Goal: Transaction & Acquisition: Purchase product/service

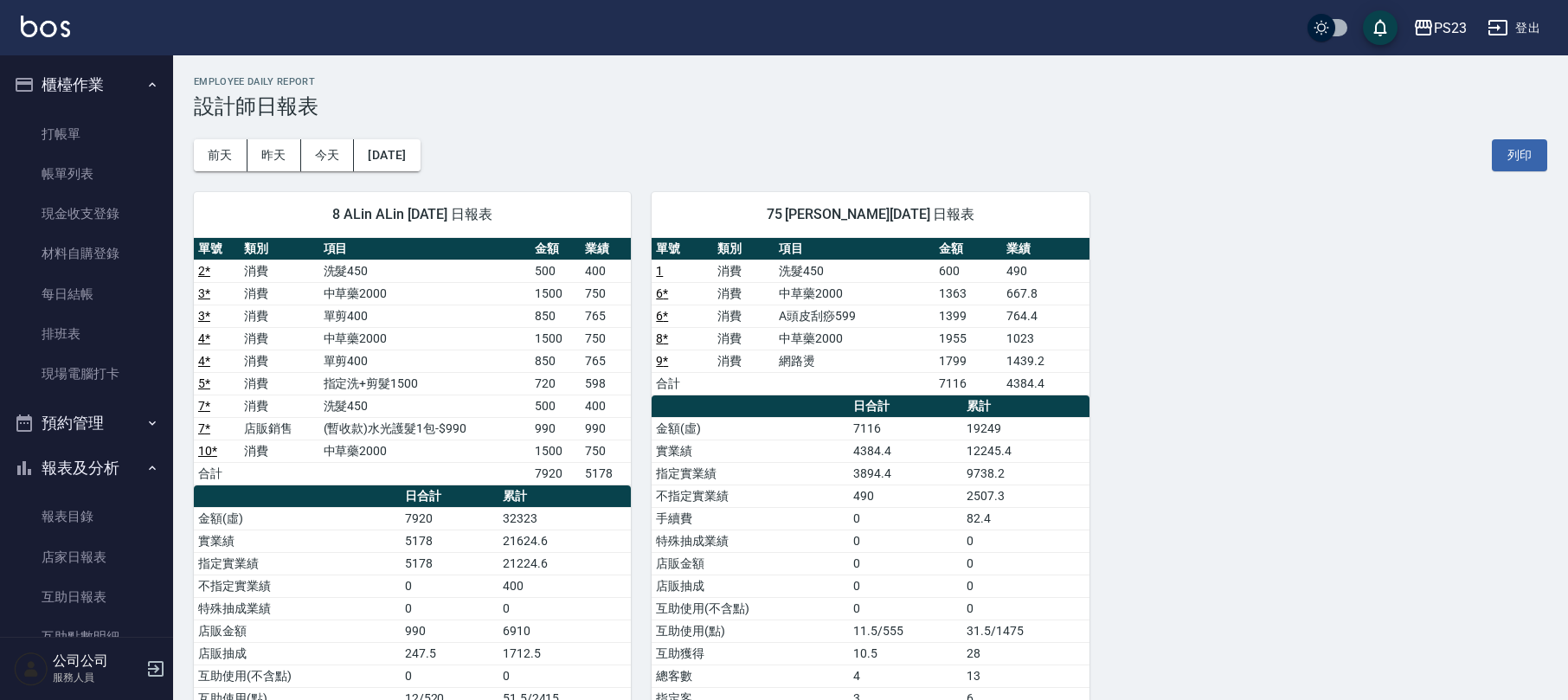
scroll to position [191, 0]
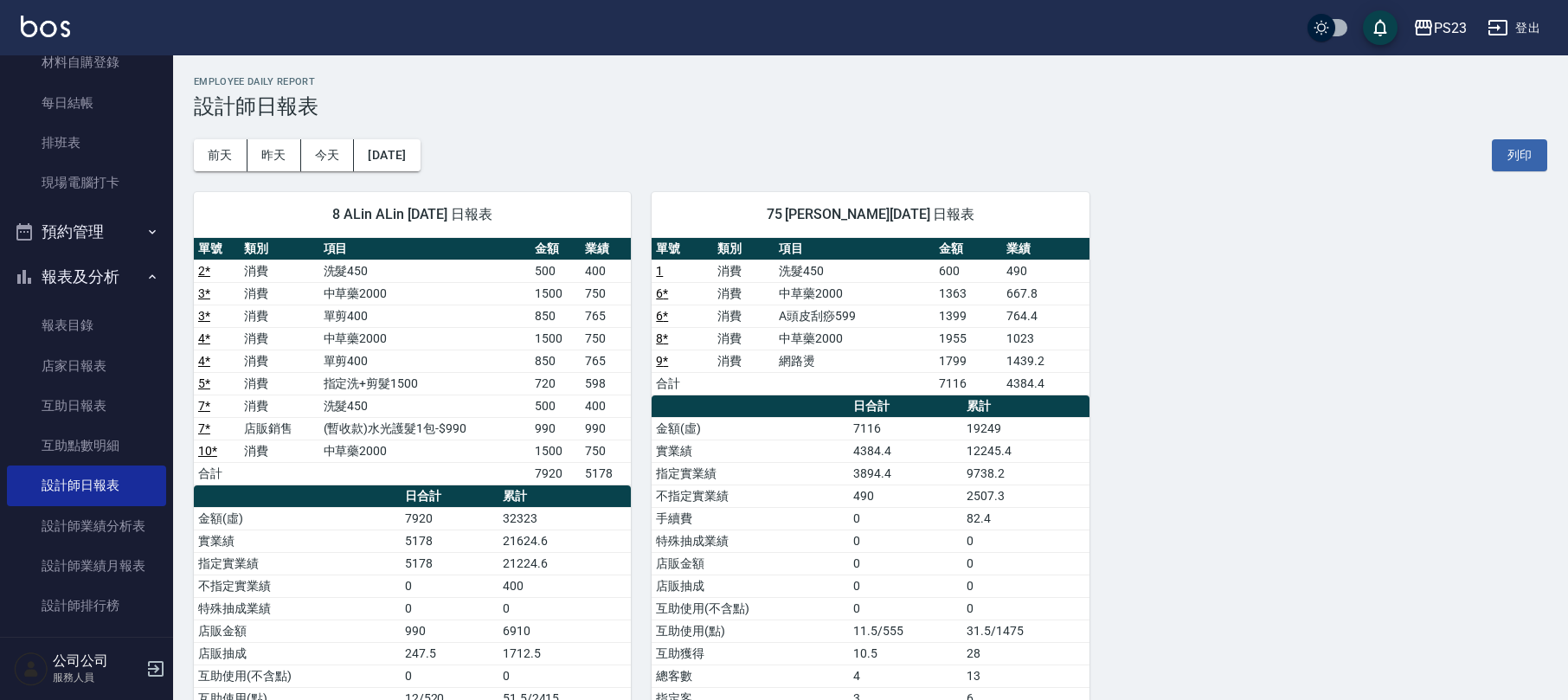
drag, startPoint x: 663, startPoint y: 115, endPoint x: 489, endPoint y: 112, distance: 173.9
click at [662, 114] on h3 "設計師日報表" at bounding box center [870, 106] width 1353 height 24
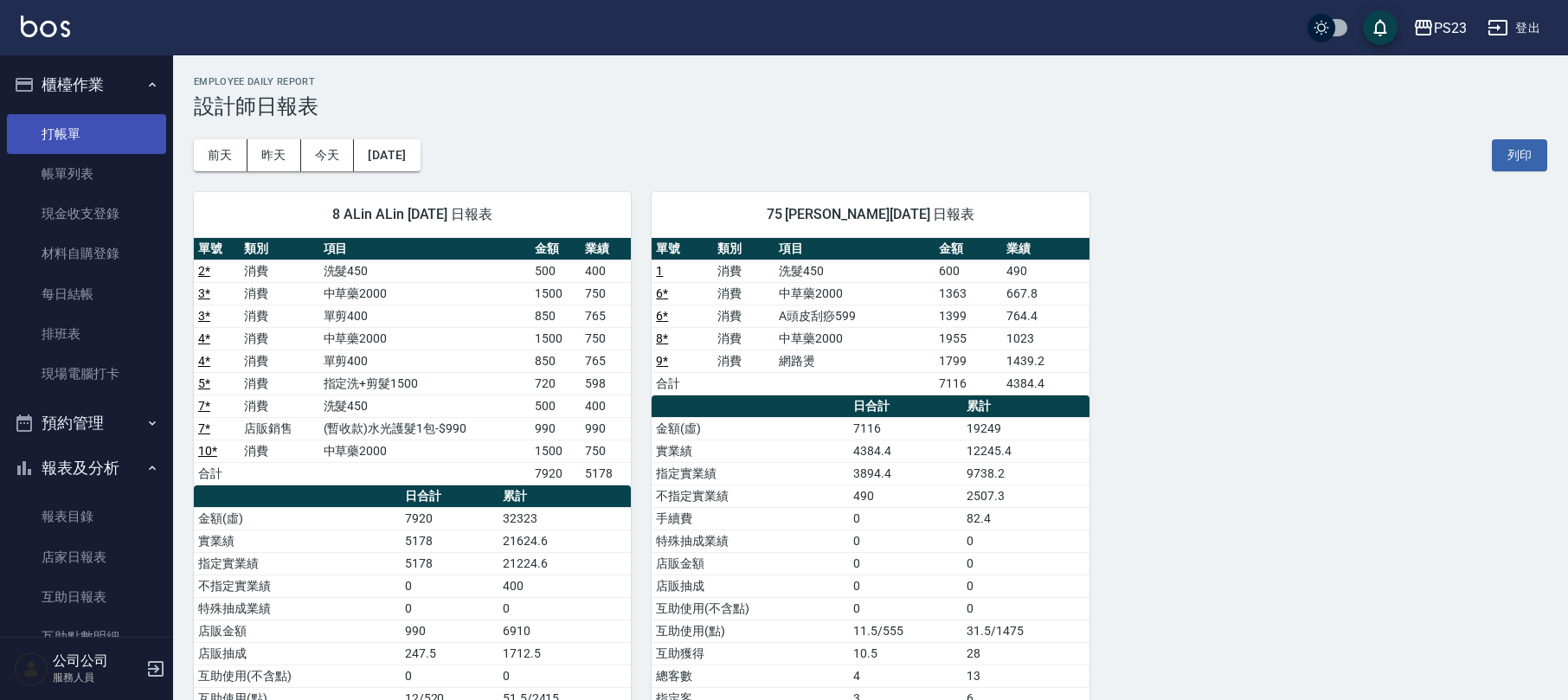
click at [107, 130] on link "打帳單" at bounding box center [86, 134] width 159 height 40
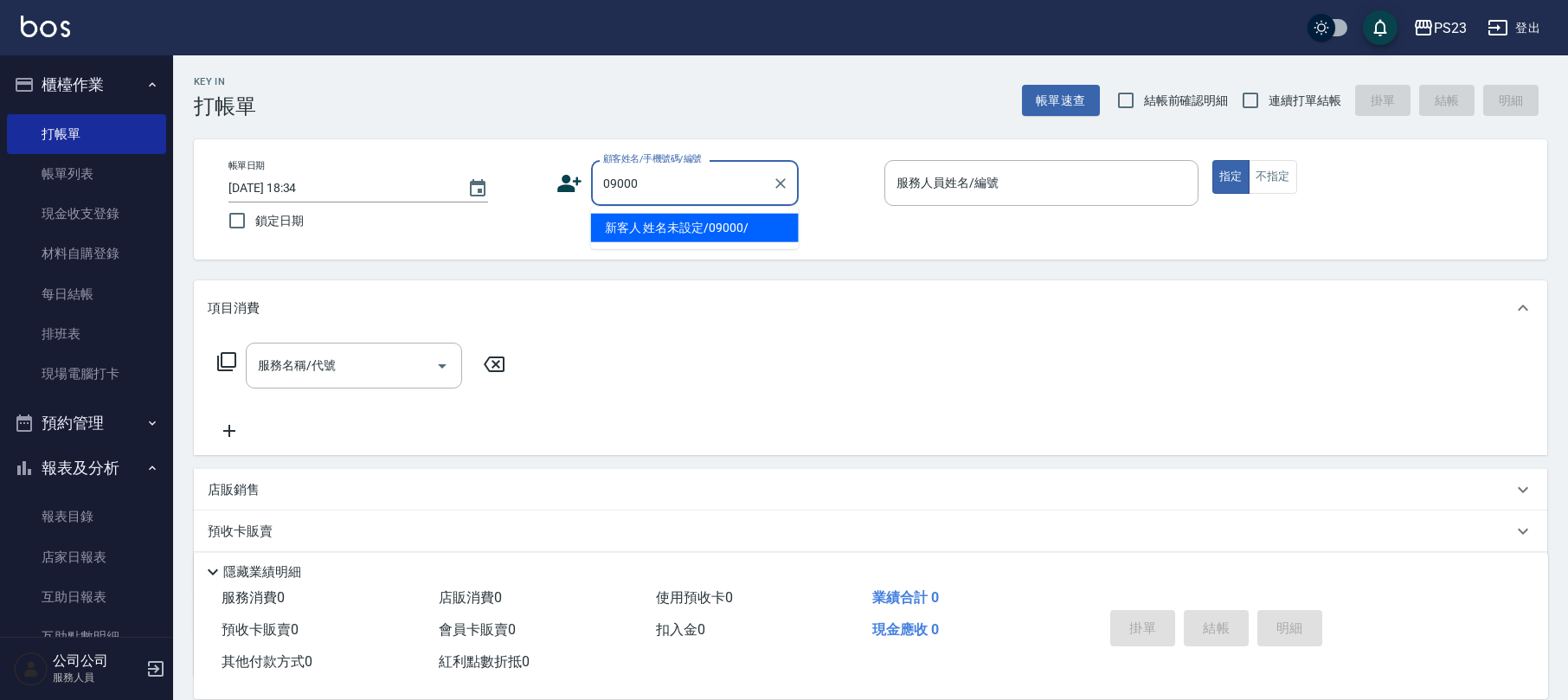
type input "新客人 姓名未設定/09000/"
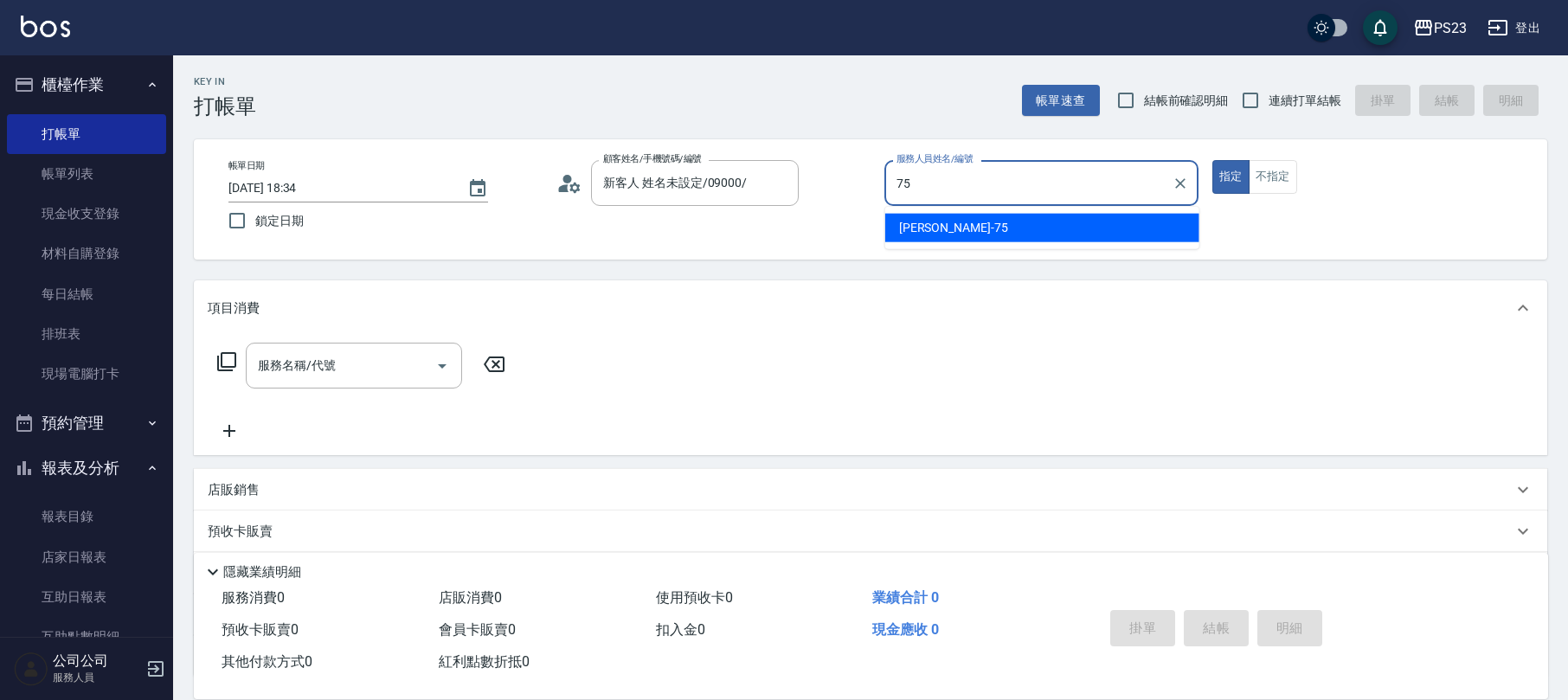
type input "Donna-75"
type button "true"
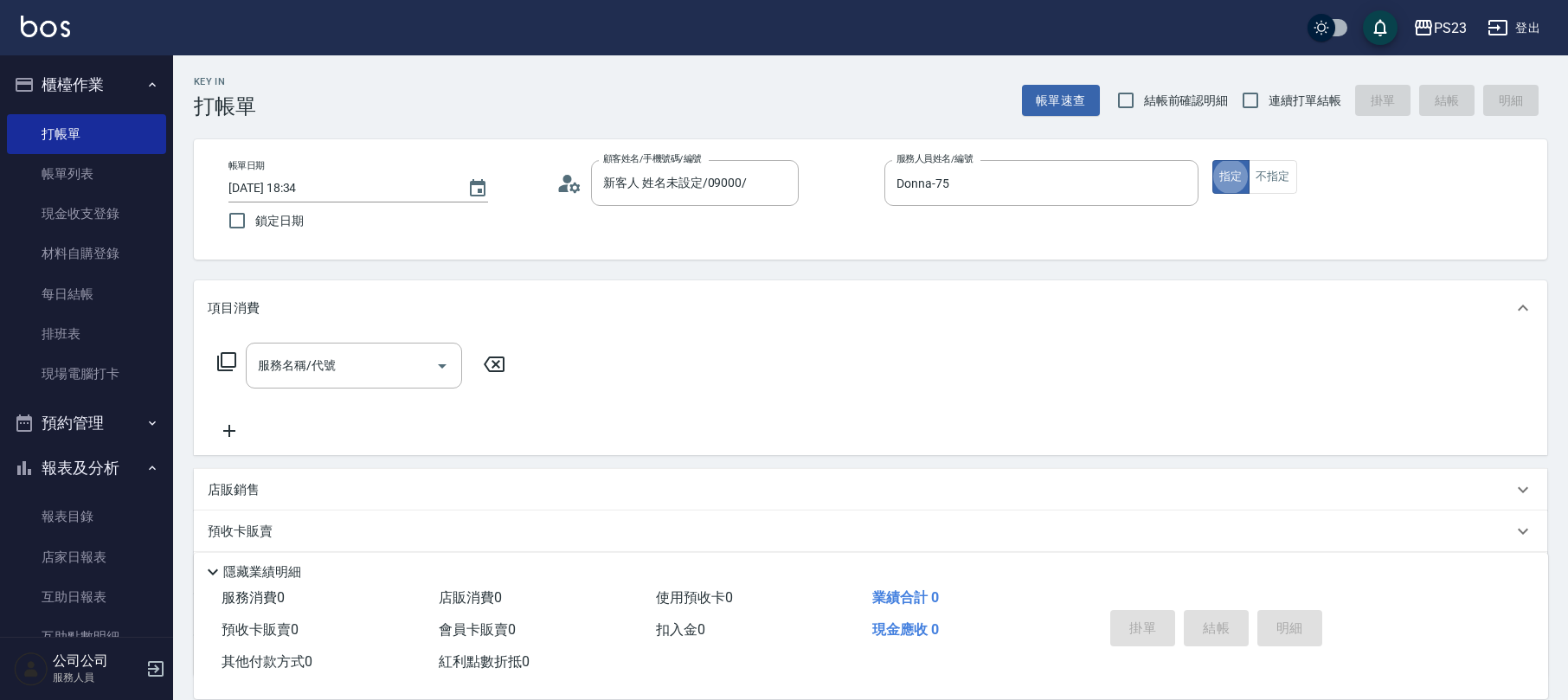
click at [1285, 82] on label "連續打單結帳" at bounding box center [1286, 100] width 109 height 36
click at [1268, 82] on input "連續打單結帳" at bounding box center [1250, 100] width 36 height 36
checkbox input "true"
click at [1268, 171] on button "不指定" at bounding box center [1273, 177] width 48 height 34
click at [340, 364] on input "服務名稱/代號" at bounding box center [341, 365] width 175 height 30
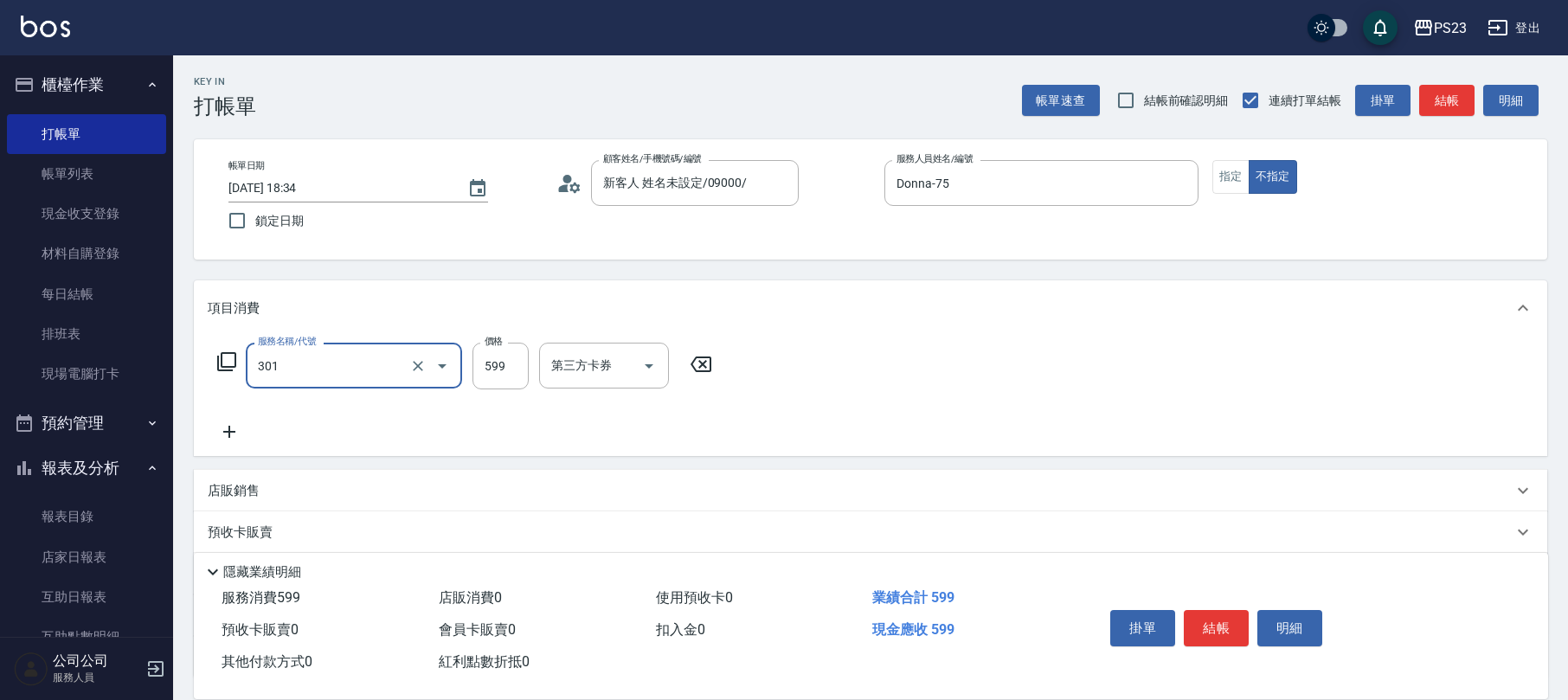
type input "不指定洗+剪髮599(301)"
type input "699"
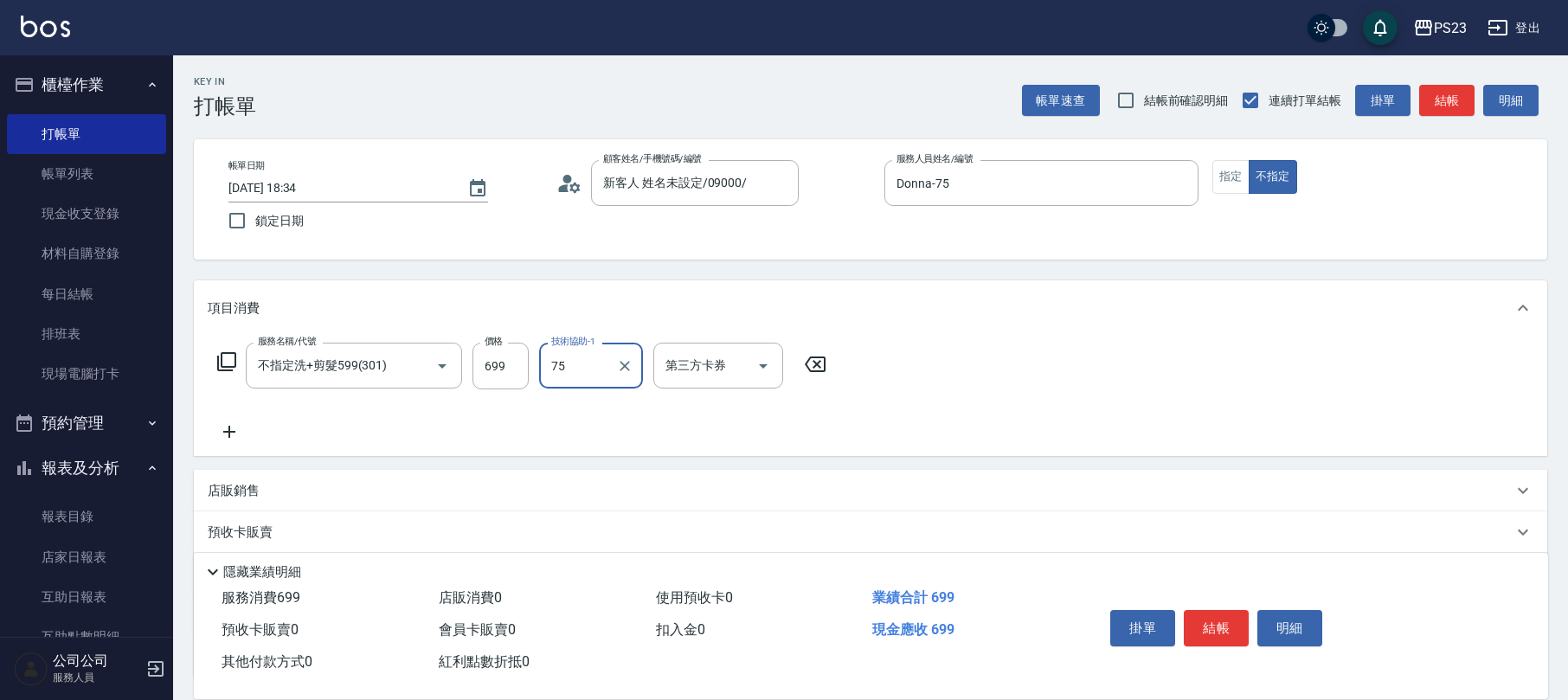
type input "Donna-75"
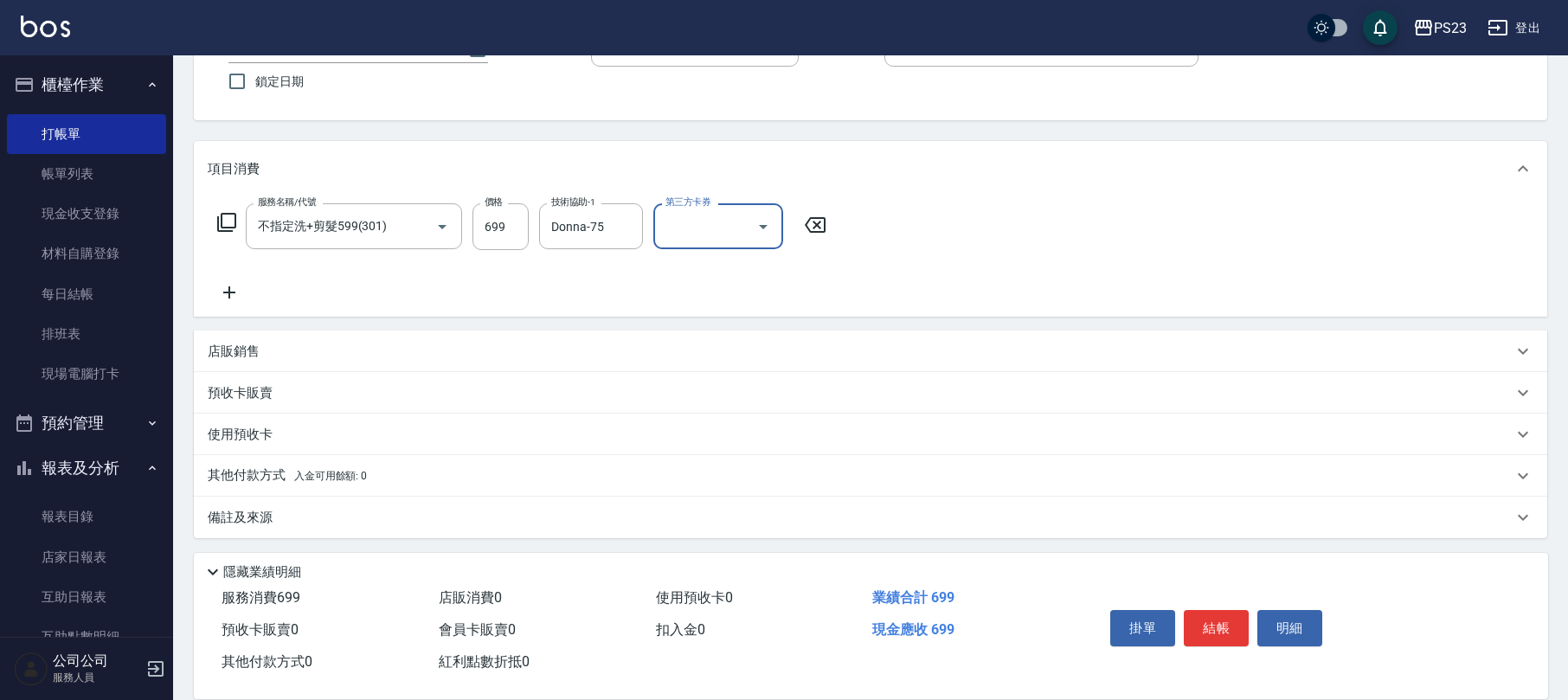
click at [313, 509] on div "備註及來源" at bounding box center [860, 518] width 1305 height 18
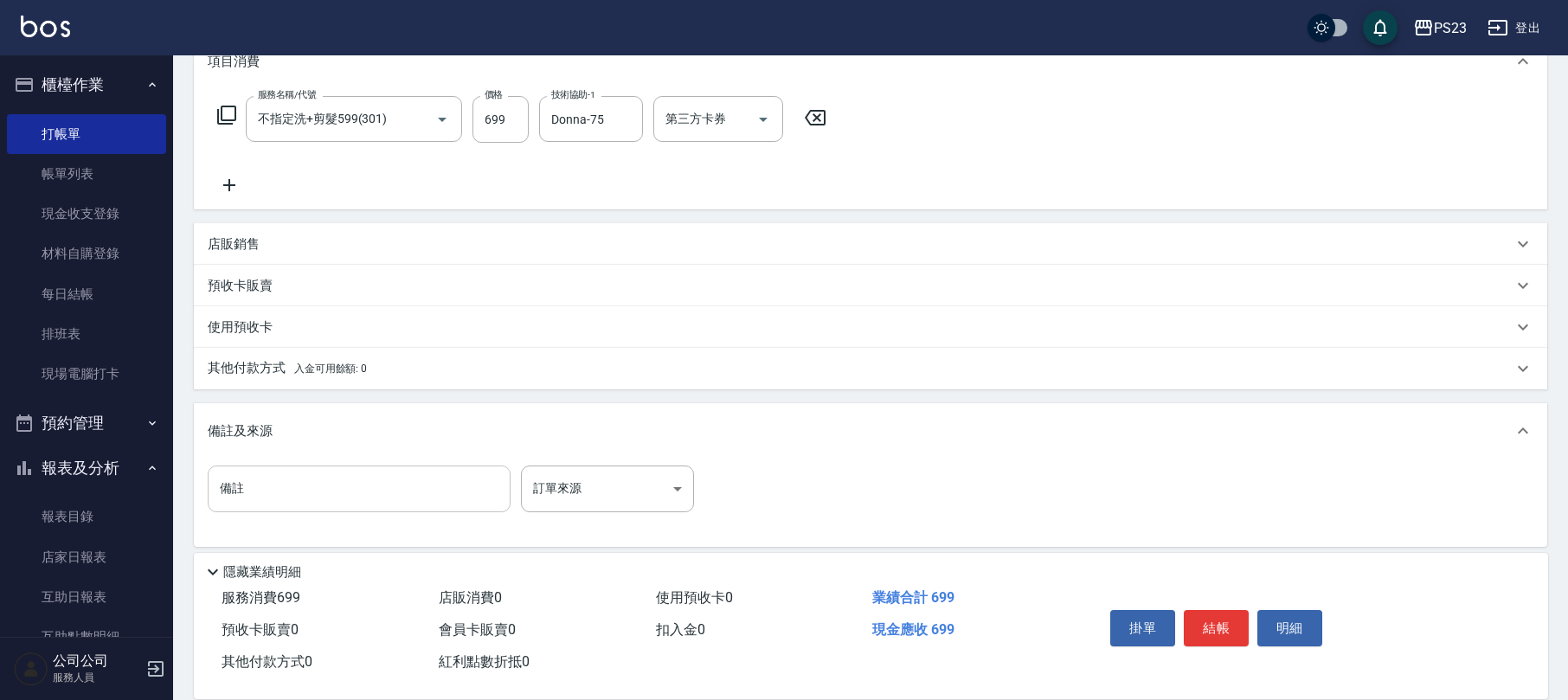
scroll to position [256, 0]
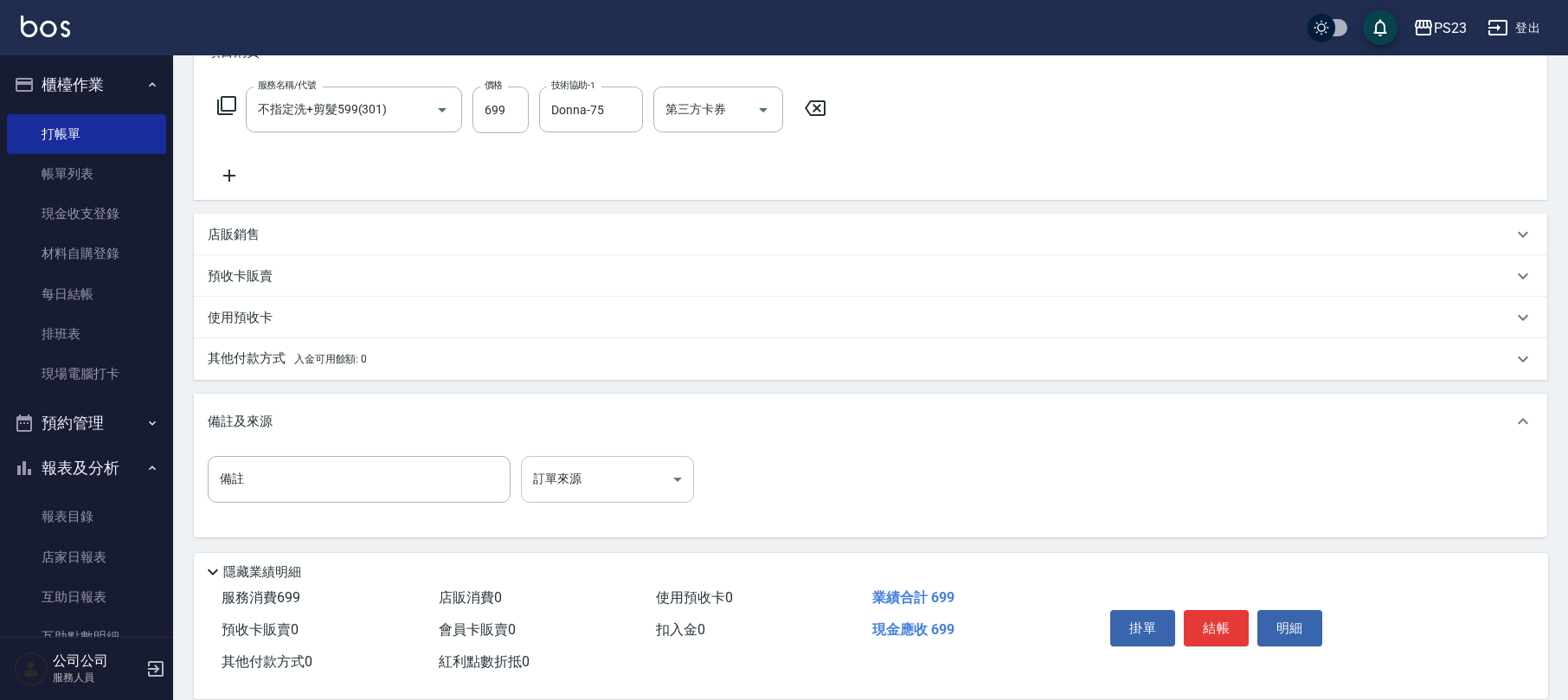
click at [609, 466] on body "PS23 登出 櫃檯作業 打帳單 帳單列表 現金收支登錄 材料自購登錄 每日結帳 排班表 現場電腦打卡 預約管理 預約管理 單日預約紀錄 單週預約紀錄 報表及…" at bounding box center [784, 222] width 1568 height 956
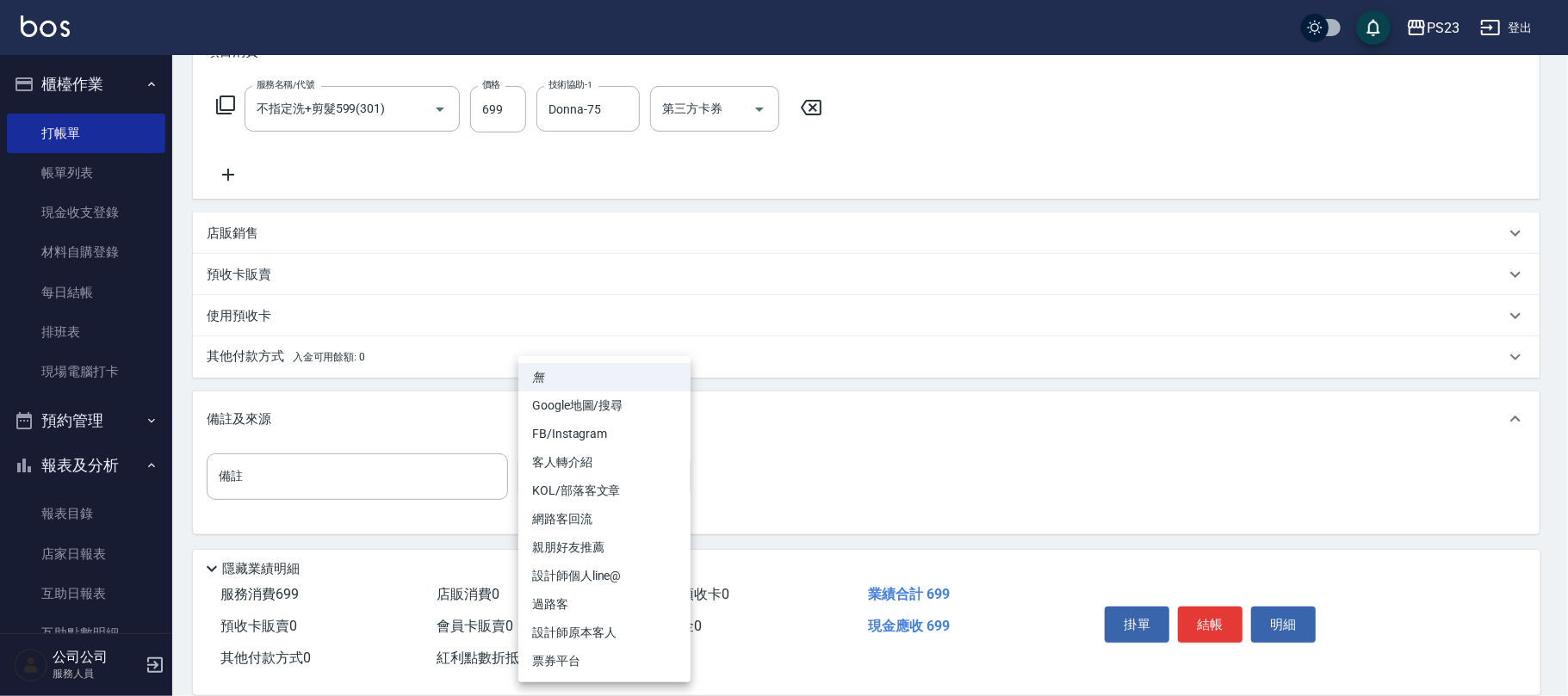
click at [572, 597] on li "過路客" at bounding box center [604, 605] width 172 height 29
type input "過路客"
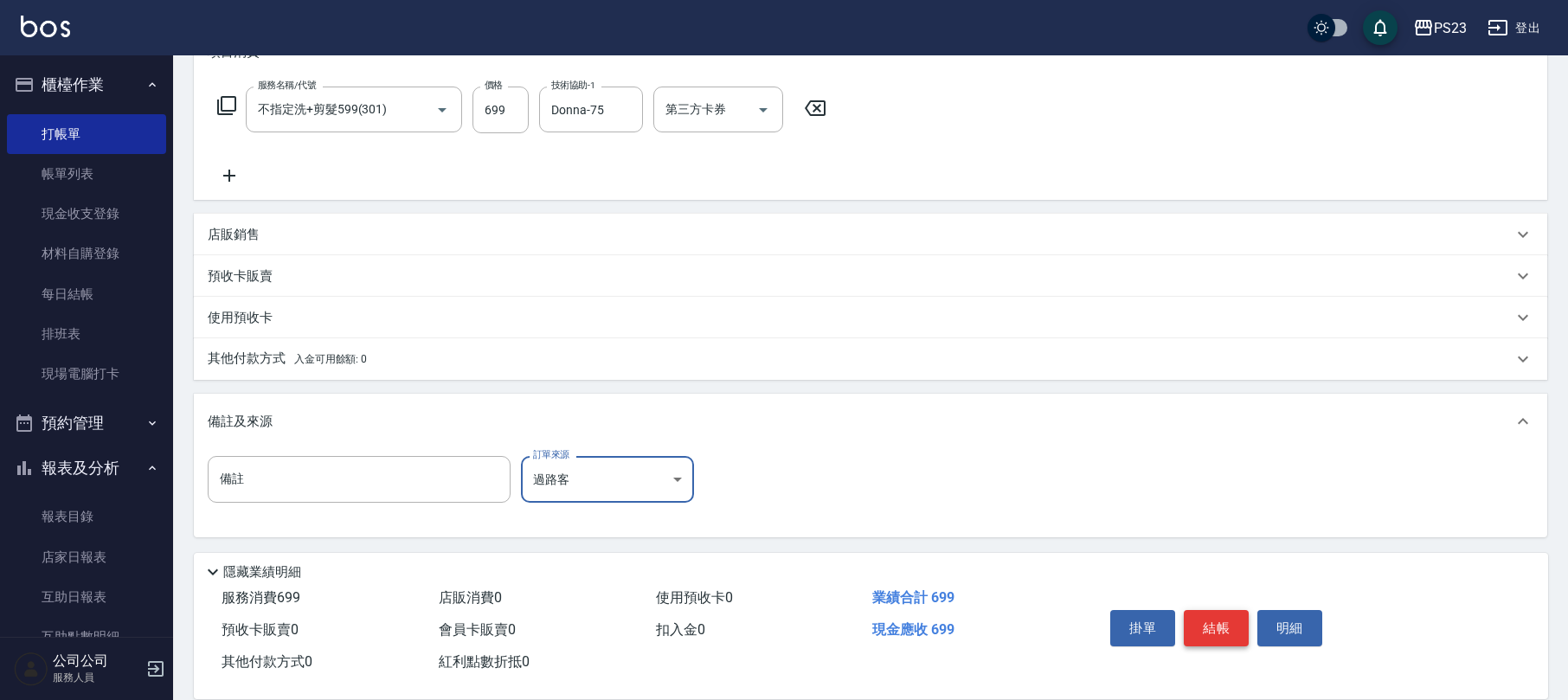
click at [1216, 620] on button "結帳" at bounding box center [1216, 628] width 65 height 36
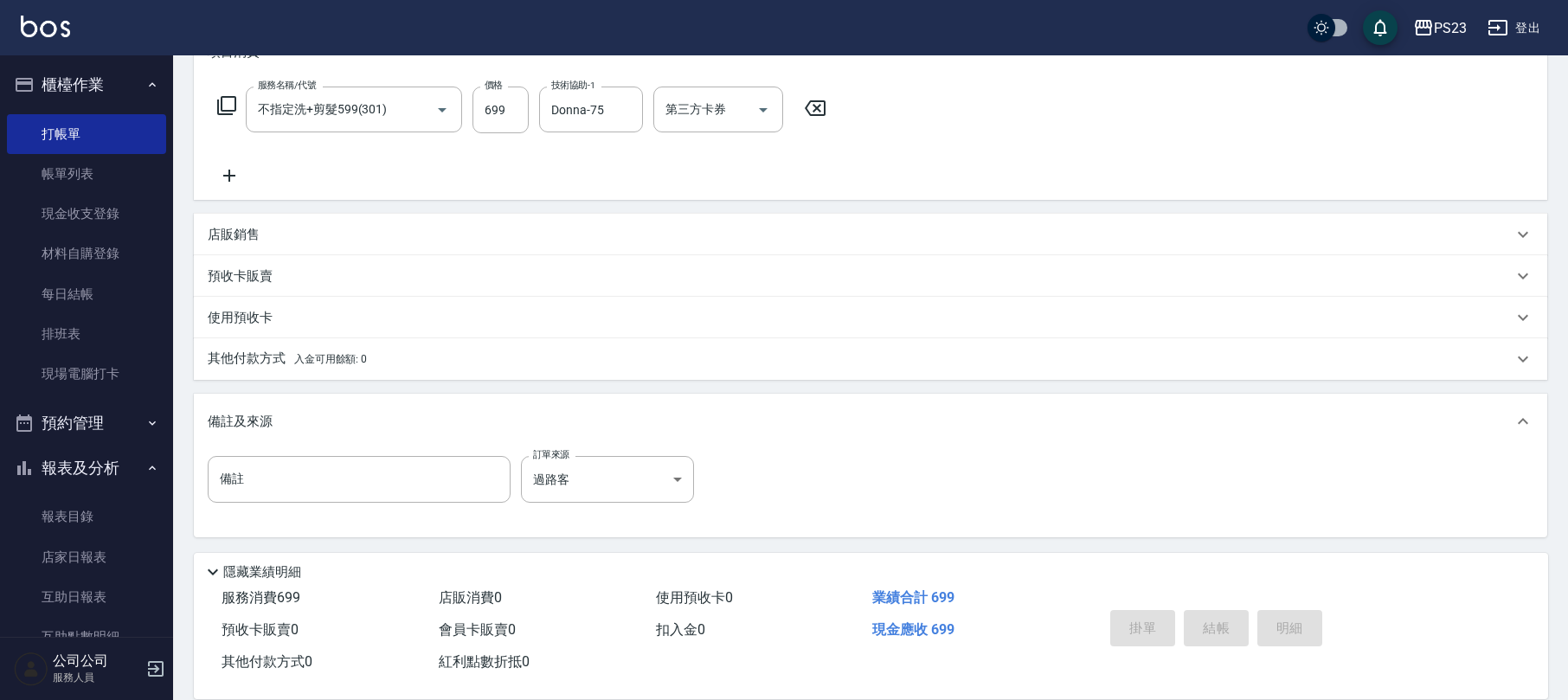
scroll to position [0, 0]
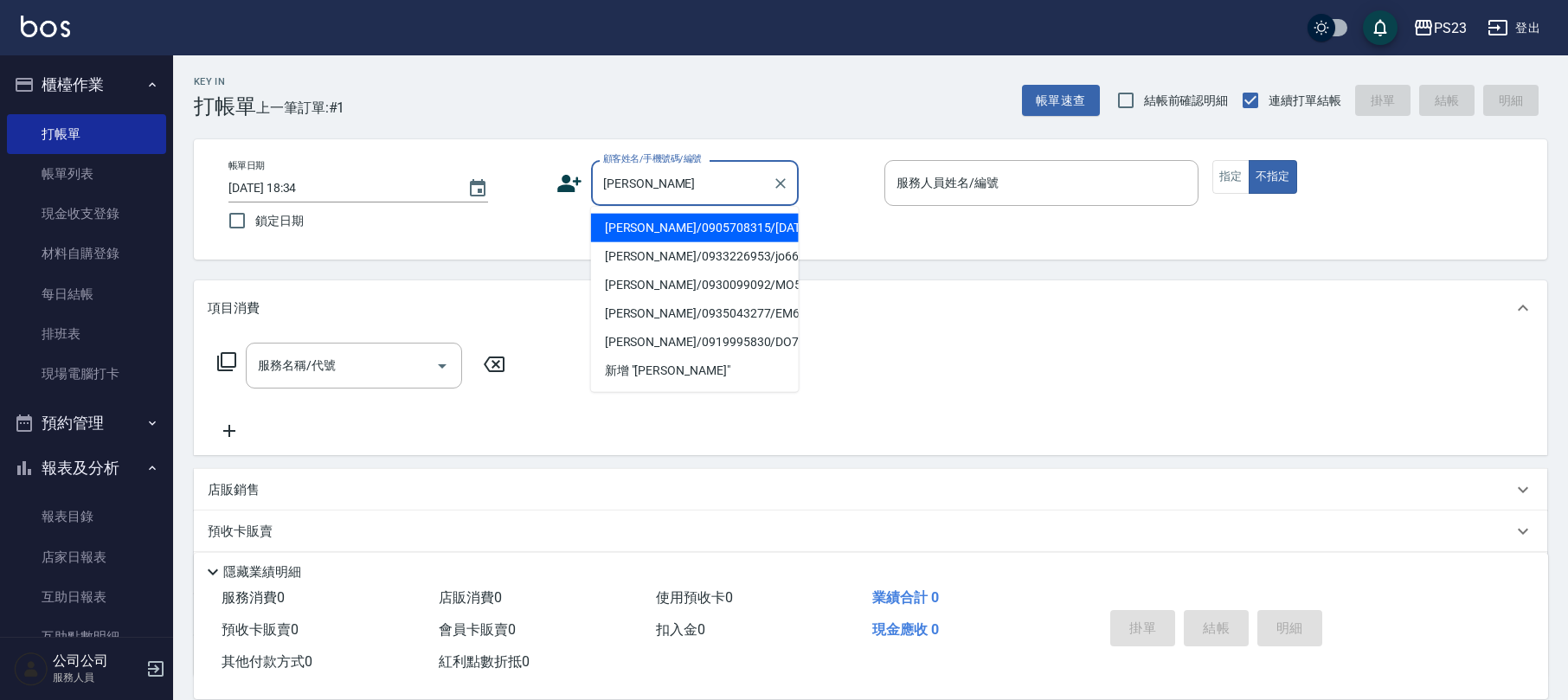
click at [773, 227] on li "[PERSON_NAME]/0905708315/[DATE]" at bounding box center [695, 228] width 208 height 29
type input "[PERSON_NAME]/0905708315/[DATE]"
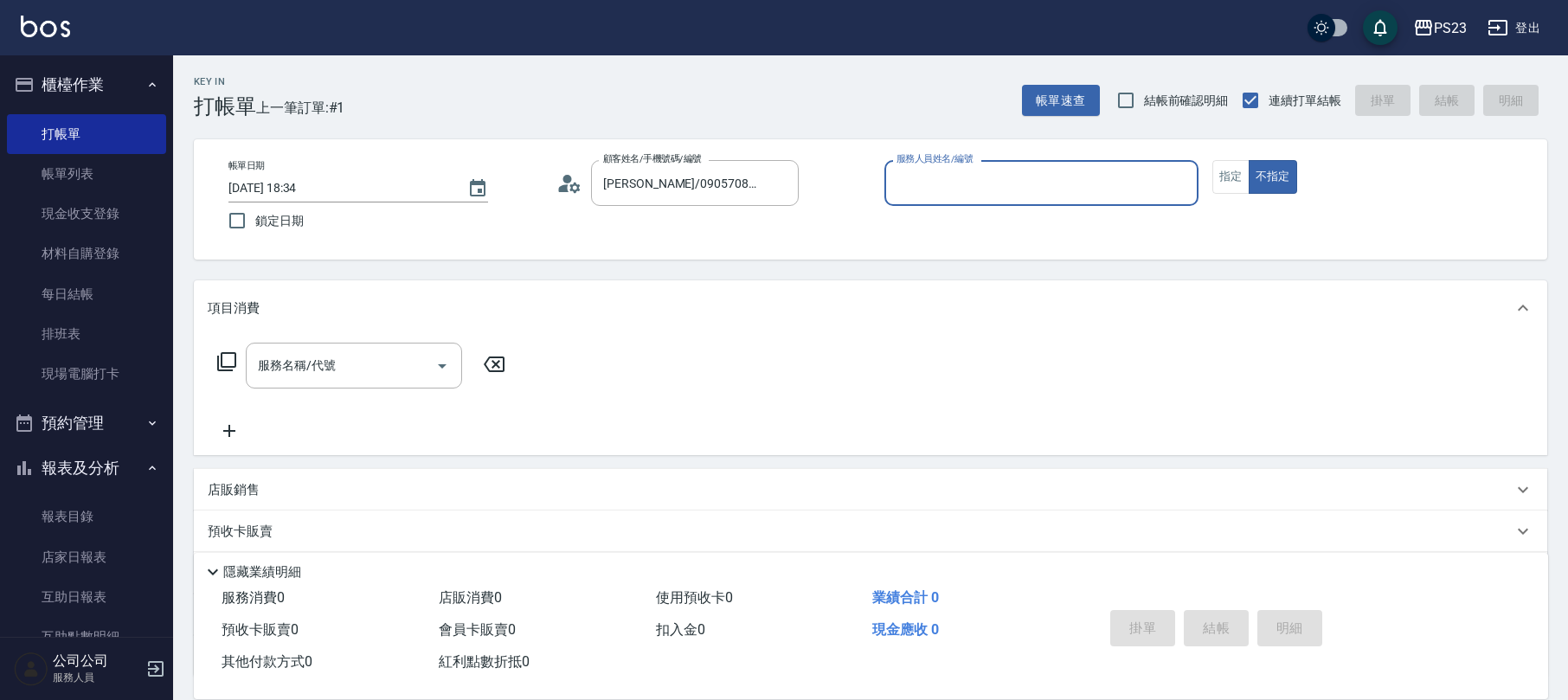
type input "[PERSON_NAME]-0"
click at [1246, 177] on button "指定" at bounding box center [1230, 177] width 37 height 34
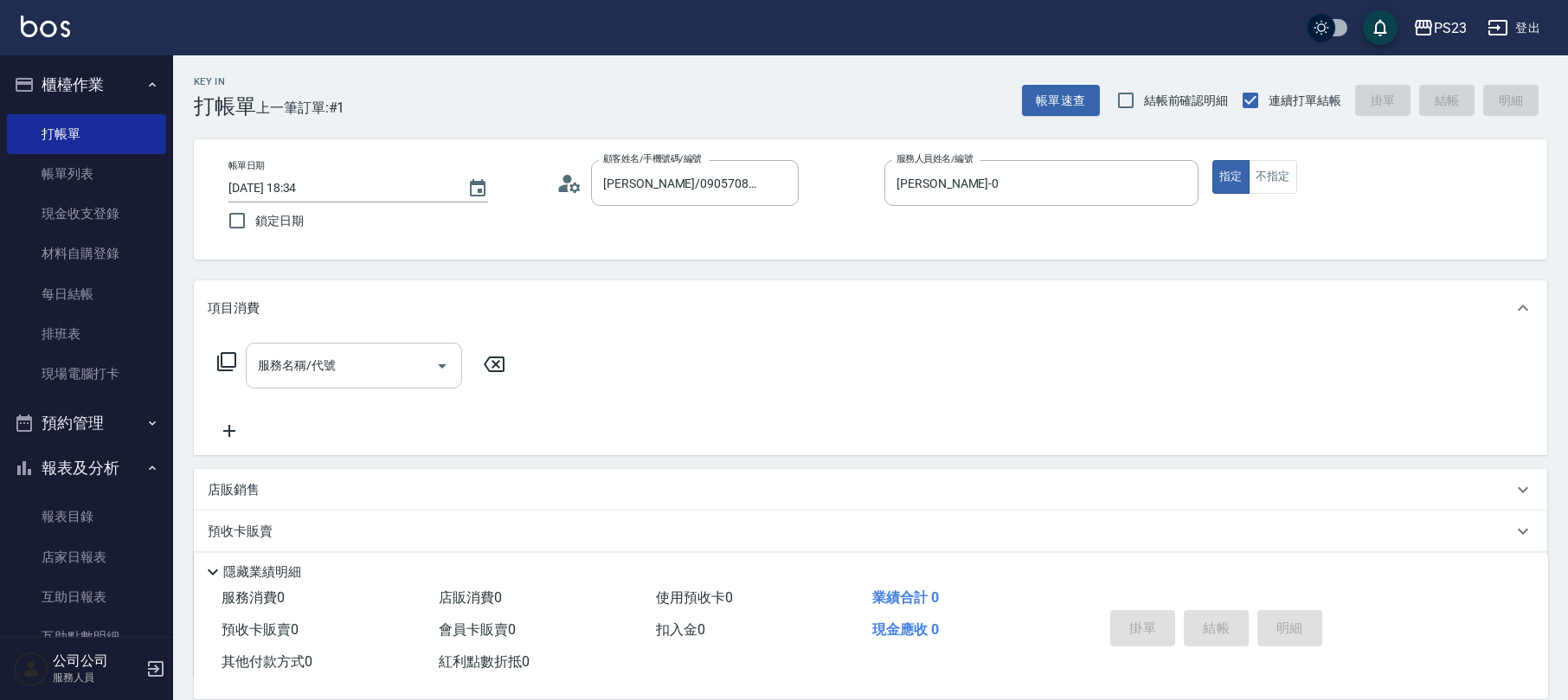
click at [369, 377] on input "服務名稱/代號" at bounding box center [341, 365] width 175 height 30
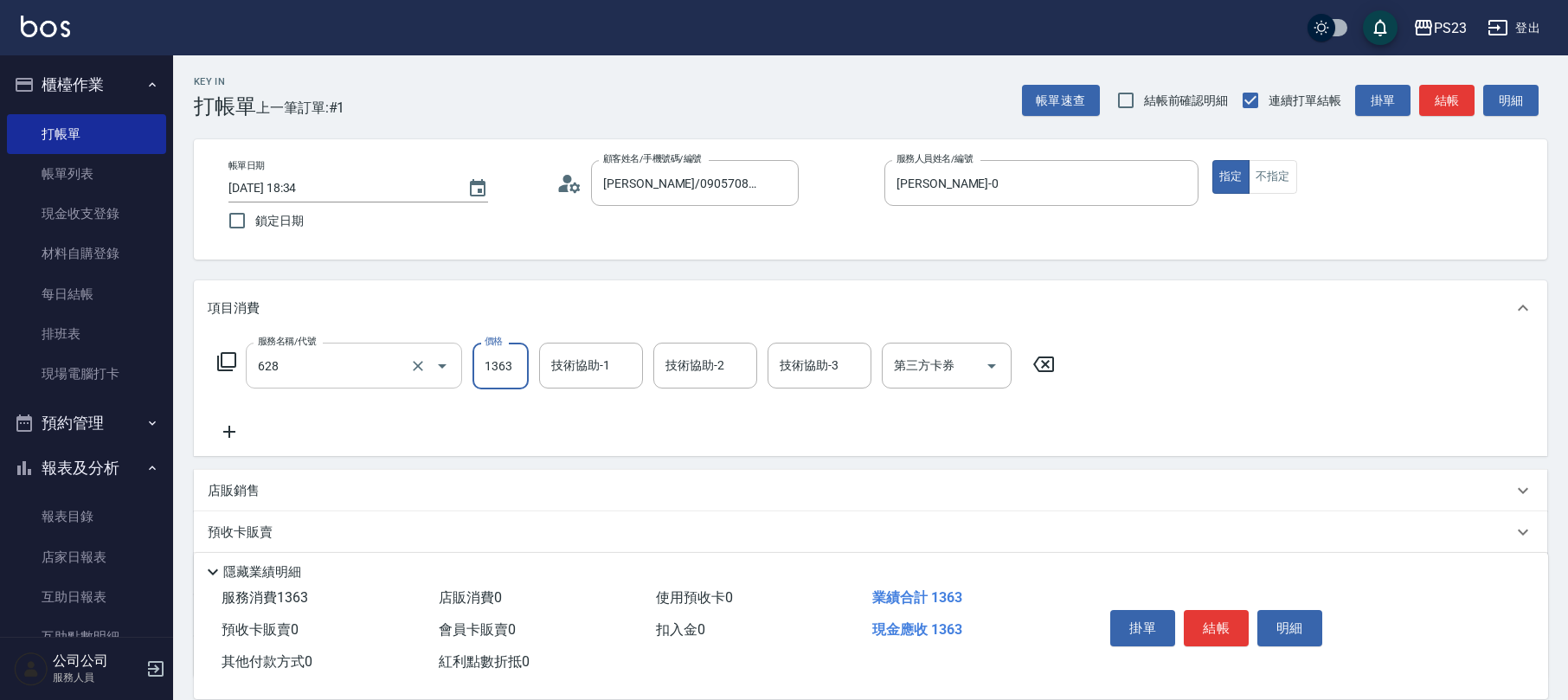
type input "中草藥2000(628)"
type input "2600"
type input "[PERSON_NAME]-0"
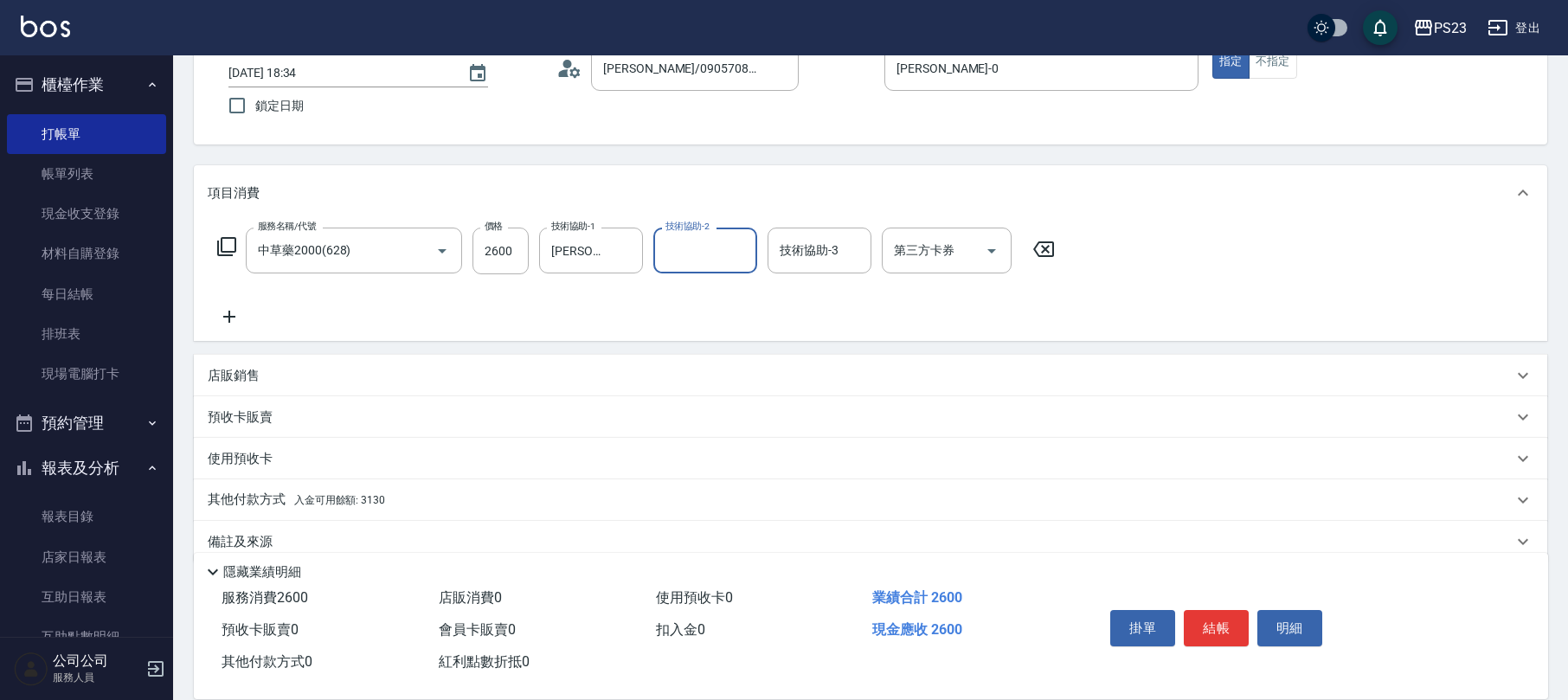
scroll to position [139, 0]
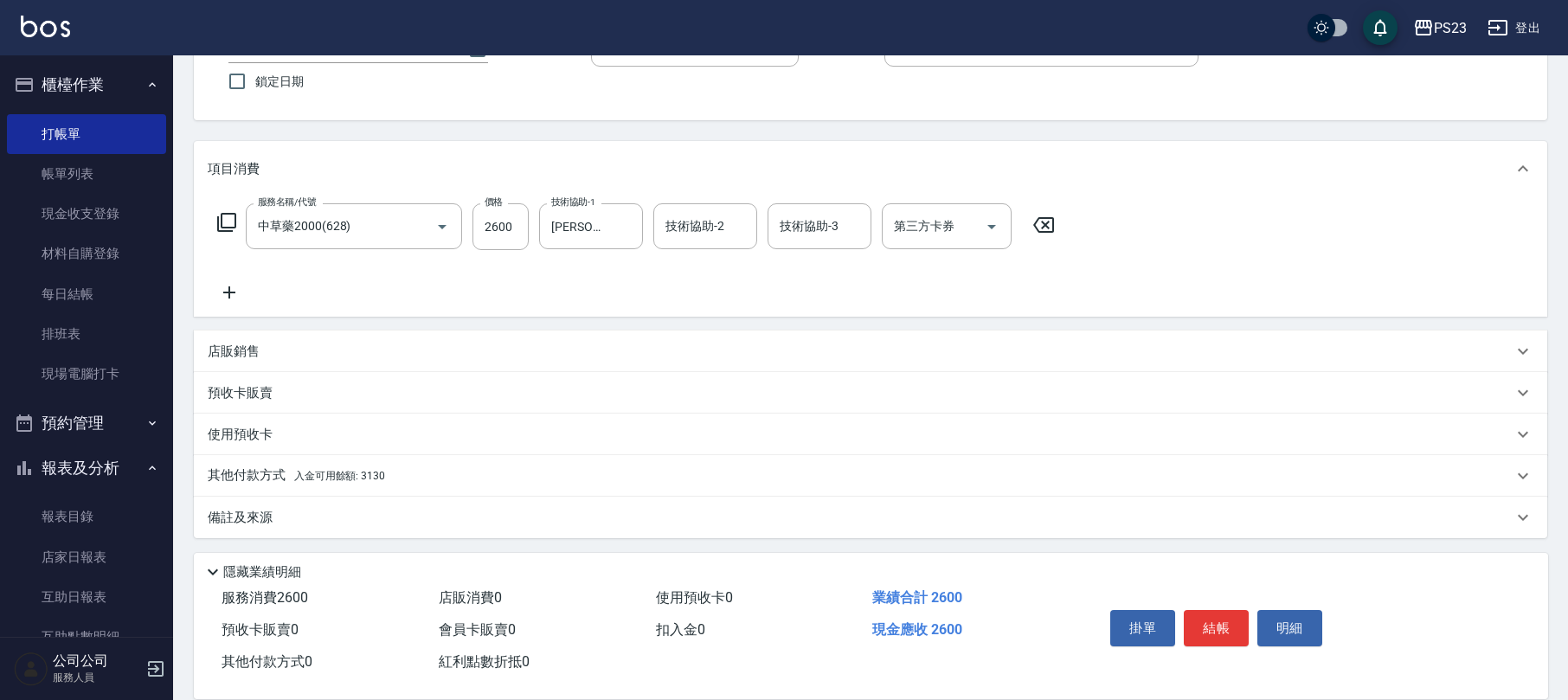
drag, startPoint x: 253, startPoint y: 510, endPoint x: 298, endPoint y: 507, distance: 45.1
click at [254, 510] on p "備註及來源" at bounding box center [240, 518] width 65 height 18
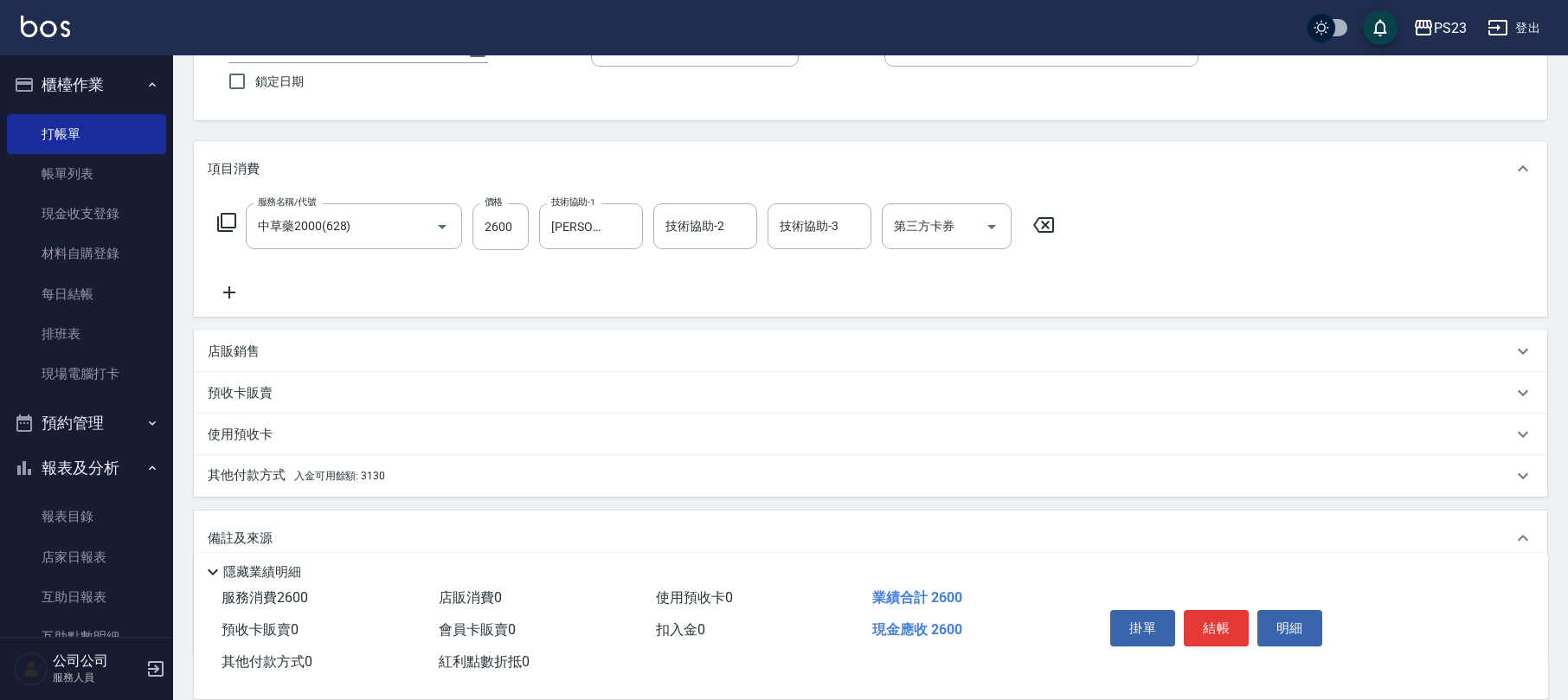
scroll to position [253, 0]
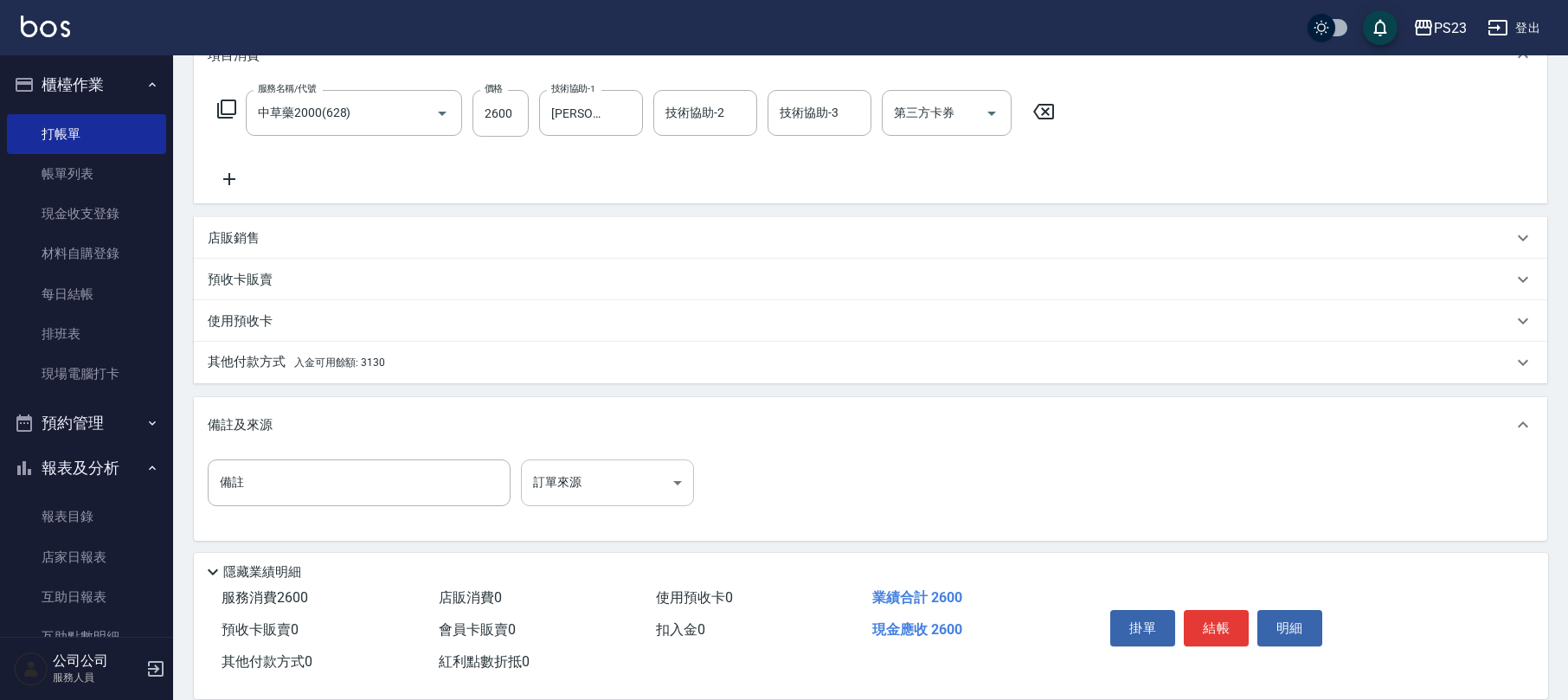
click at [611, 489] on body "PS23 登出 櫃檯作業 打帳單 帳單列表 現金收支登錄 材料自購登錄 每日結帳 排班表 現場電腦打卡 預約管理 預約管理 單日預約紀錄 單週預約紀錄 報表及…" at bounding box center [784, 225] width 1568 height 956
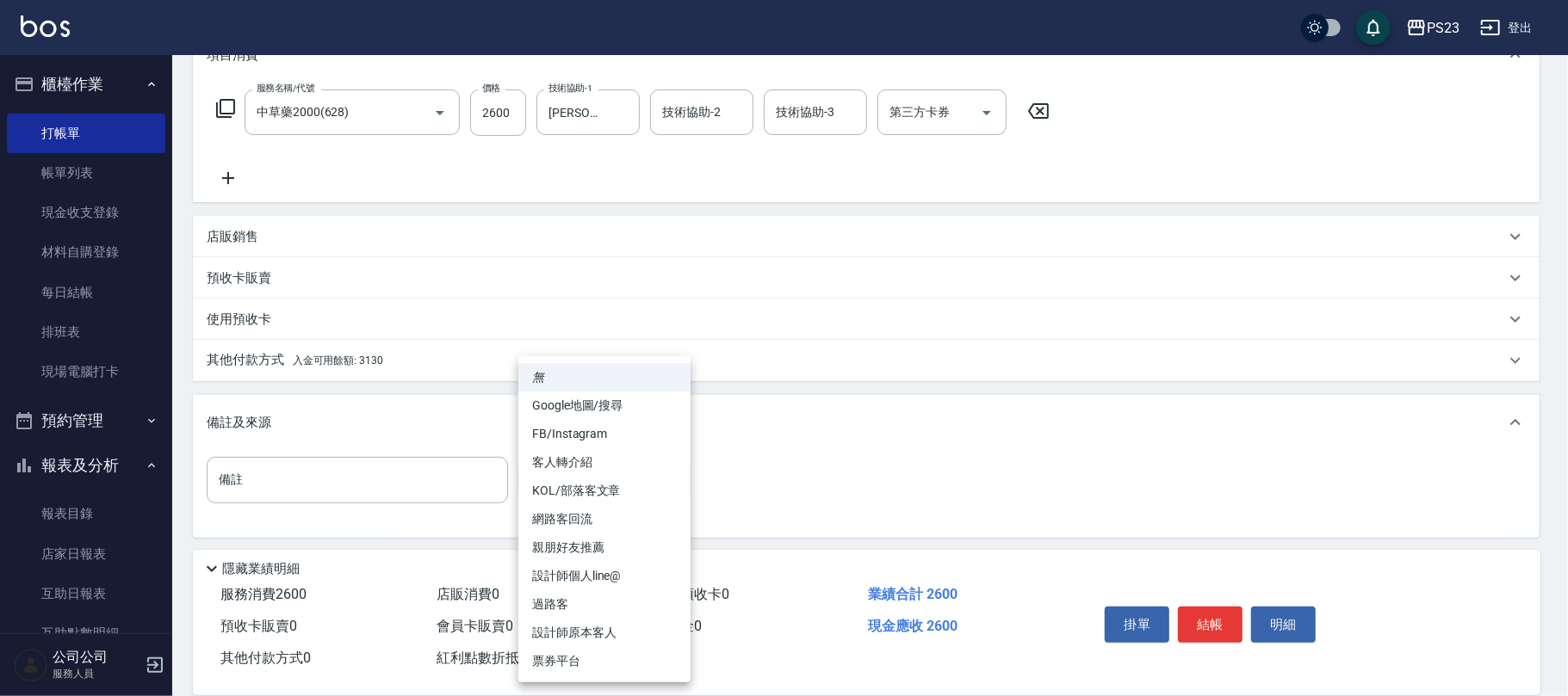
click at [623, 633] on li "設計師原本客人" at bounding box center [604, 632] width 172 height 29
type input "設計師原本客人"
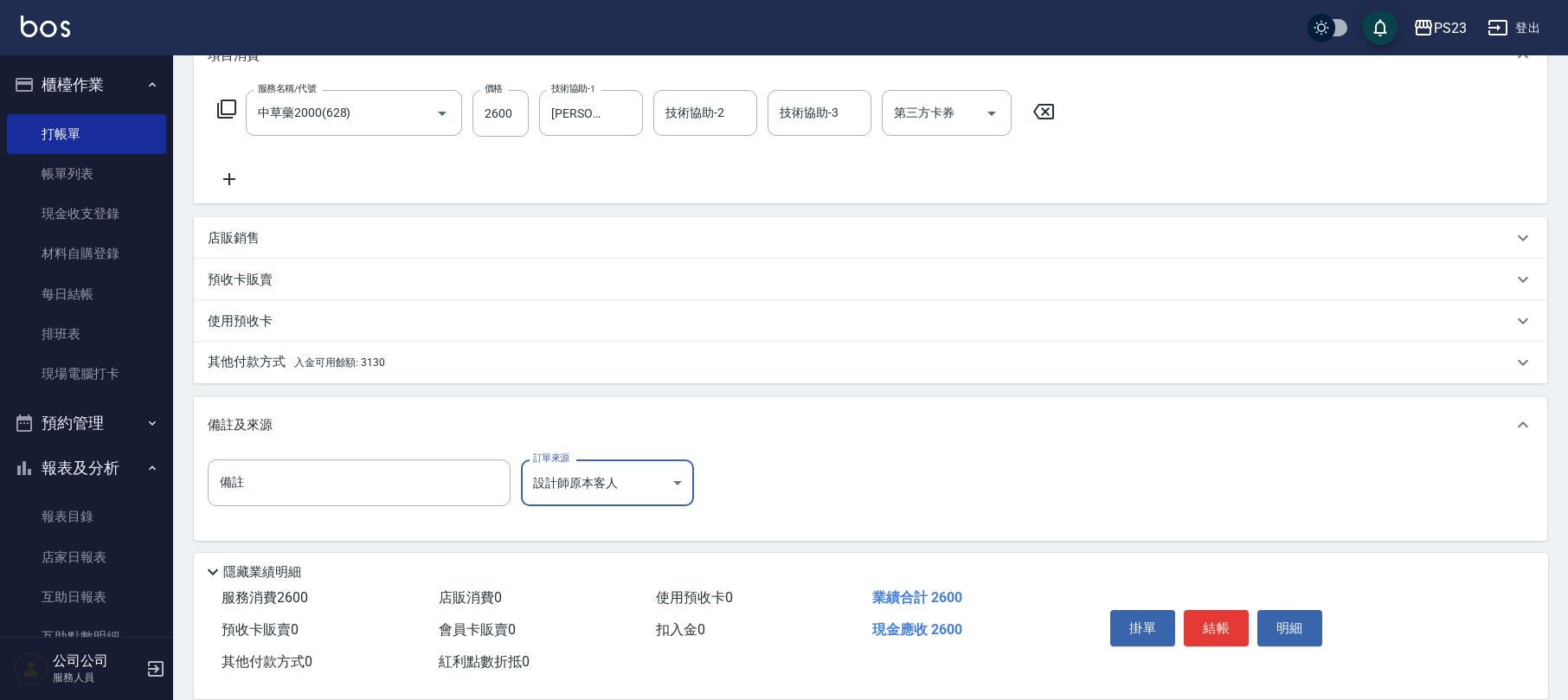
scroll to position [0, 0]
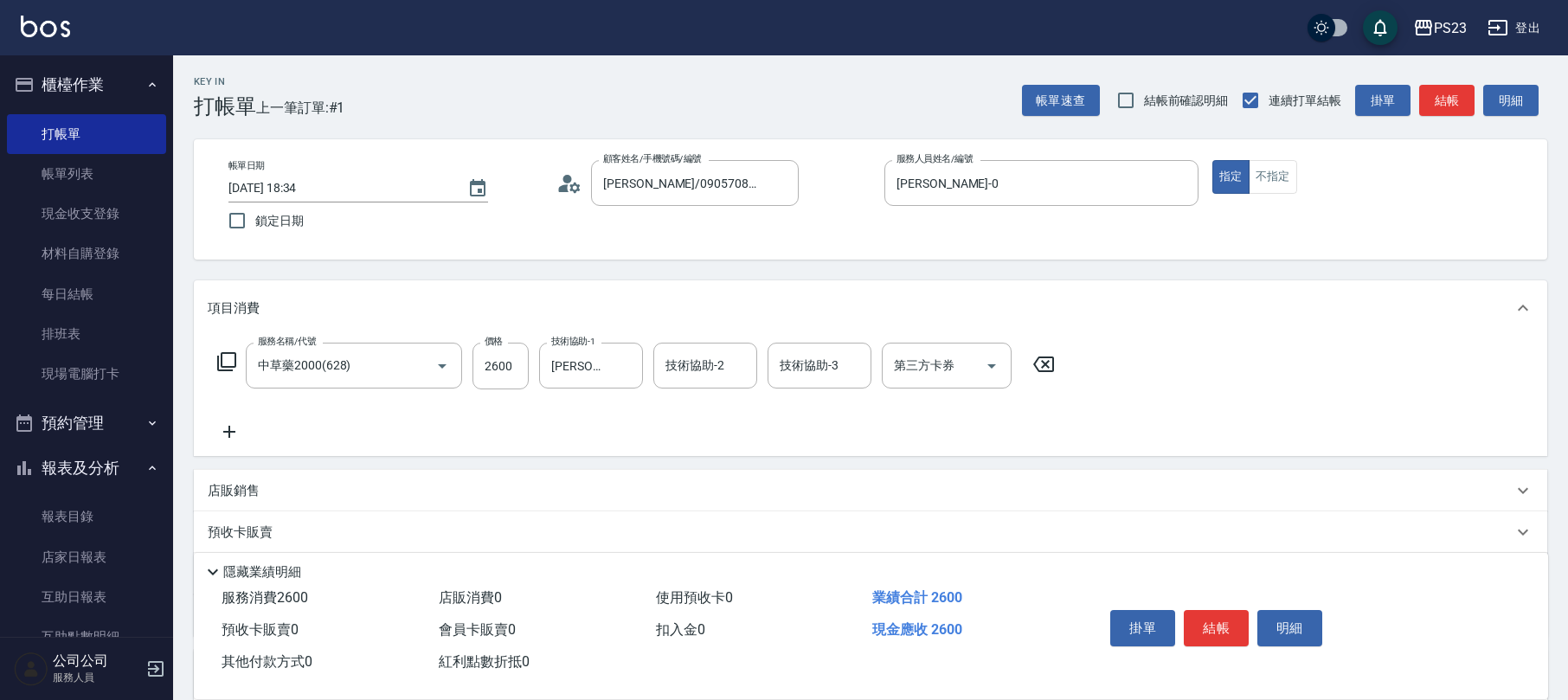
click at [559, 178] on icon at bounding box center [569, 183] width 26 height 26
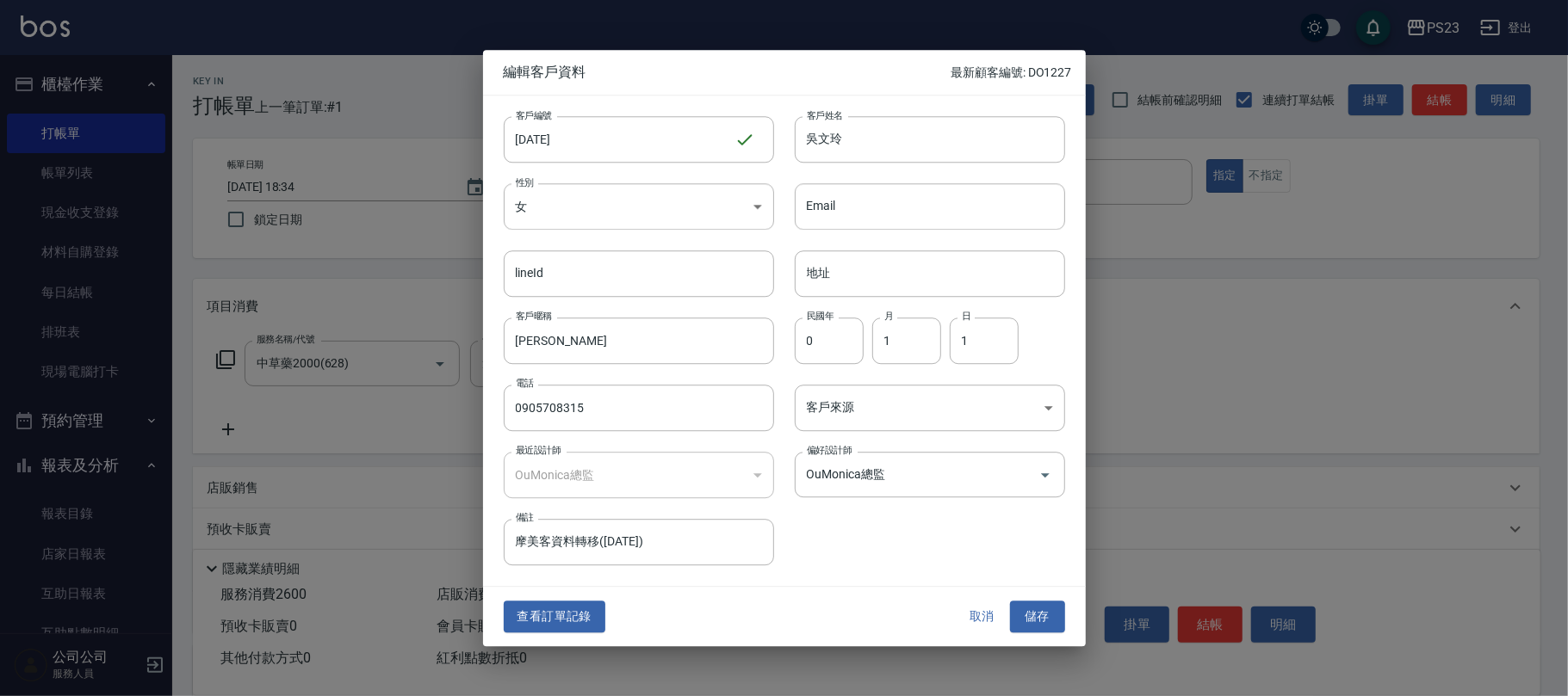
click at [1006, 435] on div "偏好設計師 OuMonica總監 偏好設計師" at bounding box center [919, 463] width 291 height 67
click at [1002, 421] on body "PS23 登出 櫃檯作業 打帳單 帳單列表 現金收支登錄 材料自購登錄 每日結帳 排班表 現場電腦打卡 預約管理 預約管理 單日預約紀錄 單週預約紀錄 報表及…" at bounding box center [784, 475] width 1568 height 951
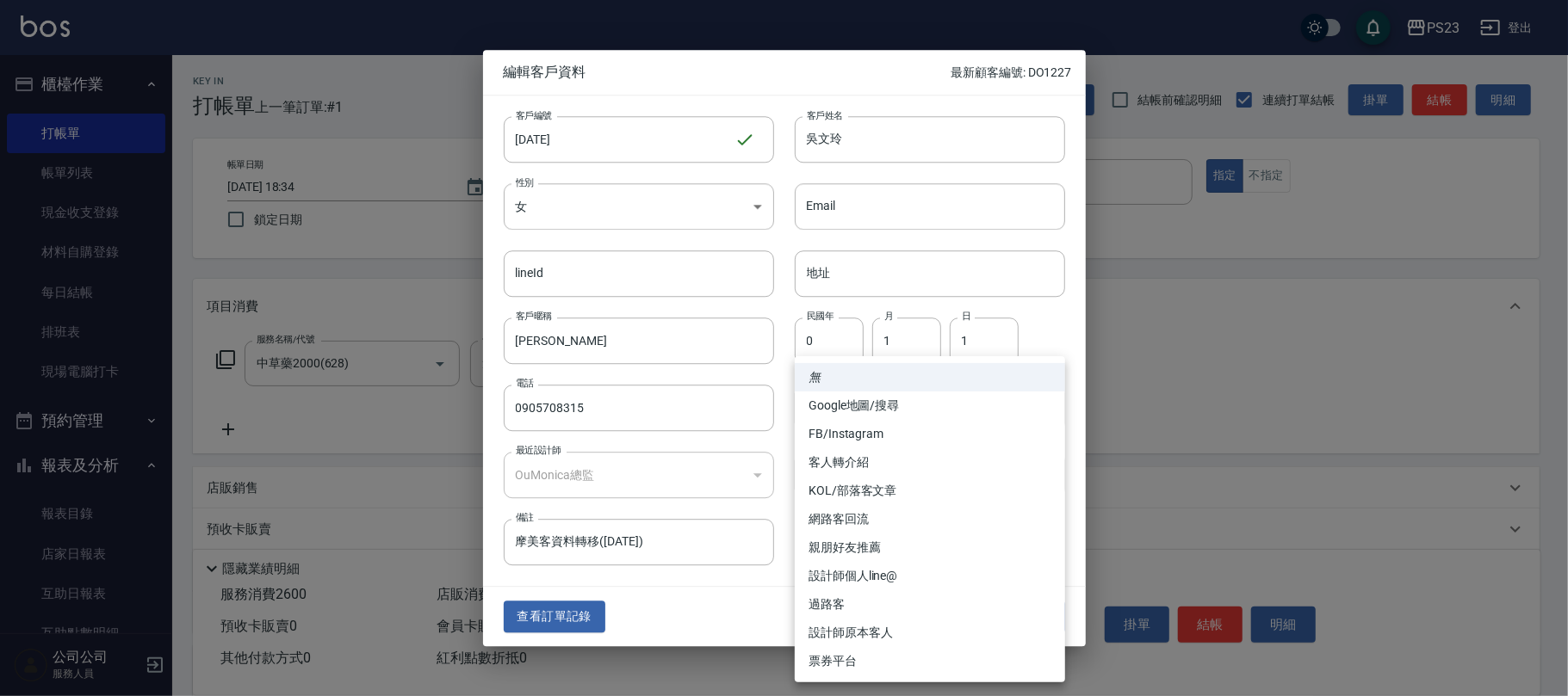
drag, startPoint x: 889, startPoint y: 630, endPoint x: 978, endPoint y: 641, distance: 89.7
click at [893, 633] on li "設計師原本客人" at bounding box center [930, 632] width 271 height 29
type input "設計師原本客人"
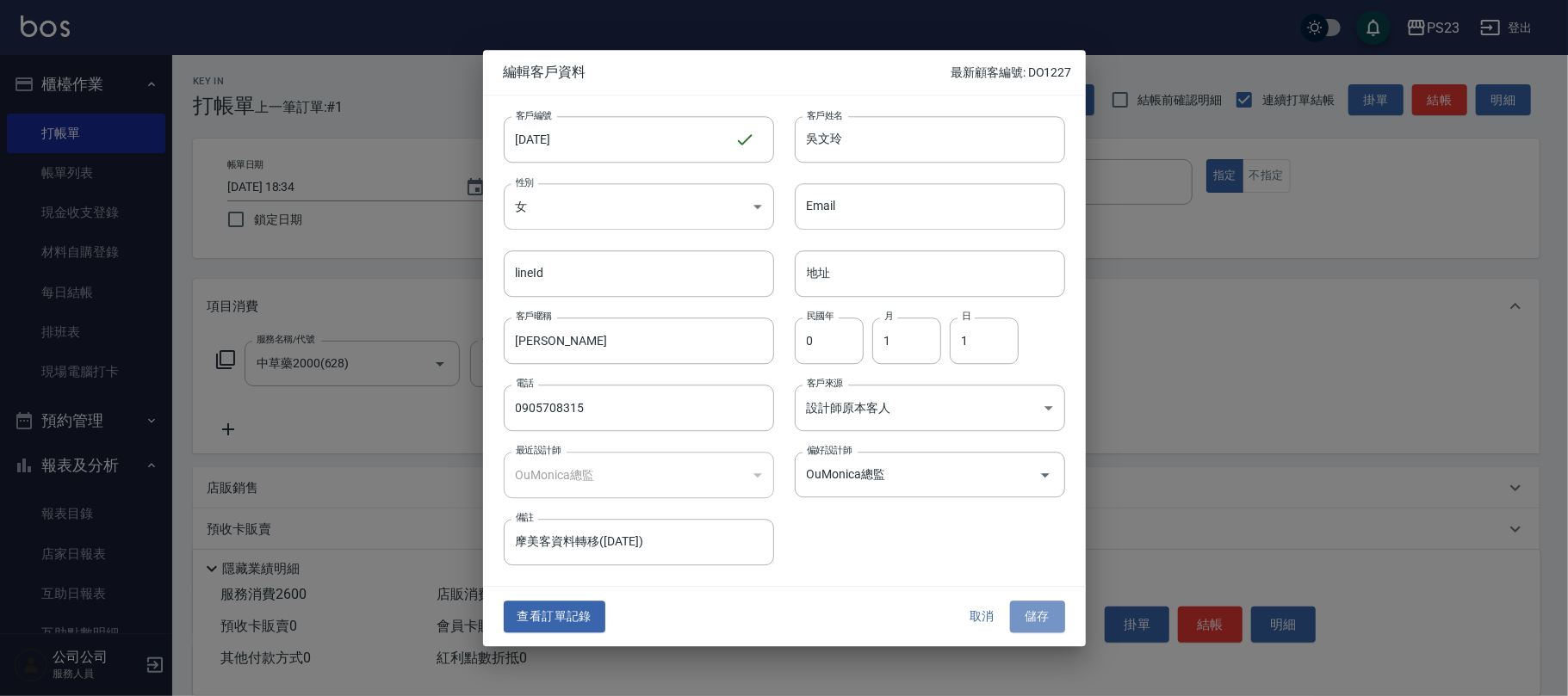
click at [1031, 609] on button "儲存" at bounding box center [1037, 617] width 55 height 32
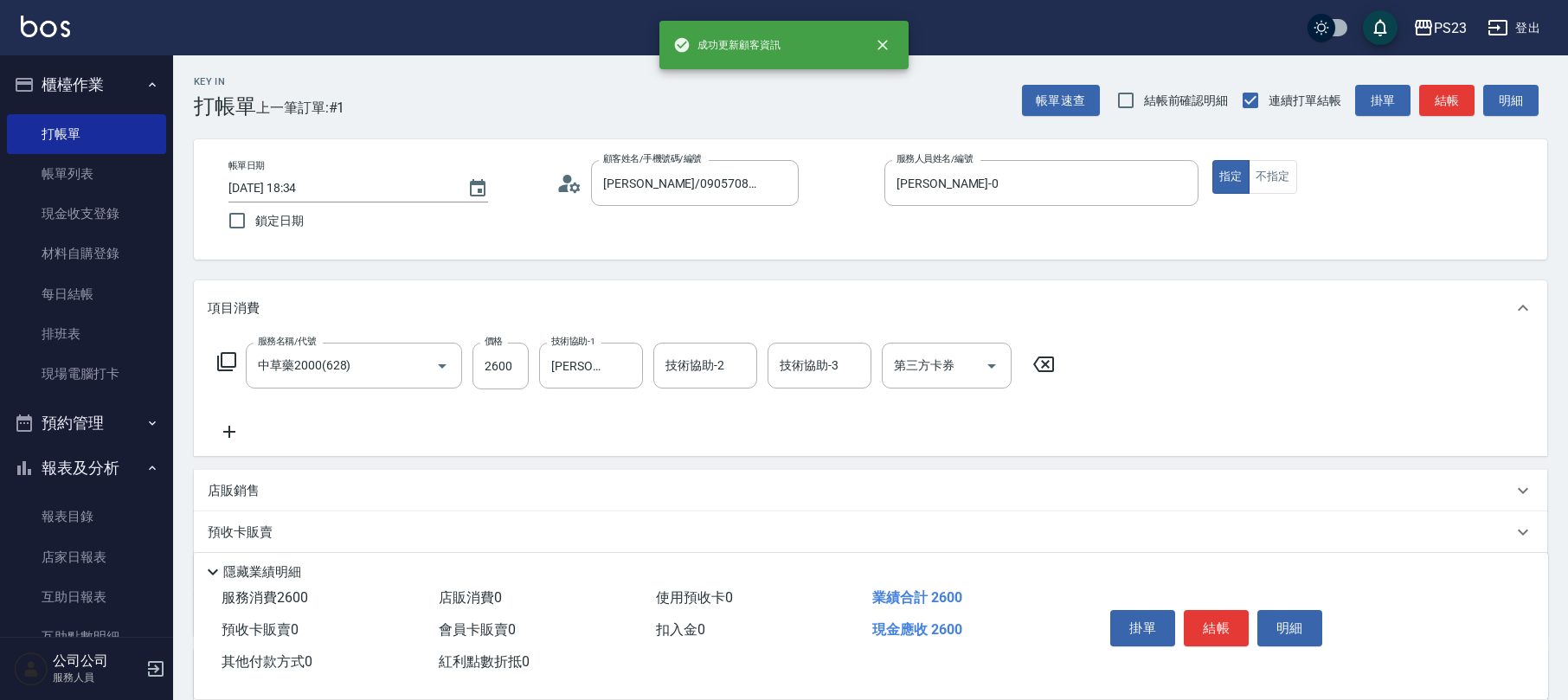
scroll to position [256, 0]
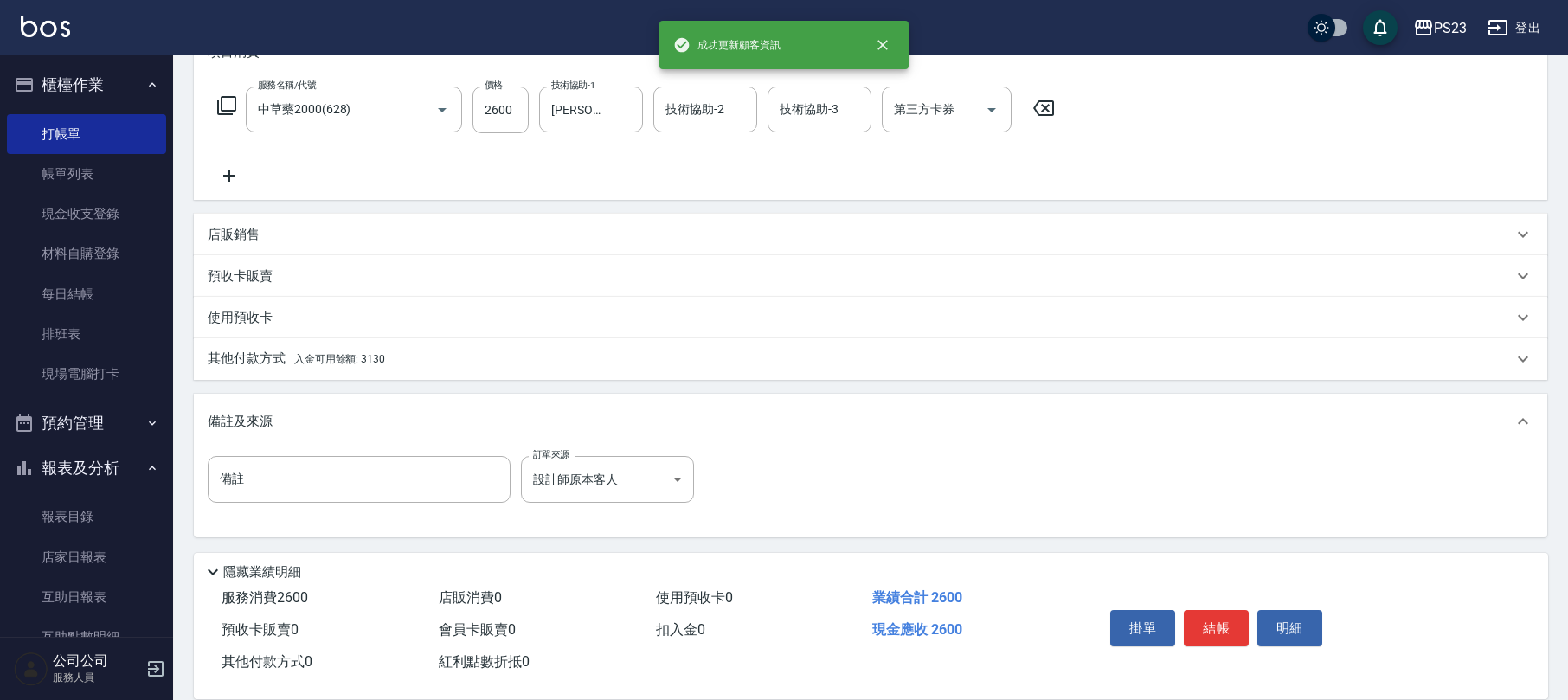
drag, startPoint x: 395, startPoint y: 356, endPoint x: 421, endPoint y: 355, distance: 25.2
click at [396, 355] on div "其他付款方式 入金可用餘額: 3130" at bounding box center [860, 359] width 1305 height 19
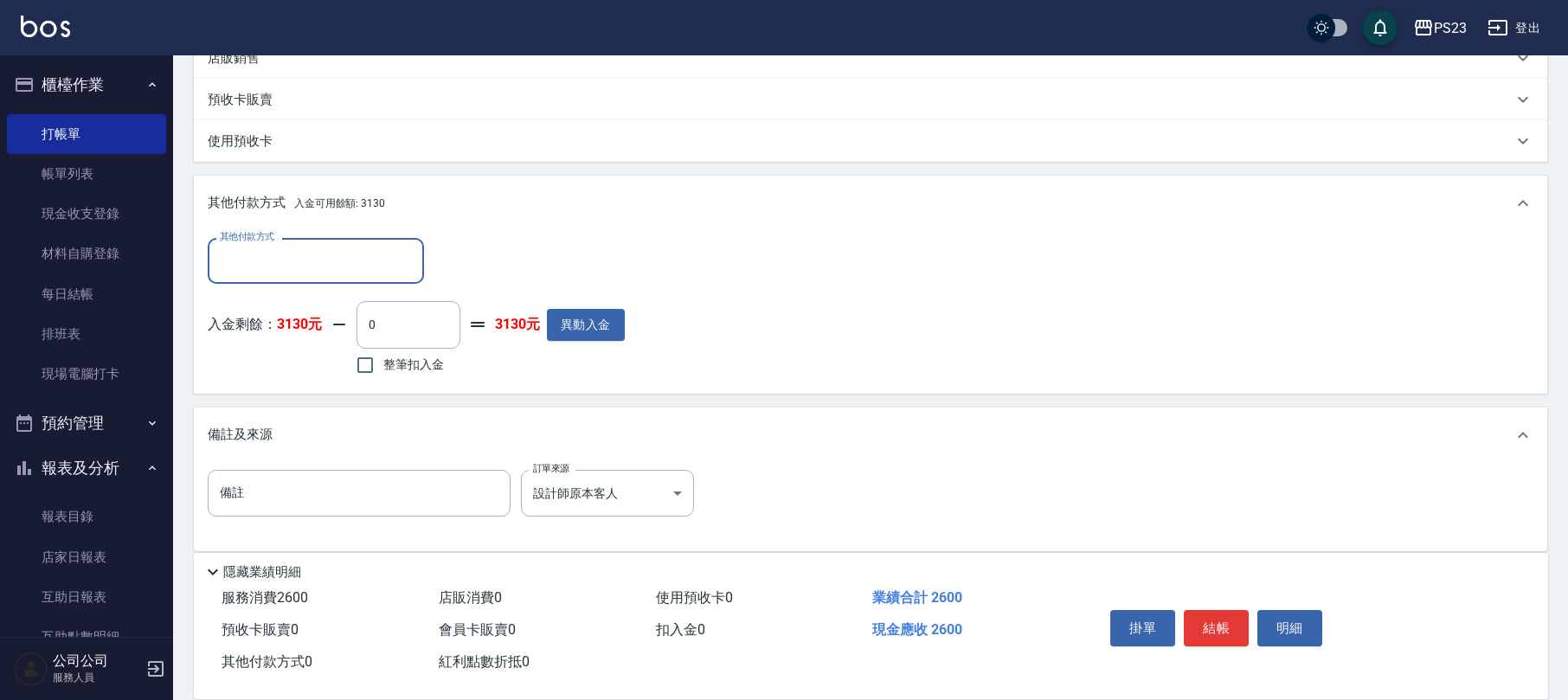
scroll to position [0, 0]
drag, startPoint x: 423, startPoint y: 363, endPoint x: 440, endPoint y: 363, distance: 16.4
click at [426, 362] on span "整筆扣入金" at bounding box center [413, 365] width 61 height 18
click at [383, 362] on input "整筆扣入金" at bounding box center [365, 365] width 36 height 36
checkbox input "true"
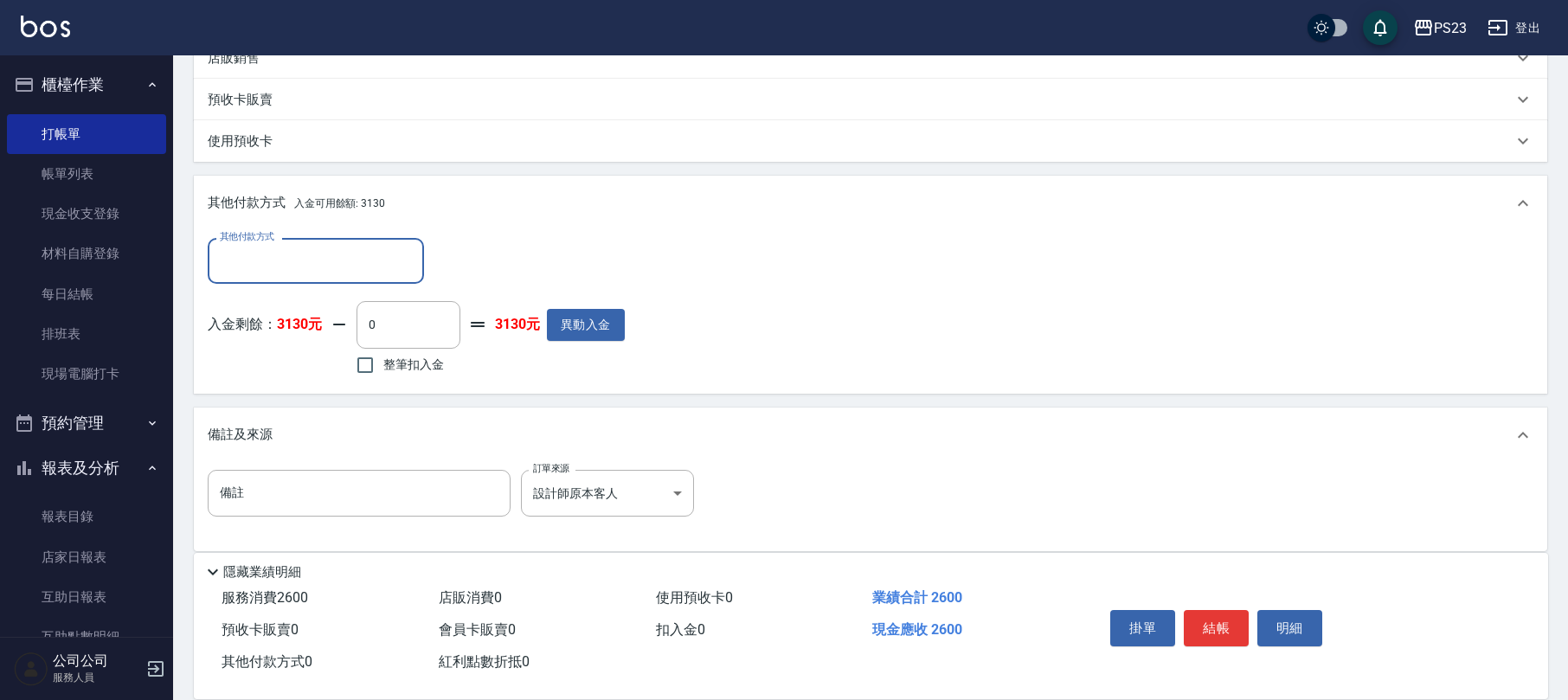
type input "2600"
click at [1236, 631] on button "結帳" at bounding box center [1216, 628] width 65 height 36
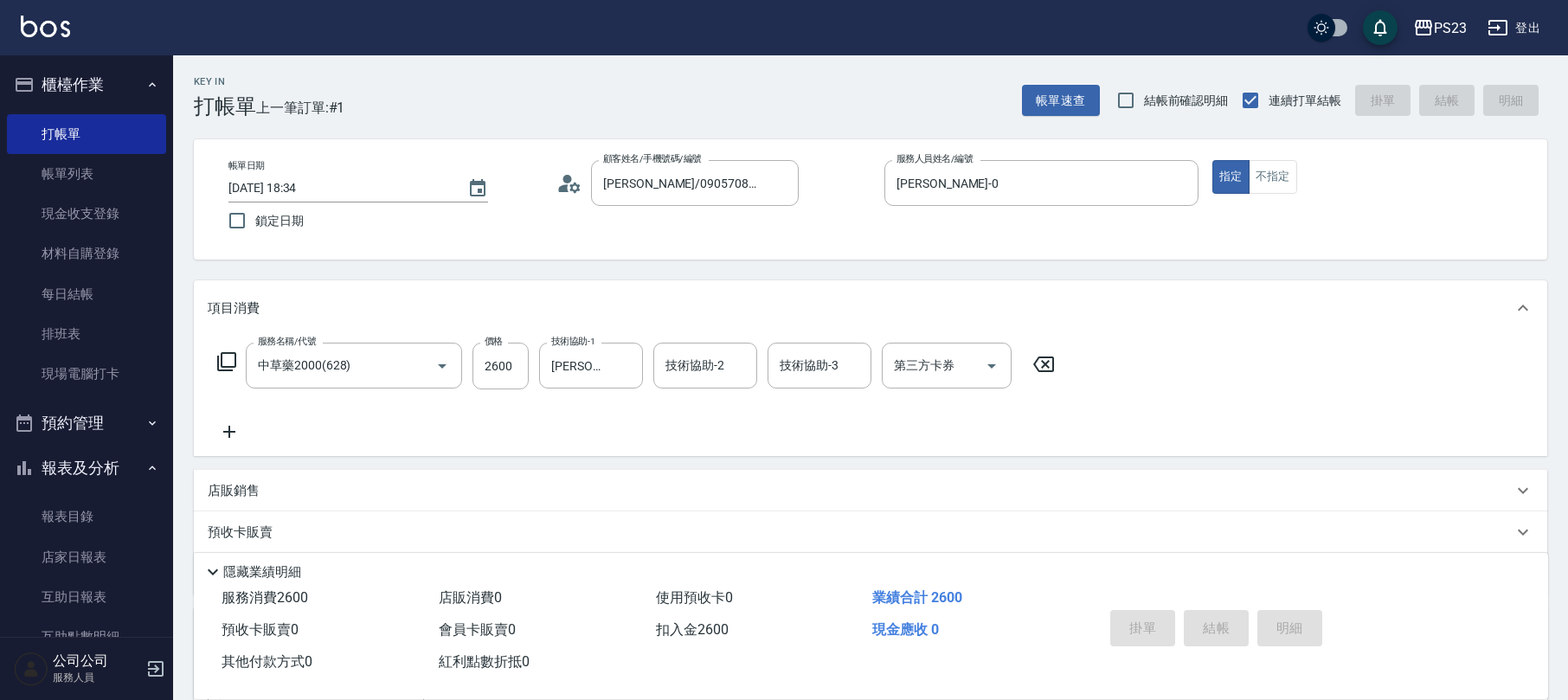
type input "[DATE] 18:35"
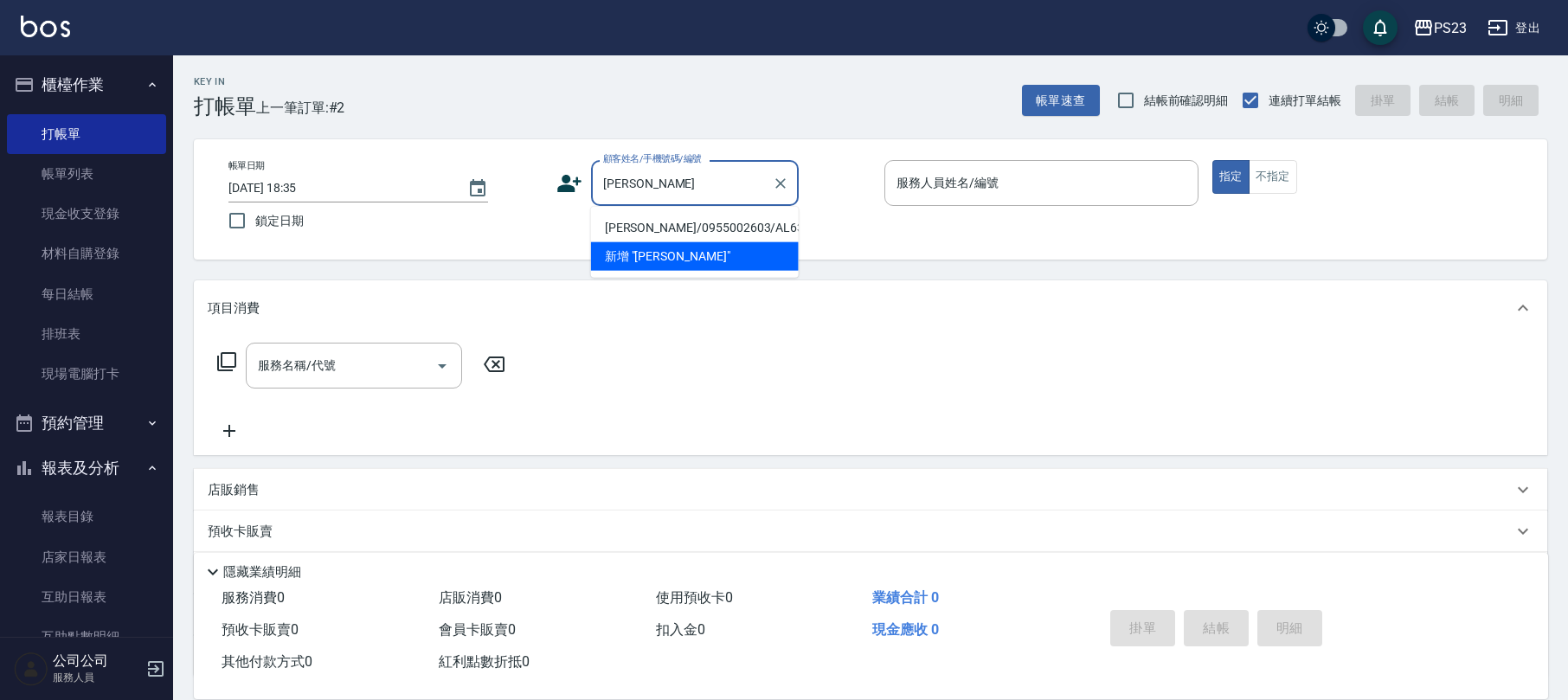
click at [761, 223] on li "[PERSON_NAME]/0955002603/AL630413" at bounding box center [695, 228] width 208 height 29
type input "[PERSON_NAME]/0955002603/AL630413"
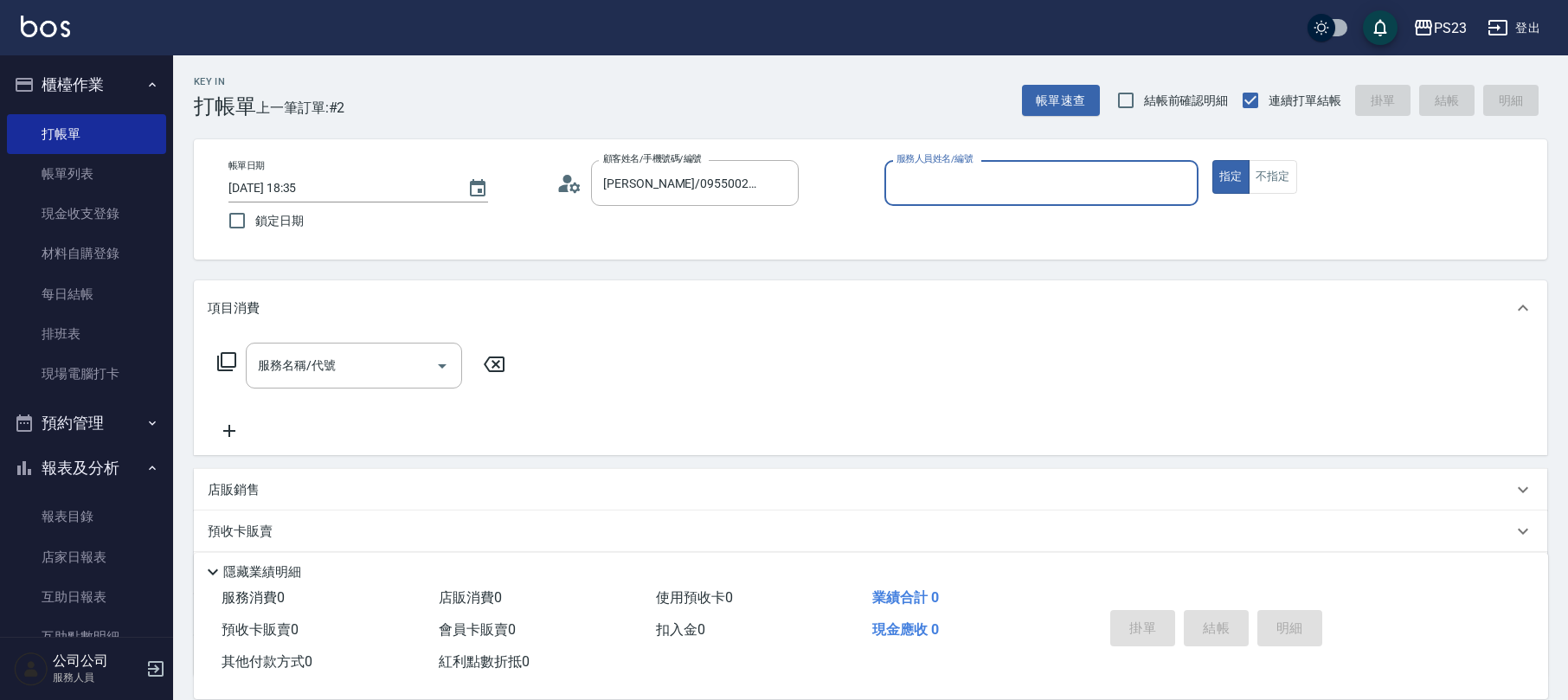
type input "ALin-8"
click at [341, 346] on div "服務名稱/代號" at bounding box center [354, 366] width 216 height 46
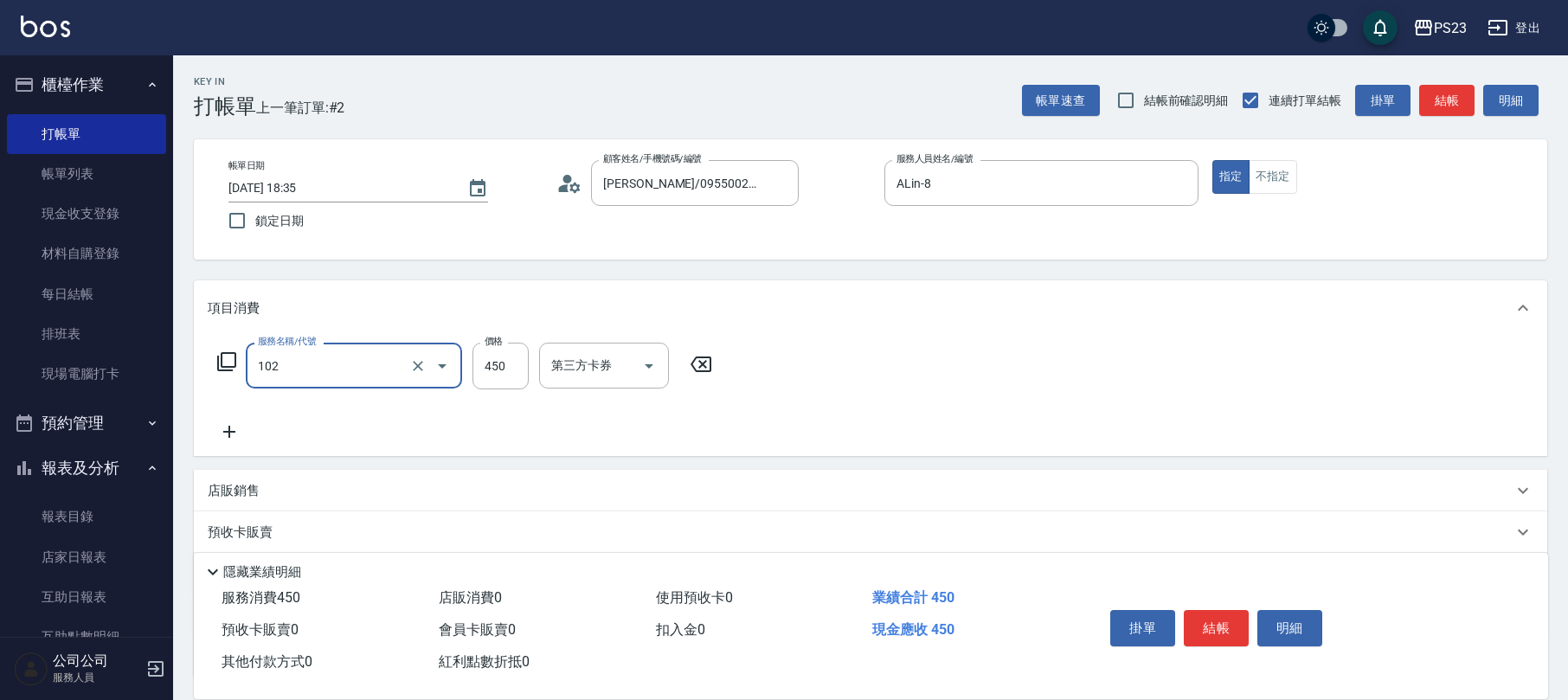
type input "洗髮450(102)"
type input "500"
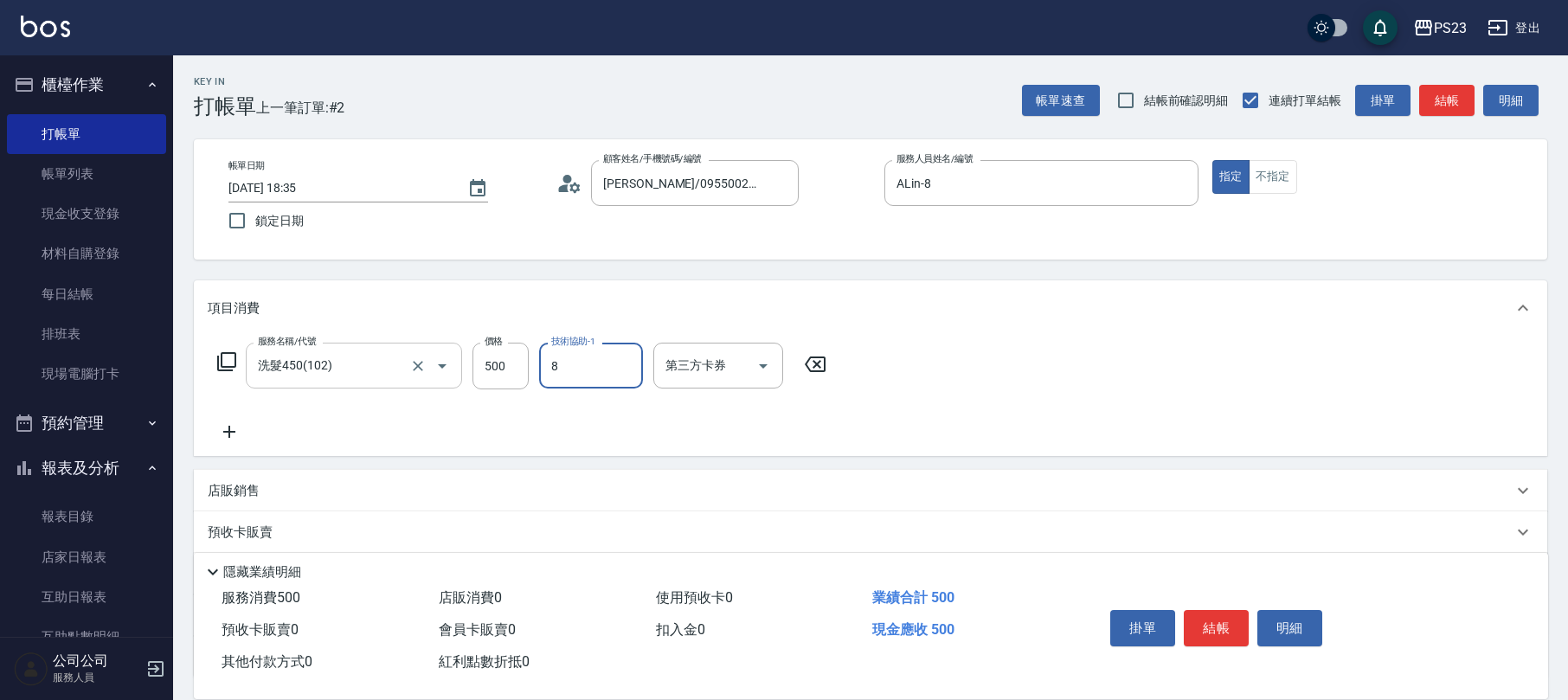
type input "ALin-8"
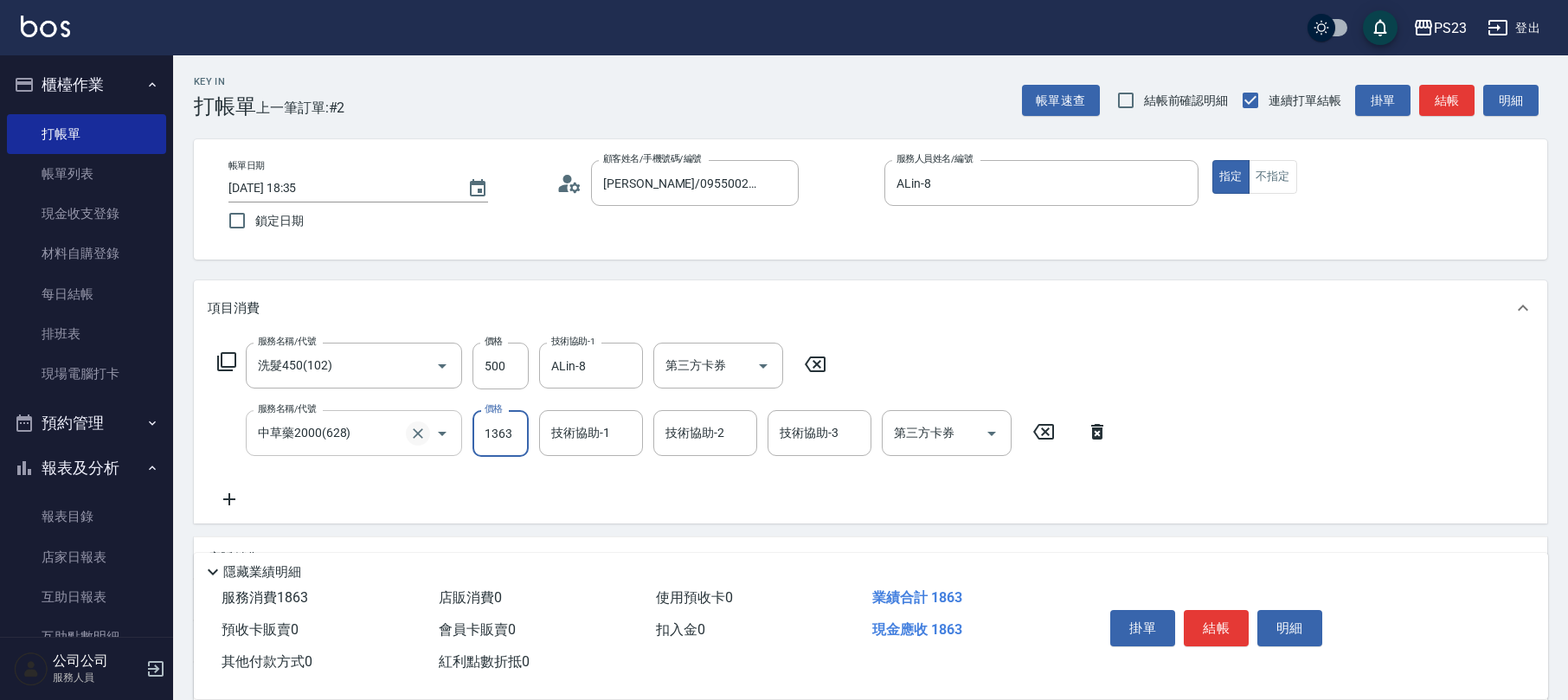
click at [421, 436] on icon "Clear" at bounding box center [418, 433] width 10 height 10
type input "中草藥2000(628)"
click at [376, 436] on input "中草藥2000(628)" at bounding box center [330, 433] width 152 height 30
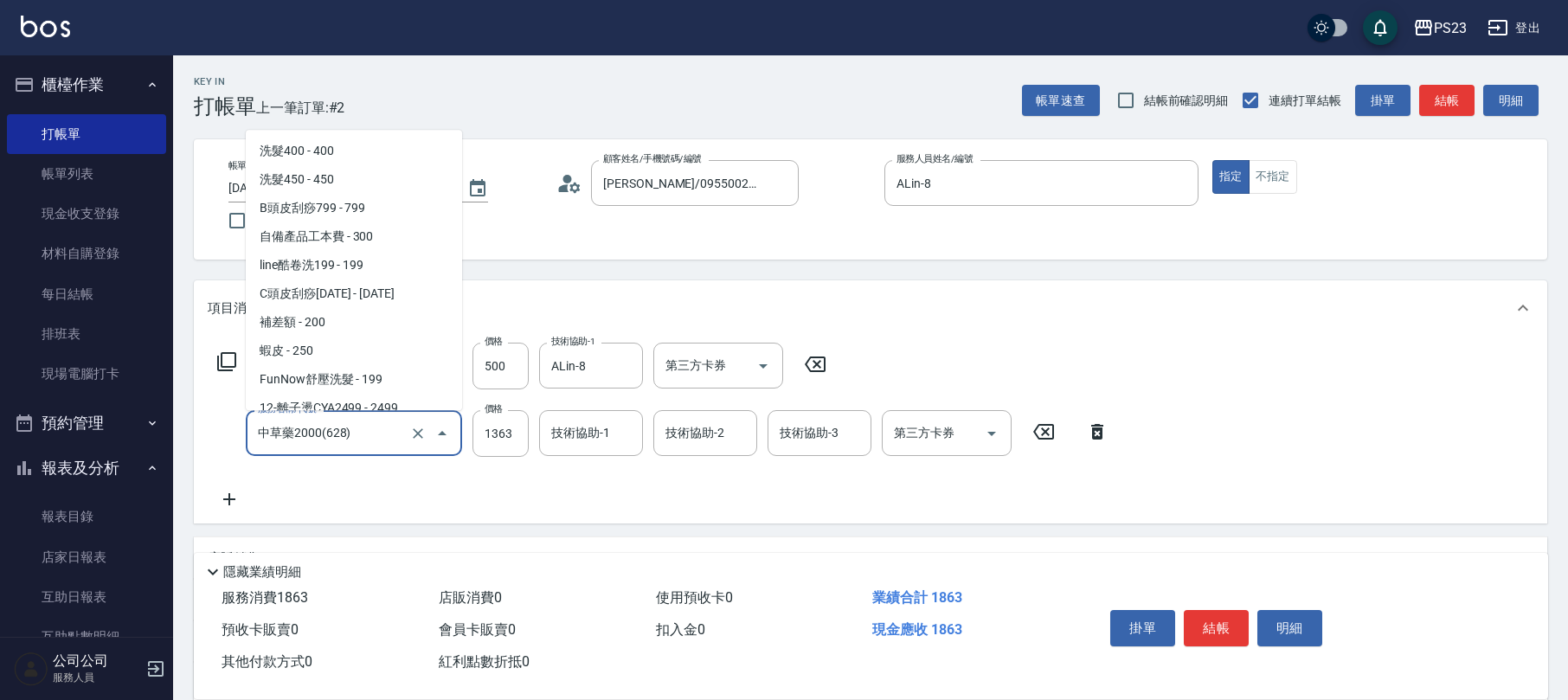
scroll to position [2154, 0]
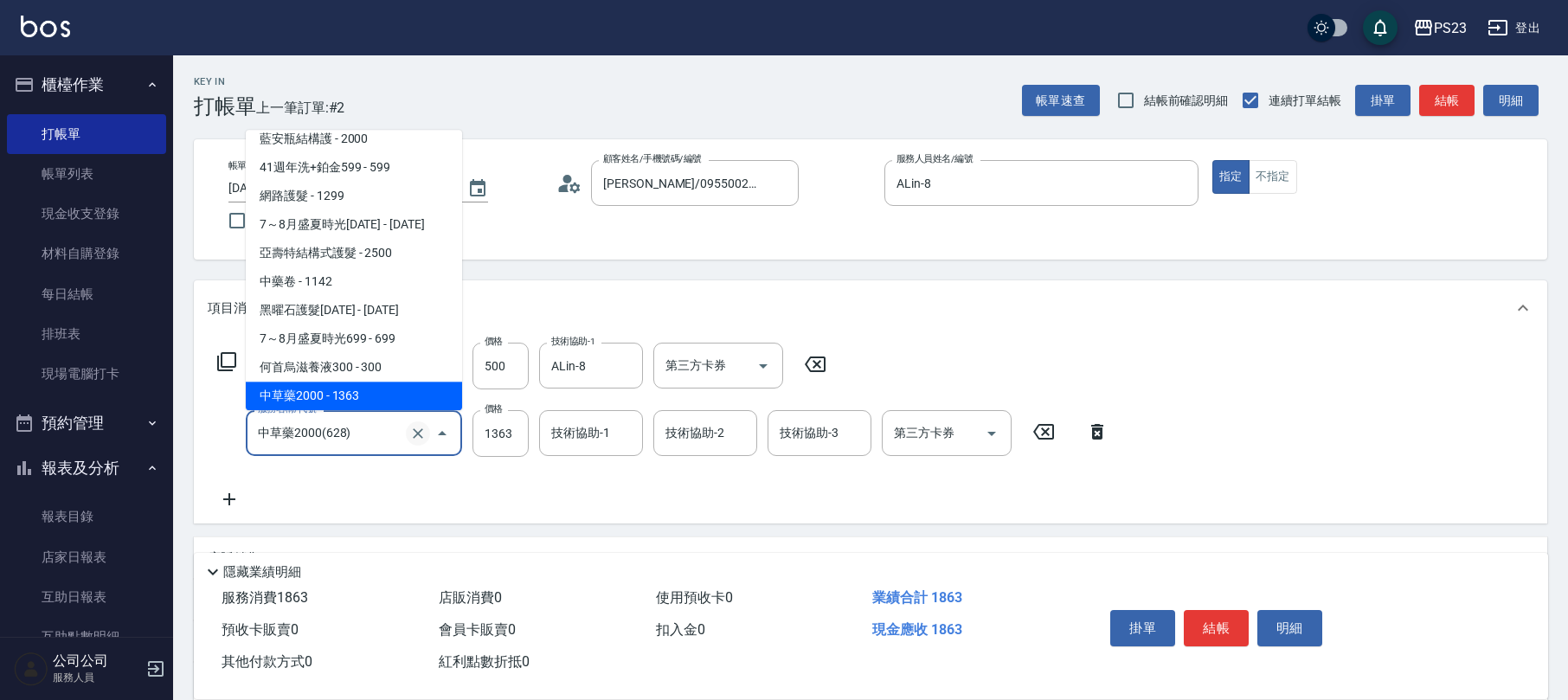
click at [414, 431] on icon "Clear" at bounding box center [417, 433] width 17 height 17
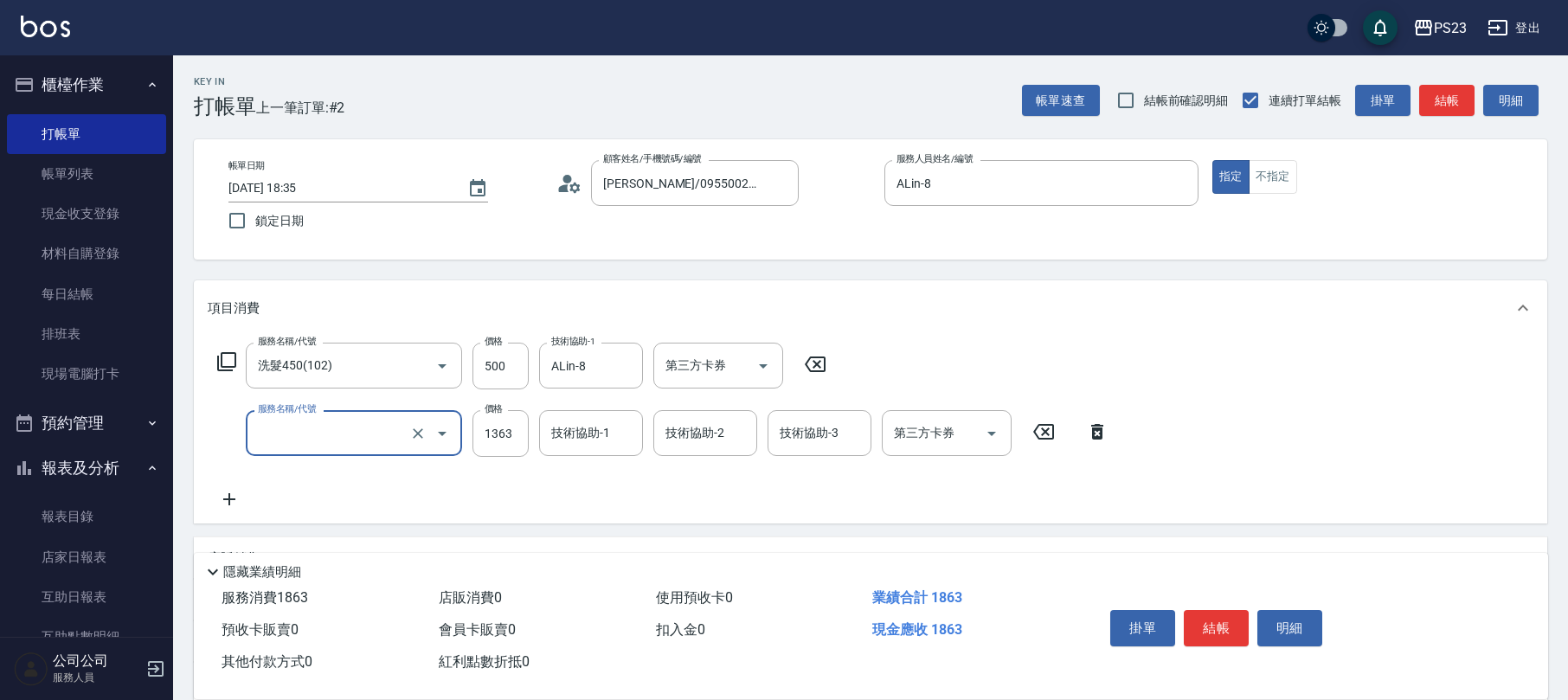
click at [377, 431] on input "服務名稱/代號" at bounding box center [330, 433] width 152 height 30
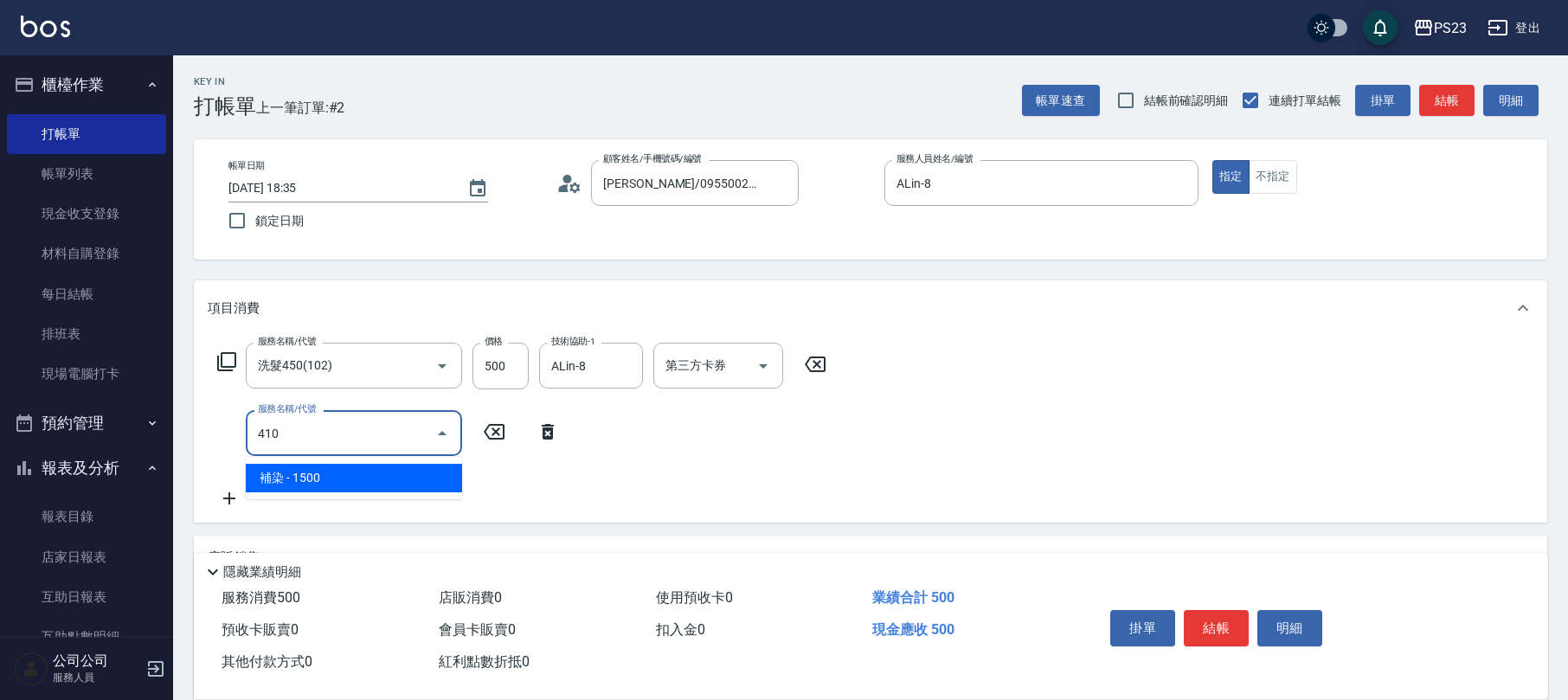
type input "補染(410)"
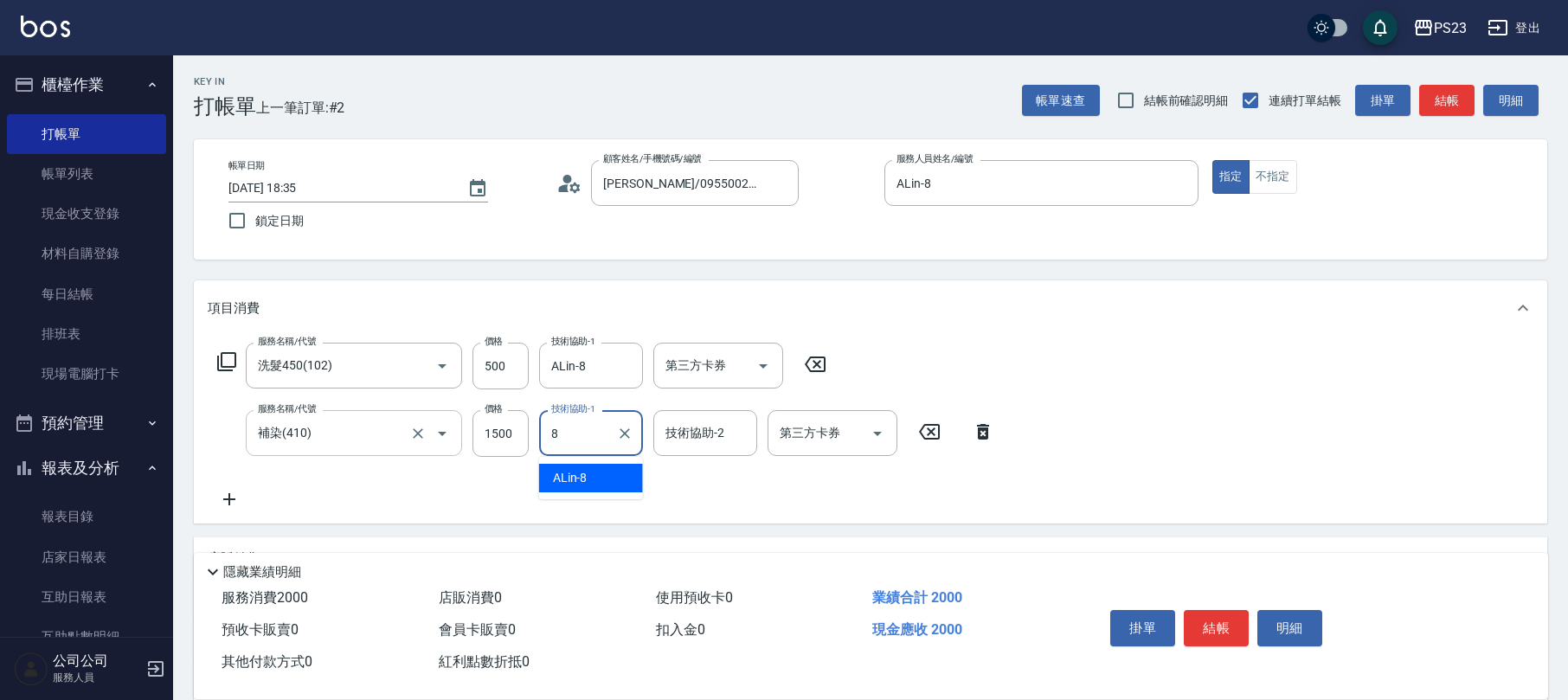
type input "ALin-8"
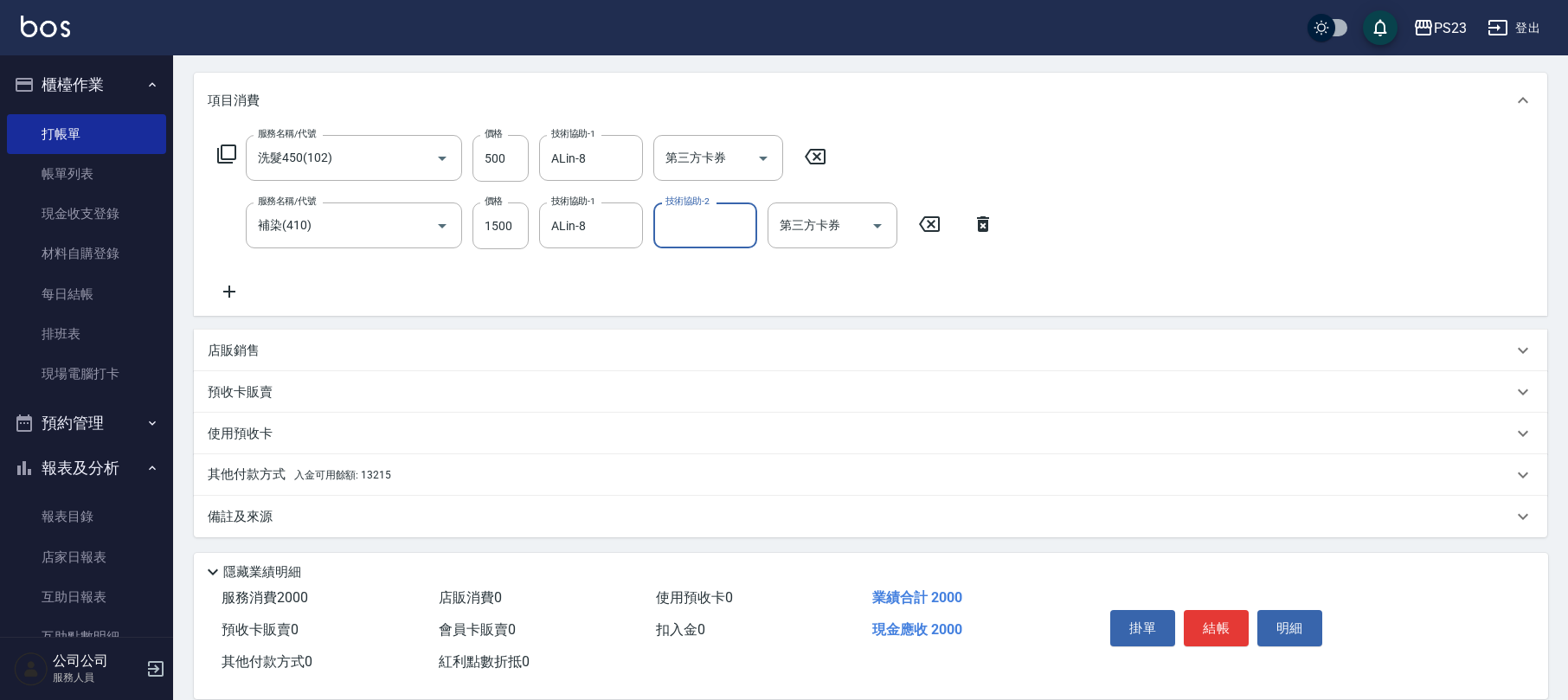
click at [319, 523] on div "備註及來源" at bounding box center [860, 517] width 1305 height 18
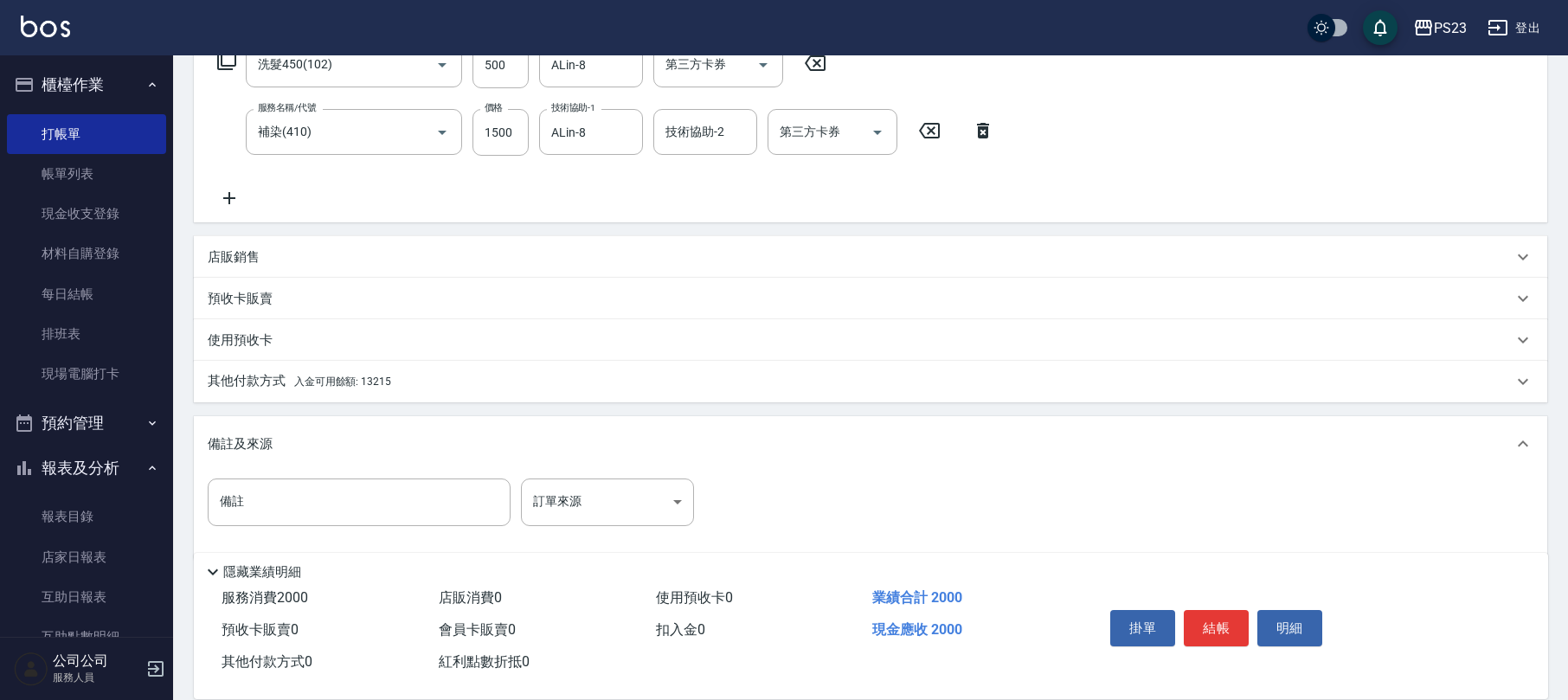
scroll to position [322, 0]
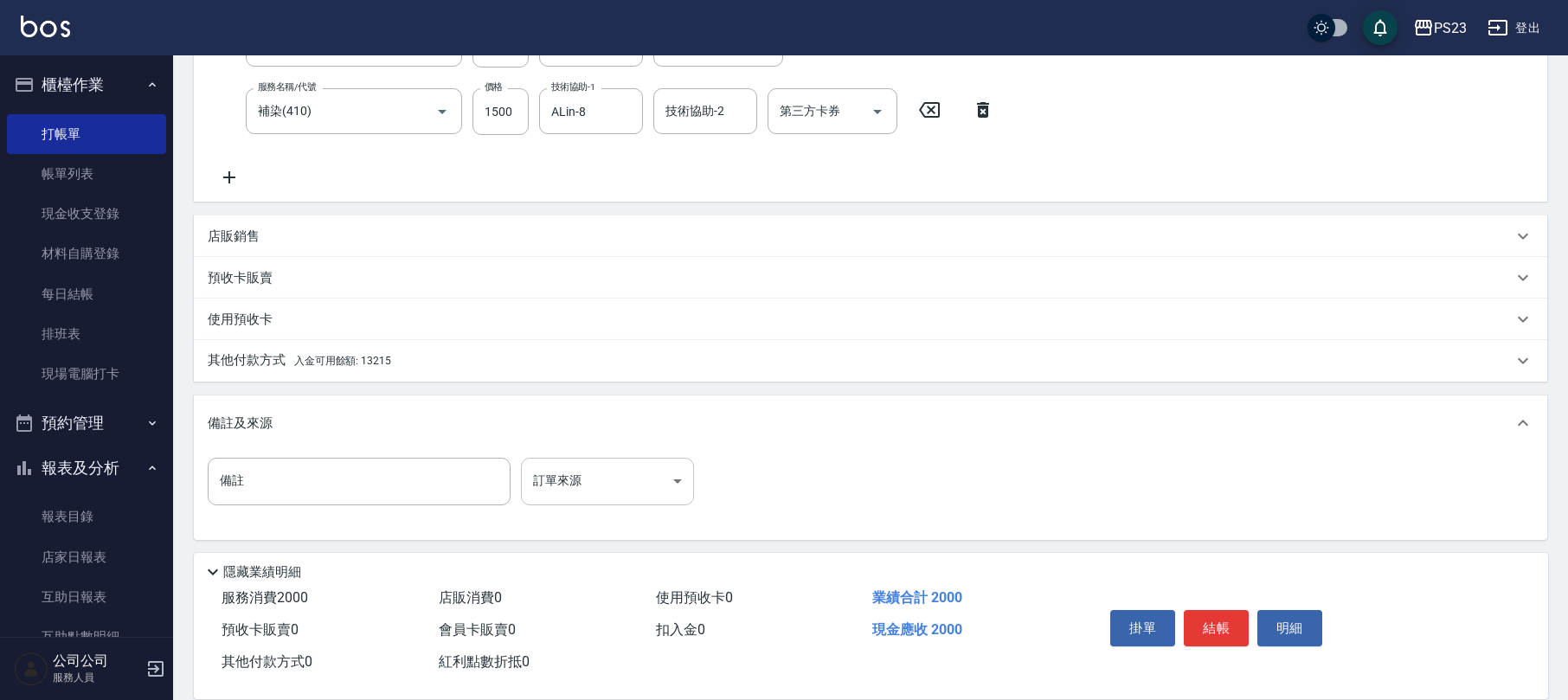
click at [549, 478] on body "PS23 登出 櫃檯作業 打帳單 帳單列表 現金收支登錄 材料自購登錄 每日結帳 排班表 現場電腦打卡 預約管理 預約管理 單日預約紀錄 單週預約紀錄 報表及…" at bounding box center [784, 190] width 1568 height 1024
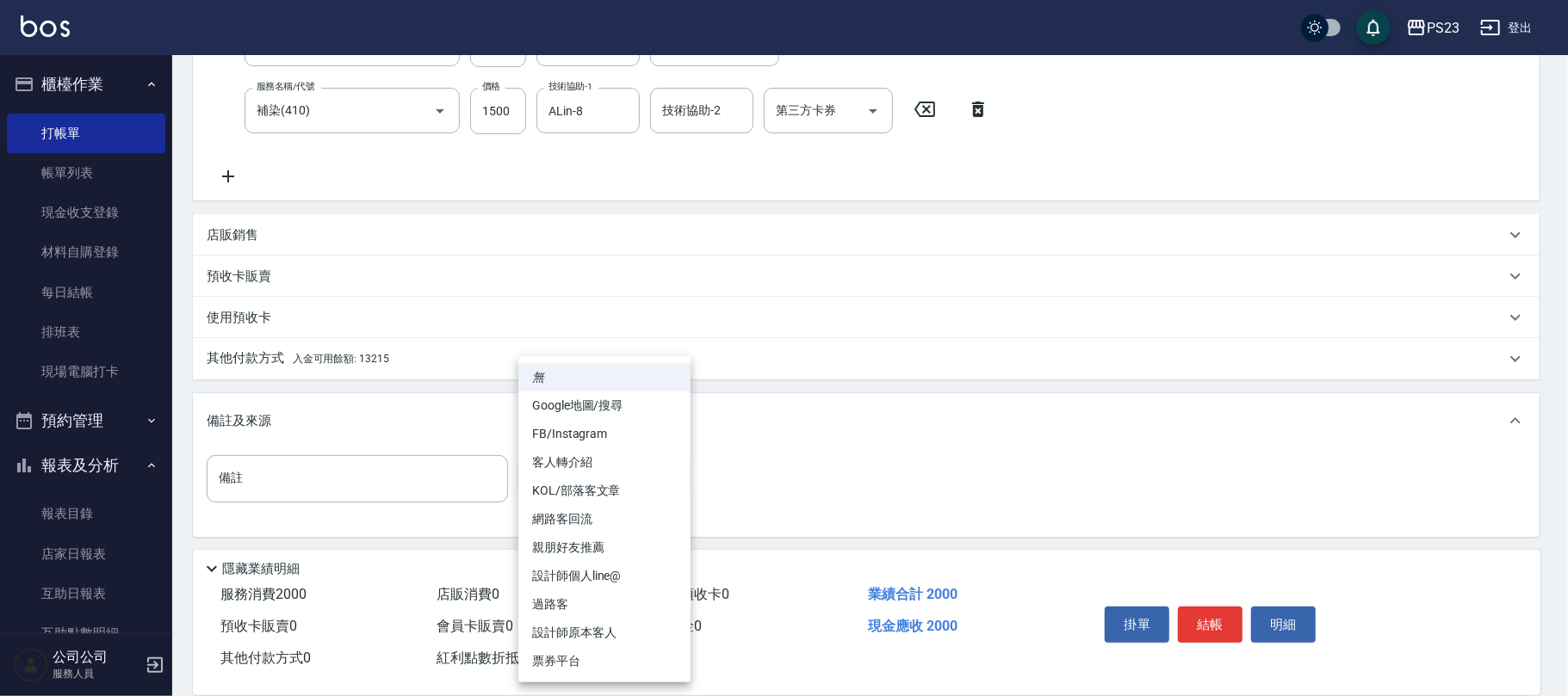
click at [569, 636] on li "設計師原本客人" at bounding box center [604, 632] width 172 height 29
type input "設計師原本客人"
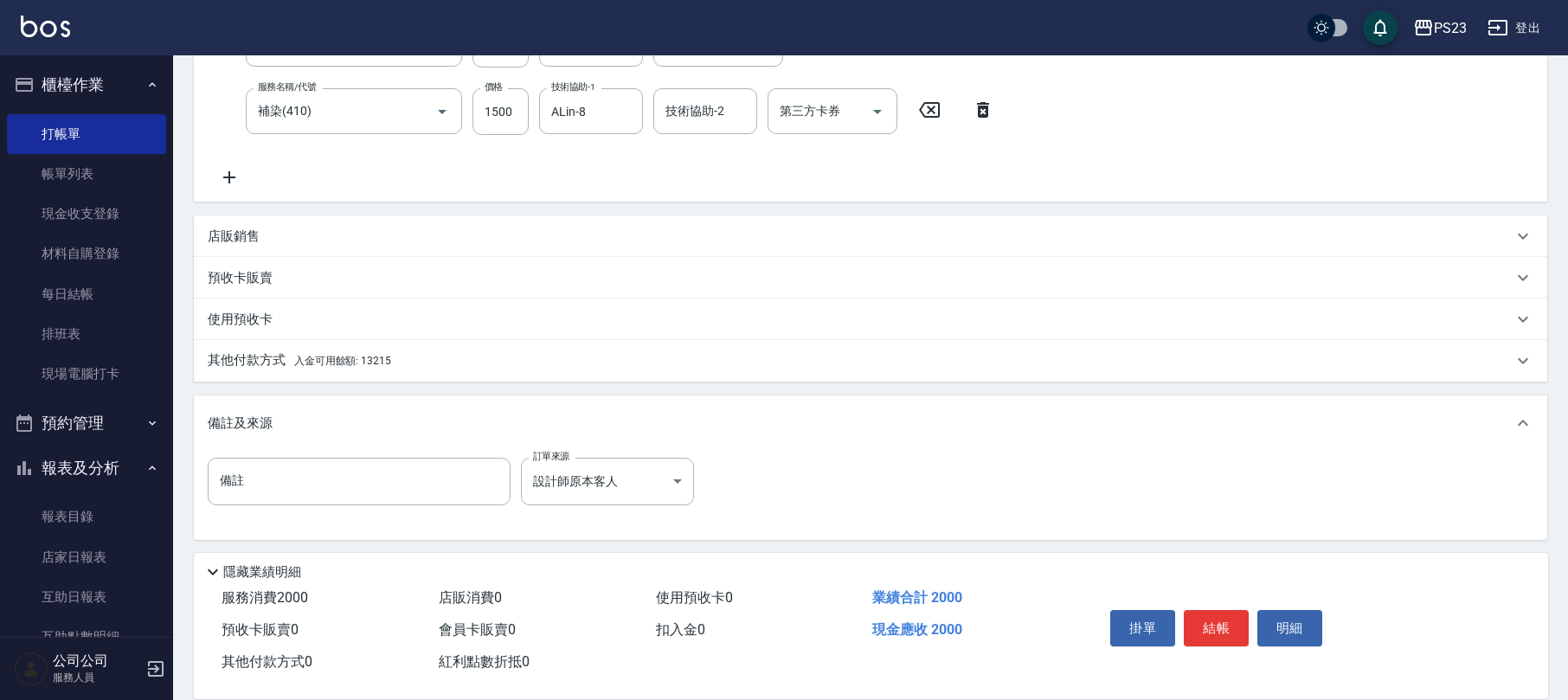
click at [312, 343] on div "其他付款方式 入金可用餘額: 13215" at bounding box center [870, 361] width 1353 height 42
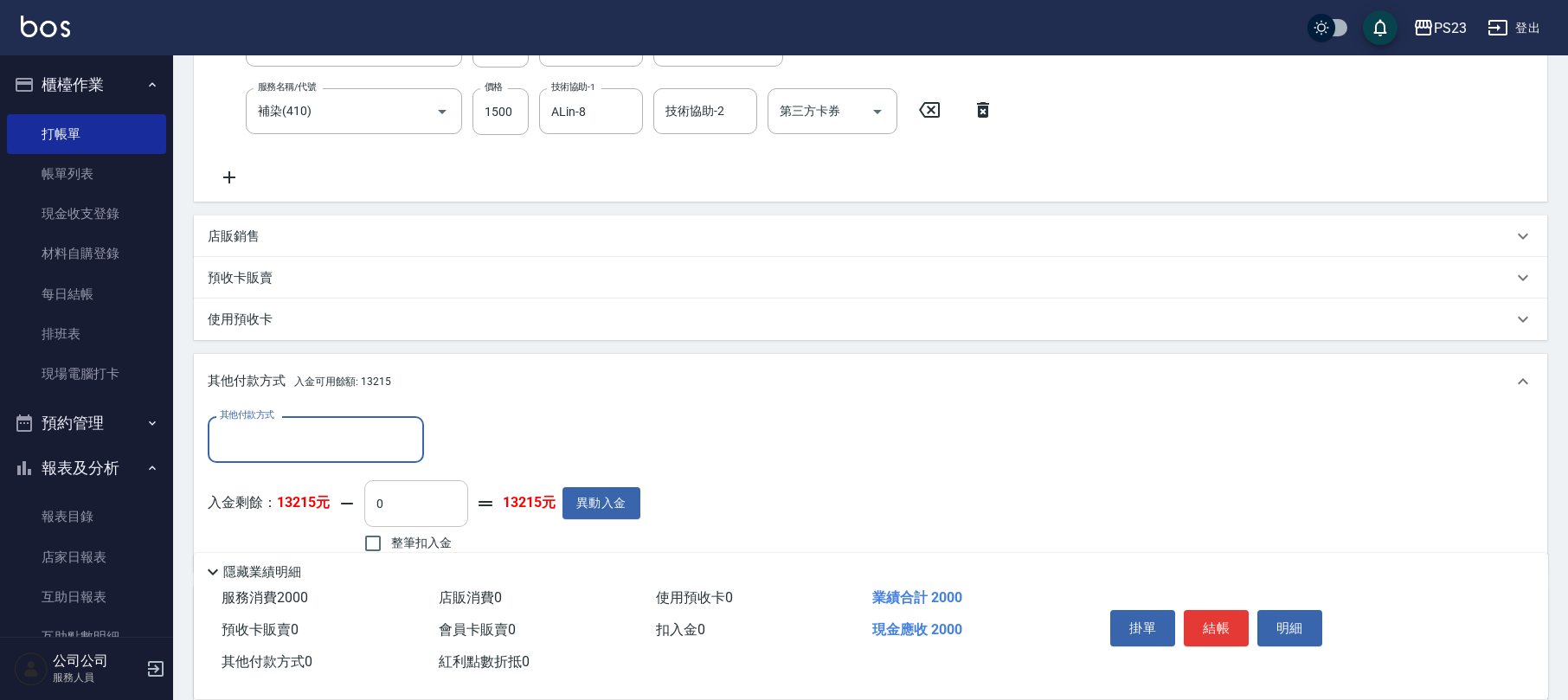
scroll to position [513, 0]
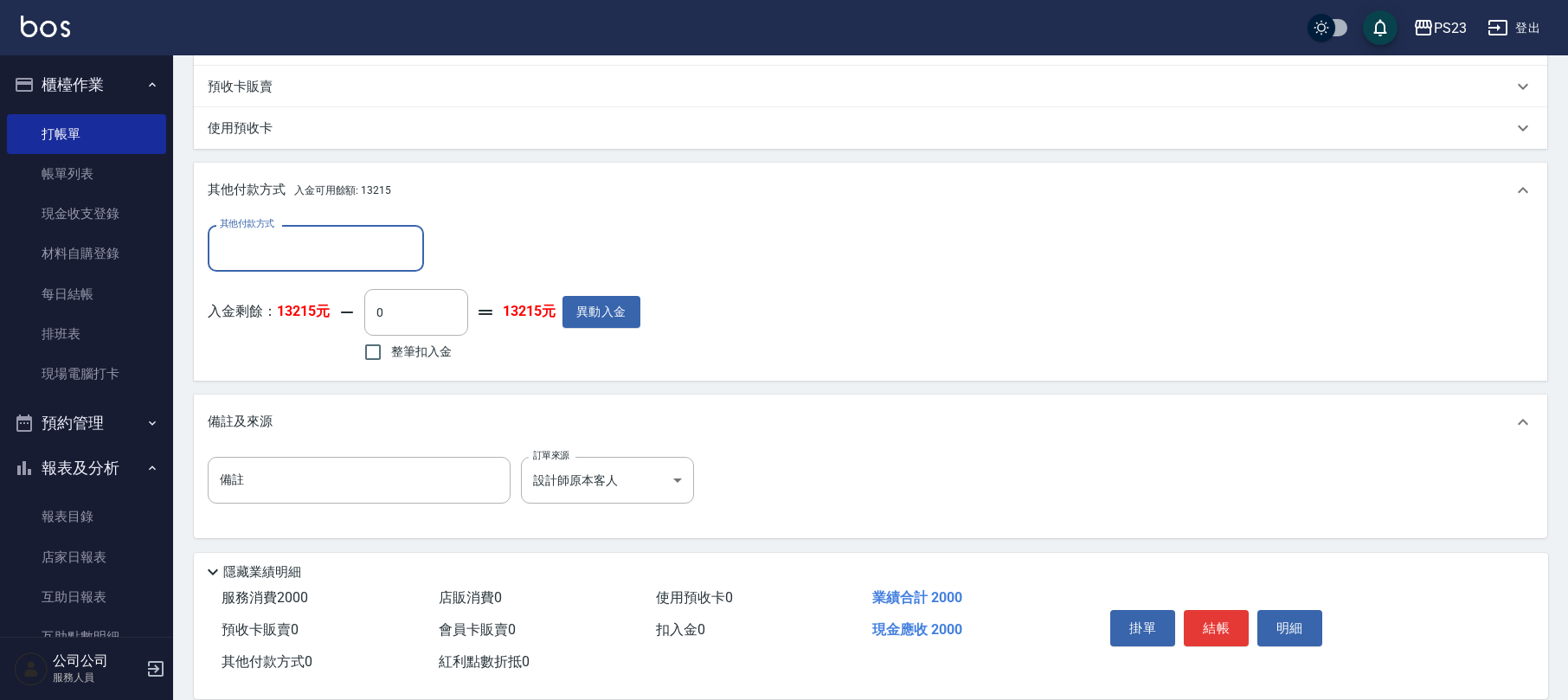
click at [393, 354] on span "整筆扣入金" at bounding box center [421, 352] width 61 height 18
click at [391, 354] on input "整筆扣入金" at bounding box center [373, 352] width 36 height 36
checkbox input "true"
type input "2000"
click at [1217, 620] on button "結帳" at bounding box center [1216, 628] width 65 height 36
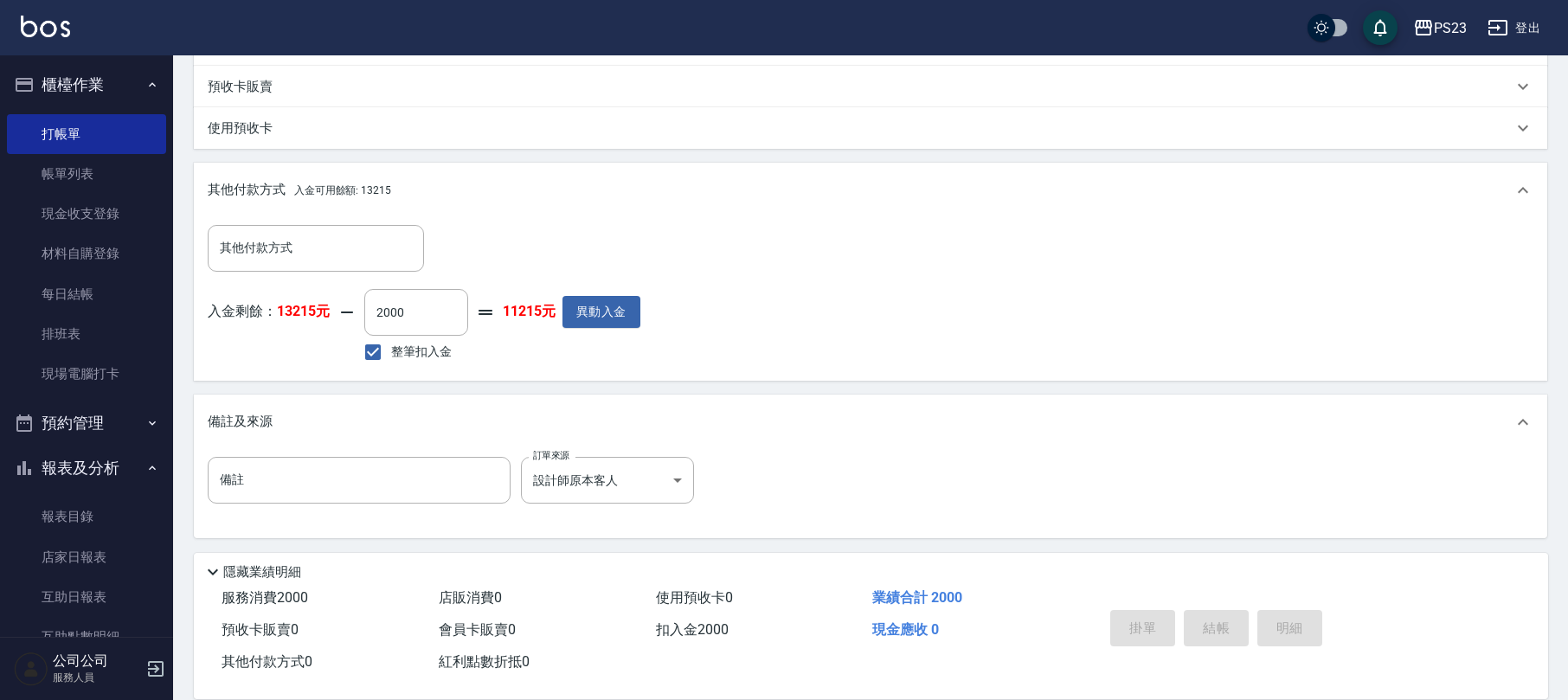
type input "[DATE] 18:37"
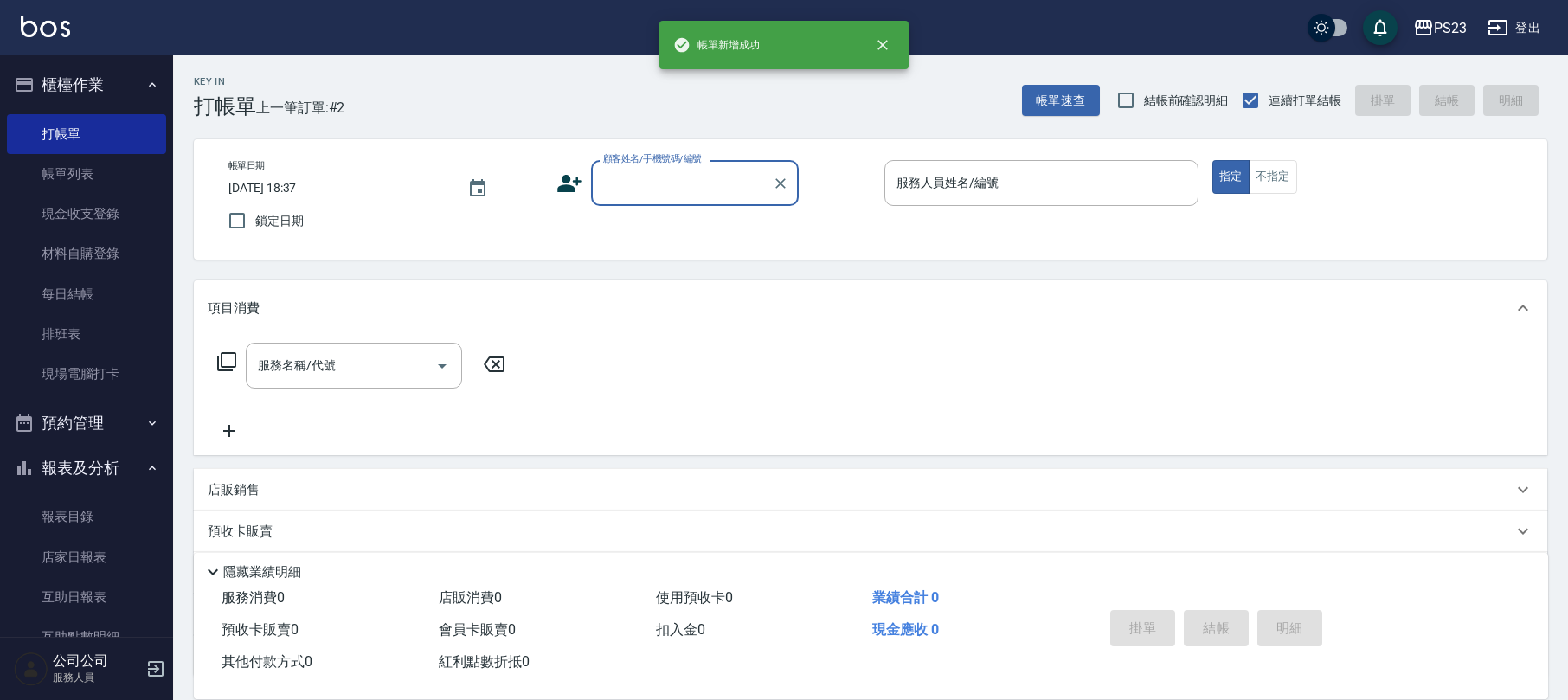
scroll to position [0, 0]
click at [1045, 85] on button "帳單速查" at bounding box center [1061, 101] width 78 height 32
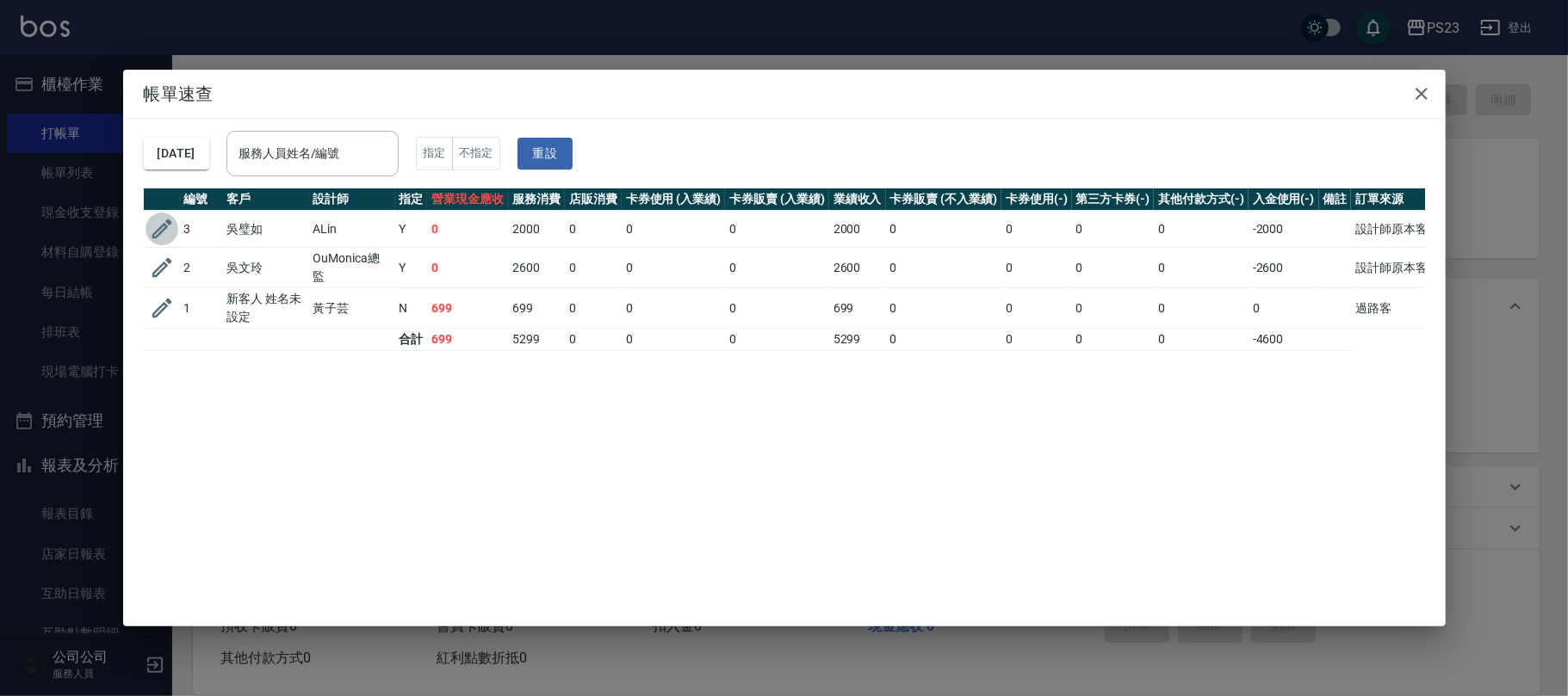
click at [160, 229] on icon "button" at bounding box center [162, 229] width 26 height 26
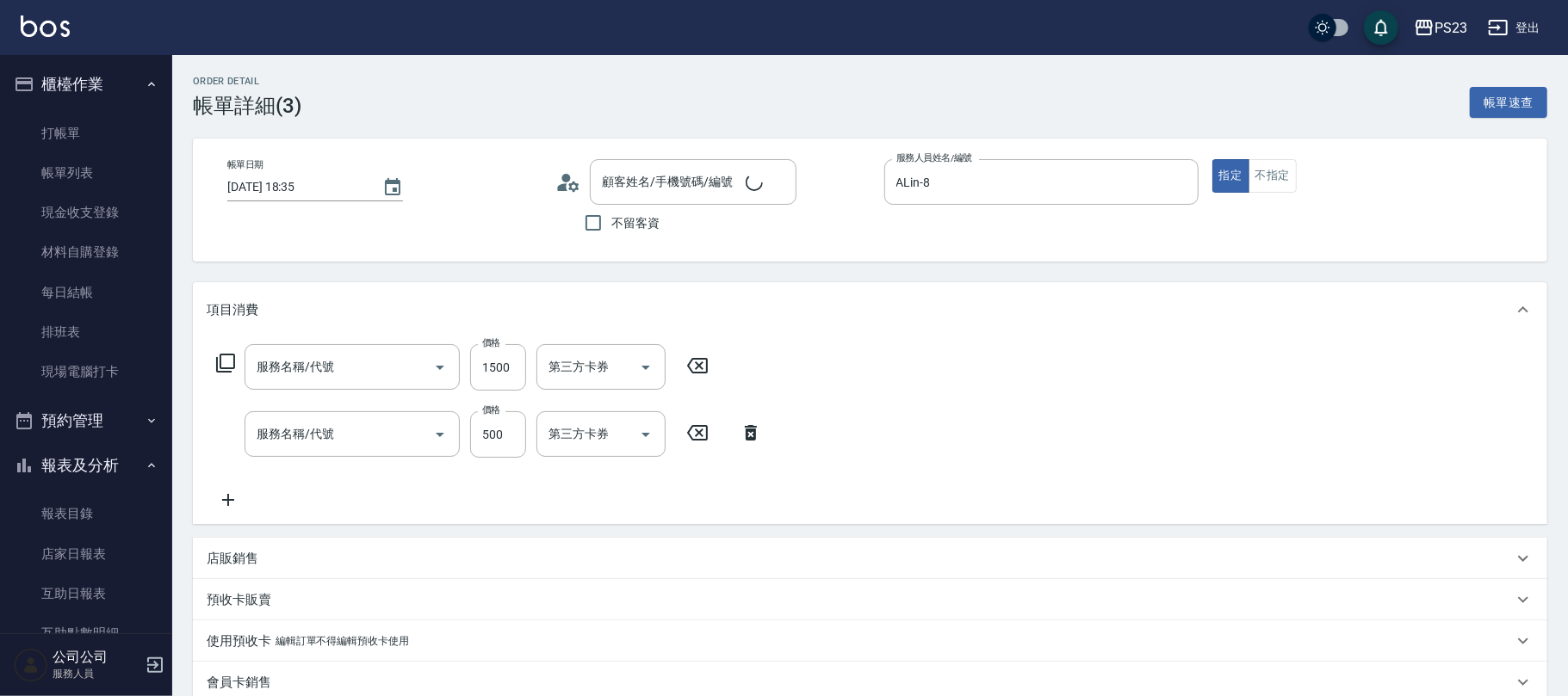
type input "[DATE] 18:35"
type input "ALin-8"
type input "設計師原本客人"
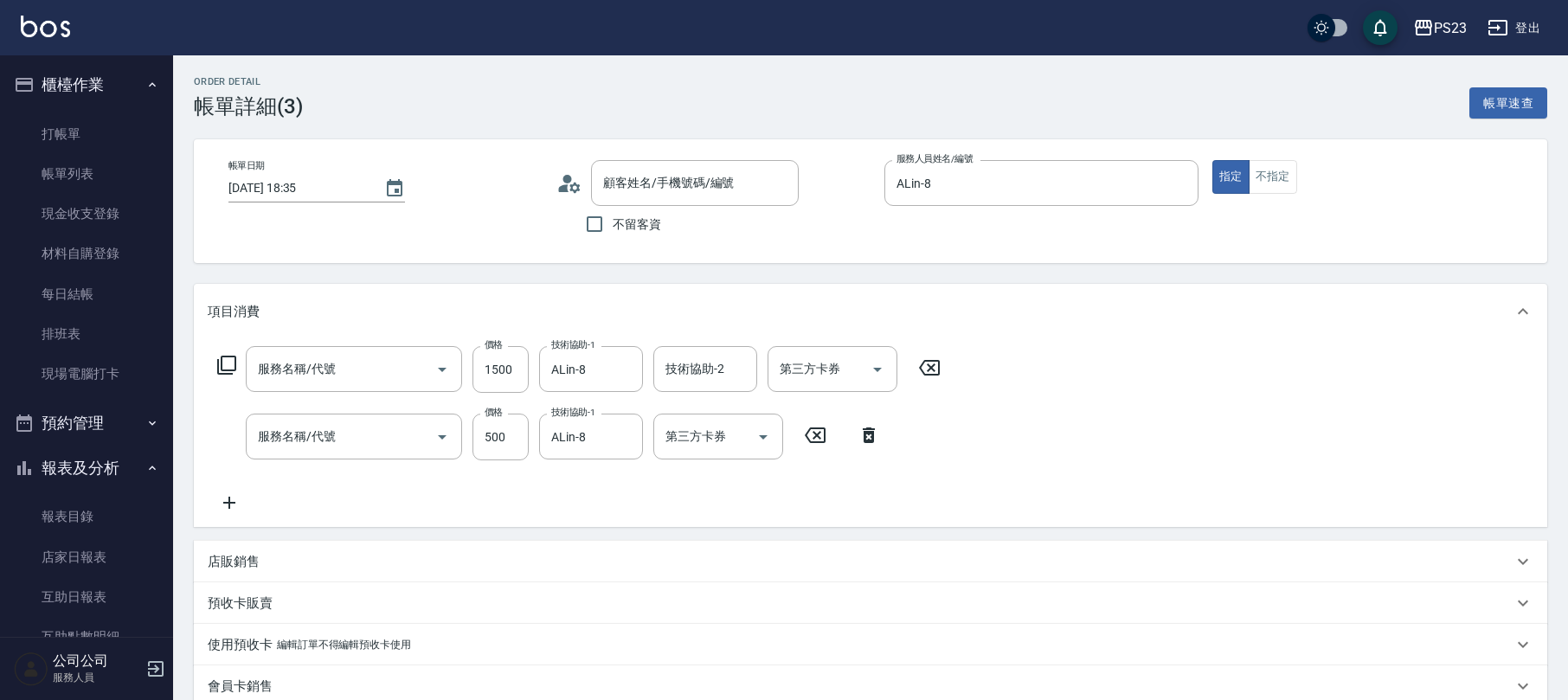
type input "[PERSON_NAME]/0955002603/AL630413"
type input "補染(410)"
type input "洗髮450(102)"
click at [240, 503] on icon at bounding box center [229, 502] width 43 height 21
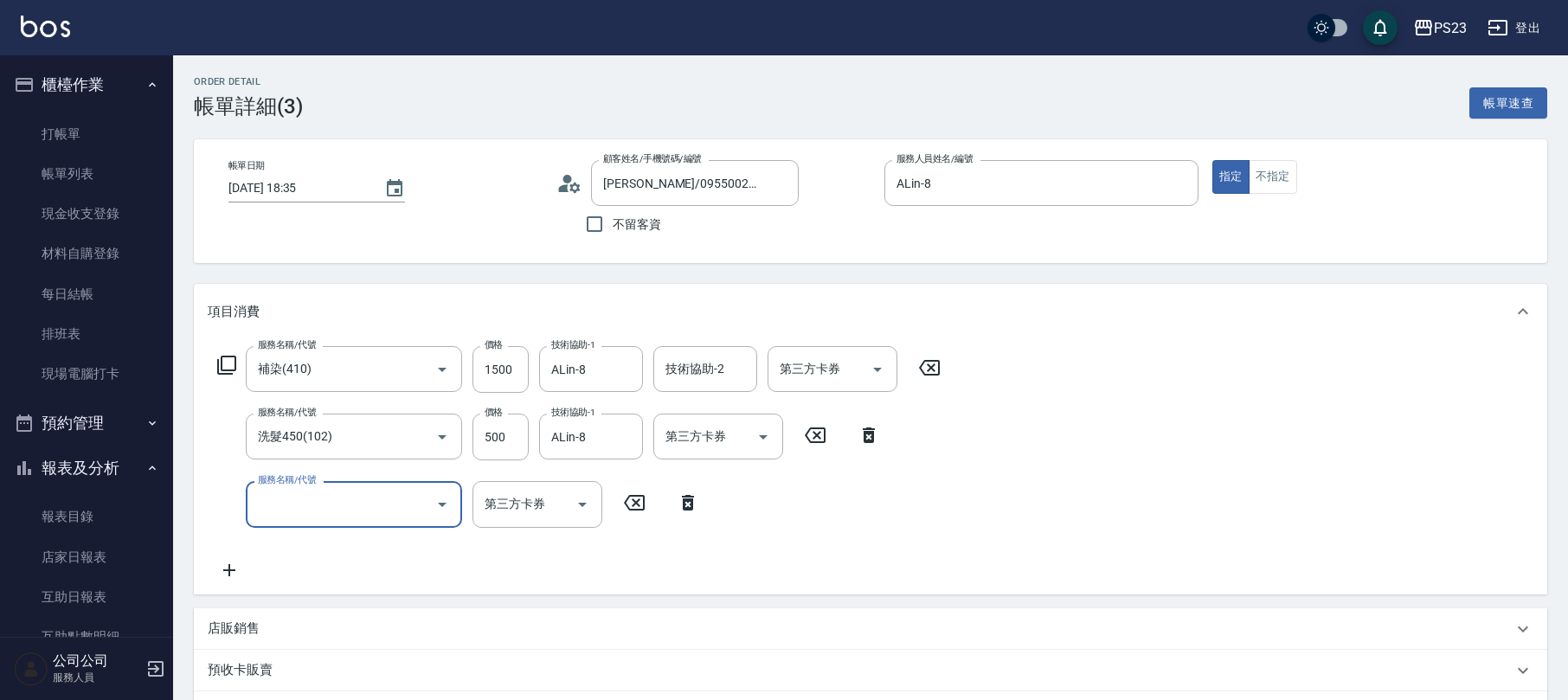
click at [337, 505] on input "服務名稱/代號" at bounding box center [341, 504] width 175 height 30
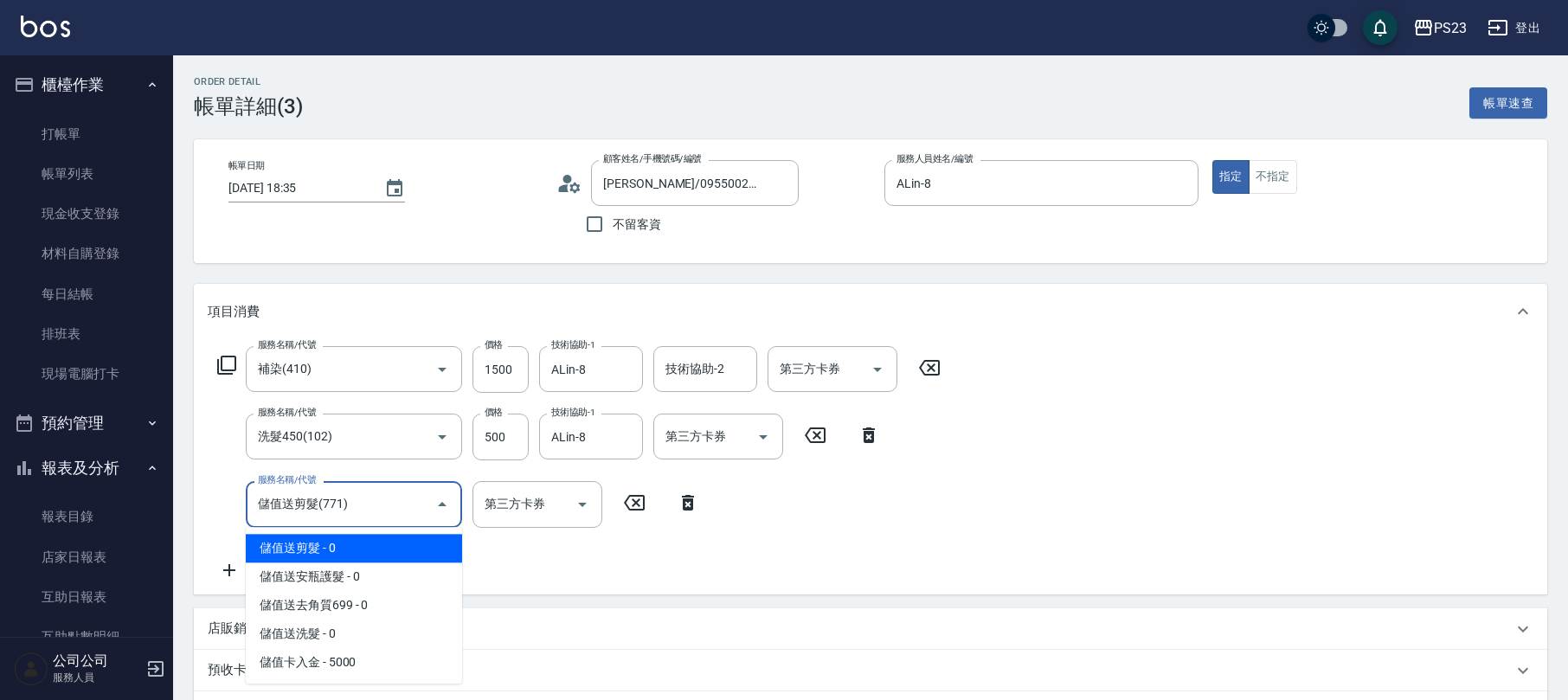
type input "儲值送剪髮(771)"
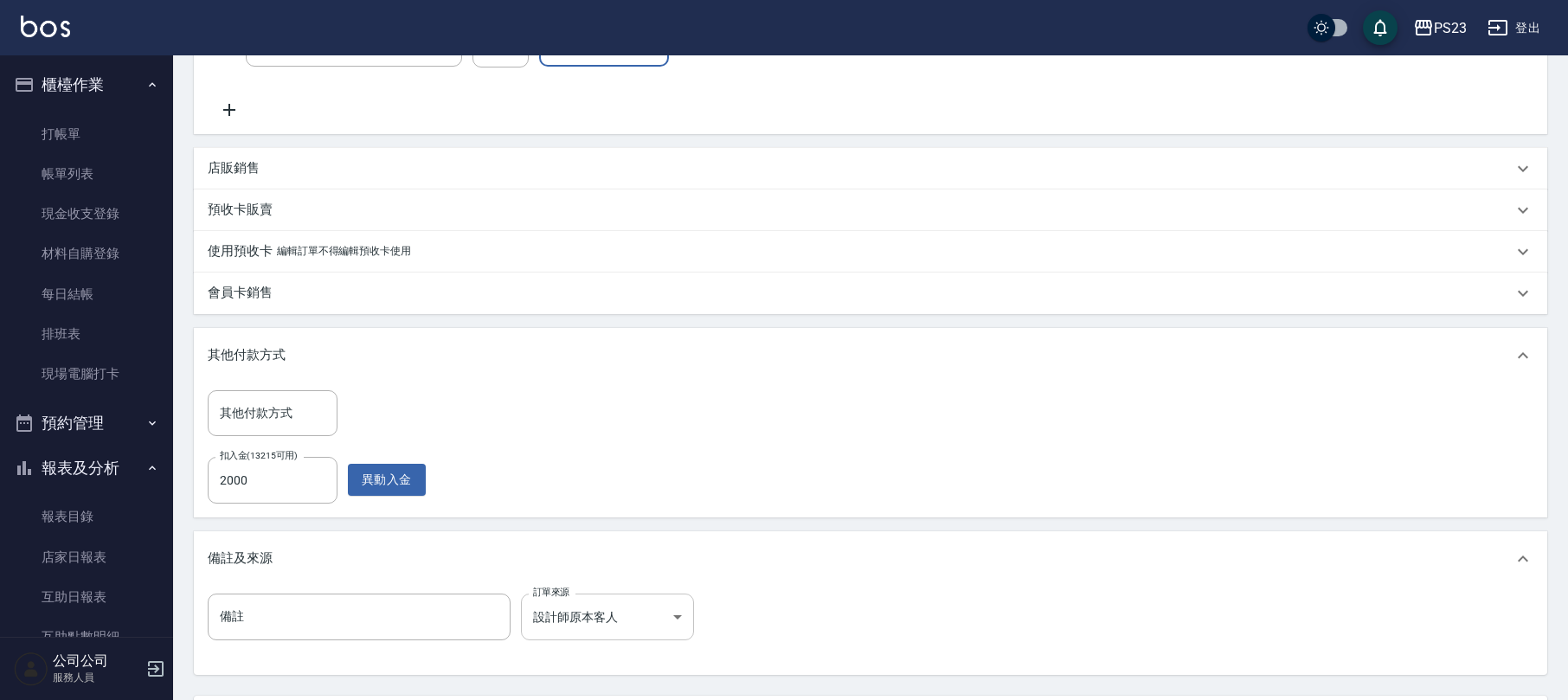
scroll to position [620, 0]
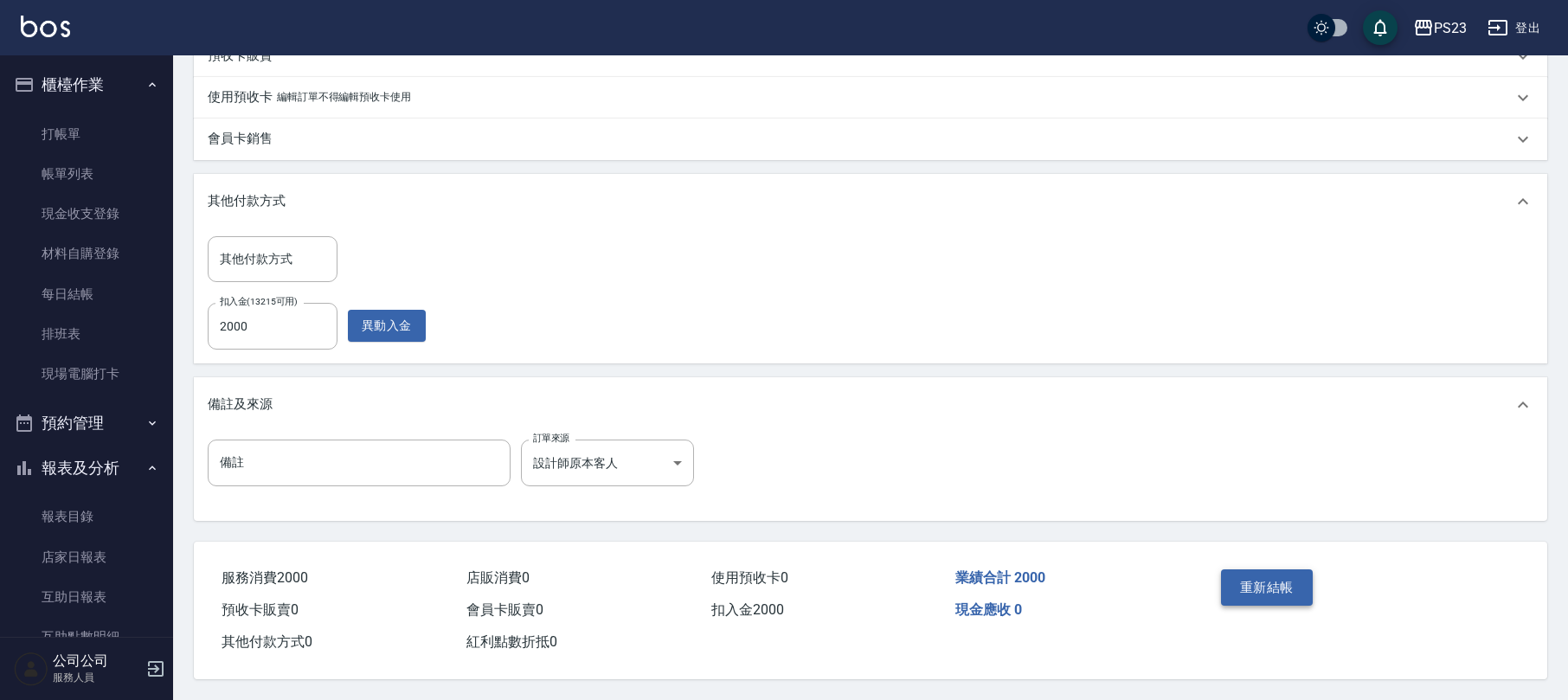
click at [1258, 583] on button "重新結帳" at bounding box center [1267, 587] width 92 height 36
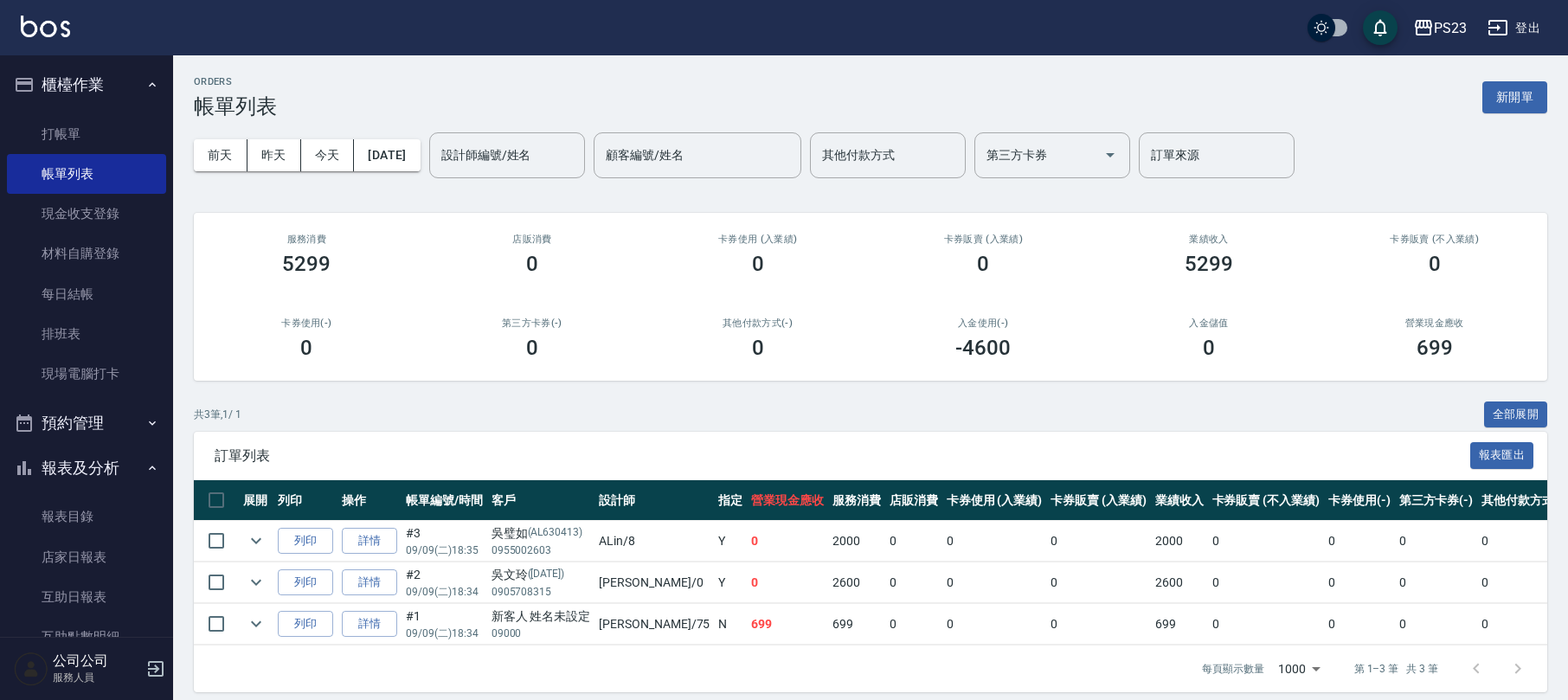
click at [87, 108] on ul "打帳單 帳單列表 現金收支登錄 材料自購登錄 每日結帳 排班表 現場電腦打卡" at bounding box center [86, 254] width 159 height 294
click at [77, 119] on link "打帳單" at bounding box center [86, 134] width 159 height 40
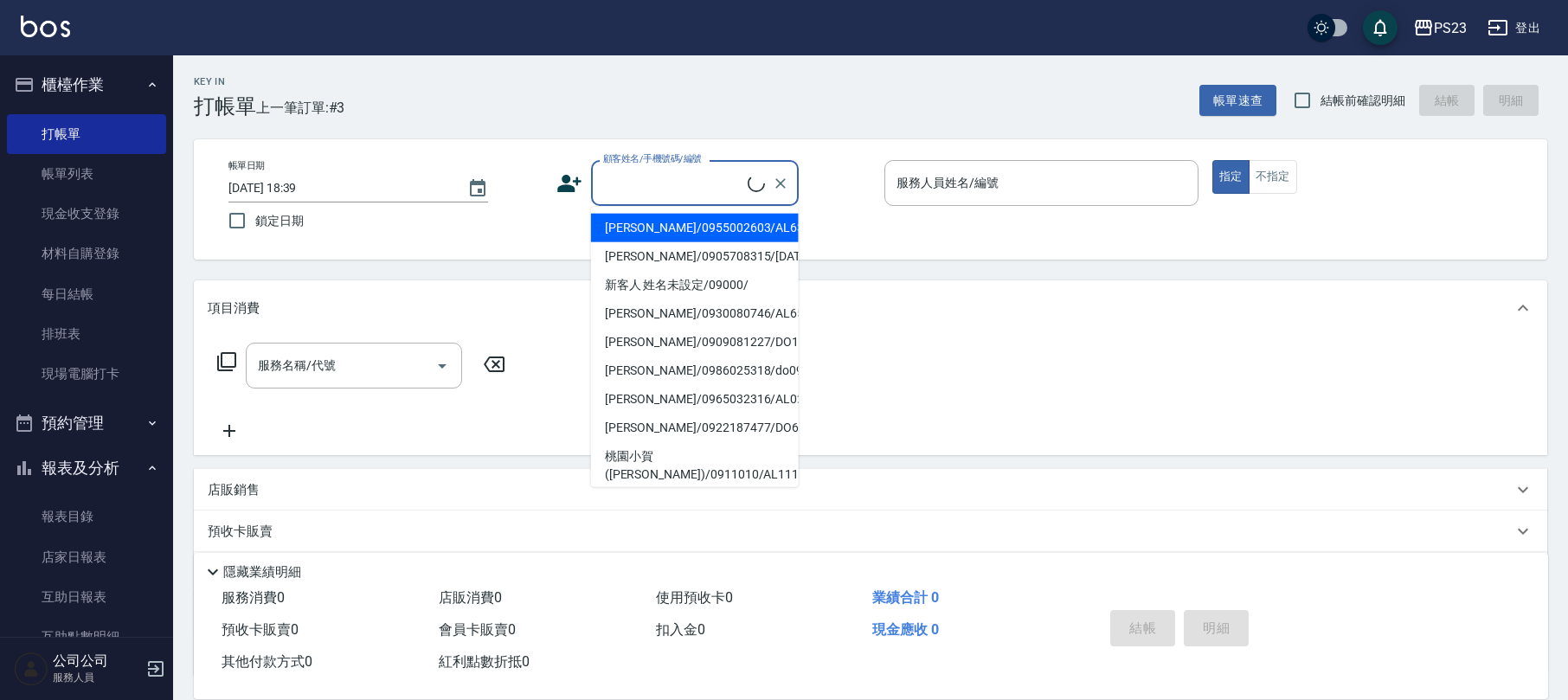
click at [677, 180] on input "顧客姓名/手機號碼/編號" at bounding box center [673, 183] width 149 height 30
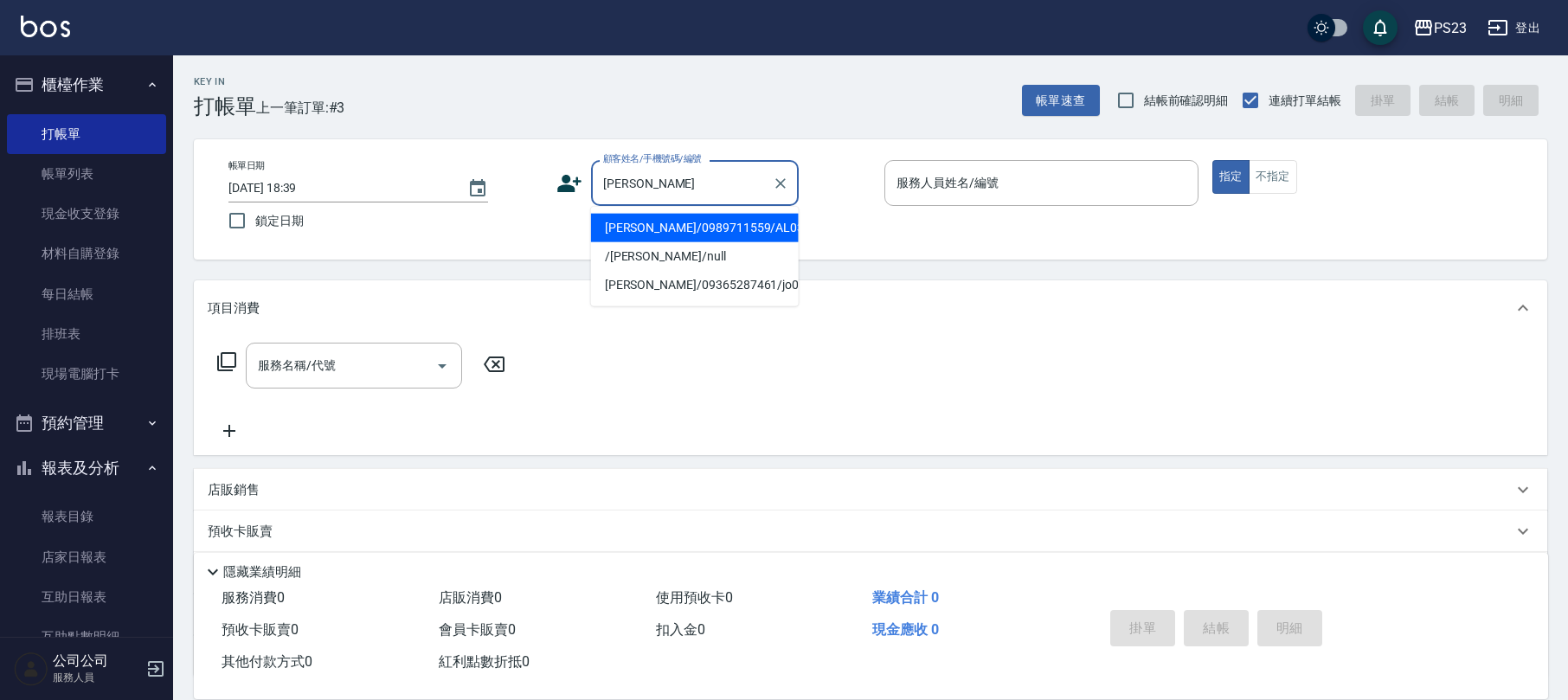
type input "[PERSON_NAME]/0989711559/AL0328"
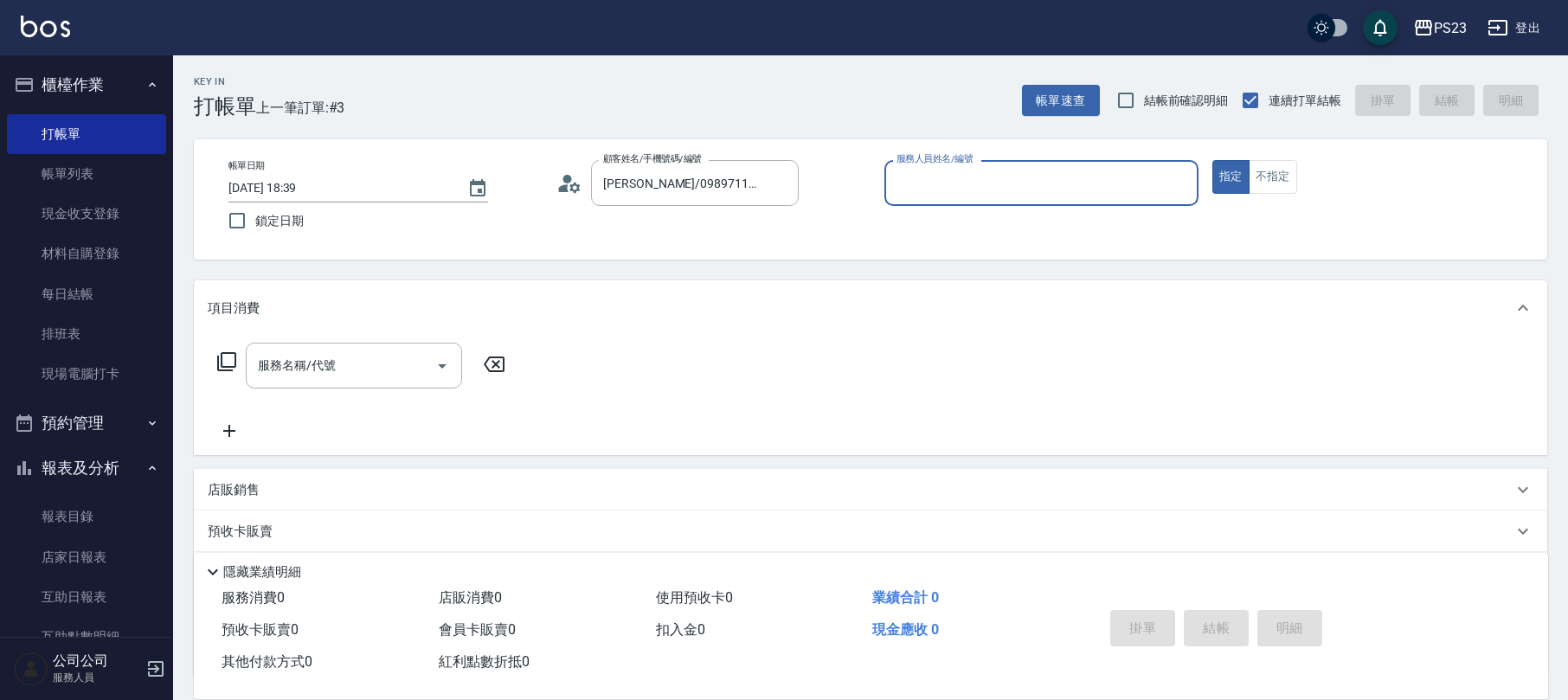
click at [564, 187] on icon at bounding box center [564, 188] width 10 height 8
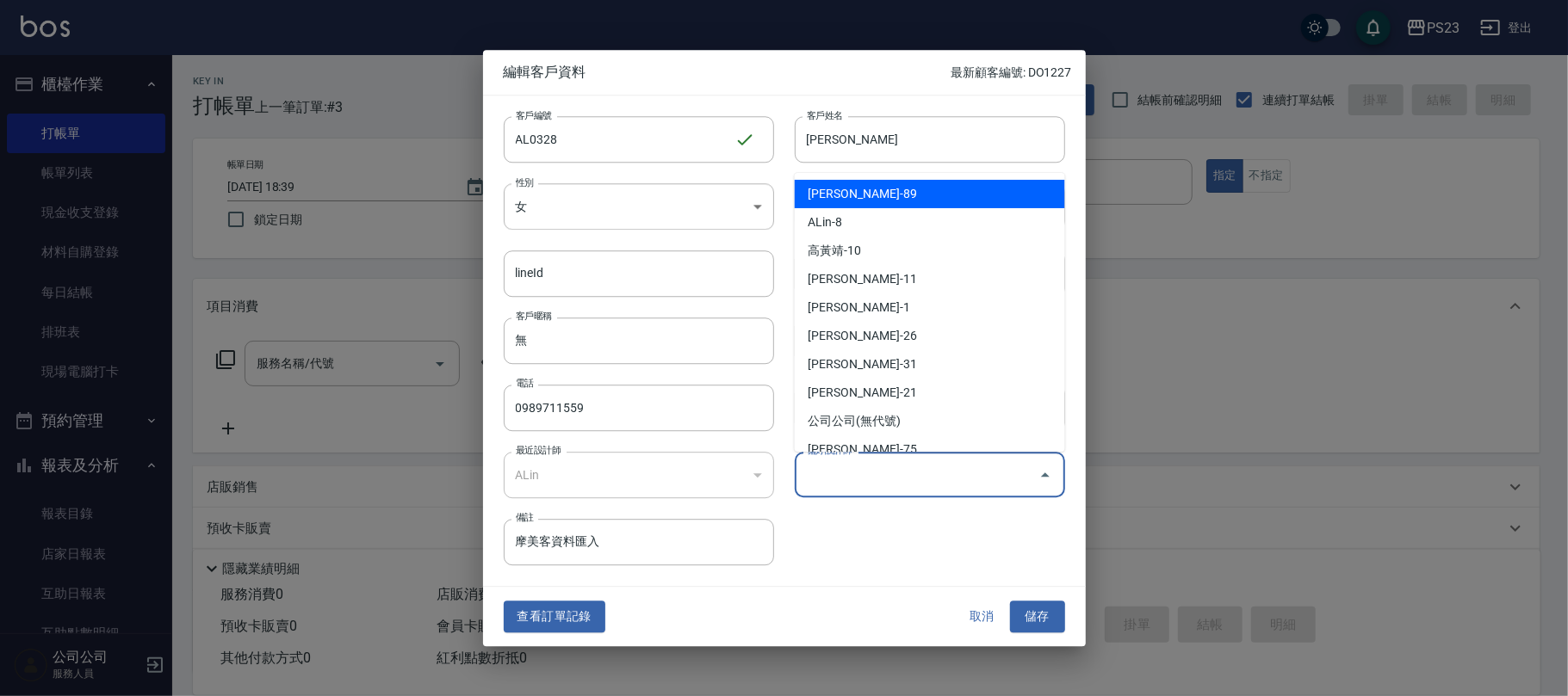
click at [862, 482] on div "偏好設計師 偏好設計師" at bounding box center [930, 474] width 271 height 46
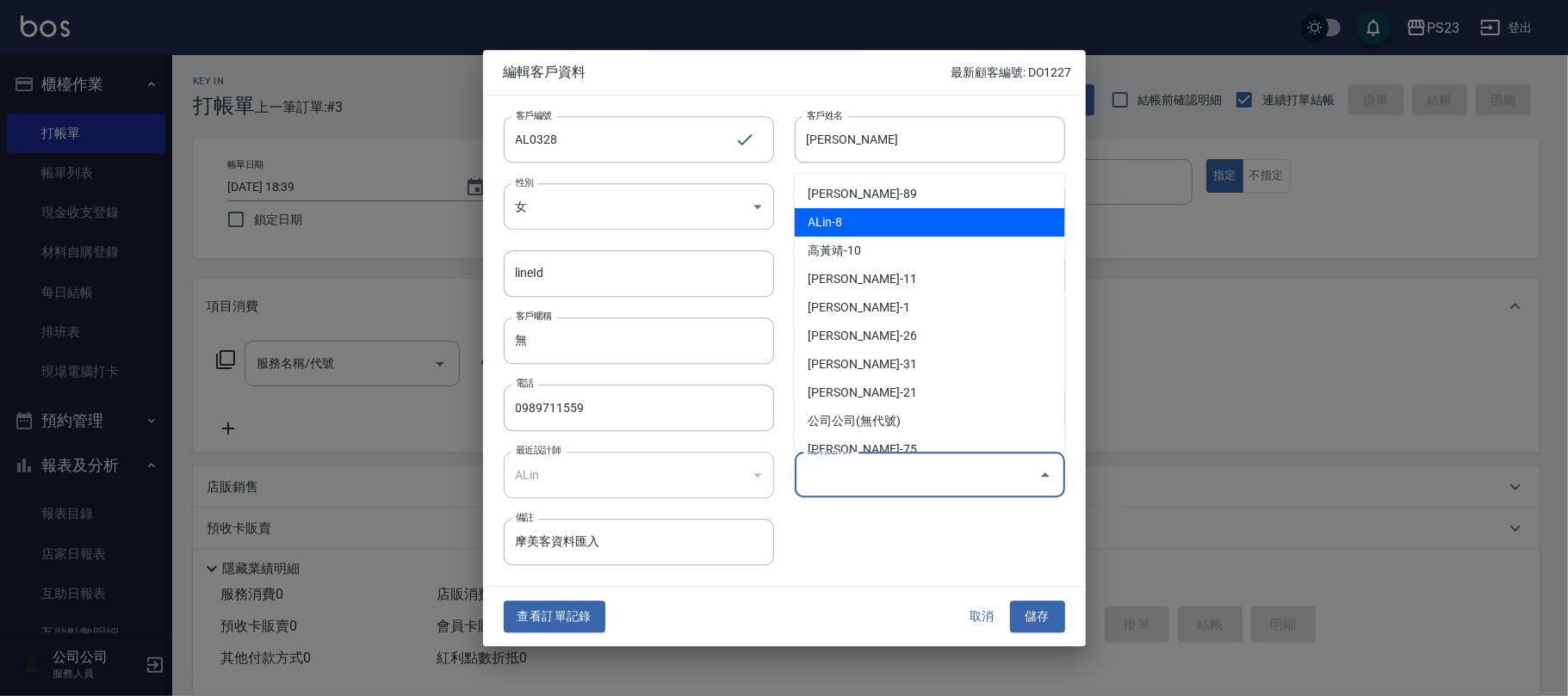
click at [892, 221] on li "ALin-8" at bounding box center [930, 222] width 271 height 29
type input "ALin"
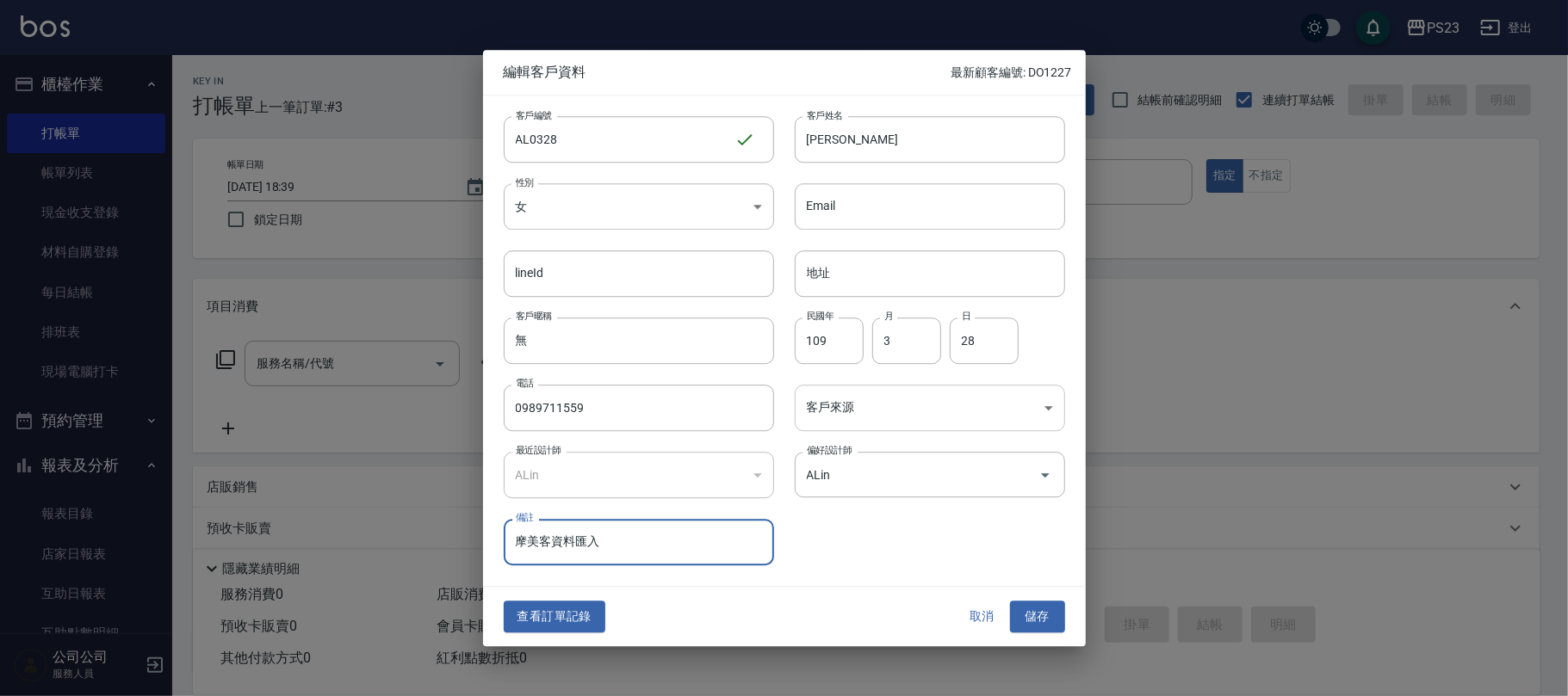
click at [860, 397] on body "PS23 登出 櫃檯作業 打帳單 帳單列表 現金收支登錄 材料自購登錄 每日結帳 排班表 現場電腦打卡 預約管理 預約管理 單日預約紀錄 單週預約紀錄 報表及…" at bounding box center [784, 417] width 1568 height 834
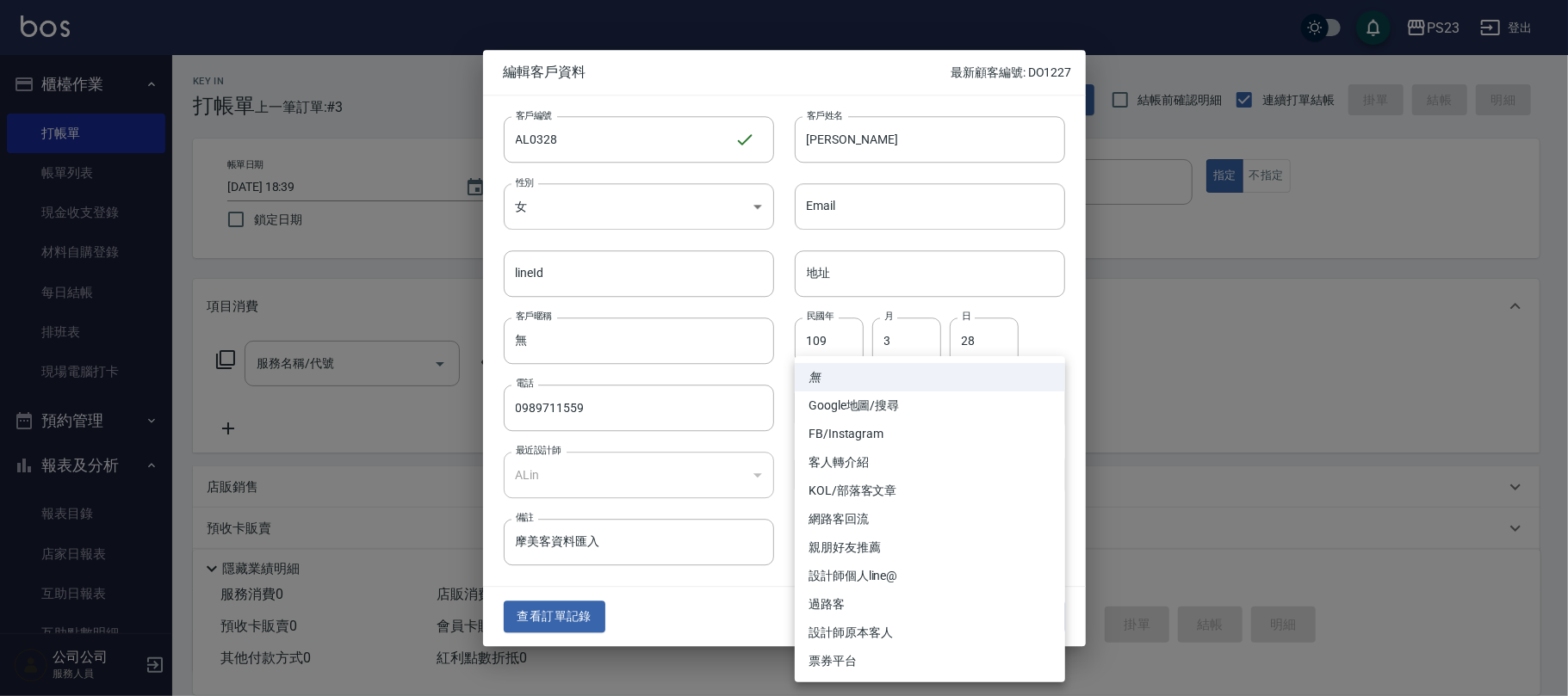
drag, startPoint x: 875, startPoint y: 631, endPoint x: 882, endPoint y: 622, distance: 11.4
click at [876, 630] on li "設計師原本客人" at bounding box center [930, 632] width 271 height 29
type input "設計師原本客人"
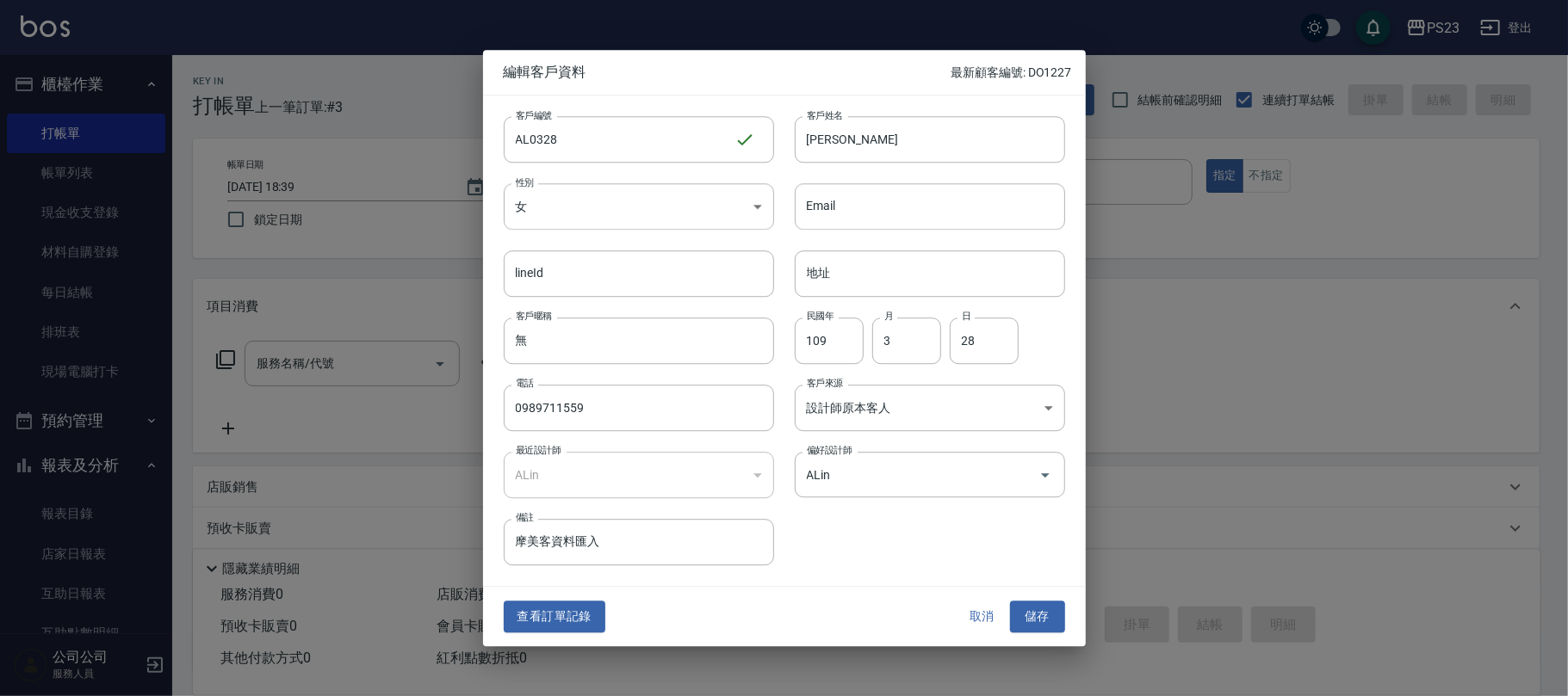
click at [896, 559] on div "客戶編號 AL0328 ​ 客戶編號 客戶姓名 [PERSON_NAME] 客戶姓名 性別 女 [DEMOGRAPHIC_DATA] 性別 Email Ema…" at bounding box center [773, 330] width 582 height 470
click at [1035, 616] on button "儲存" at bounding box center [1037, 617] width 55 height 32
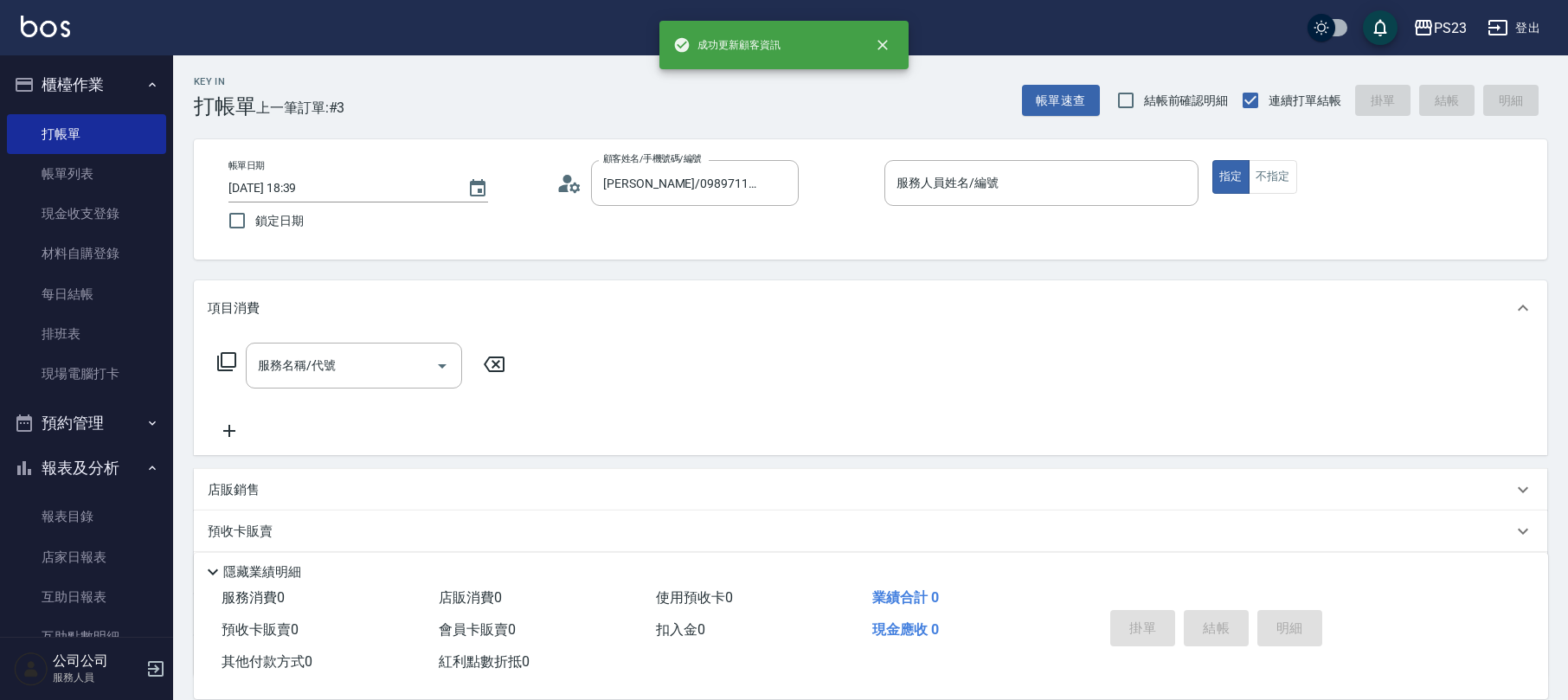
click at [807, 104] on div "Key In 打帳單 上一筆訂單:#3 帳單速查 結帳前確認明細 連續打單結帳 掛單 結帳 明細" at bounding box center [860, 86] width 1374 height 63
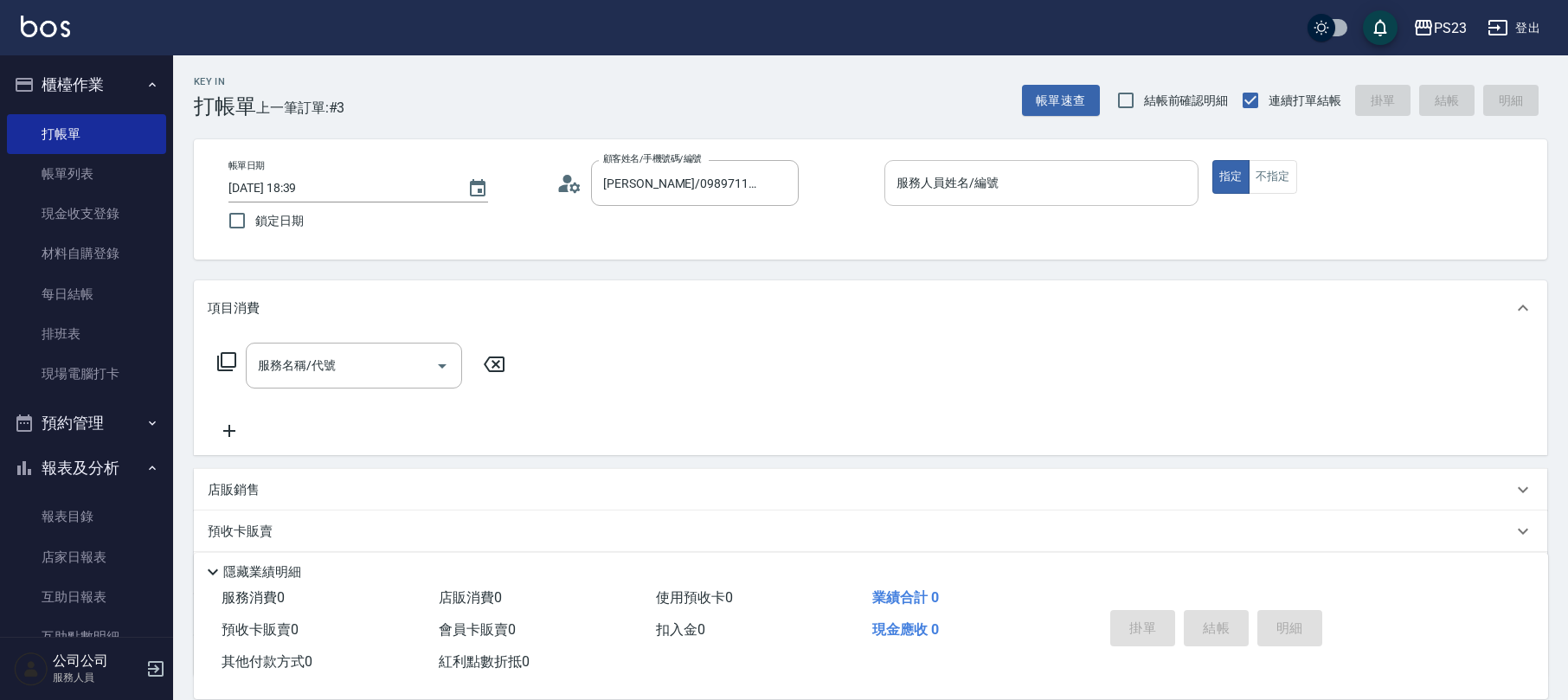
click at [918, 192] on input "服務人員姓名/編號" at bounding box center [1041, 183] width 299 height 30
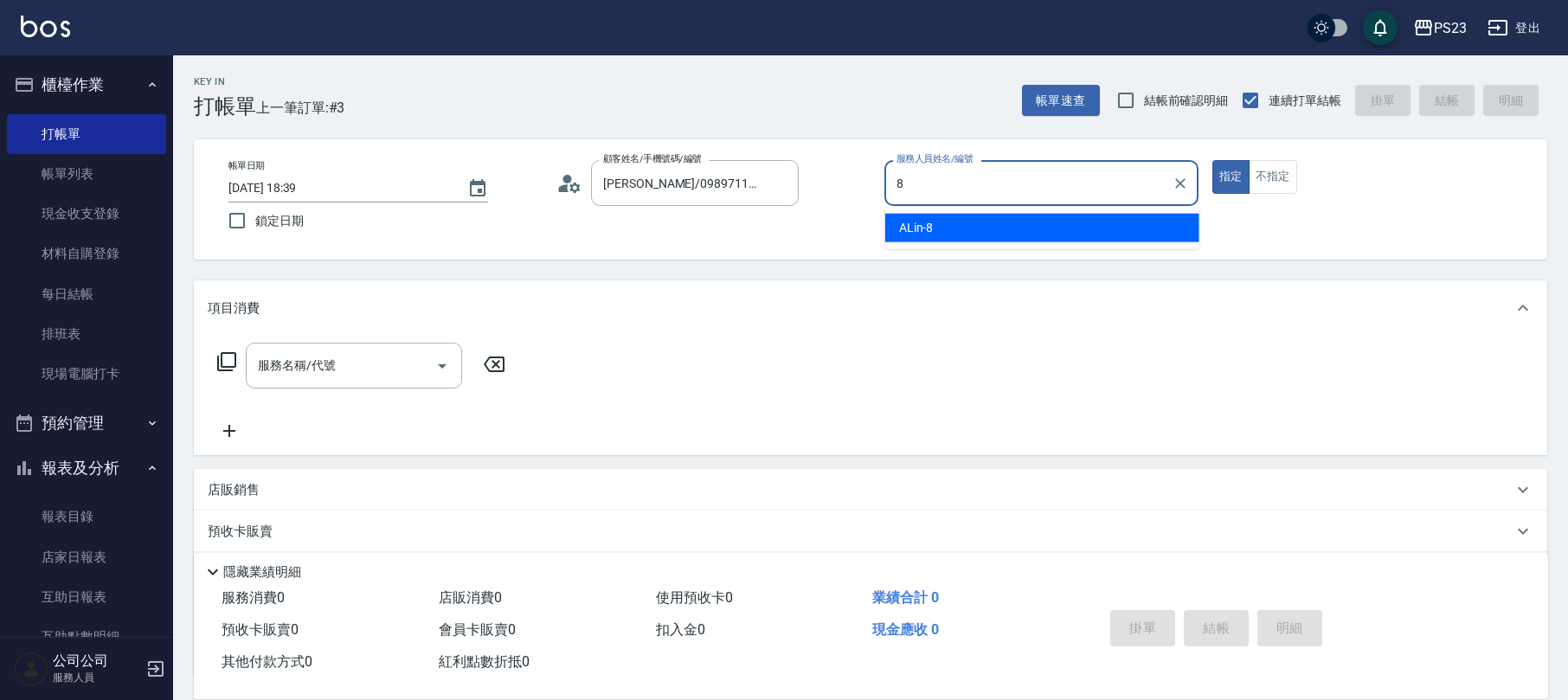
type input "ALin-8"
type button "true"
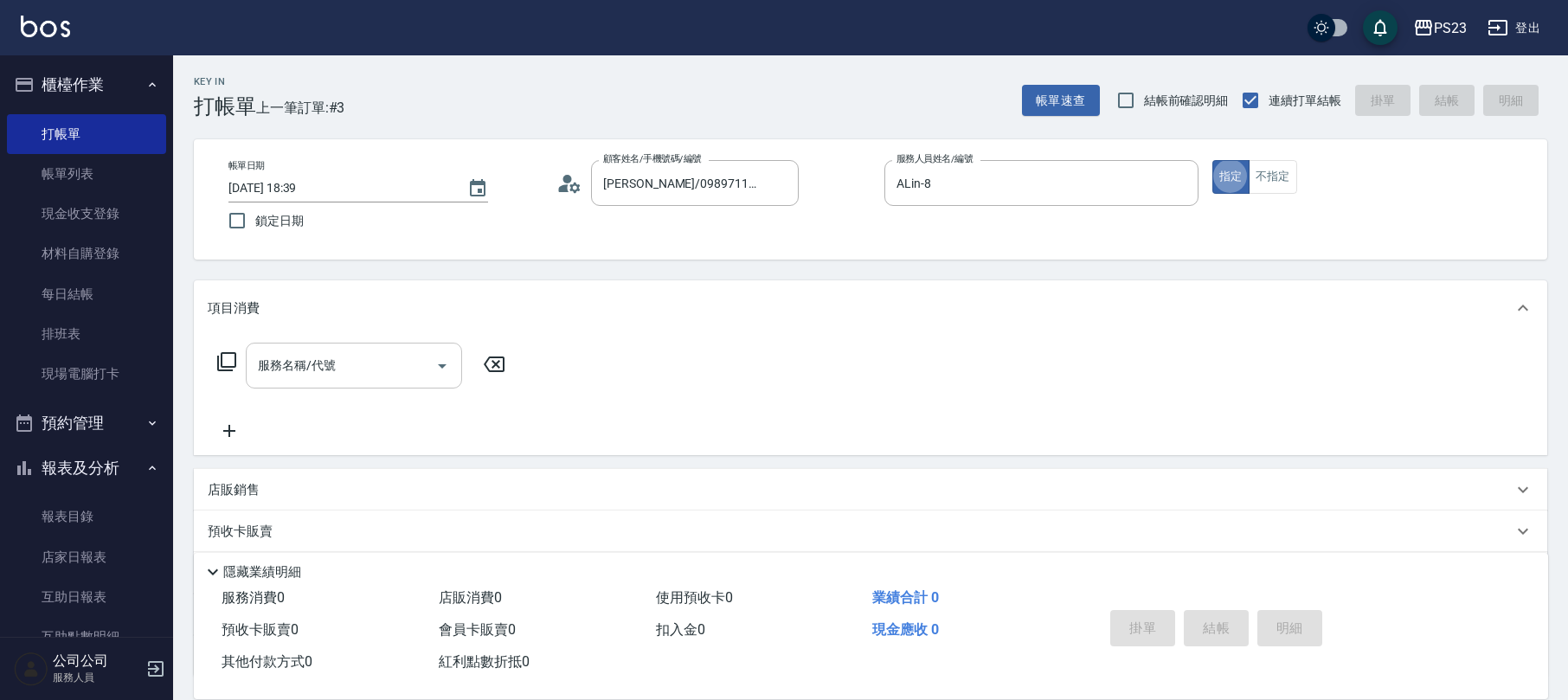
click at [376, 347] on div "服務名稱/代號" at bounding box center [354, 366] width 216 height 46
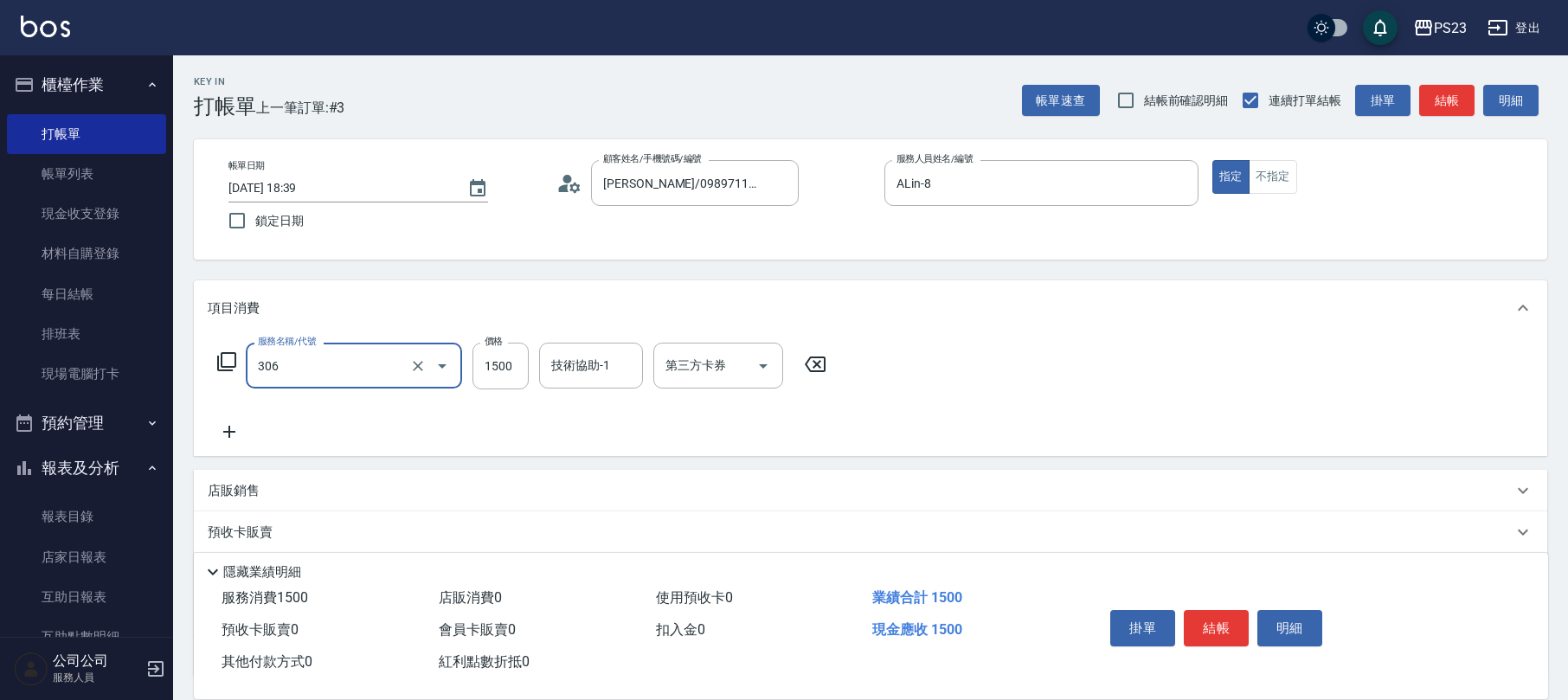
type input "指定洗+剪髮1500(306)"
type input "850"
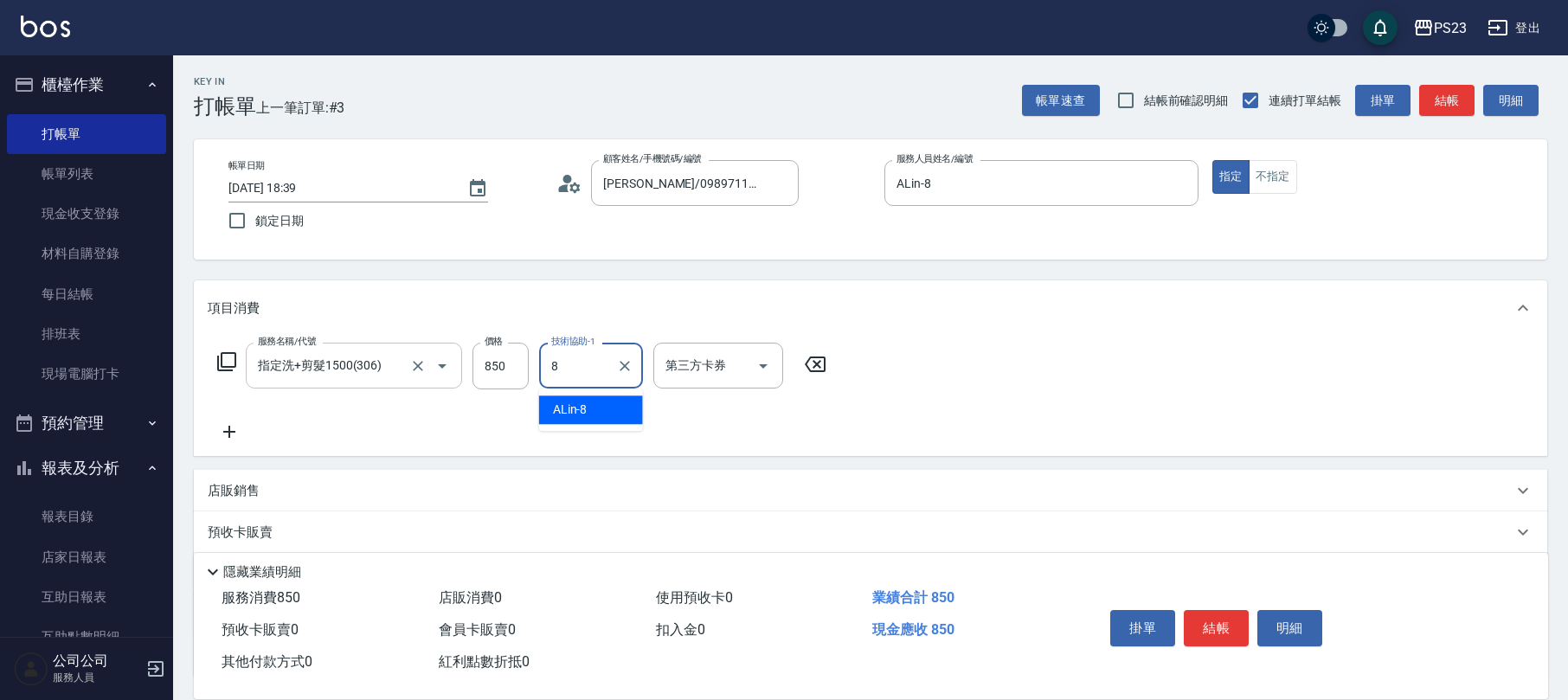
type input "ALin-8"
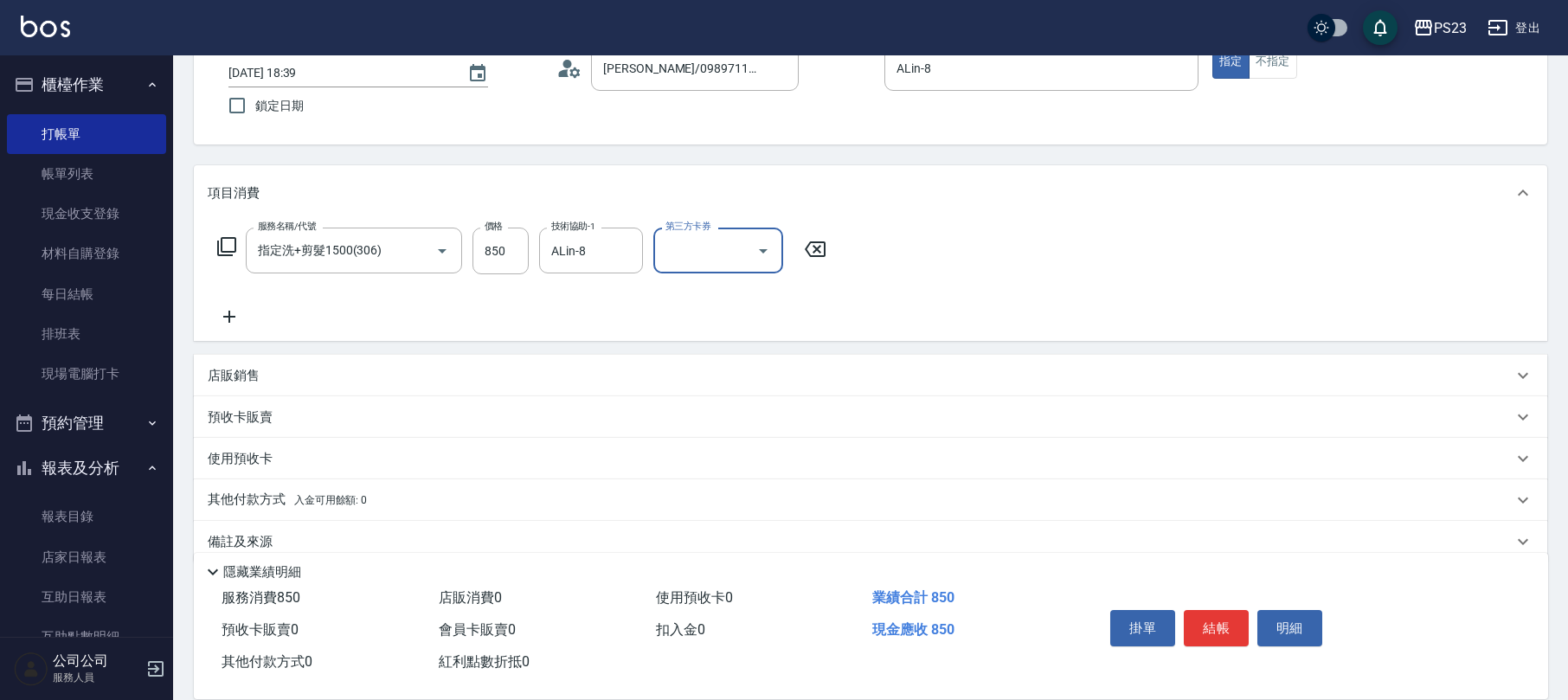
scroll to position [139, 0]
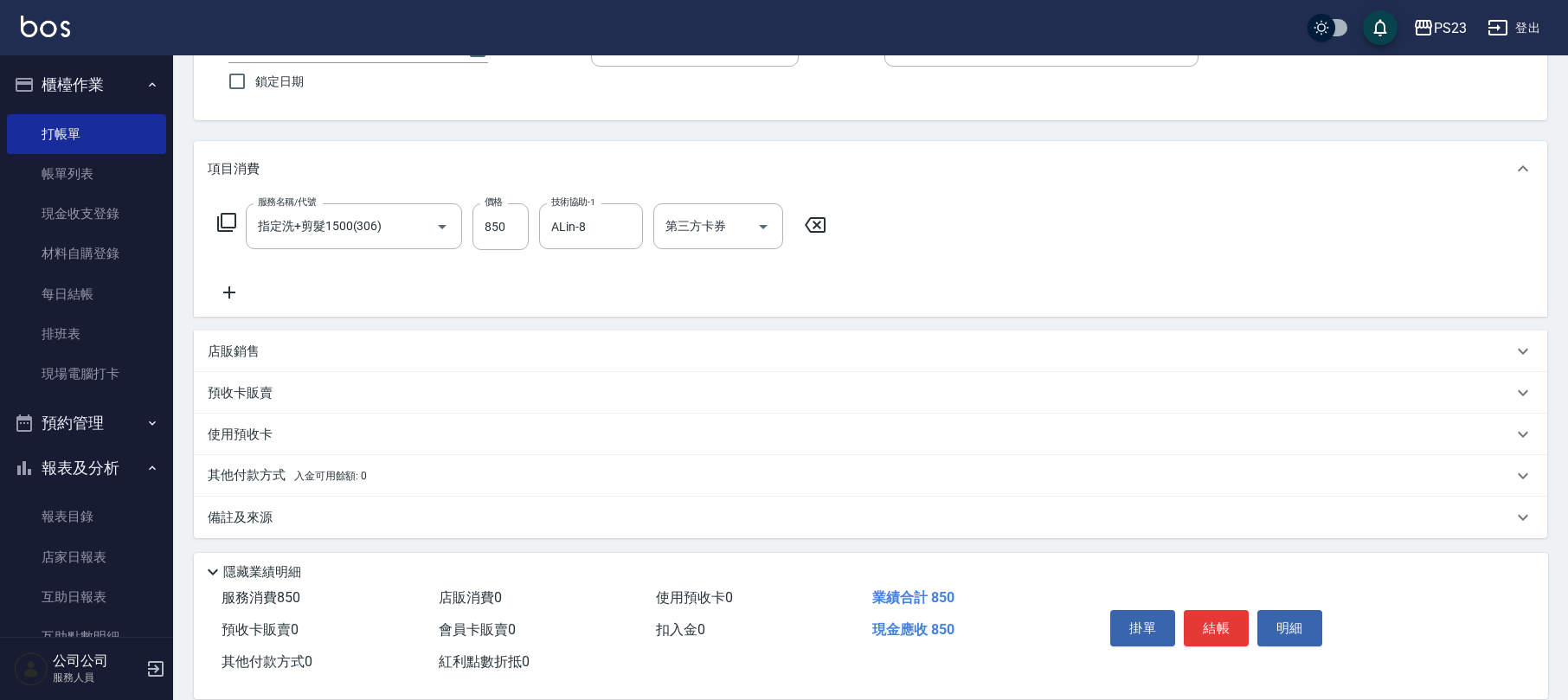
click at [258, 513] on p "備註及來源" at bounding box center [240, 518] width 65 height 18
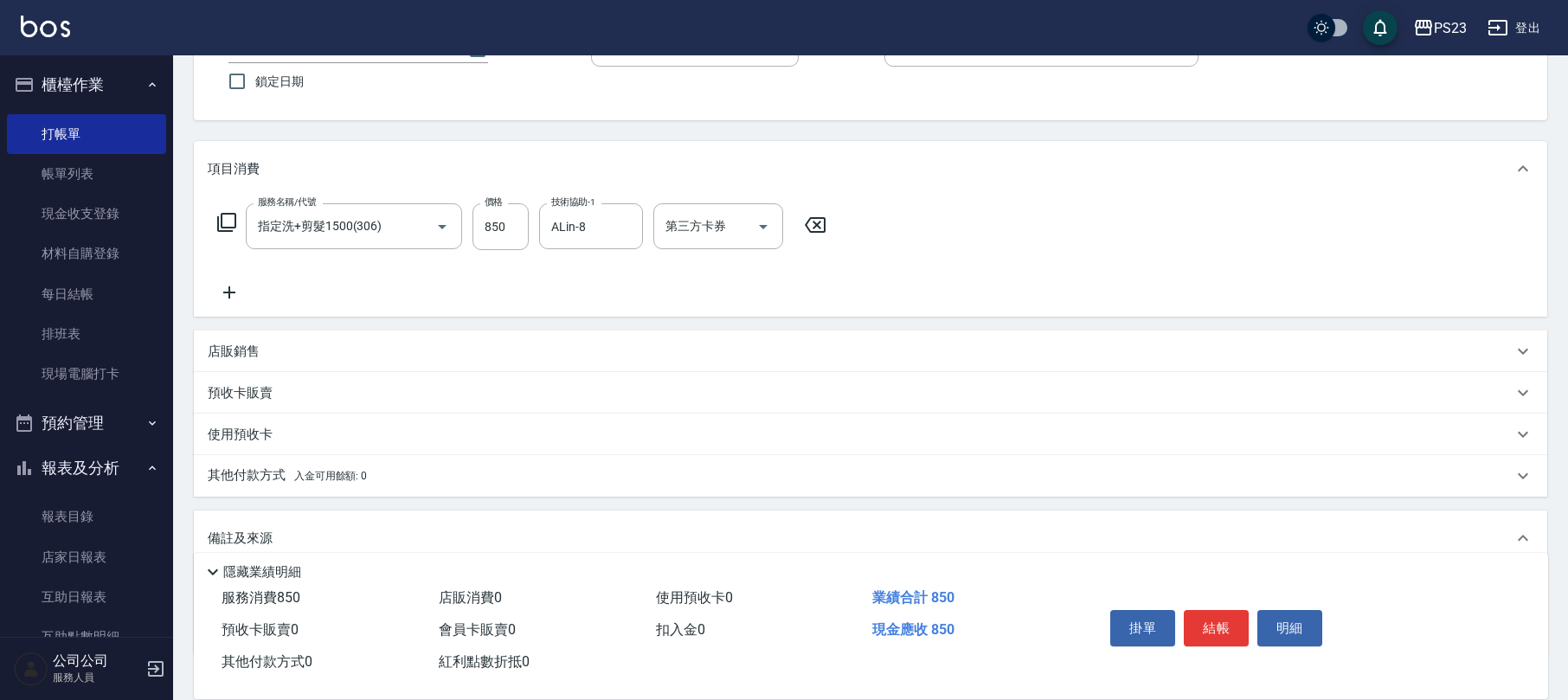
scroll to position [256, 0]
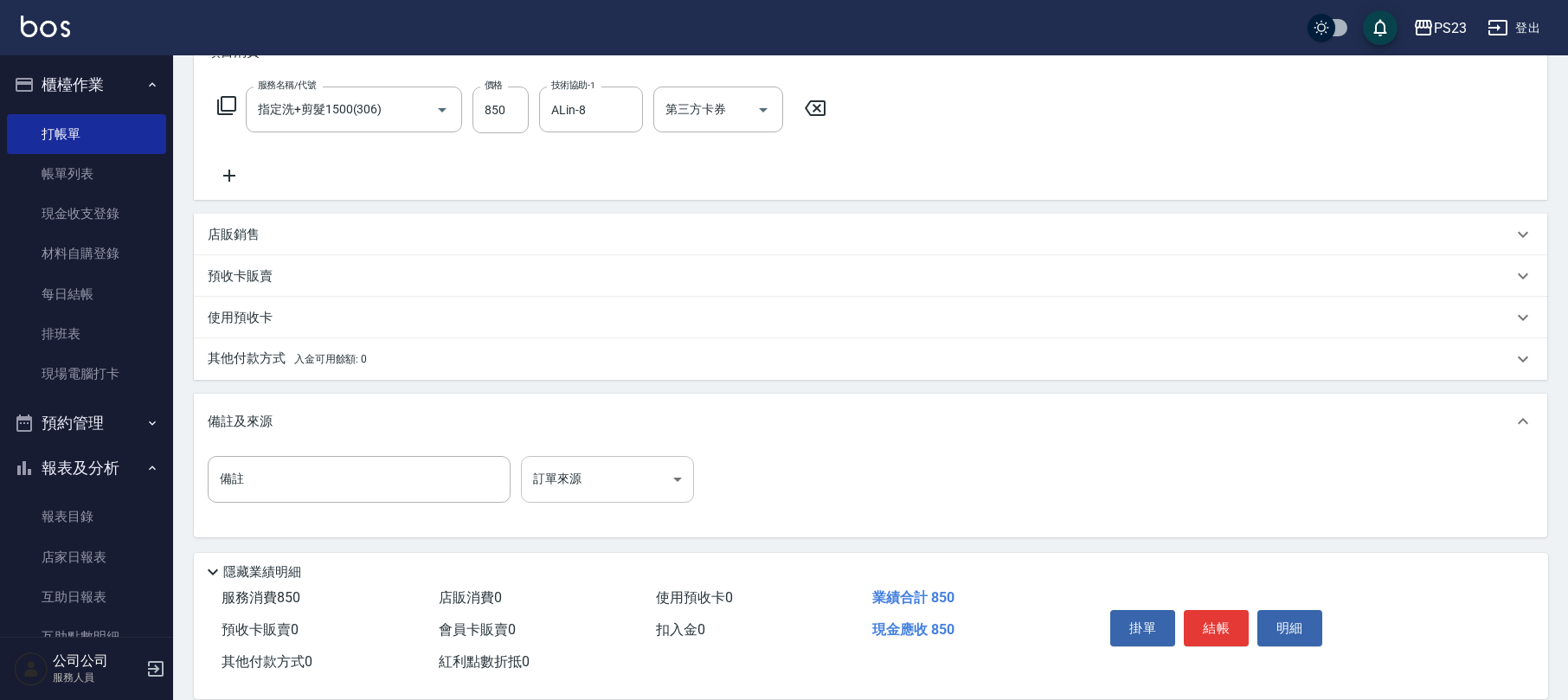
click at [576, 485] on body "PS23 登出 櫃檯作業 打帳單 帳單列表 現金收支登錄 材料自購登錄 每日結帳 排班表 現場電腦打卡 預約管理 預約管理 單日預約紀錄 單週預約紀錄 報表及…" at bounding box center [784, 222] width 1568 height 956
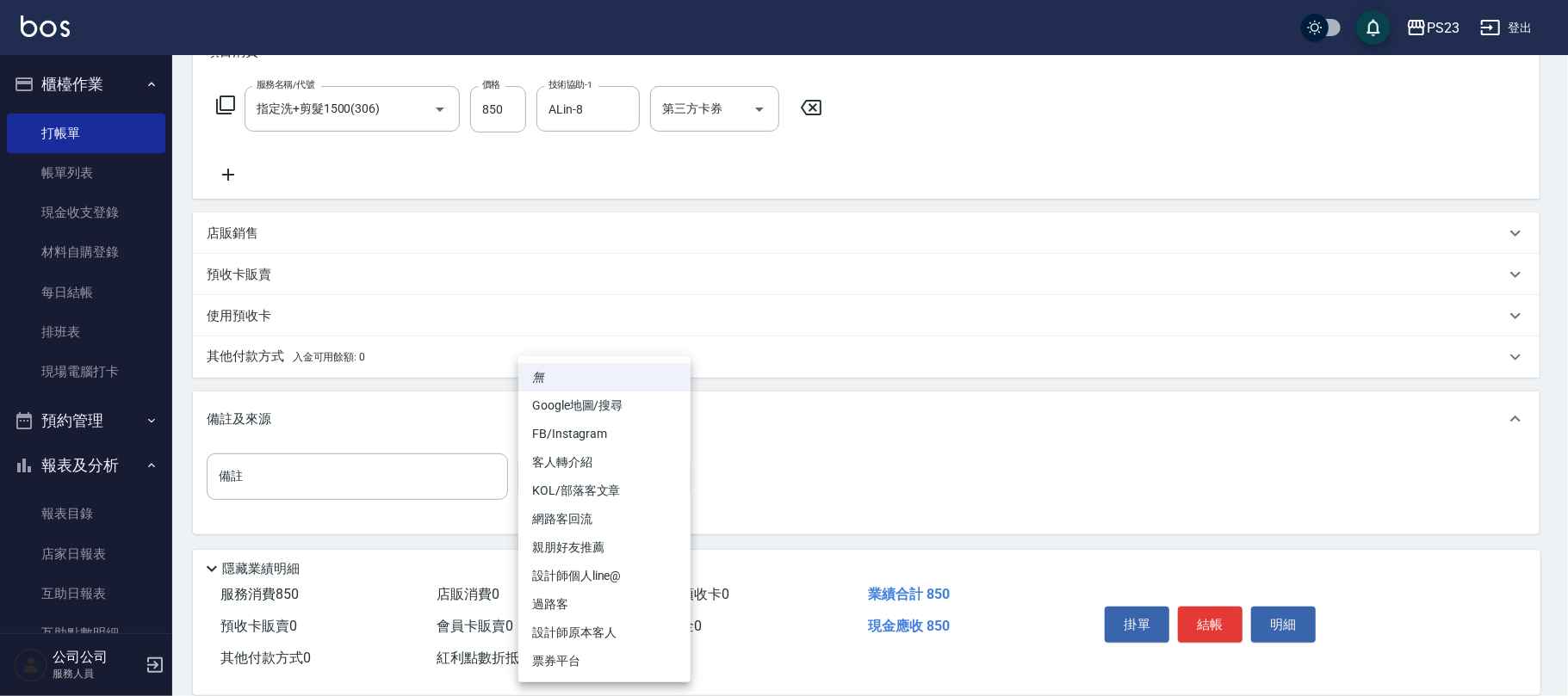
click at [587, 630] on li "設計師原本客人" at bounding box center [604, 632] width 172 height 29
type input "設計師原本客人"
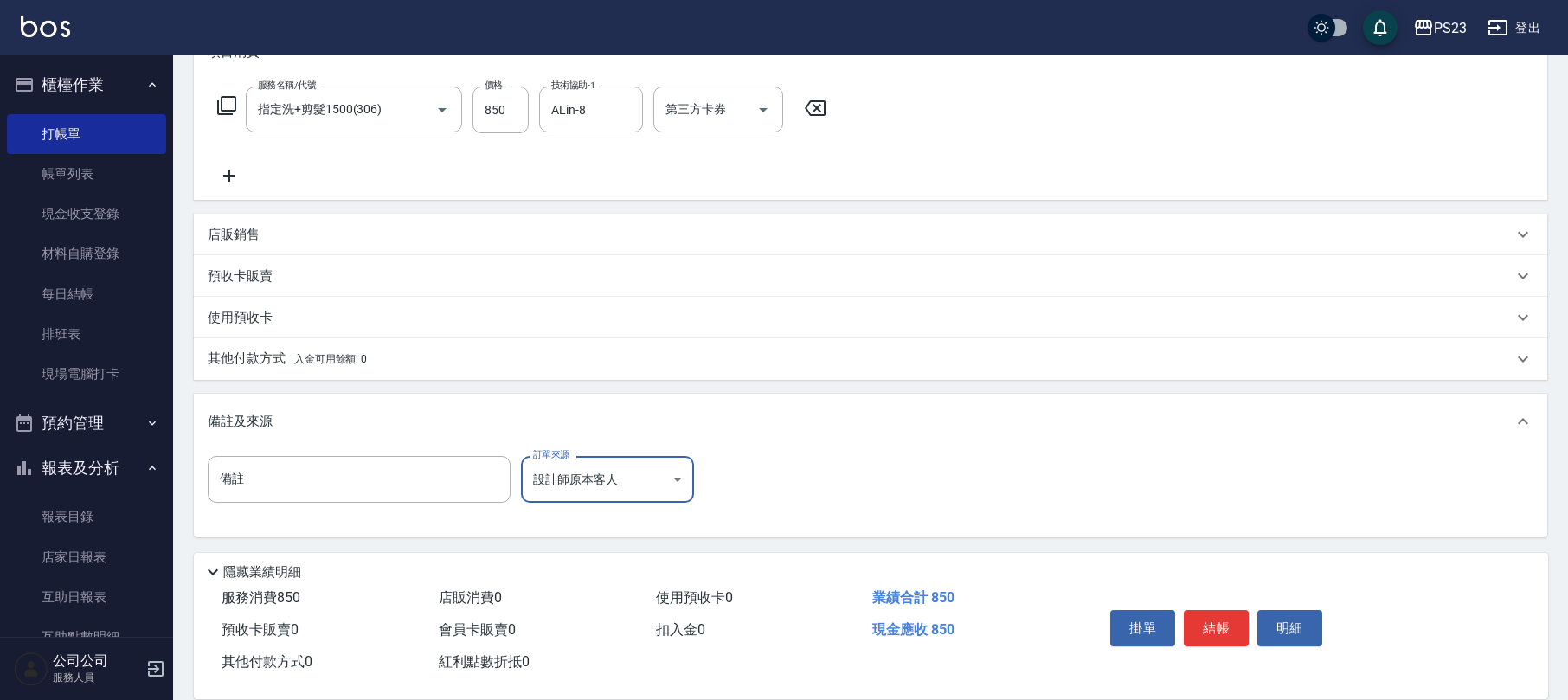
click at [659, 497] on body "PS23 登出 櫃檯作業 打帳單 帳單列表 現金收支登錄 材料自購登錄 每日結帳 排班表 現場電腦打卡 預約管理 預約管理 單日預約紀錄 單週預約紀錄 報表及…" at bounding box center [784, 222] width 1568 height 956
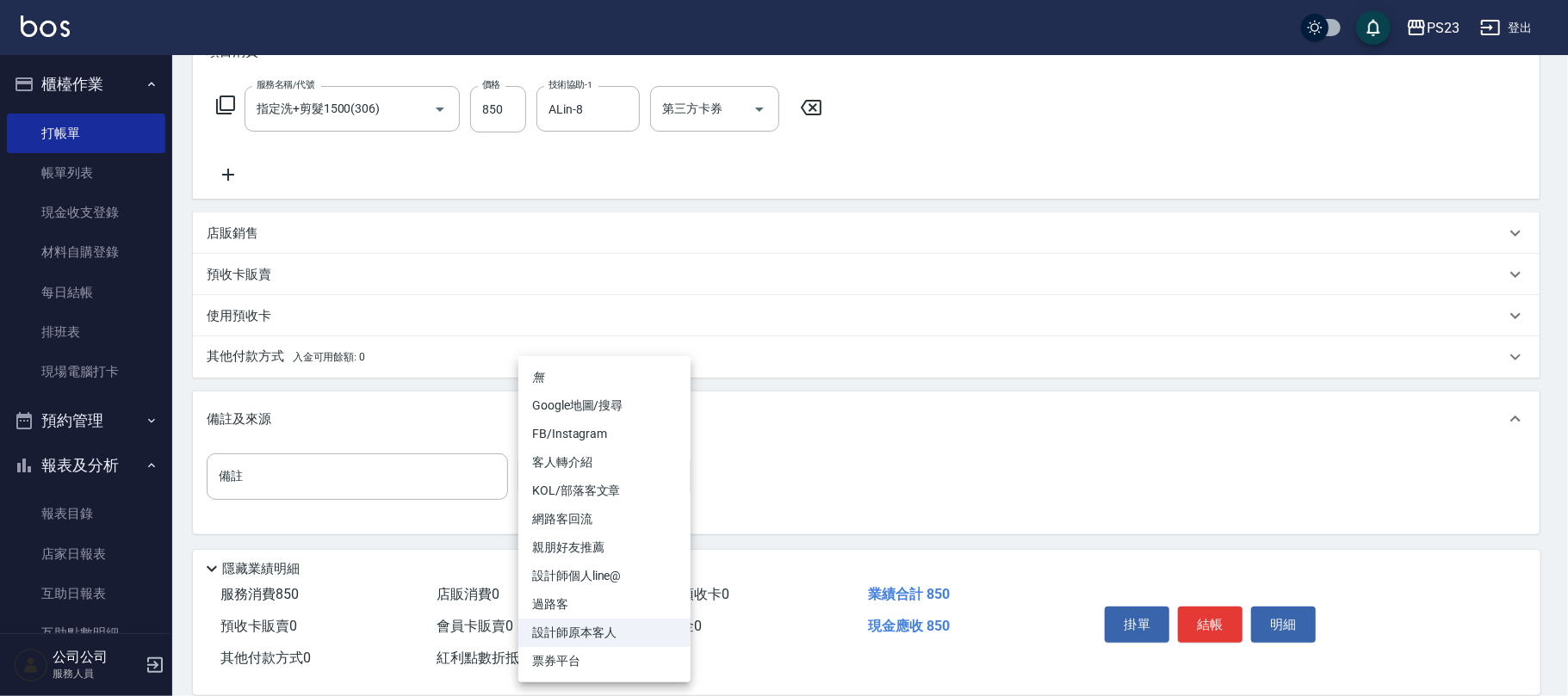
click at [748, 456] on div at bounding box center [784, 348] width 1568 height 696
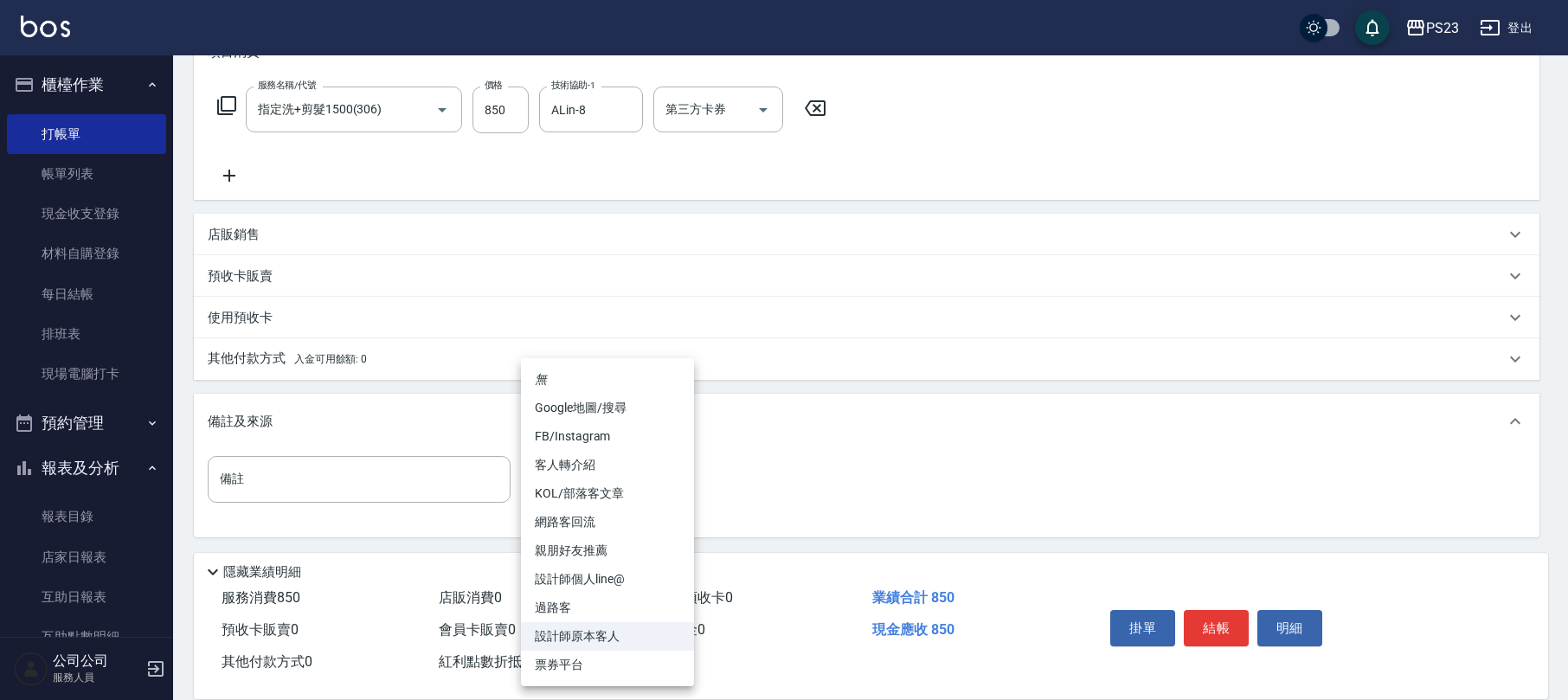
click at [596, 478] on body "PS23 登出 櫃檯作業 打帳單 帳單列表 現金收支登錄 材料自購登錄 每日結帳 排班表 現場電腦打卡 預約管理 預約管理 單日預約紀錄 單週預約紀錄 報表及…" at bounding box center [784, 222] width 1568 height 956
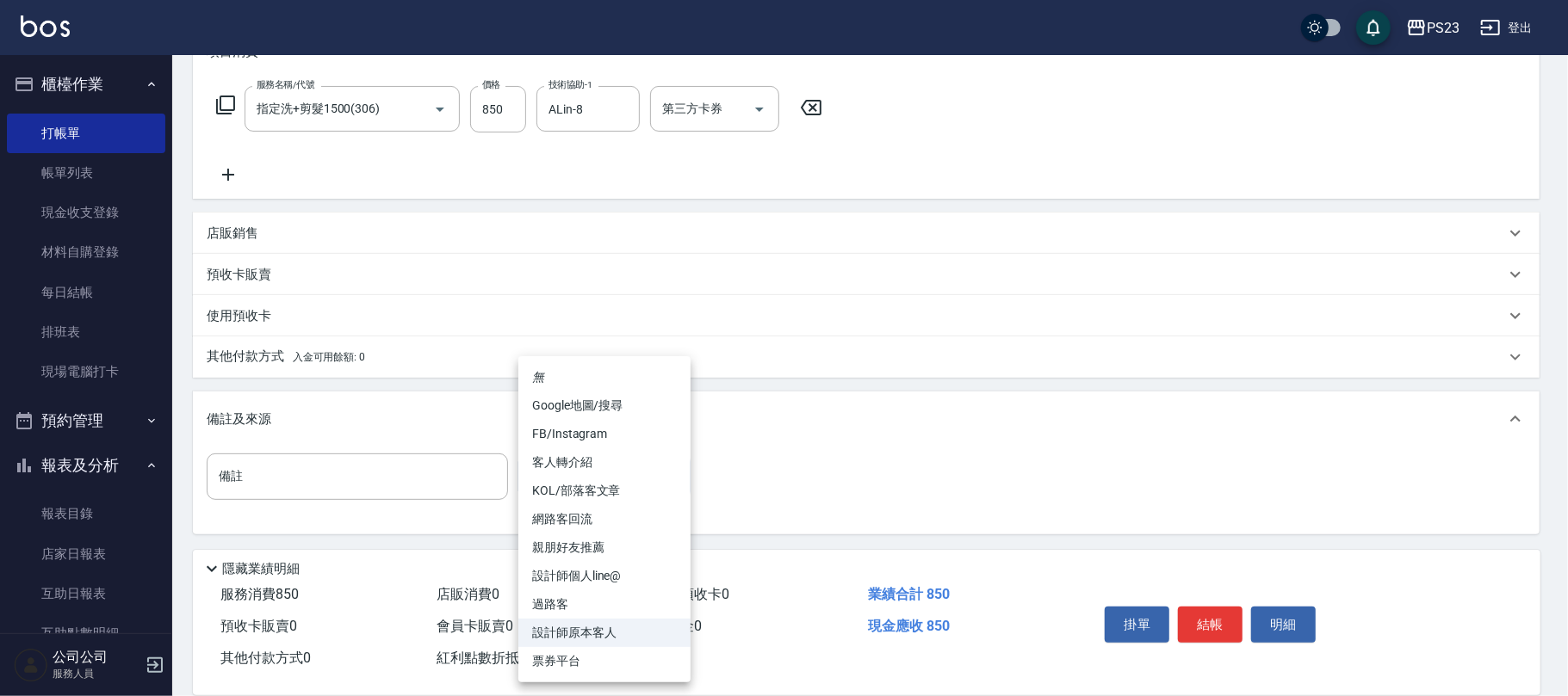
click at [971, 429] on div at bounding box center [784, 348] width 1568 height 696
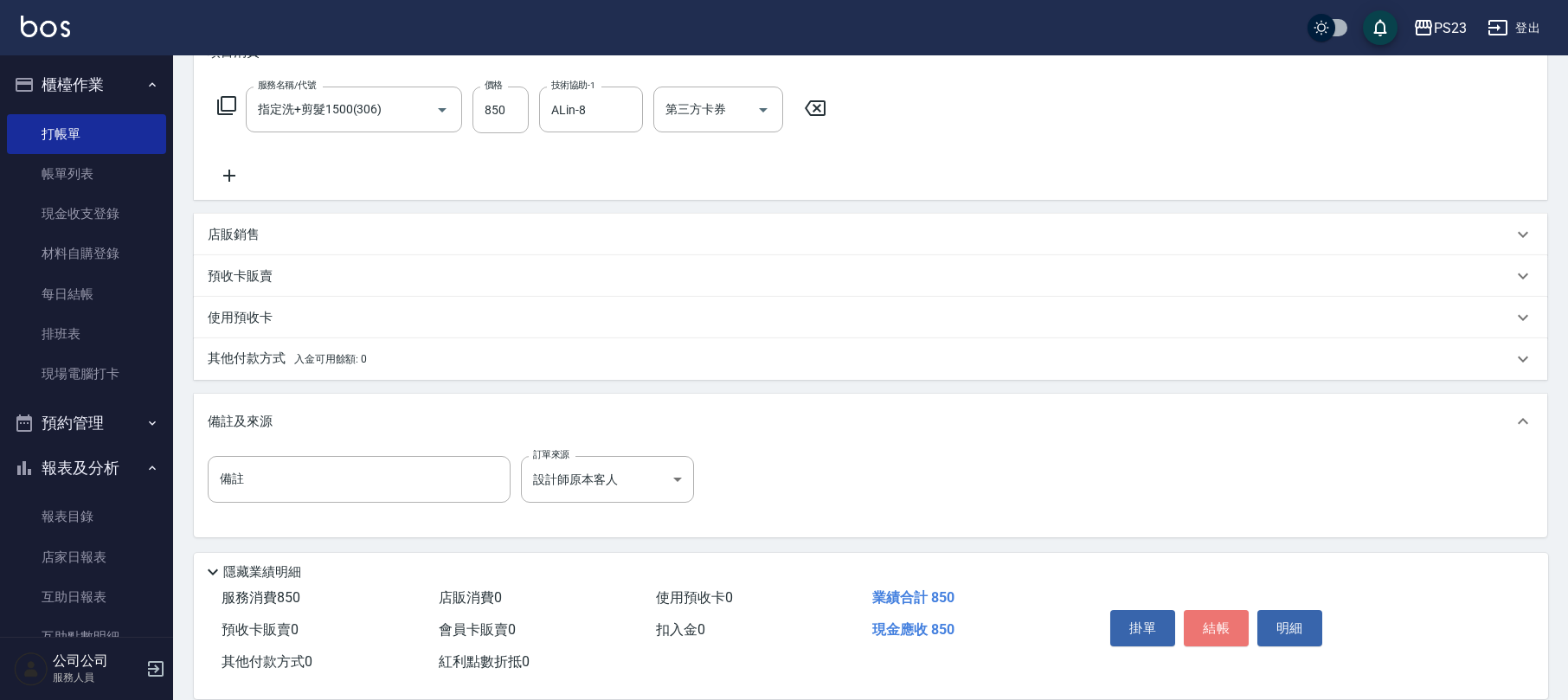
click at [1209, 616] on button "結帳" at bounding box center [1216, 628] width 65 height 36
type input "[DATE] 18:40"
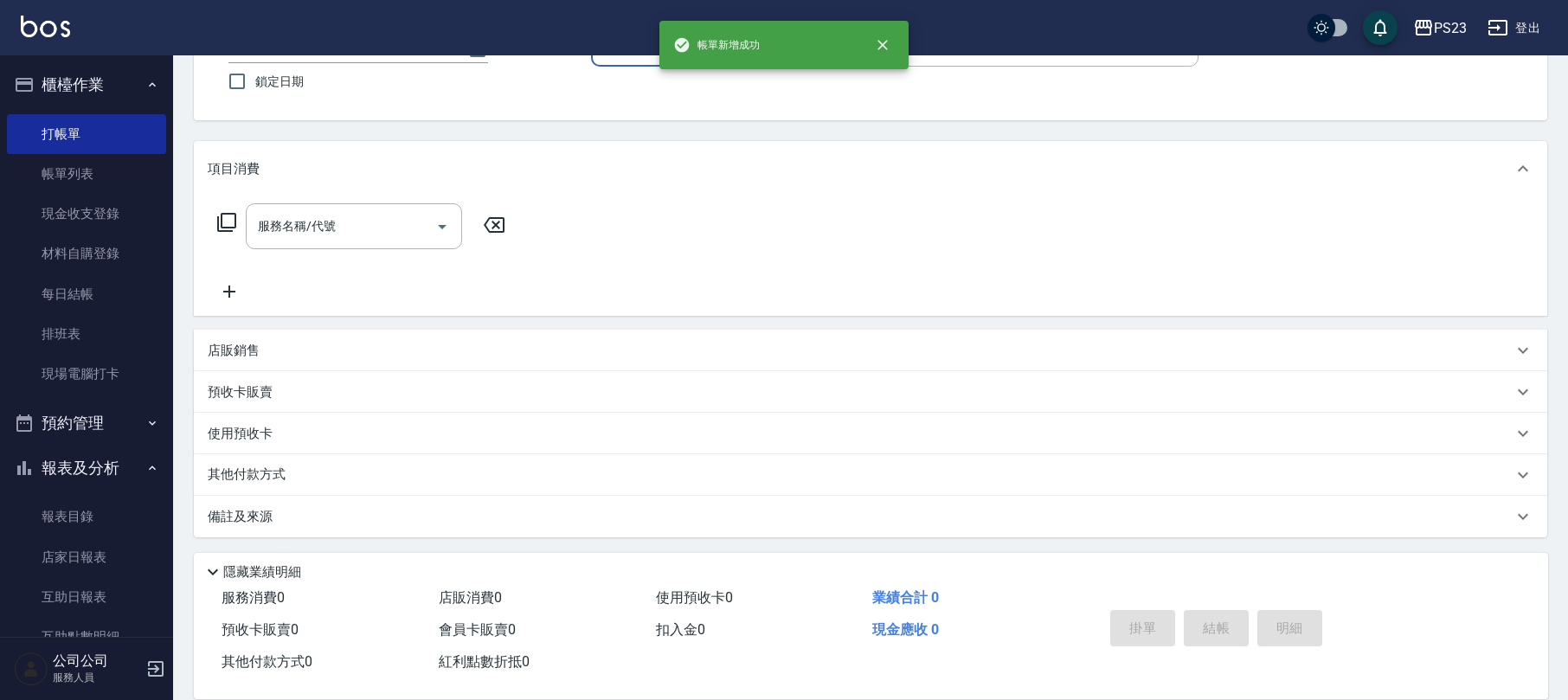
scroll to position [0, 0]
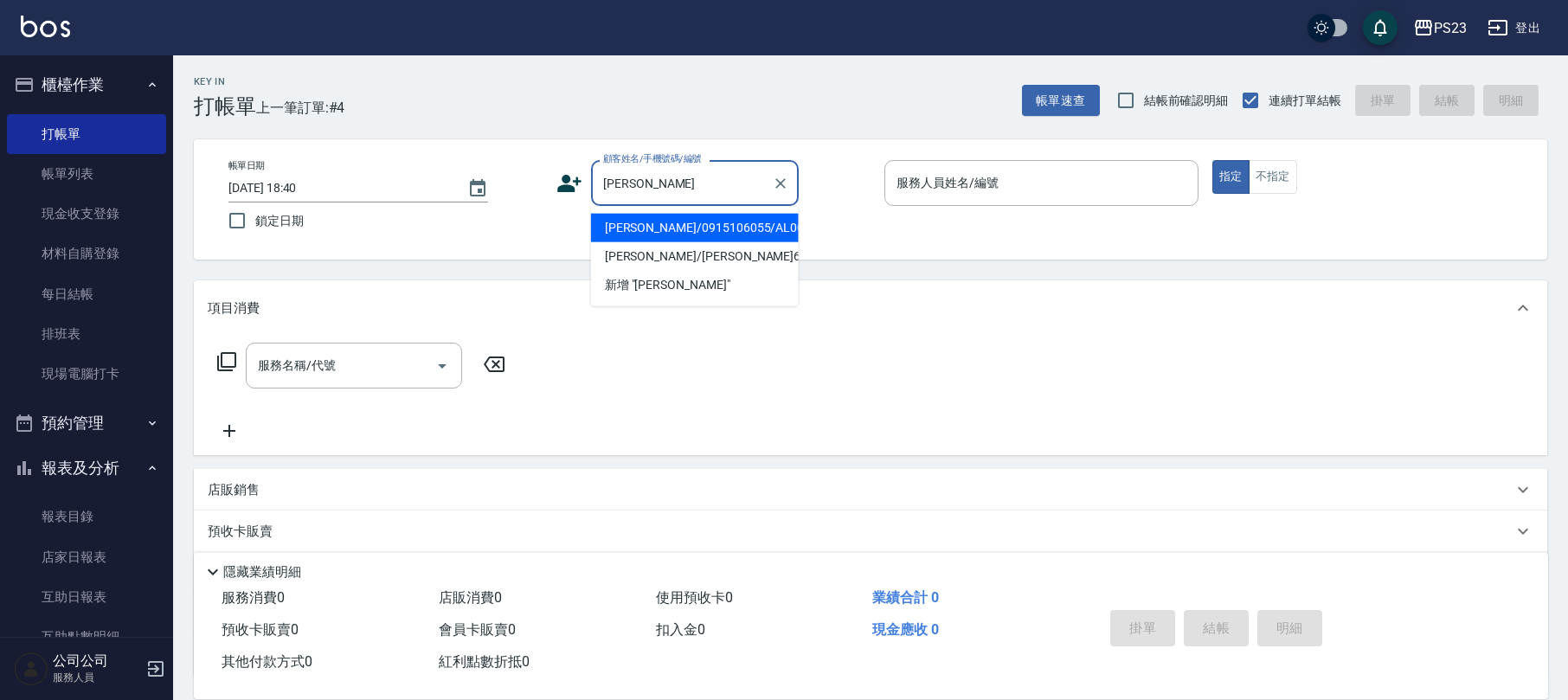
click at [703, 215] on li "[PERSON_NAME]/0915106055/AL001018" at bounding box center [695, 228] width 208 height 29
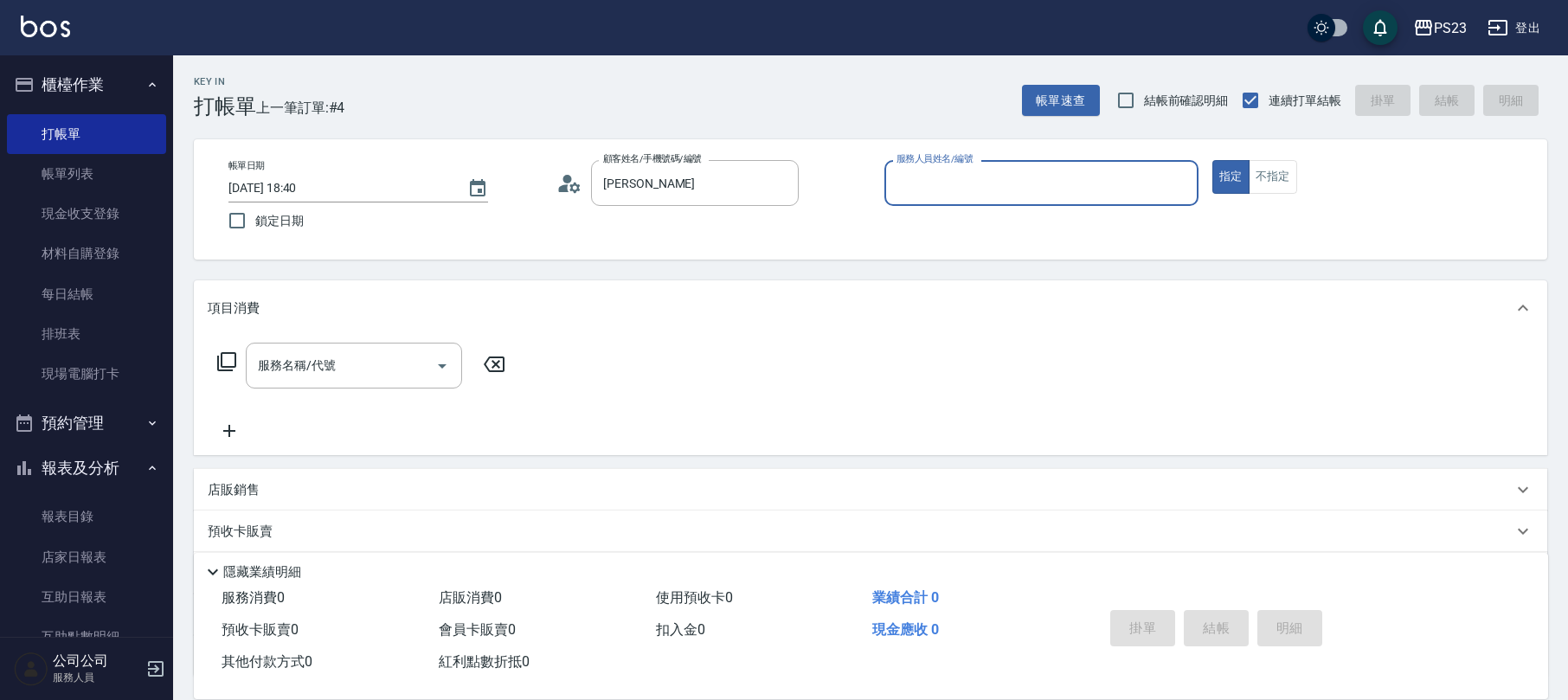
type input "[PERSON_NAME]/0915106055/AL001018"
type input "ALin-8"
click at [322, 364] on input "服務名稱/代號" at bounding box center [341, 365] width 175 height 30
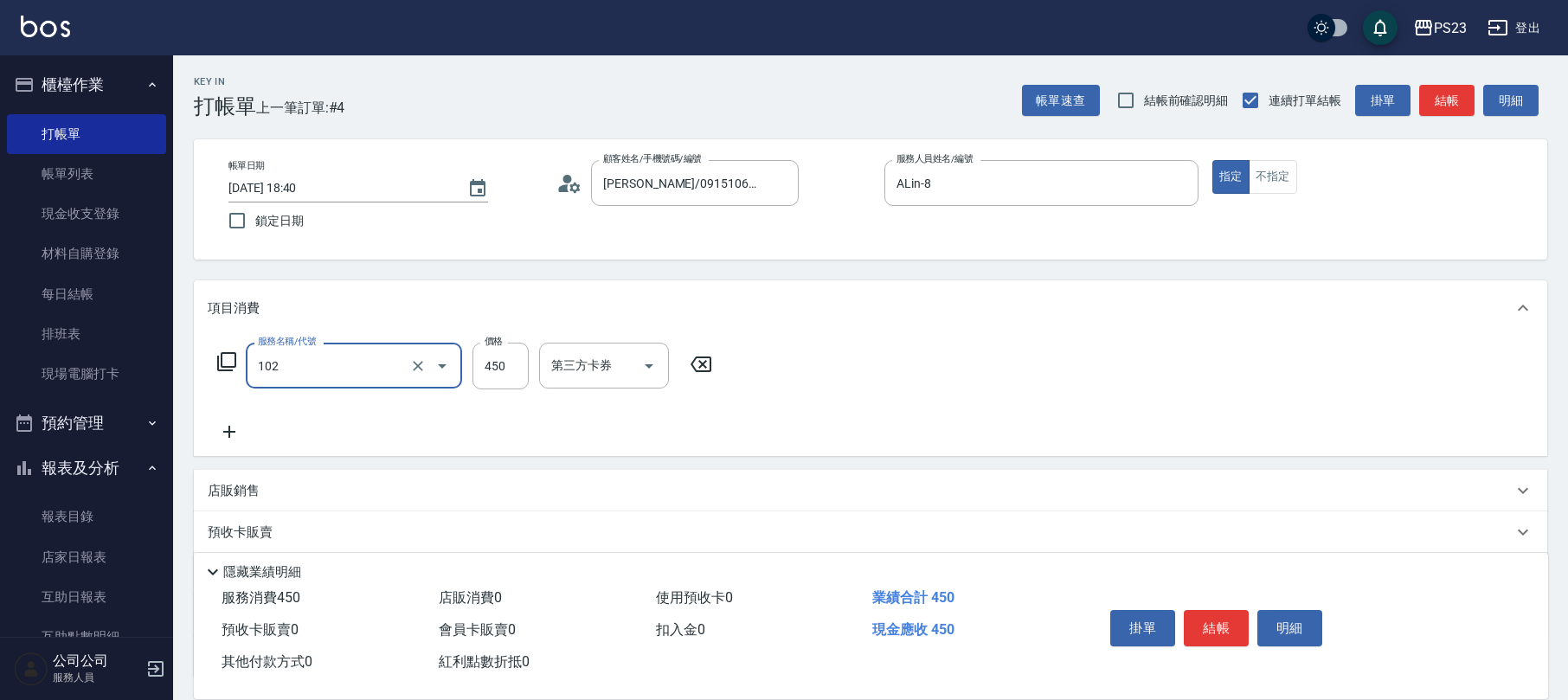
type input "洗髮450(102)"
type input "500"
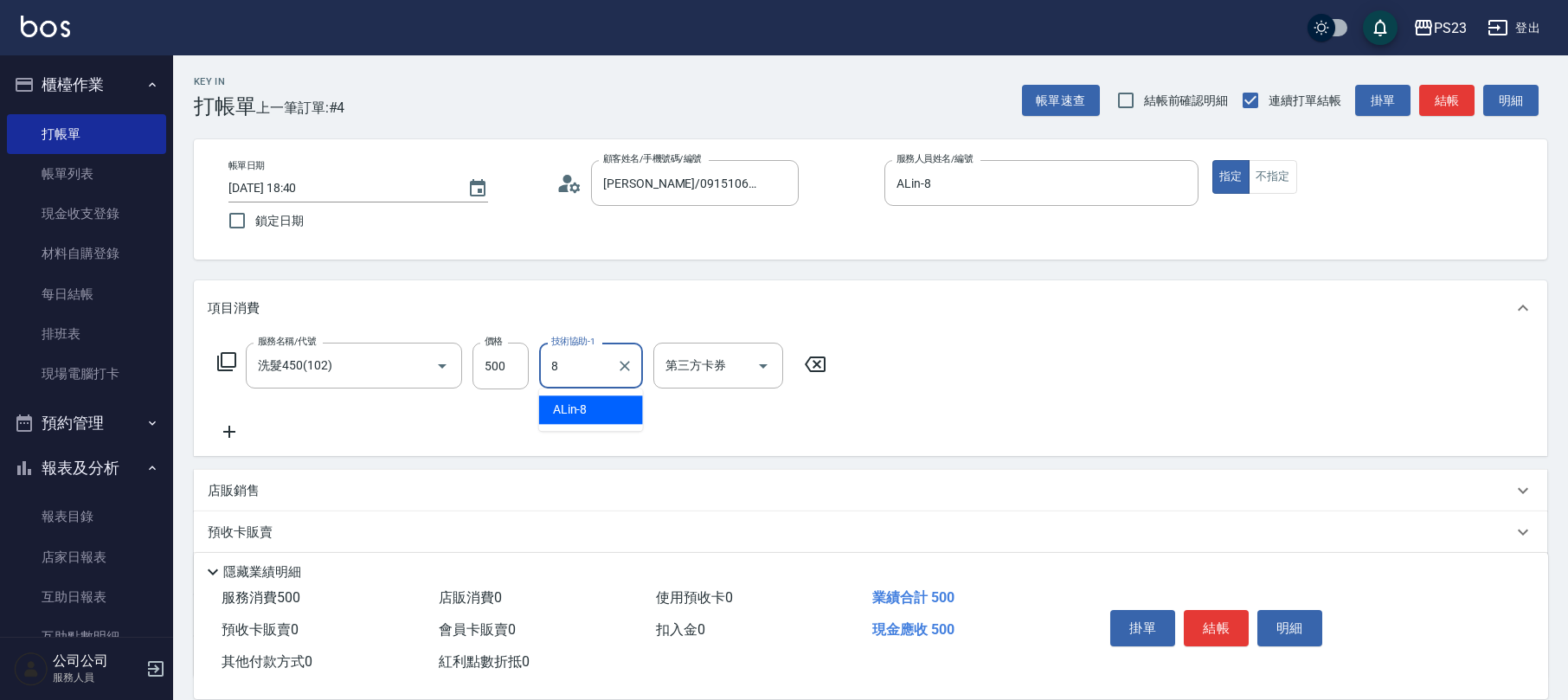
type input "ALin-8"
click at [1222, 620] on button "結帳" at bounding box center [1216, 628] width 65 height 36
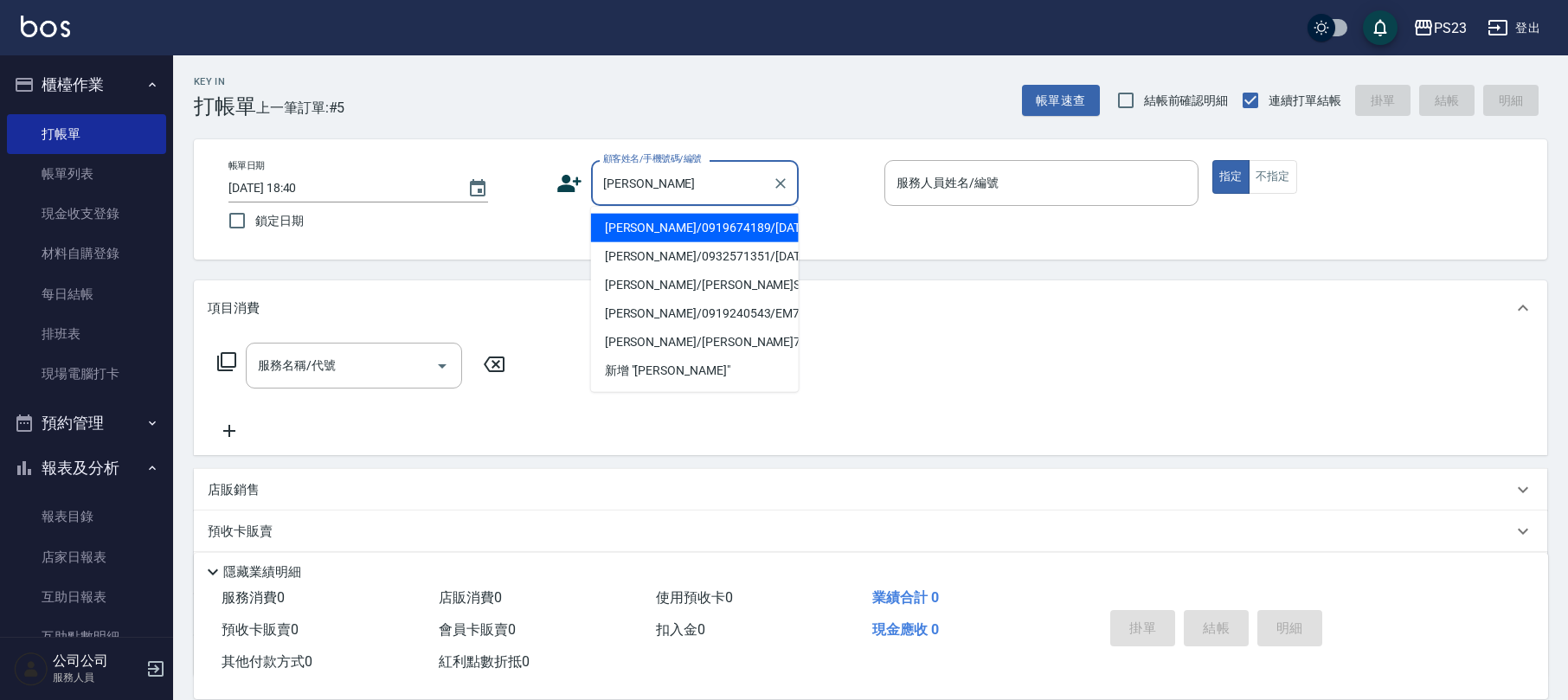
click at [714, 211] on ul "[PERSON_NAME]/0919674189/[DATE] [PERSON_NAME]/0932571351/[DATE] [PERSON_NAME]/[…" at bounding box center [695, 299] width 208 height 185
click at [768, 228] on li "[PERSON_NAME]/0919674189/[DATE]" at bounding box center [695, 228] width 208 height 29
type input "[PERSON_NAME]/0919674189/[DATE]"
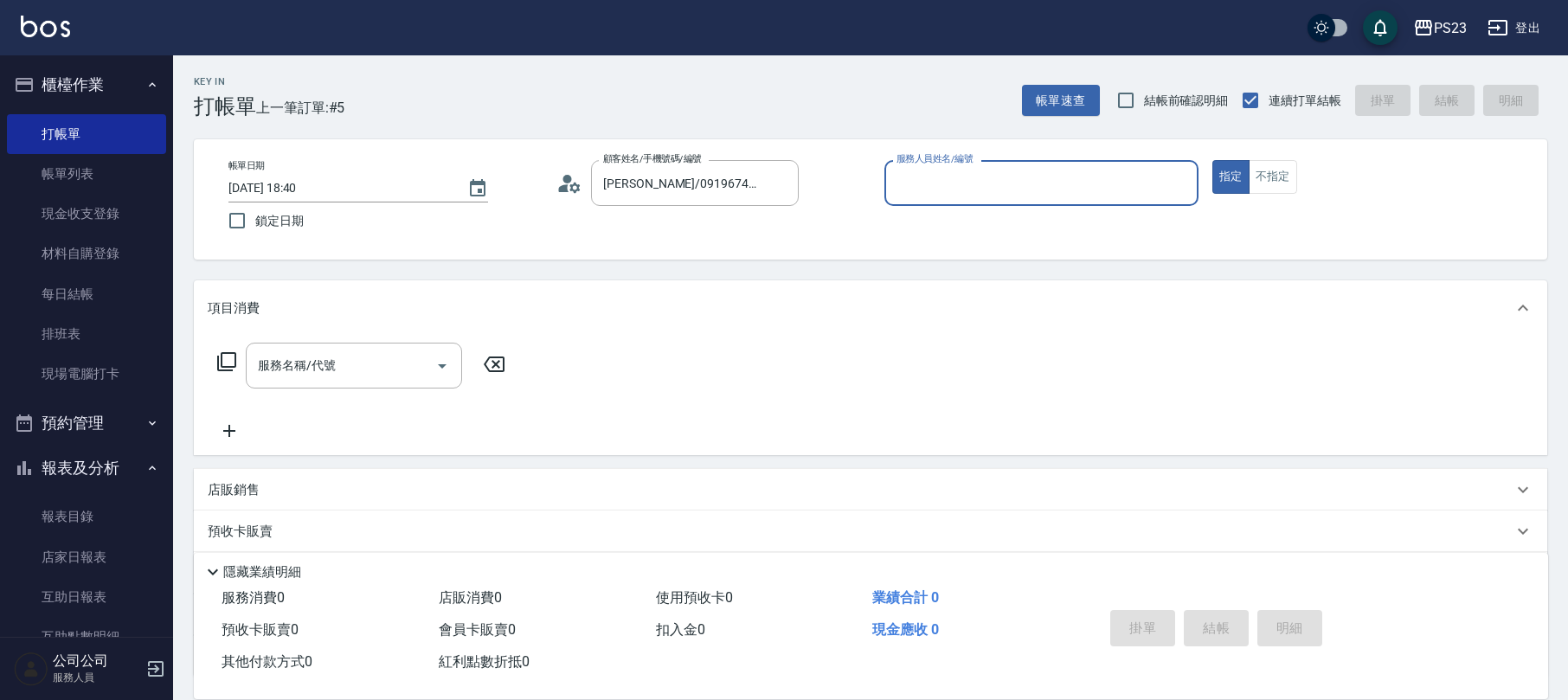
click at [566, 184] on icon at bounding box center [564, 188] width 10 height 8
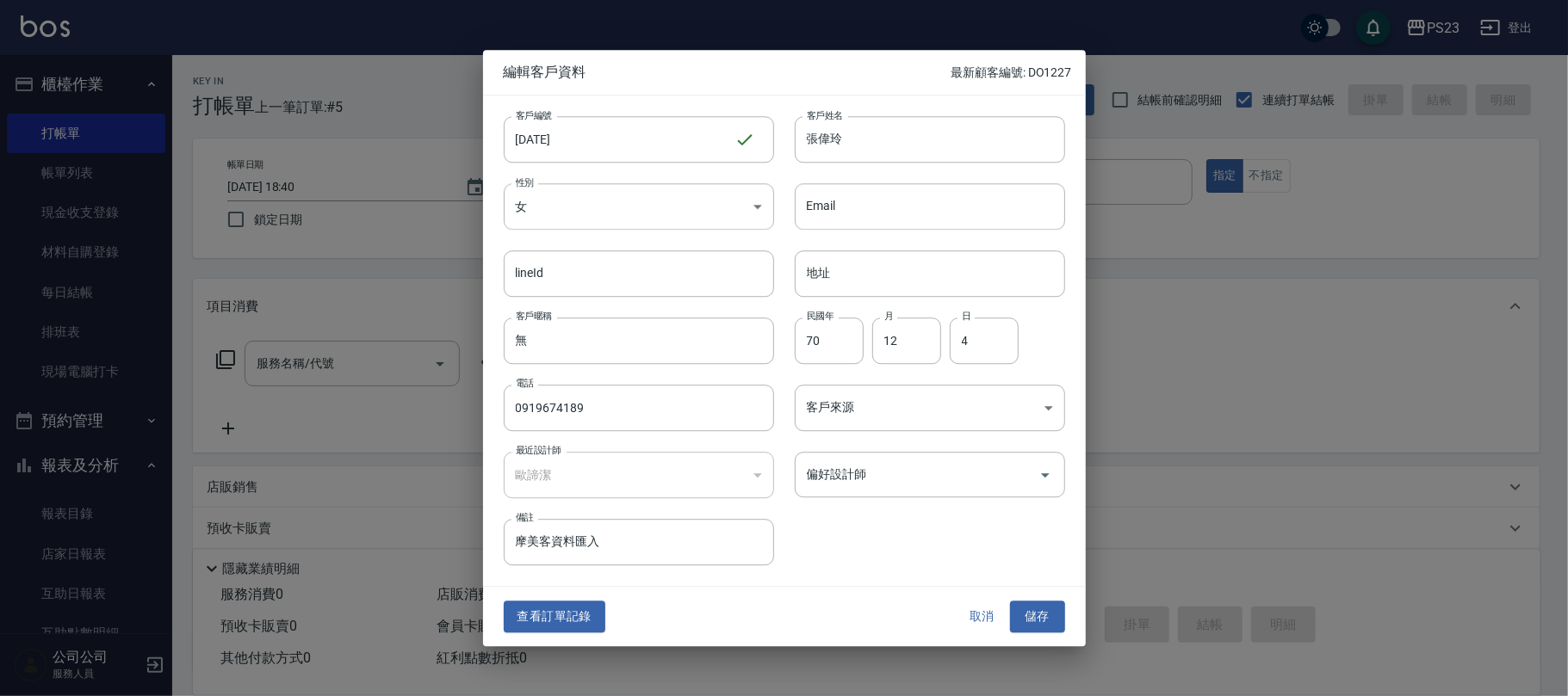
click at [910, 499] on div "客戶編號 [DATE] ​ 客戶編號 客戶姓名 [PERSON_NAME]姓名 性別 女 [DEMOGRAPHIC_DATA] 性別 Email Email …" at bounding box center [773, 330] width 582 height 470
click at [910, 490] on div "偏好設計師" at bounding box center [930, 474] width 271 height 46
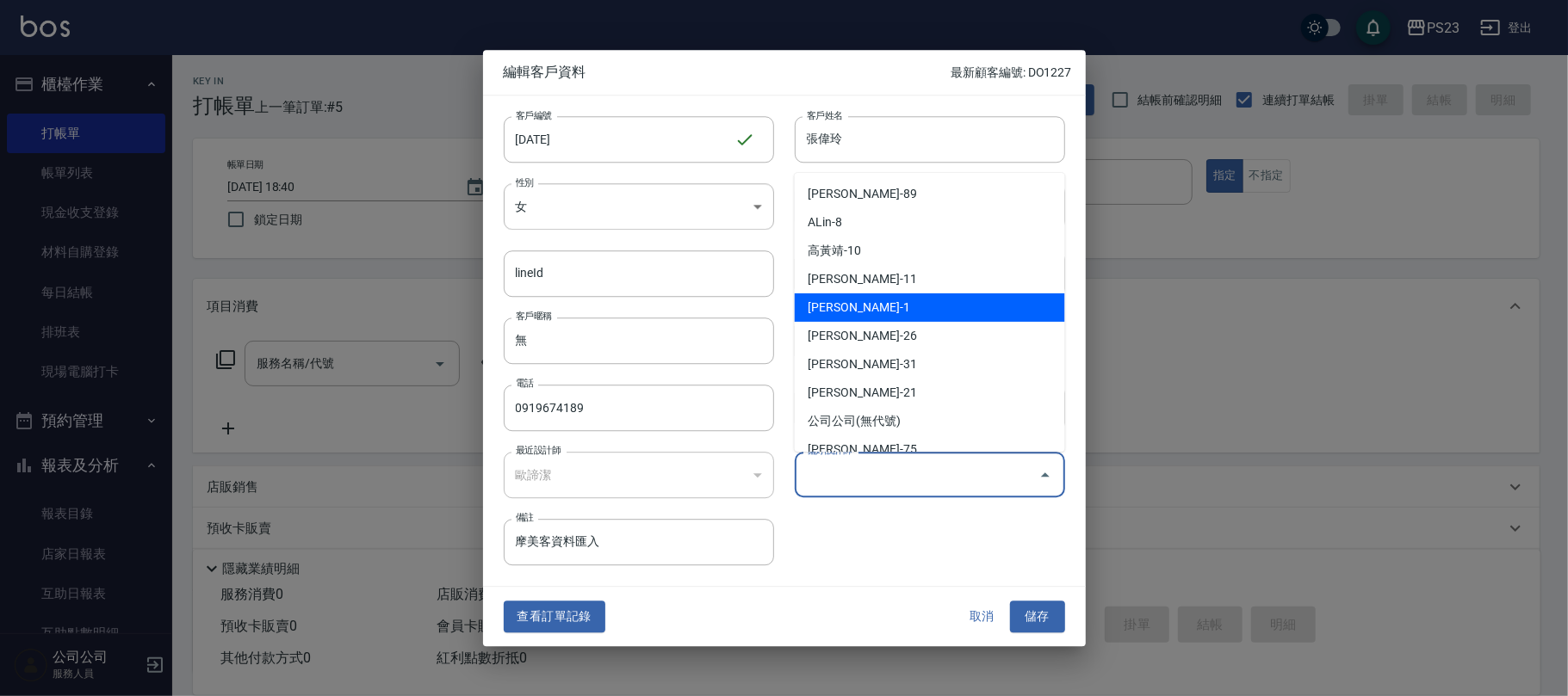
click at [882, 300] on li "[PERSON_NAME]-1" at bounding box center [930, 307] width 271 height 29
type input "歐諦潔"
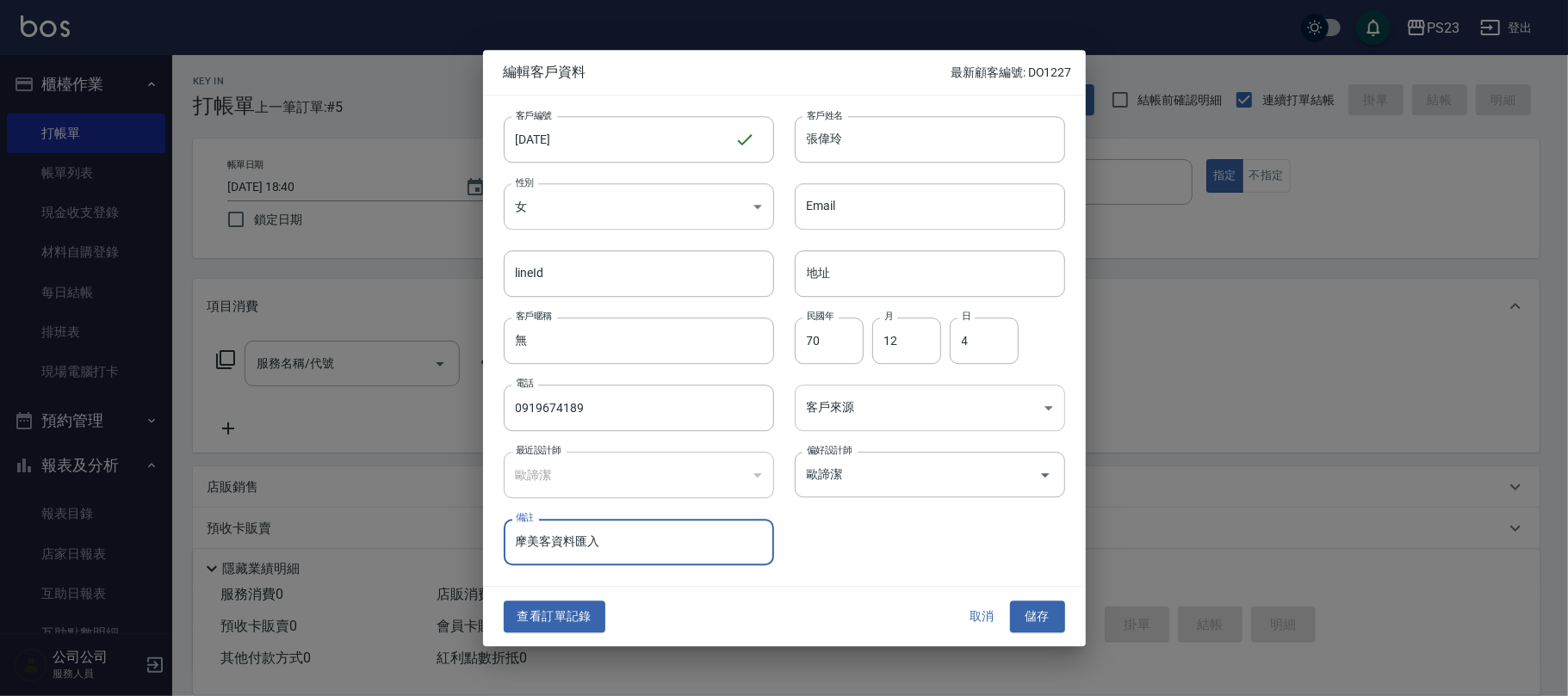
click at [859, 408] on body "PS23 登出 櫃檯作業 打帳單 帳單列表 現金收支登錄 材料自購登錄 每日結帳 排班表 現場電腦打卡 預約管理 預約管理 單日預約紀錄 單週預約紀錄 報表及…" at bounding box center [784, 417] width 1568 height 834
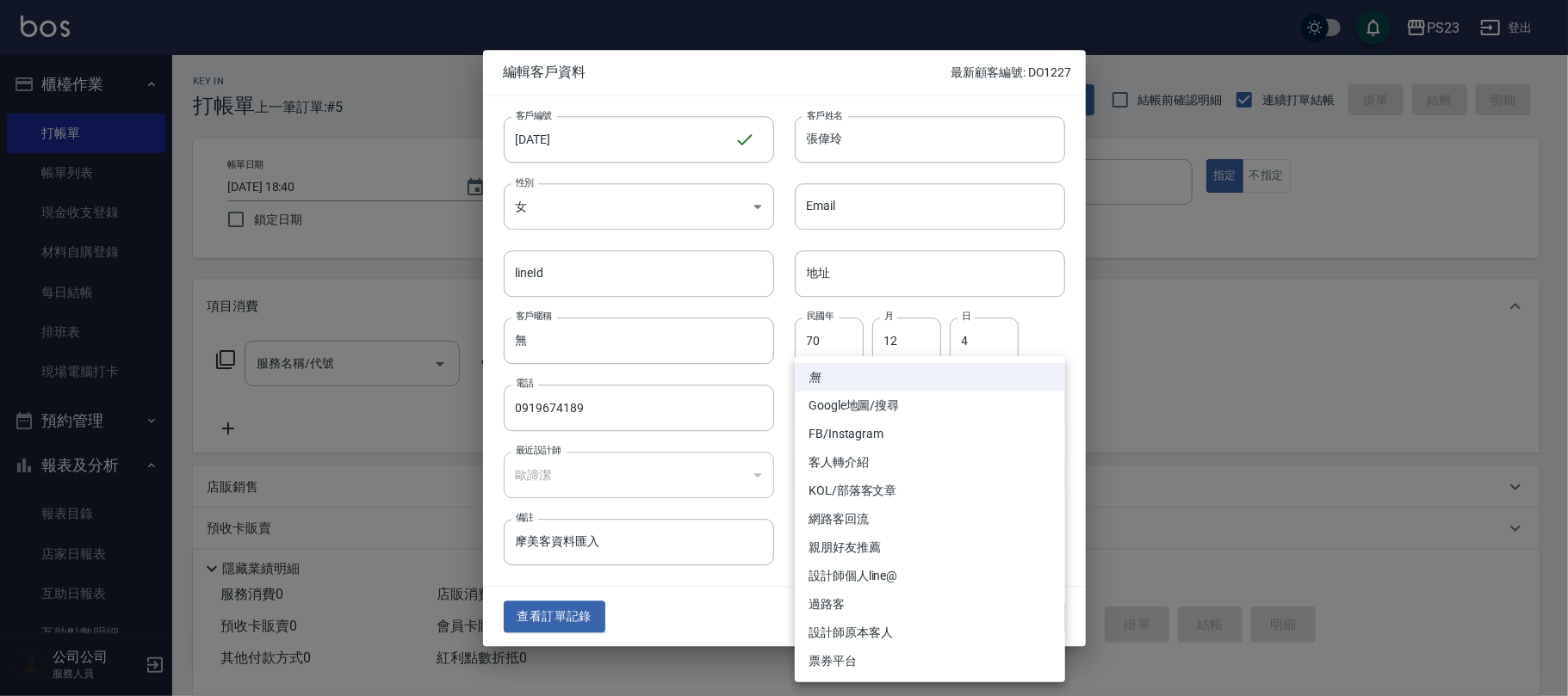
click at [875, 631] on li "設計師原本客人" at bounding box center [930, 632] width 271 height 29
type input "設計師原本客人"
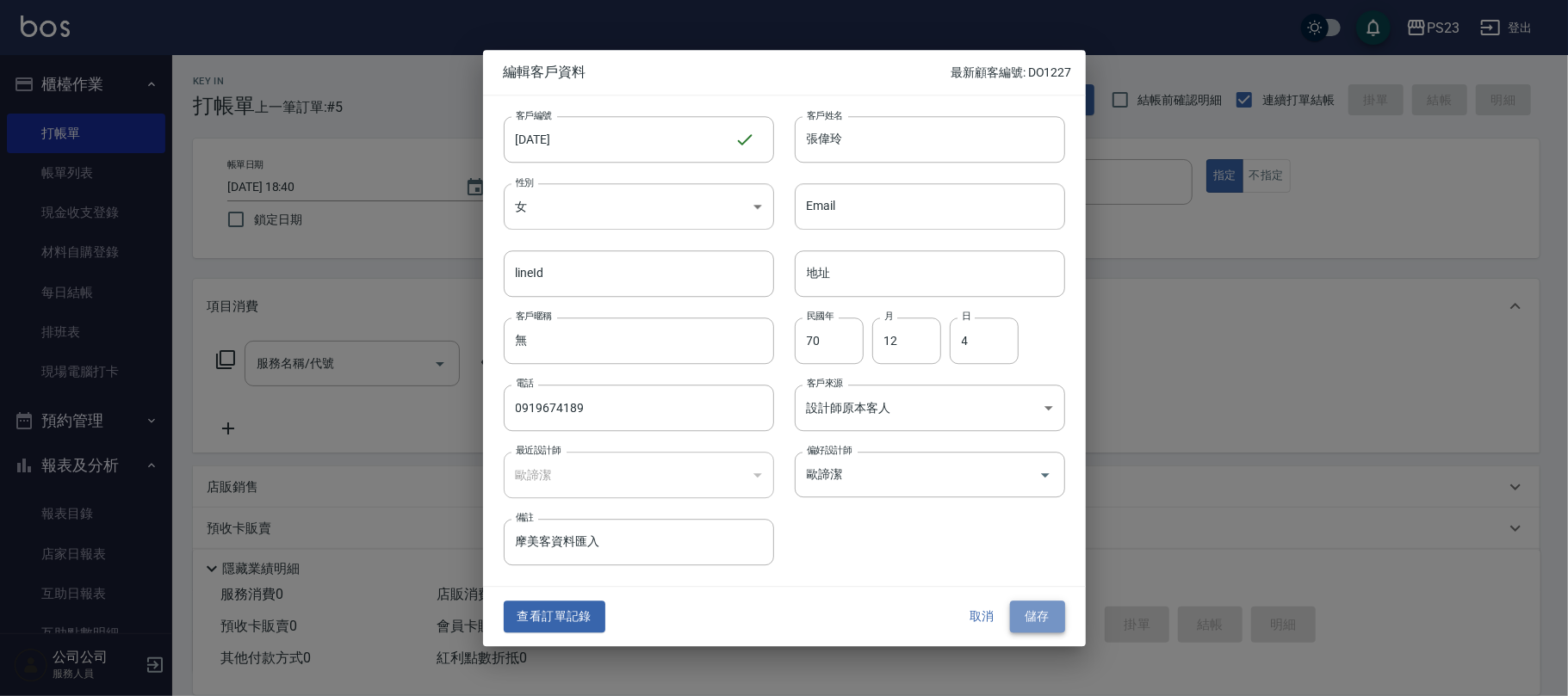
click at [1038, 613] on button "儲存" at bounding box center [1037, 617] width 55 height 32
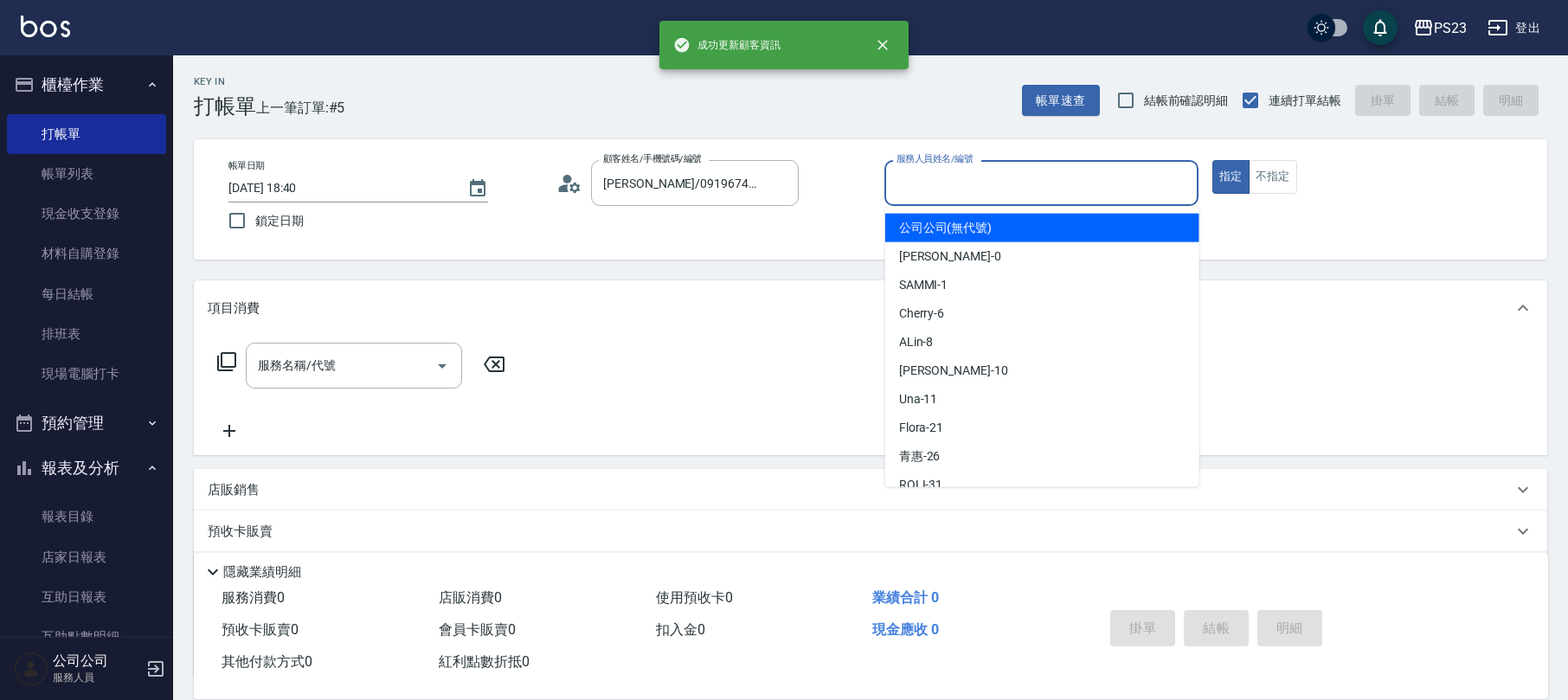
click at [1073, 183] on input "服務人員姓名/編號" at bounding box center [1041, 183] width 299 height 30
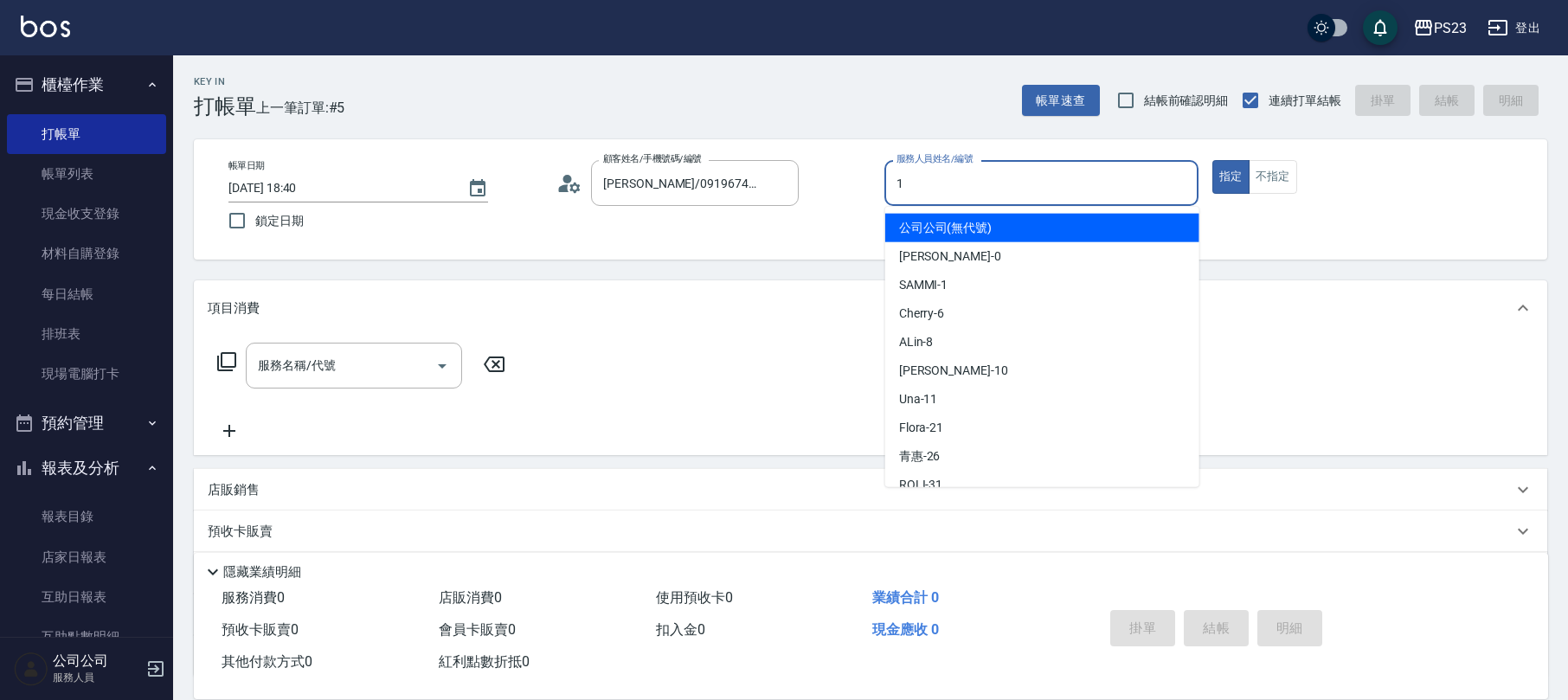
type input "SAMMI-1"
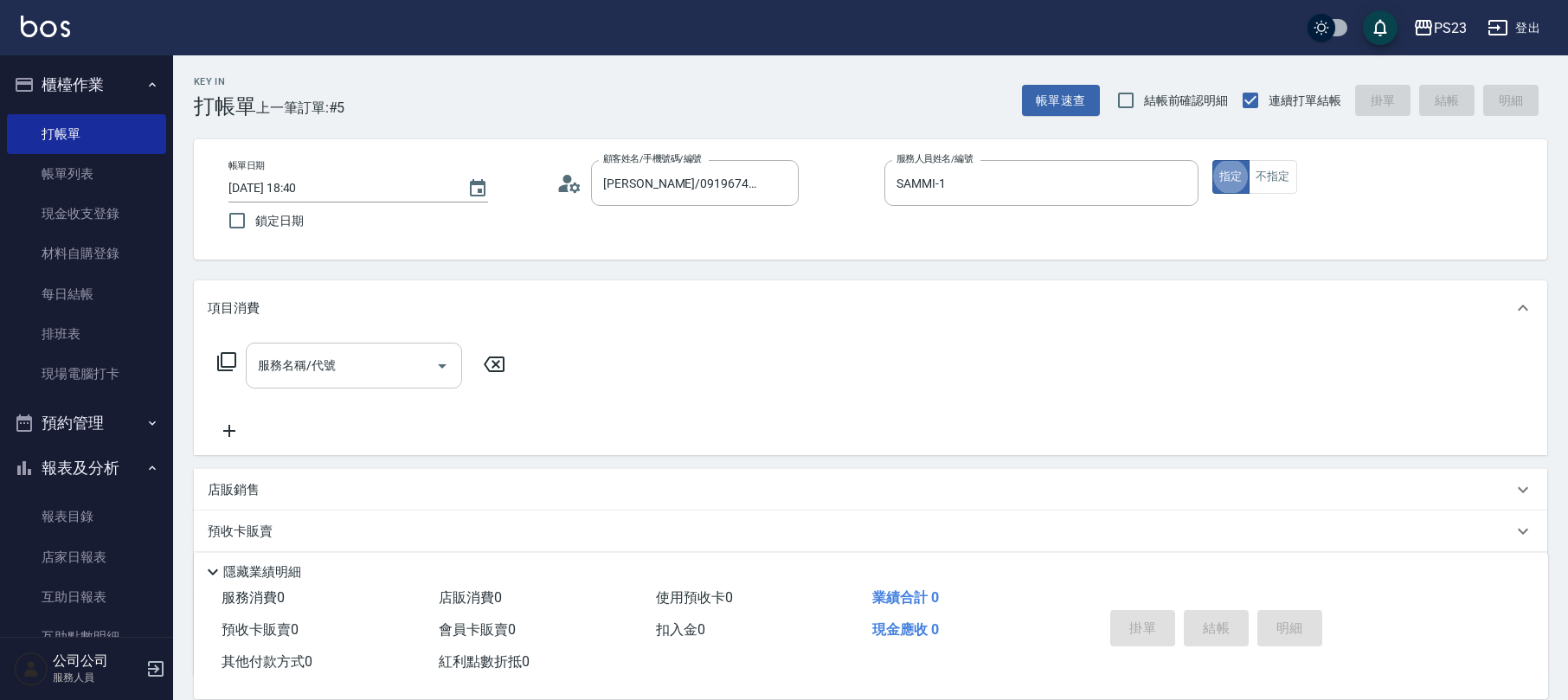
click at [368, 370] on input "服務名稱/代號" at bounding box center [341, 365] width 175 height 30
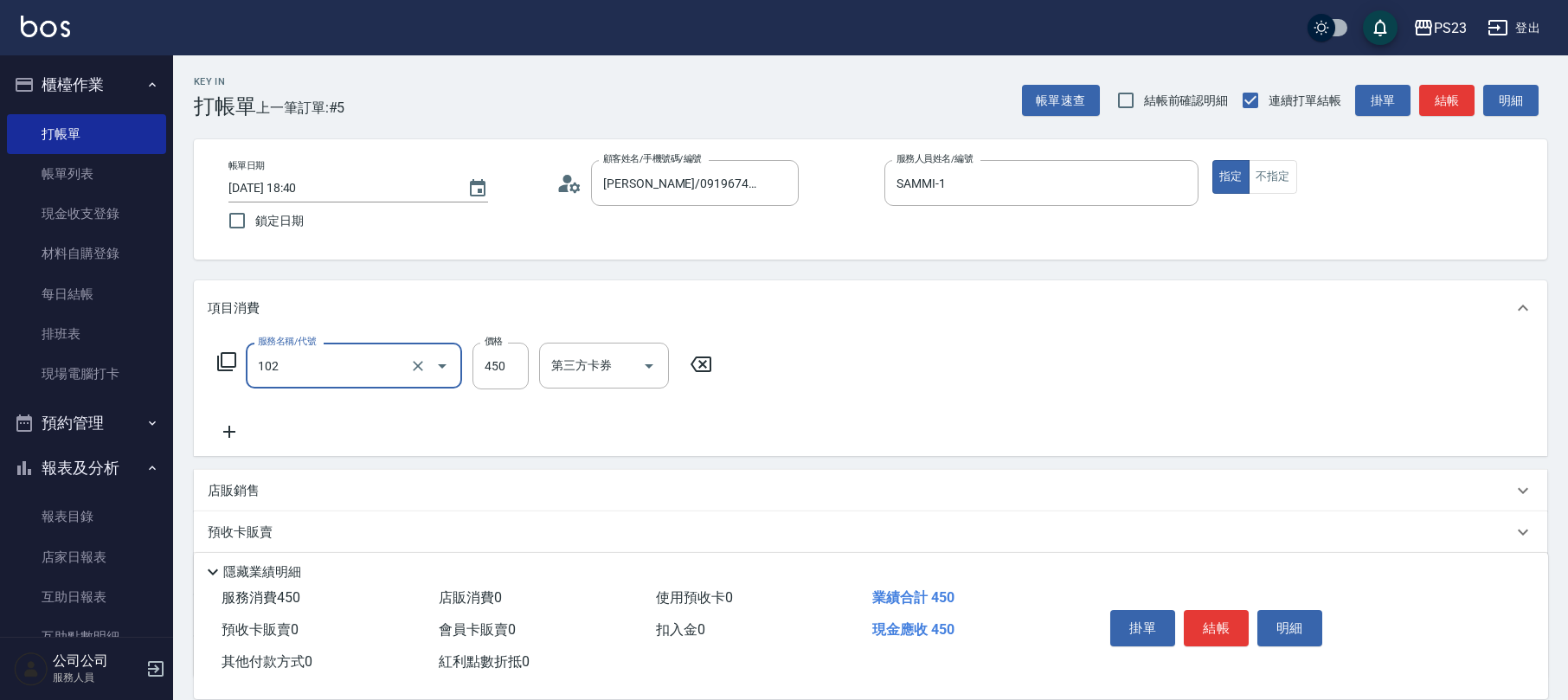
type input "洗髮450(102)"
type input "400"
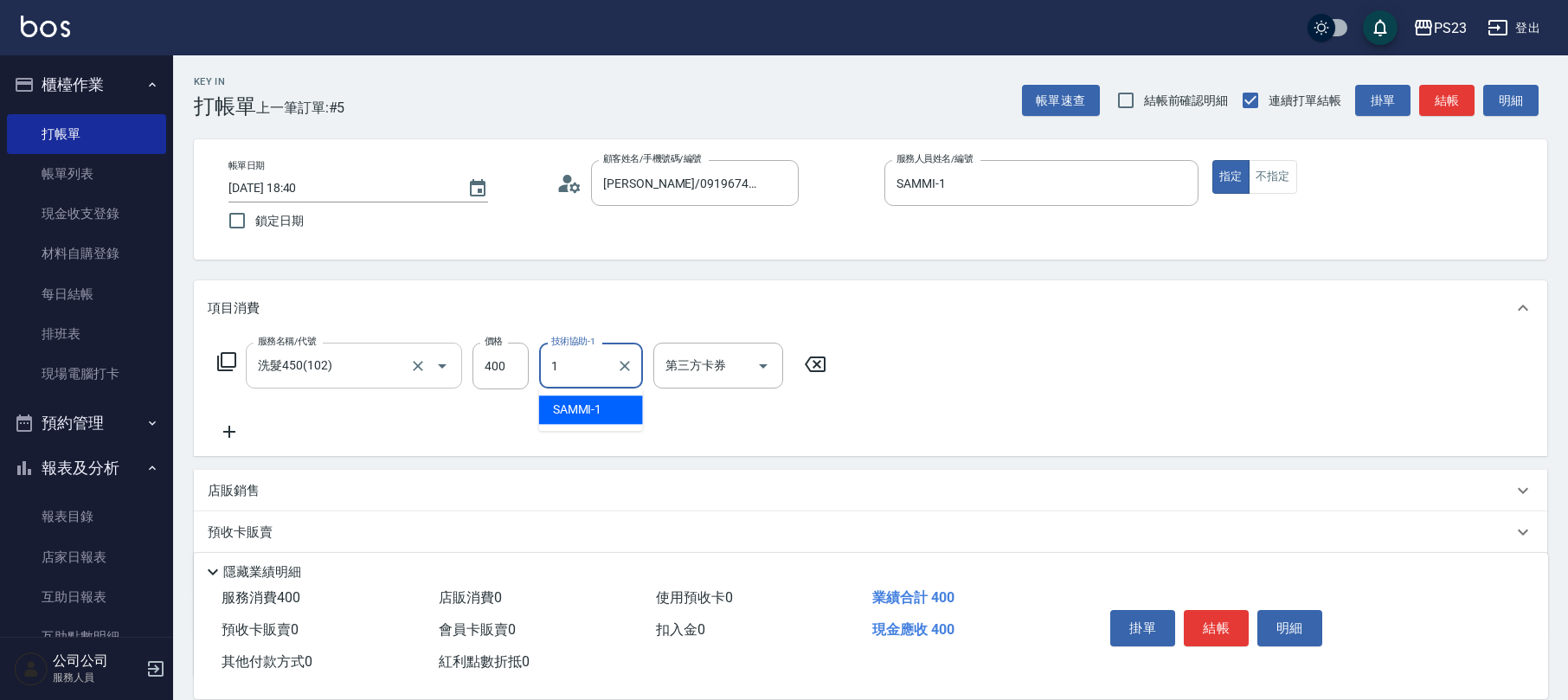
type input "SAMMI-1"
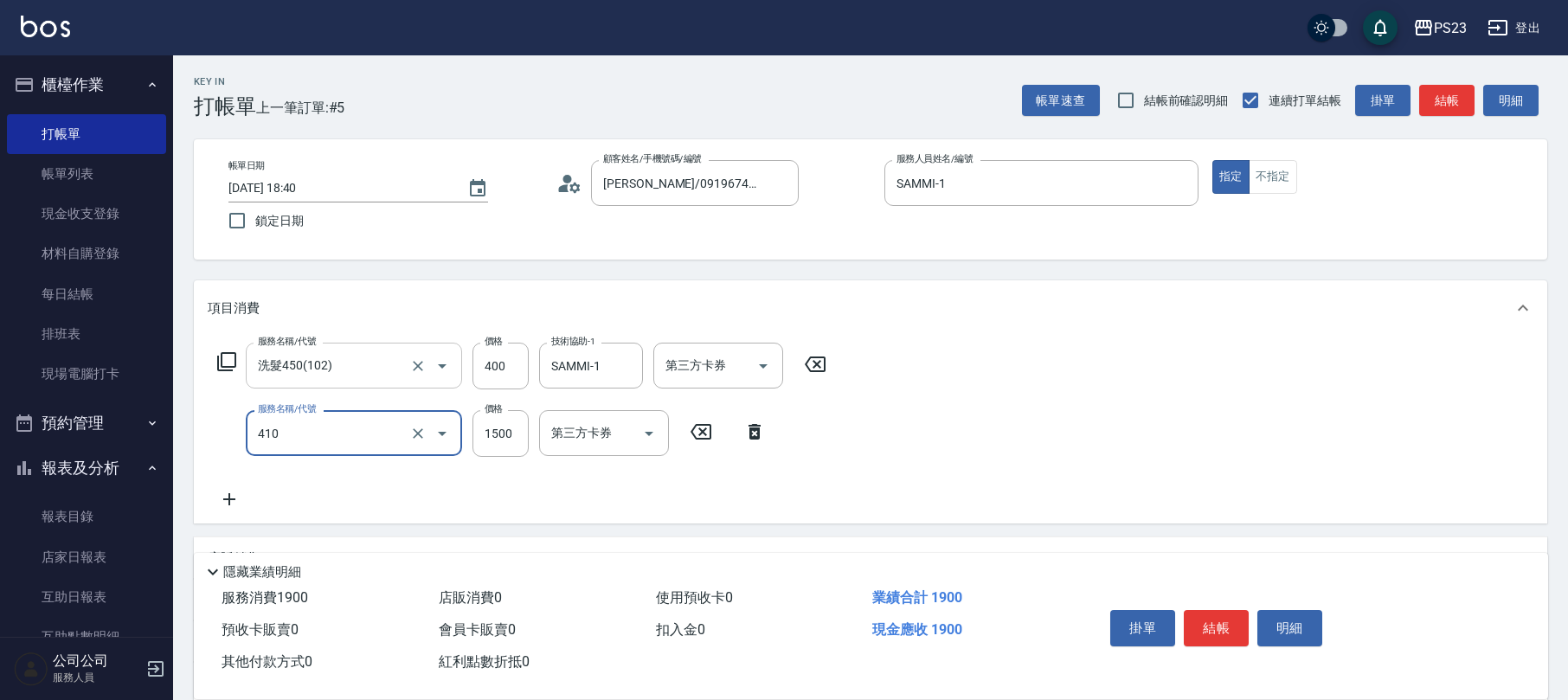
type input "補染(410)"
type input "1600"
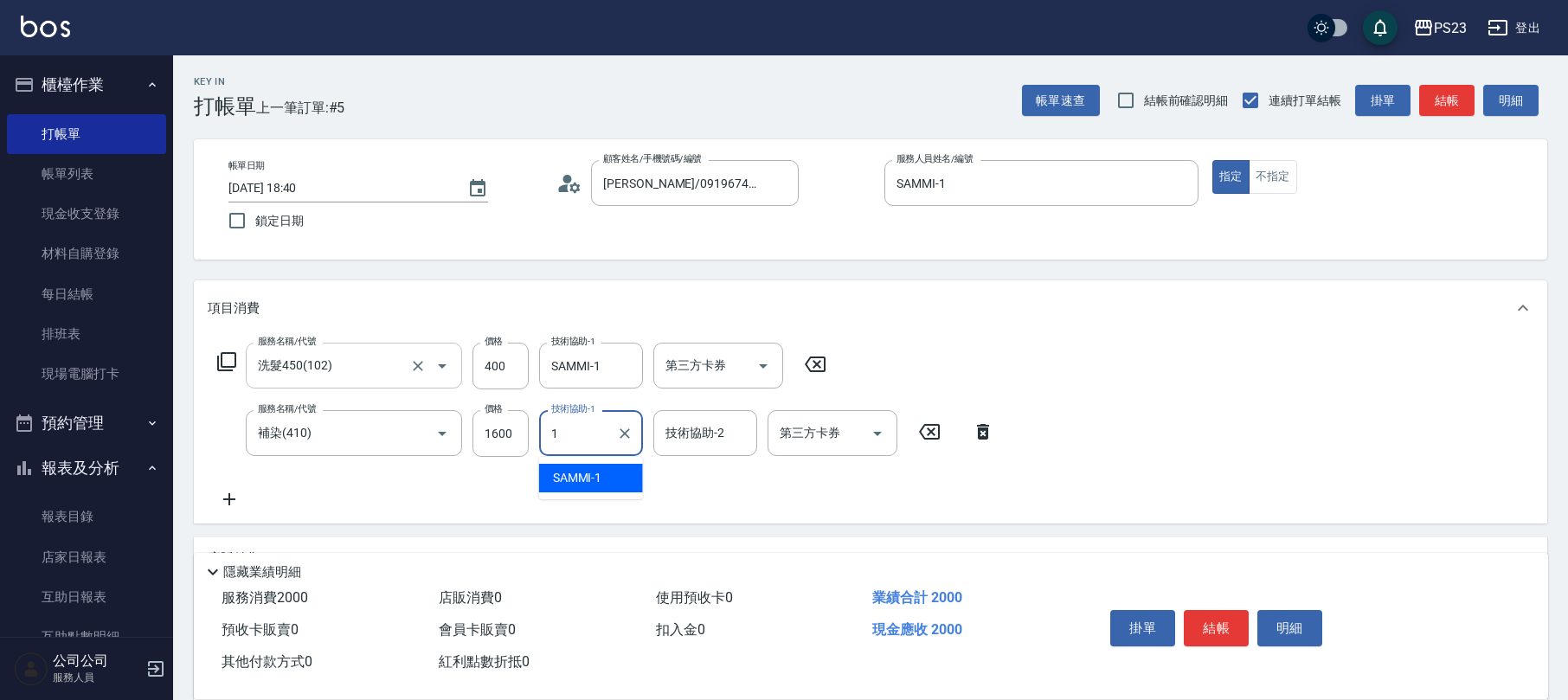
type input "SAMMI-1"
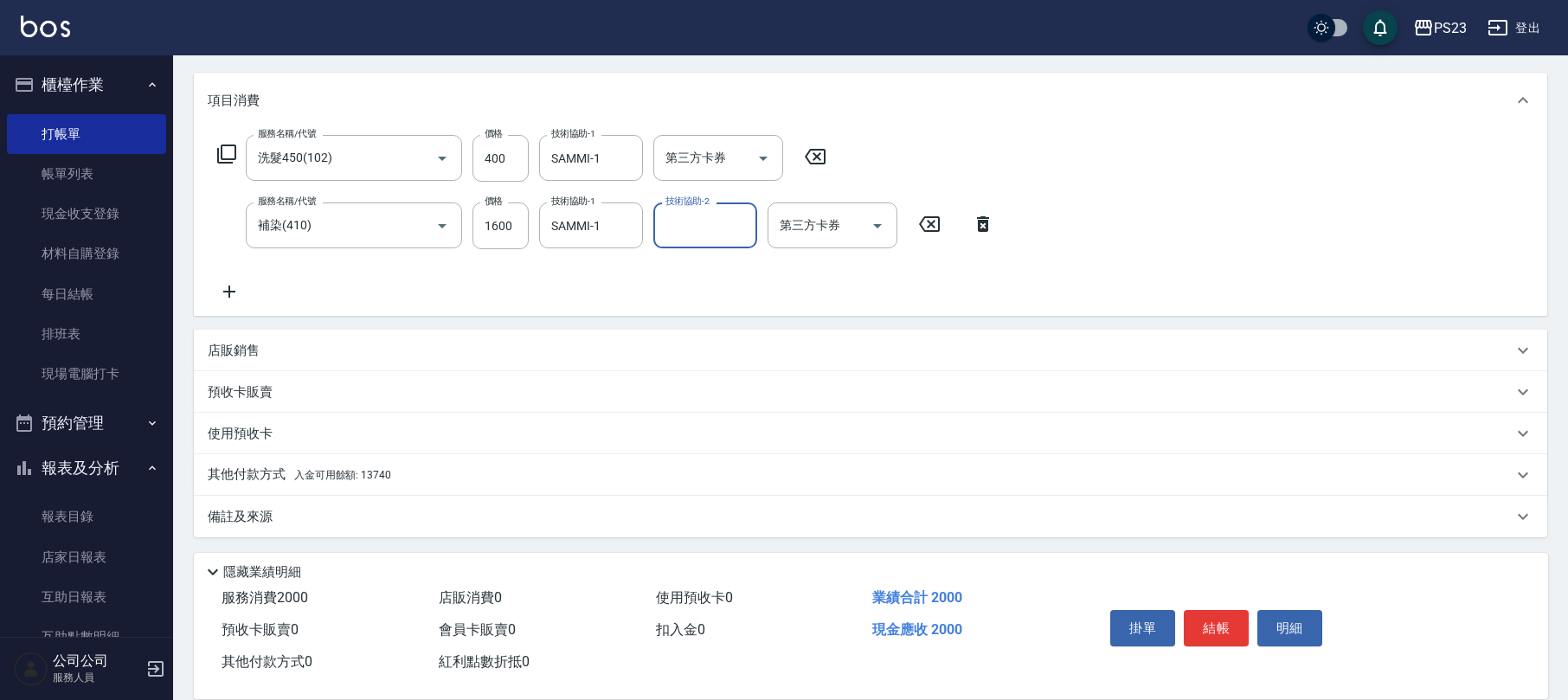
click at [251, 336] on div "店販銷售" at bounding box center [870, 351] width 1353 height 42
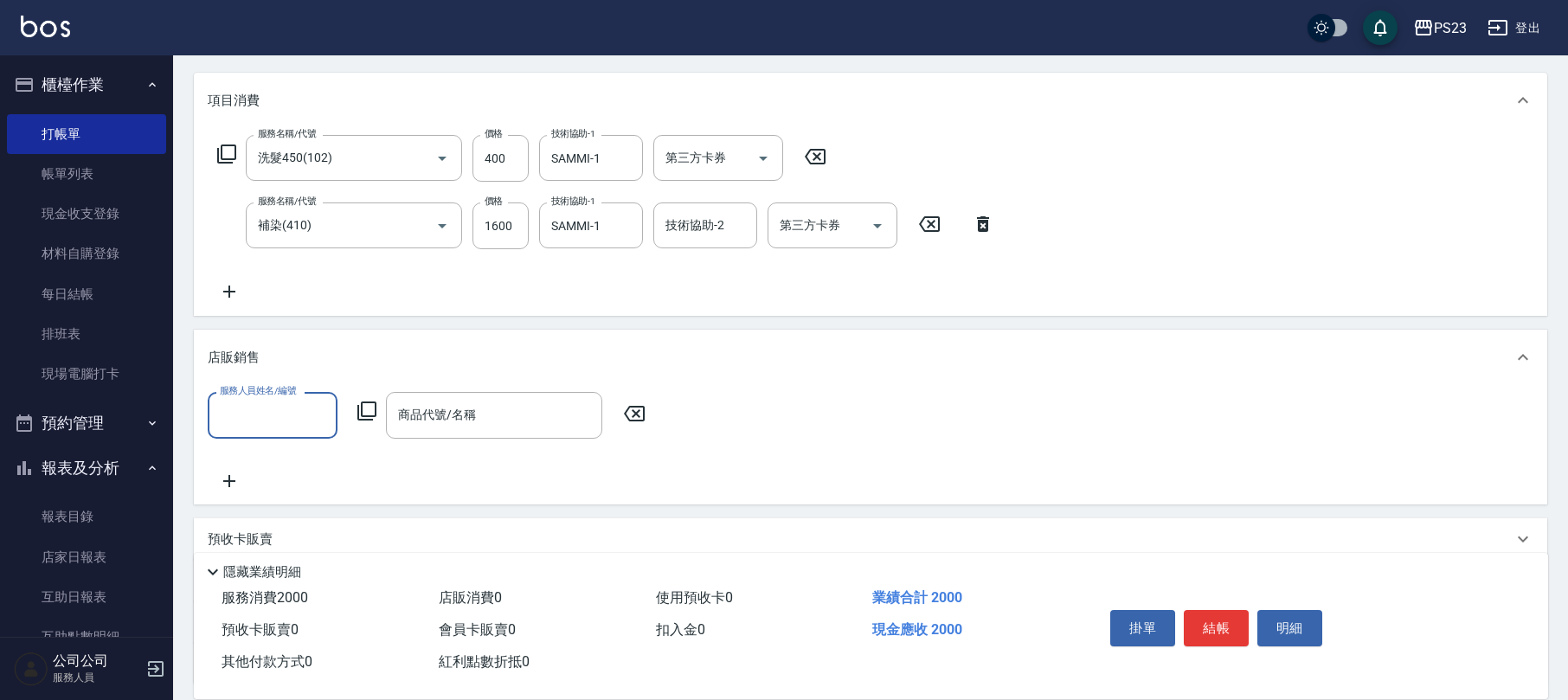
scroll to position [0, 0]
type input "SAMMI-1"
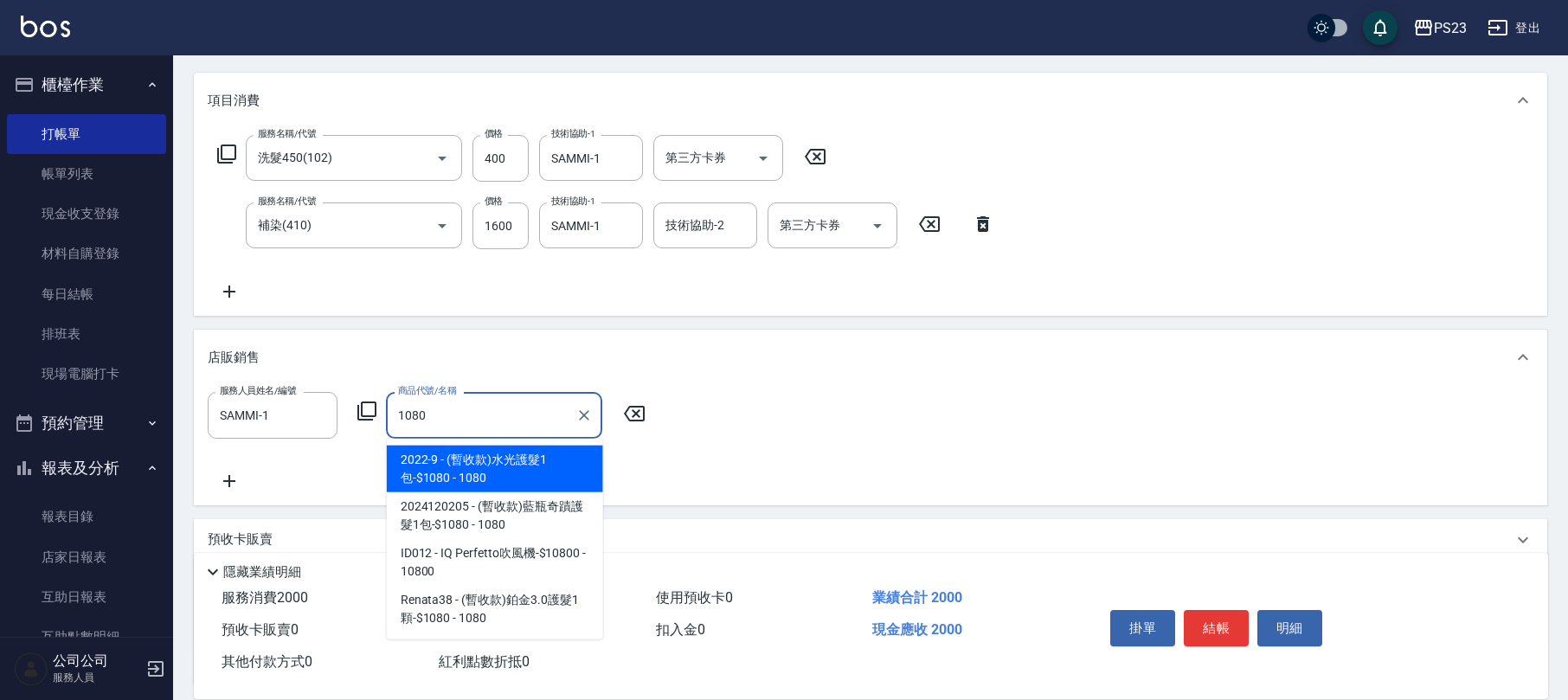
type input "(暫收款)水光護髮1包-$1080"
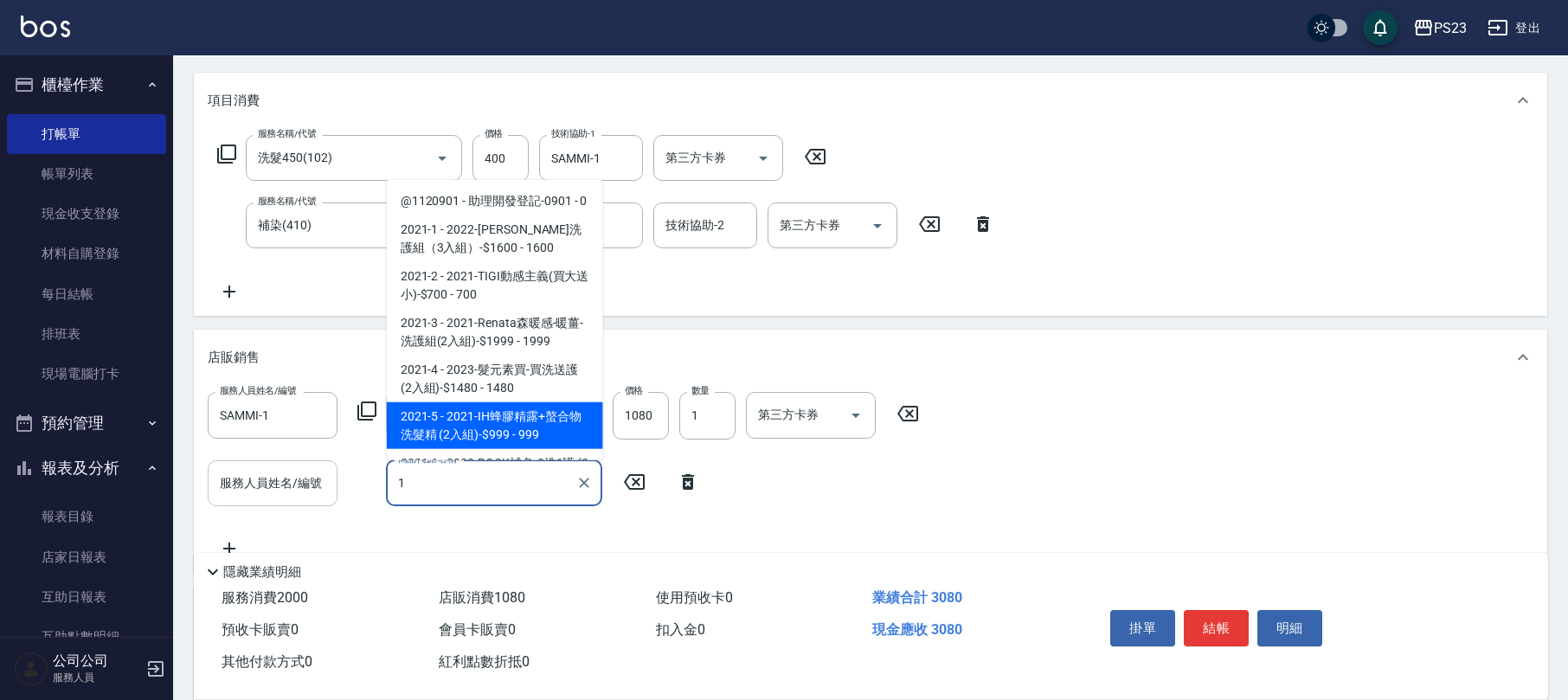
type input "1"
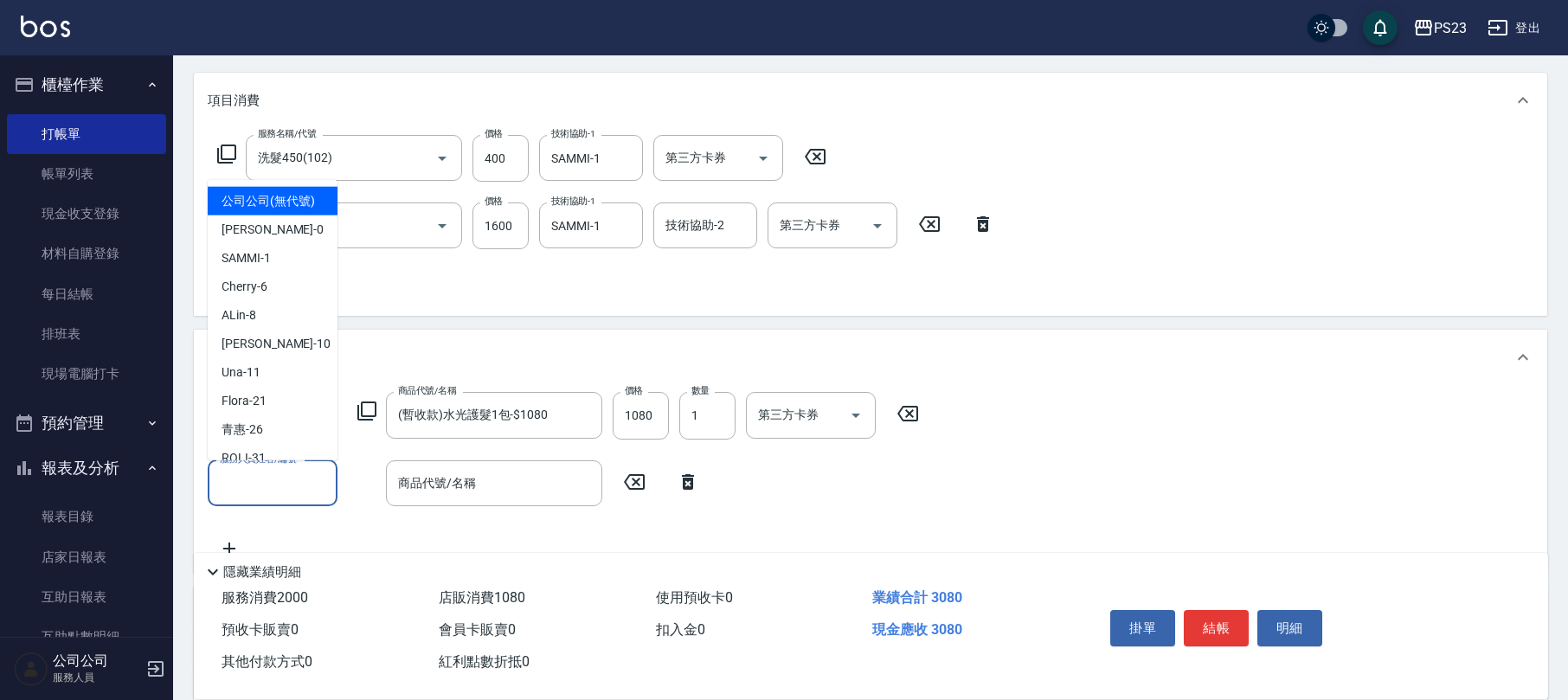
click at [299, 486] on input "服務人員姓名/編號" at bounding box center [272, 483] width 114 height 30
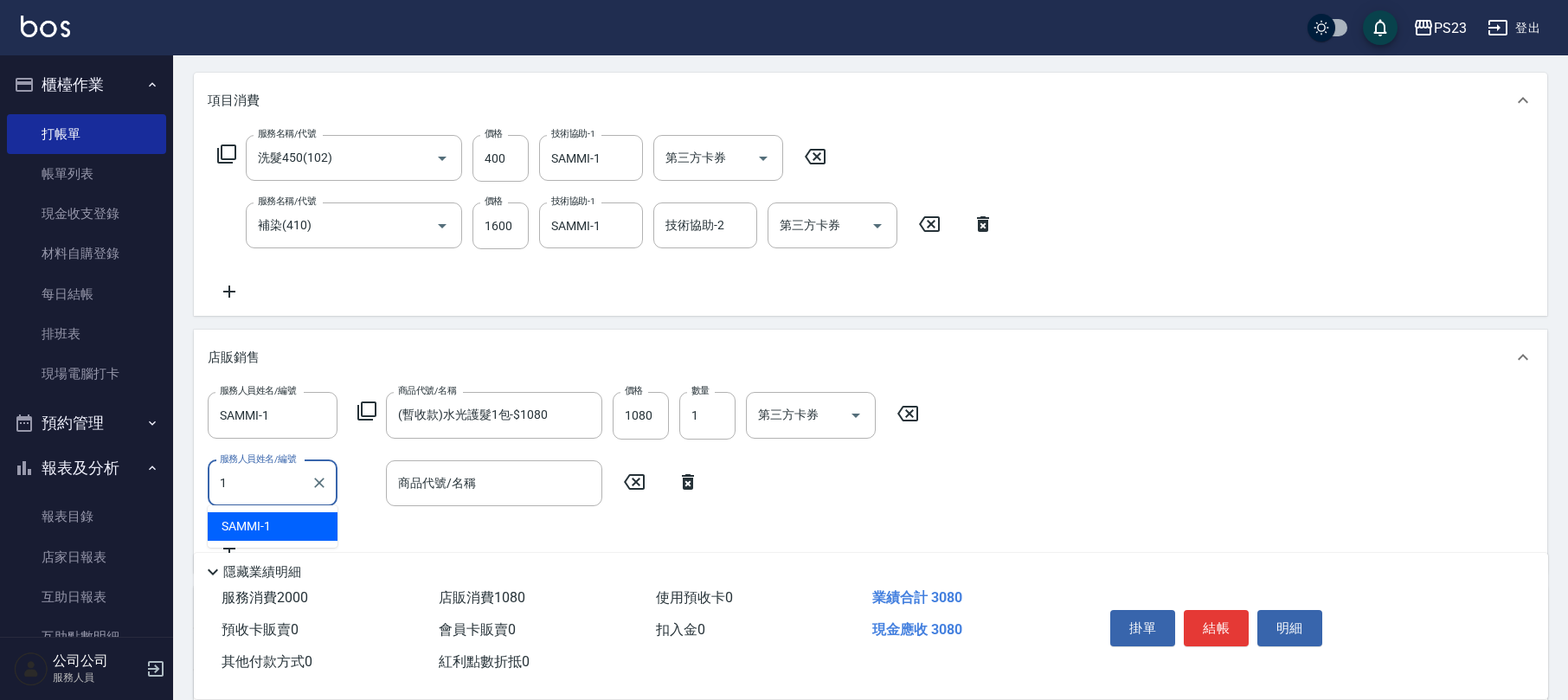
type input "SAMMI-1"
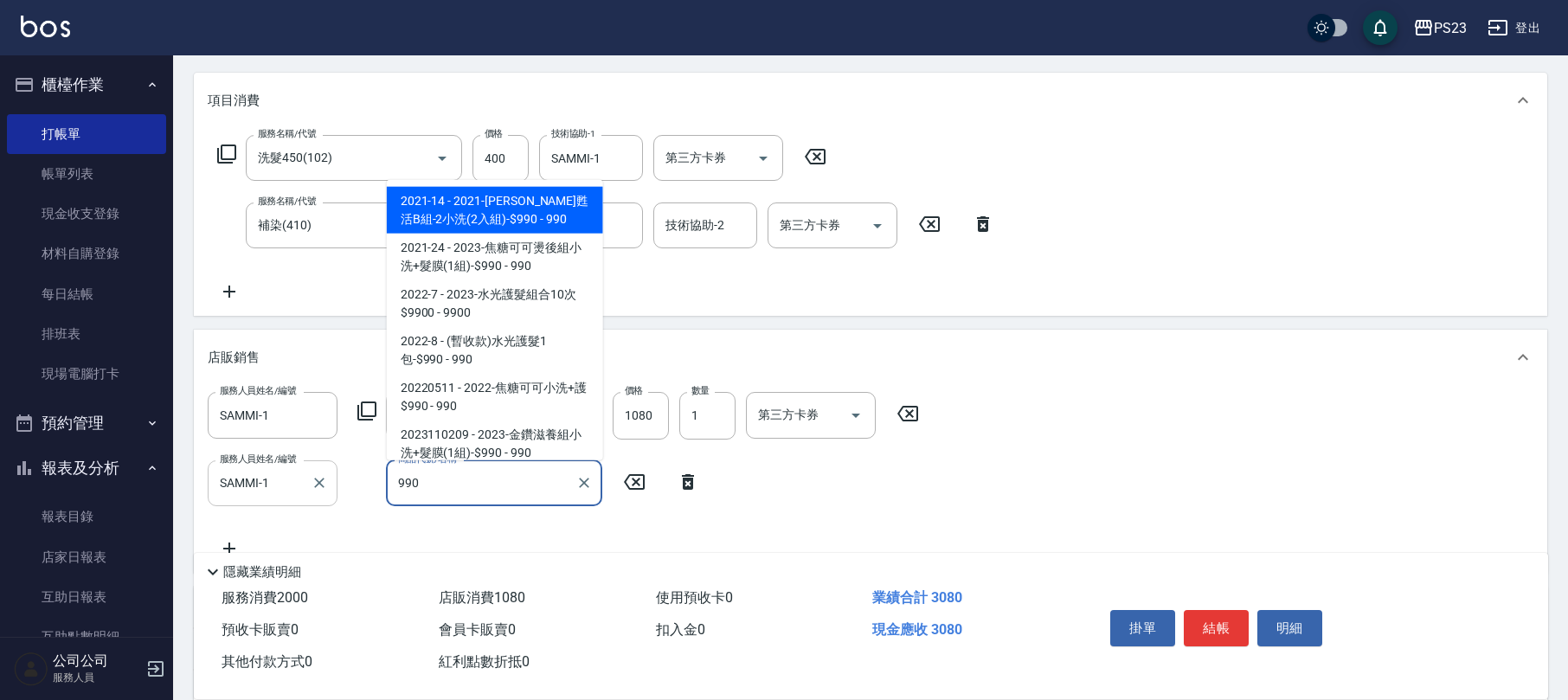
scroll to position [147, 0]
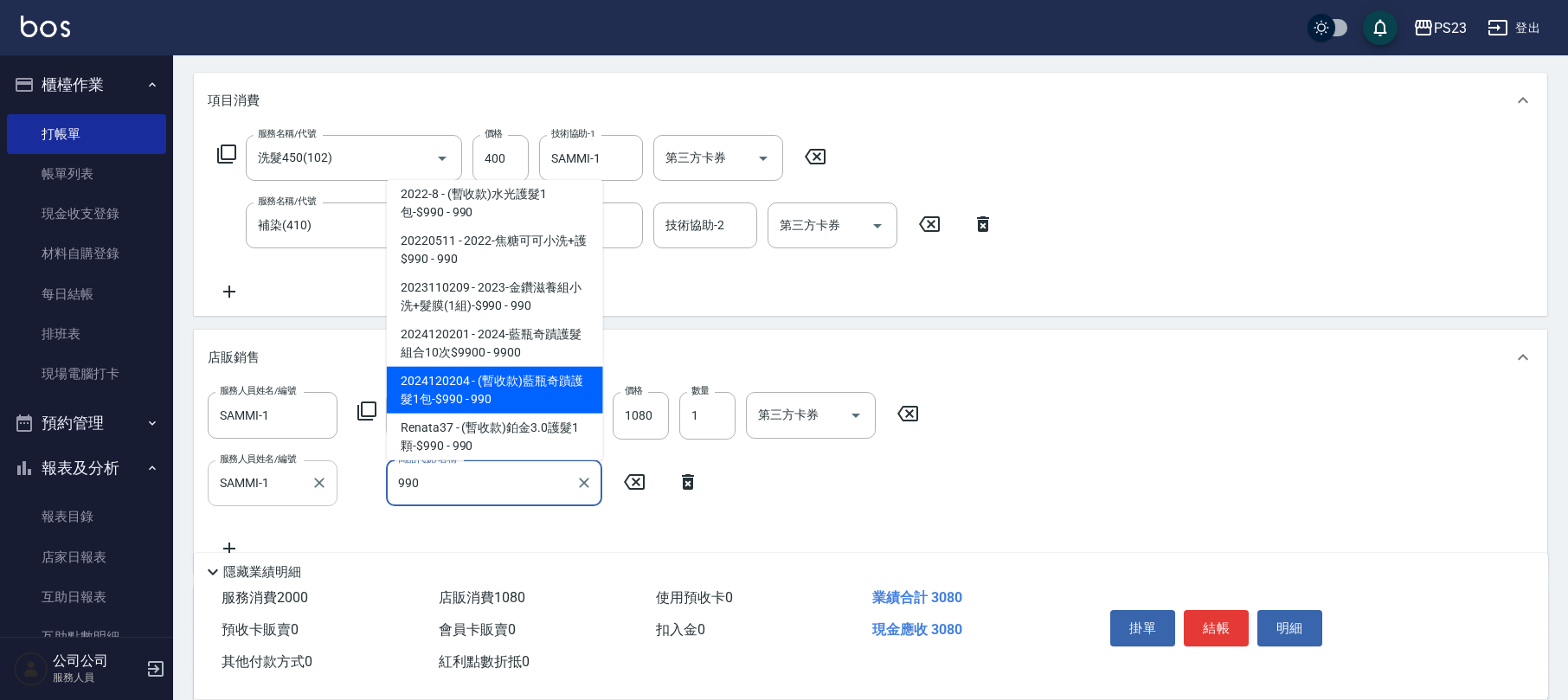
type input "(暫收款)藍瓶奇蹟護髮1包-$990"
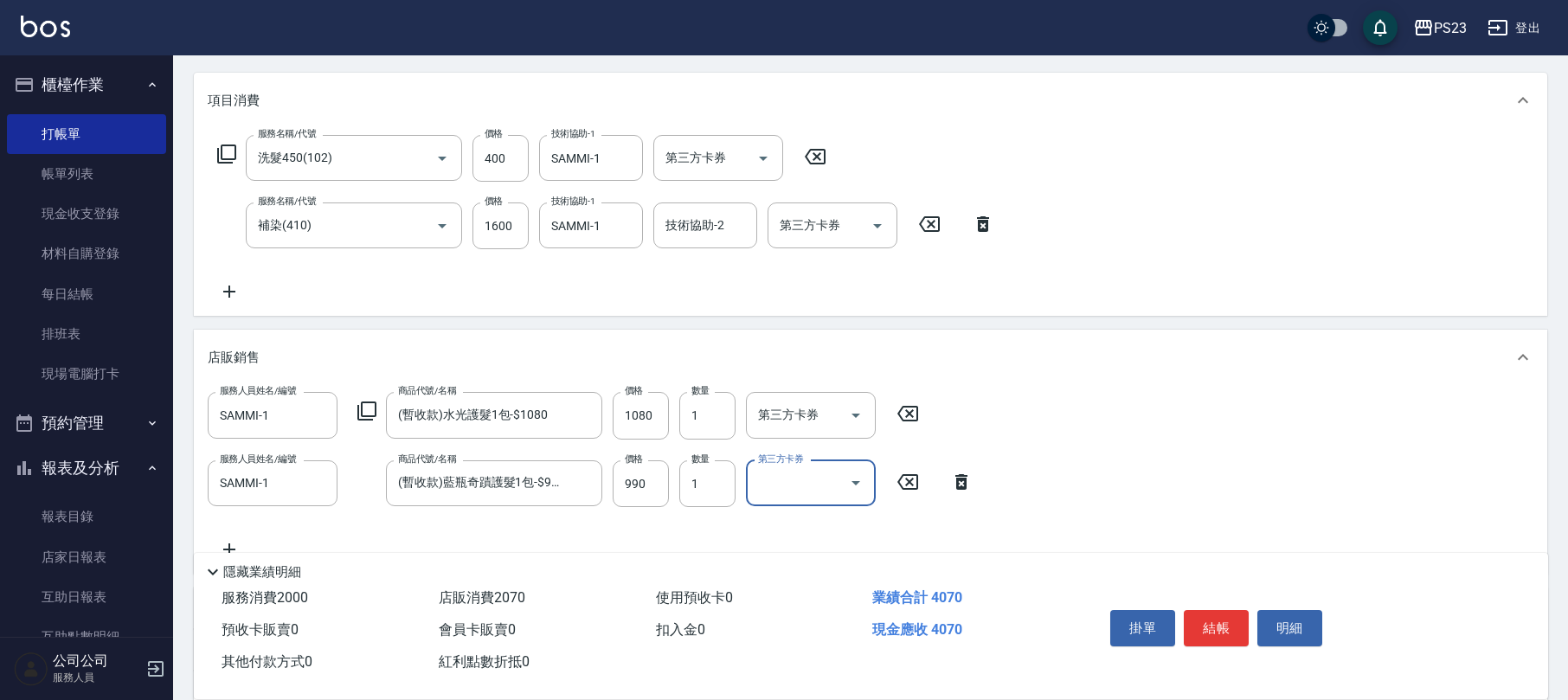
scroll to position [423, 0]
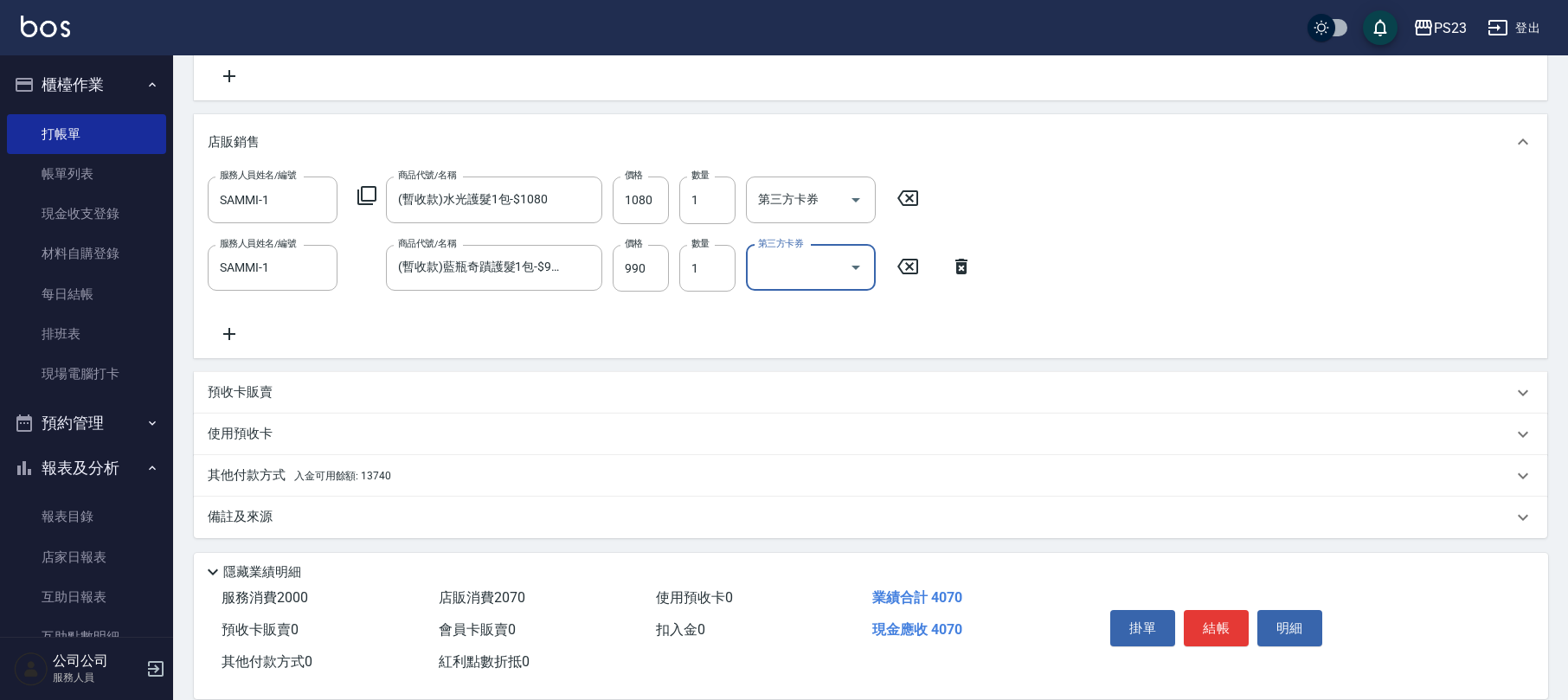
click at [281, 519] on div "備註及來源" at bounding box center [860, 517] width 1305 height 18
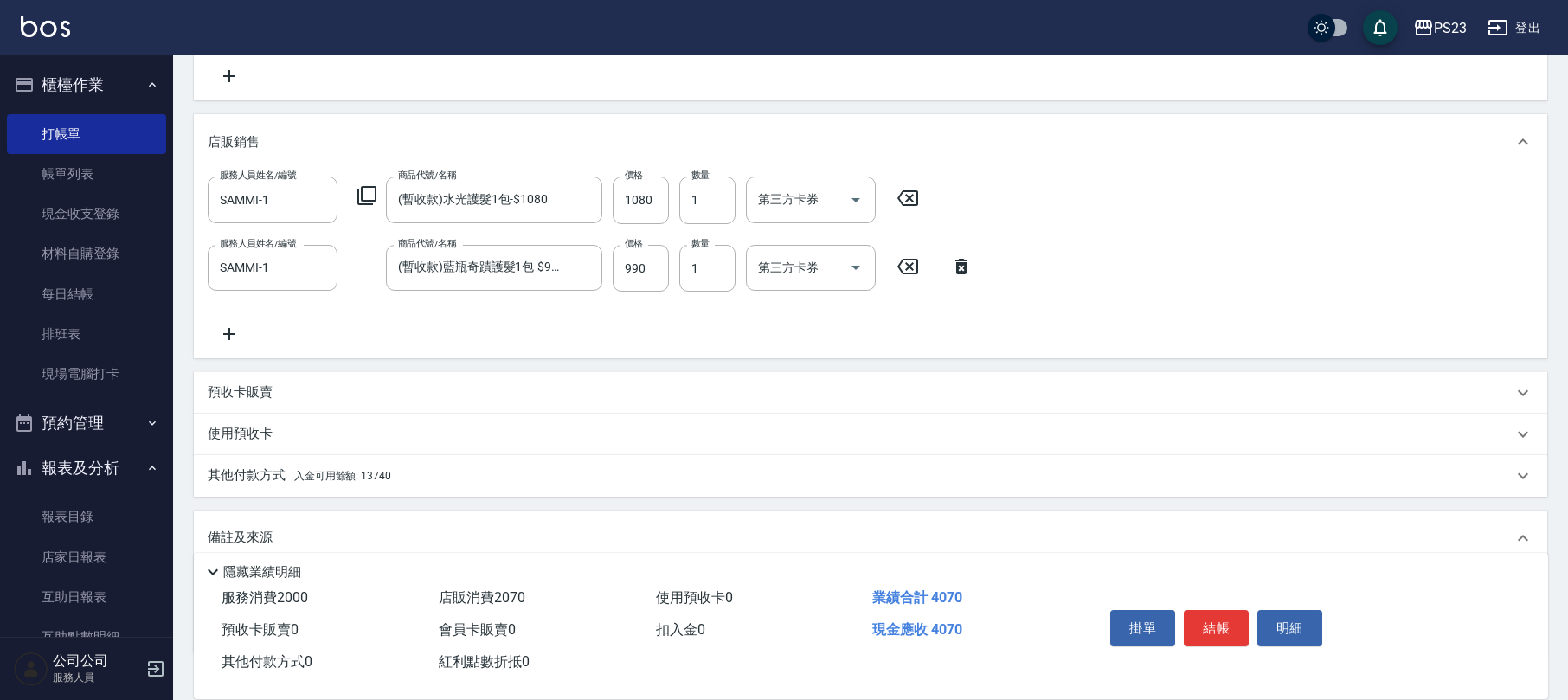
scroll to position [530, 0]
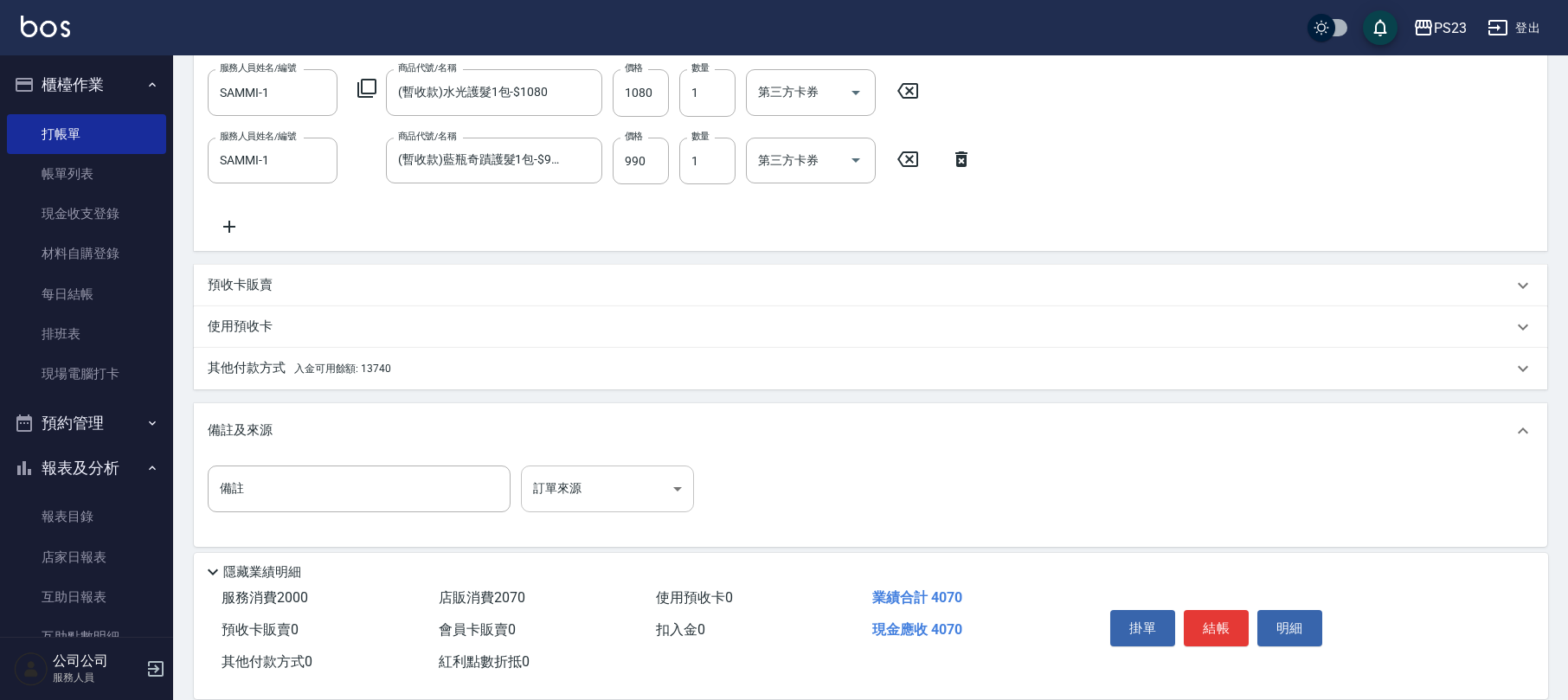
click at [575, 489] on body "PS23 登出 櫃檯作業 打帳單 帳單列表 現金收支登錄 材料自購登錄 每日結帳 排班表 現場電腦打卡 預約管理 預約管理 單日預約紀錄 單週預約紀錄 報表及…" at bounding box center [784, 90] width 1568 height 1240
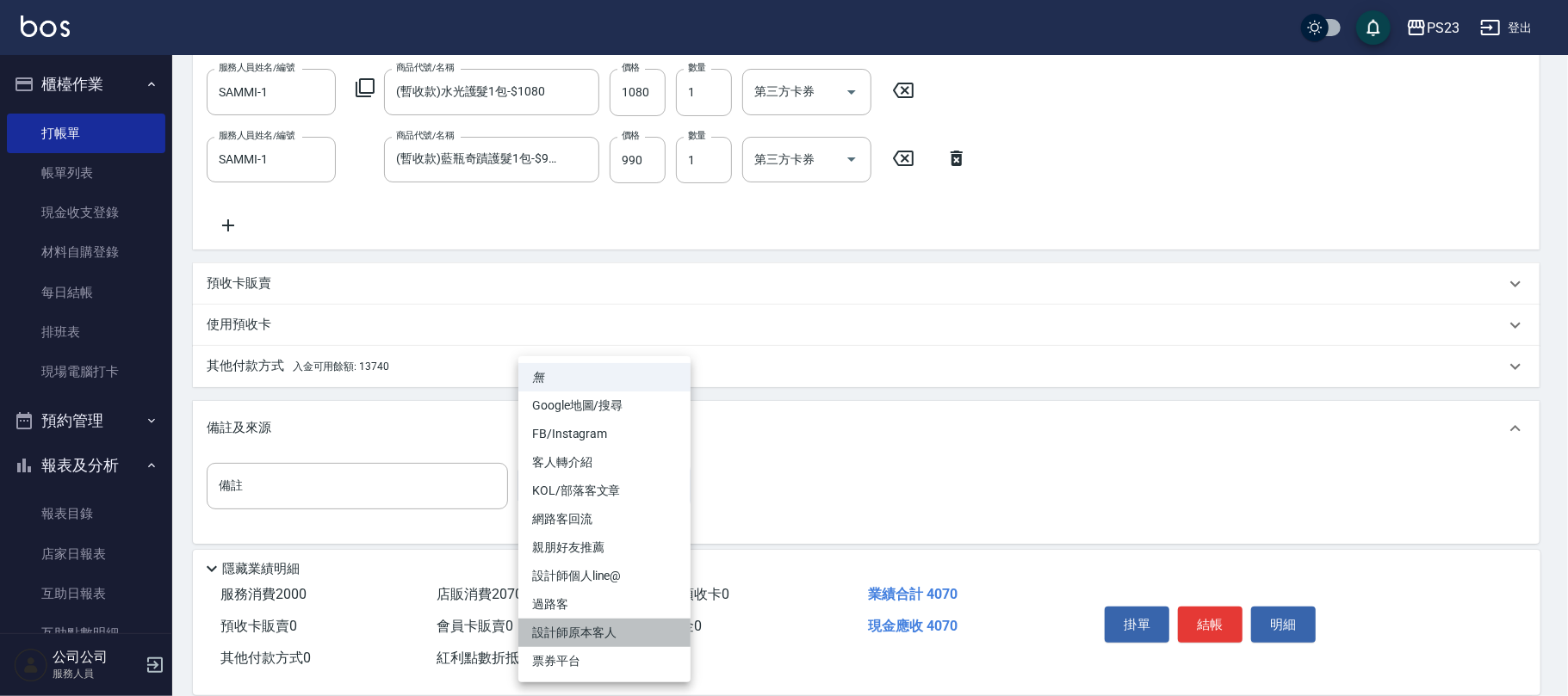
click at [613, 630] on li "設計師原本客人" at bounding box center [604, 632] width 172 height 29
type input "設計師原本客人"
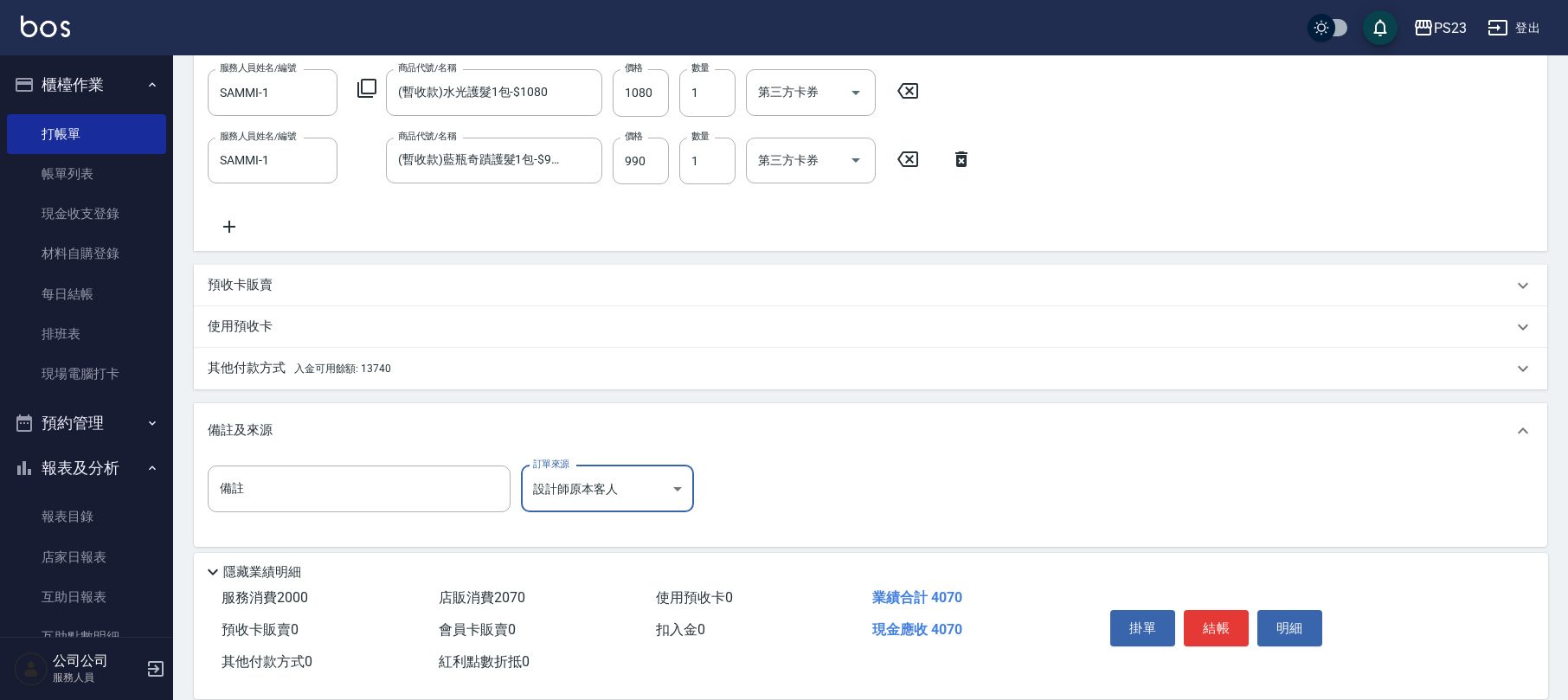
click at [346, 370] on span "入金可用餘額: 13740" at bounding box center [342, 369] width 97 height 12
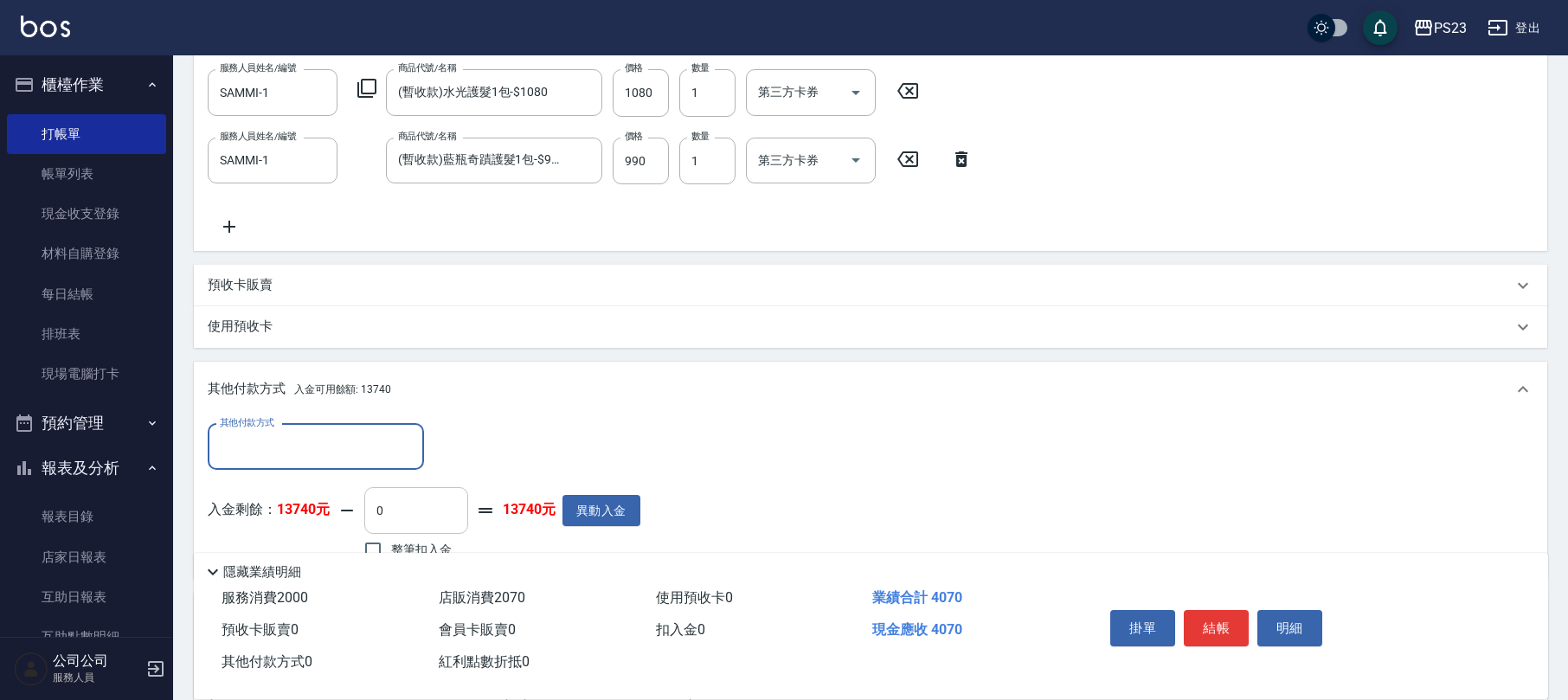
scroll to position [645, 0]
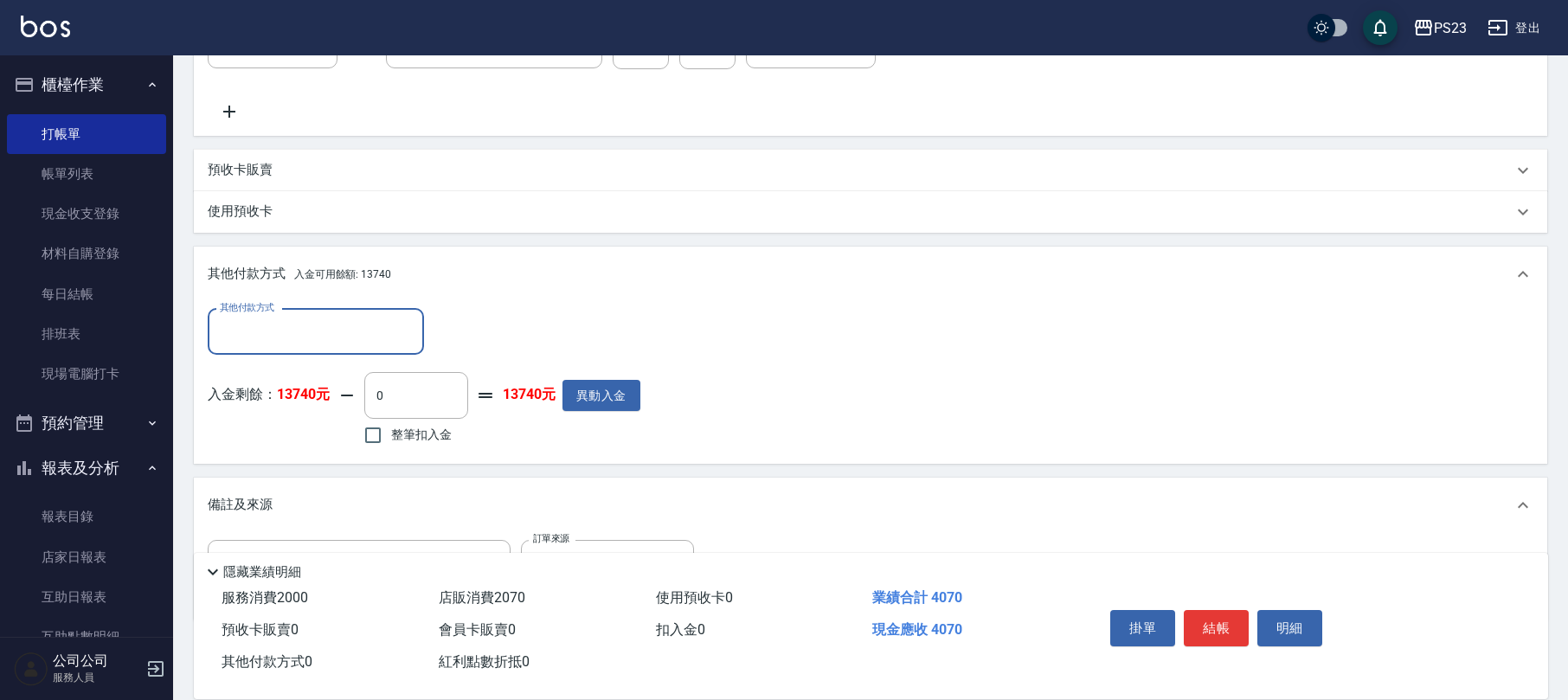
click at [348, 339] on input "其他付款方式" at bounding box center [315, 332] width 201 height 30
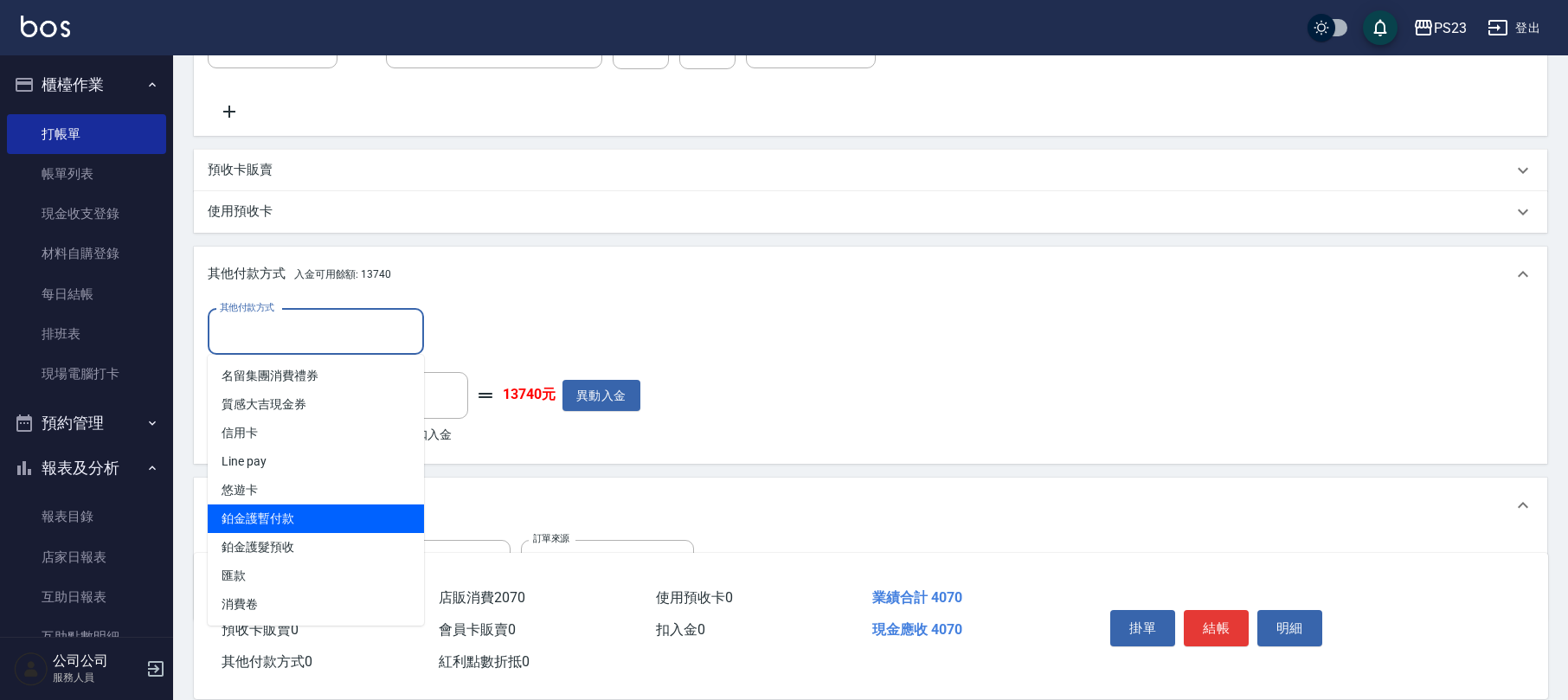
click at [279, 517] on span "鉑金護暫付款" at bounding box center [316, 518] width 216 height 29
type input "鉑金護暫付款"
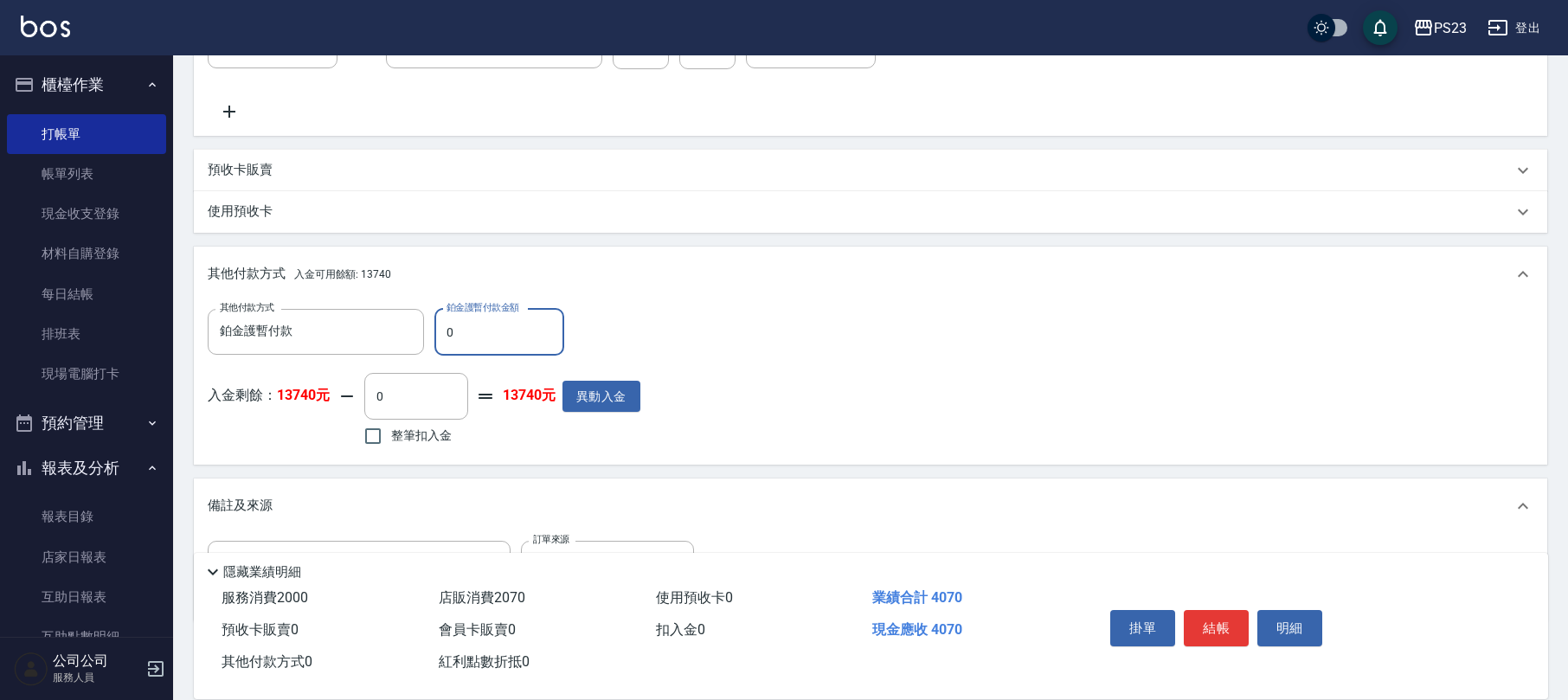
drag, startPoint x: 474, startPoint y: 331, endPoint x: 436, endPoint y: 329, distance: 38.1
click at [436, 329] on input "0" at bounding box center [499, 332] width 130 height 47
type input "2070"
click at [426, 453] on label "整筆扣入金" at bounding box center [403, 436] width 97 height 36
click at [391, 453] on input "整筆扣入金" at bounding box center [373, 436] width 36 height 36
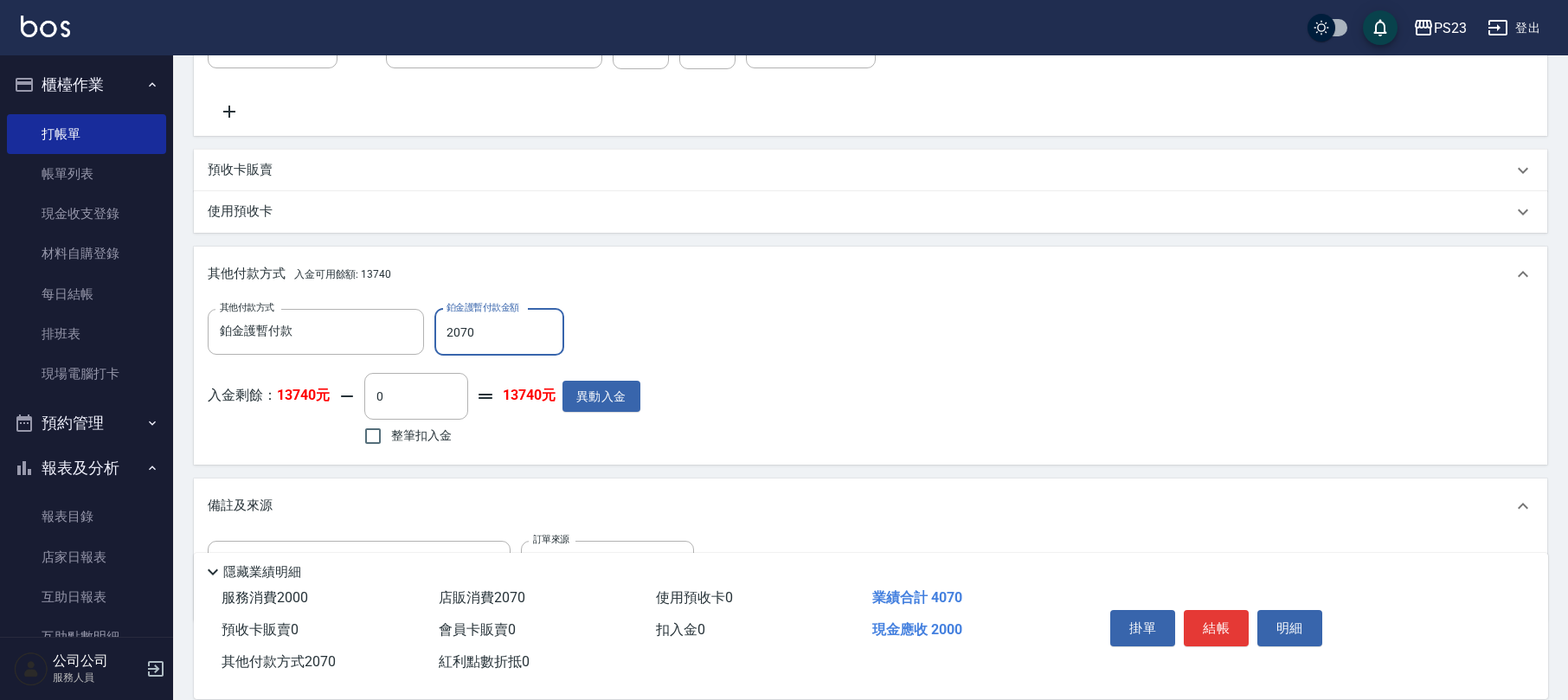
checkbox input "true"
type input "2000"
click at [1213, 610] on button "結帳" at bounding box center [1216, 628] width 65 height 36
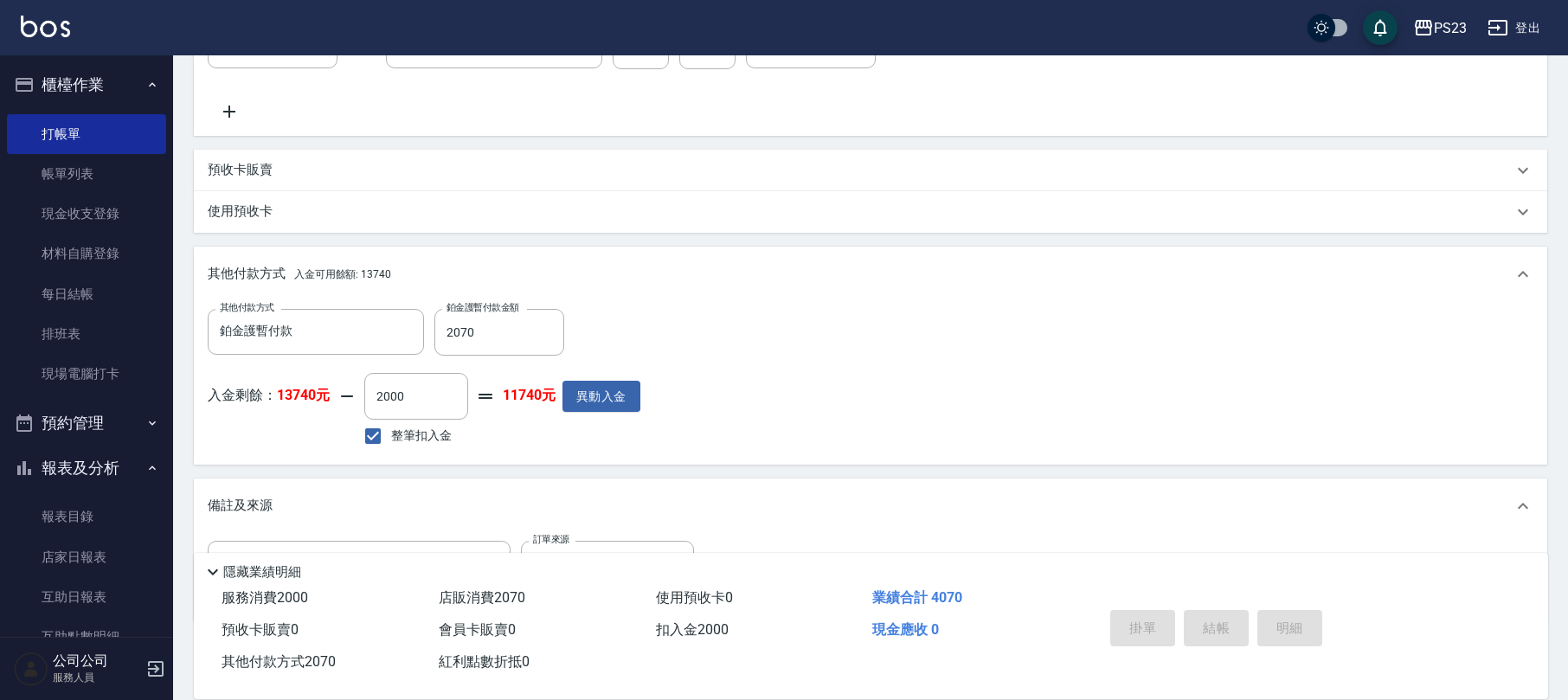
type input "[DATE] 18:41"
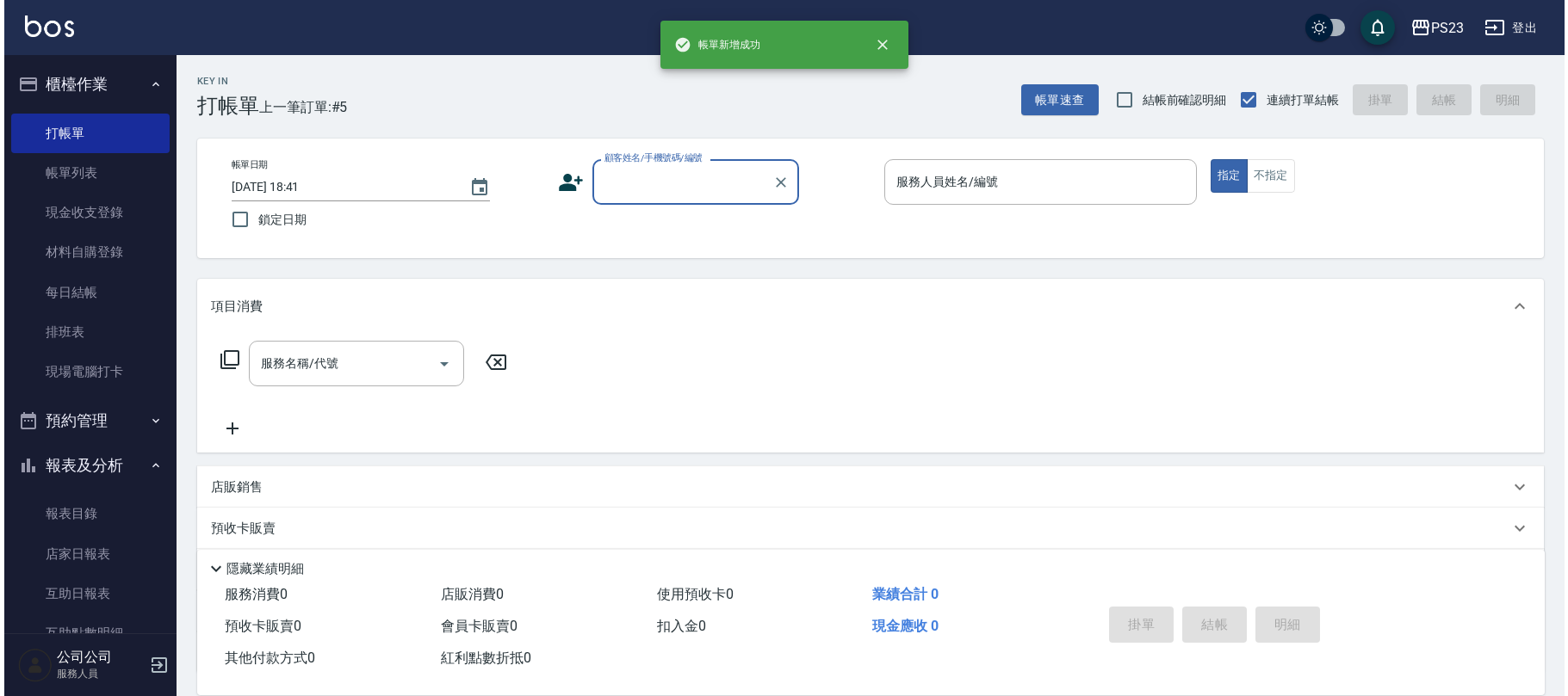
scroll to position [0, 0]
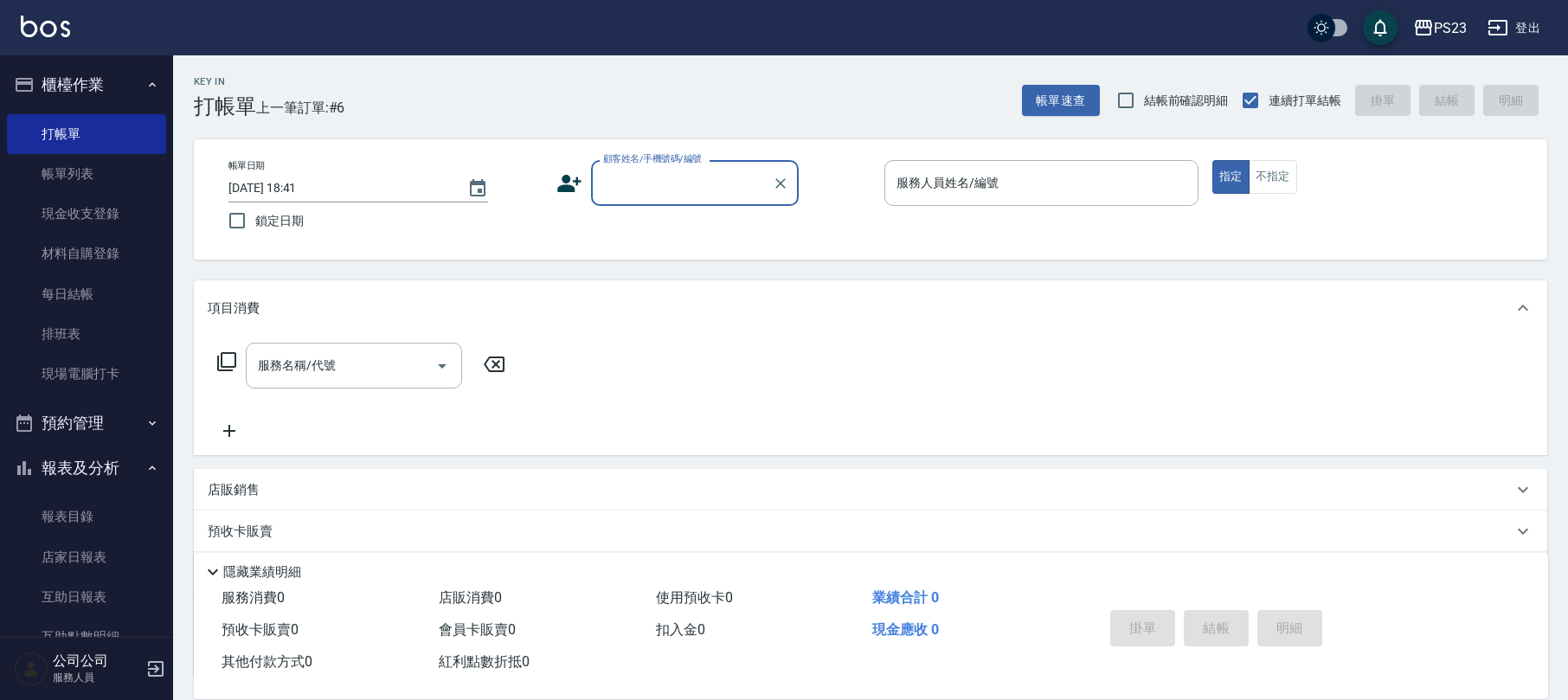
click at [566, 181] on icon at bounding box center [569, 183] width 24 height 17
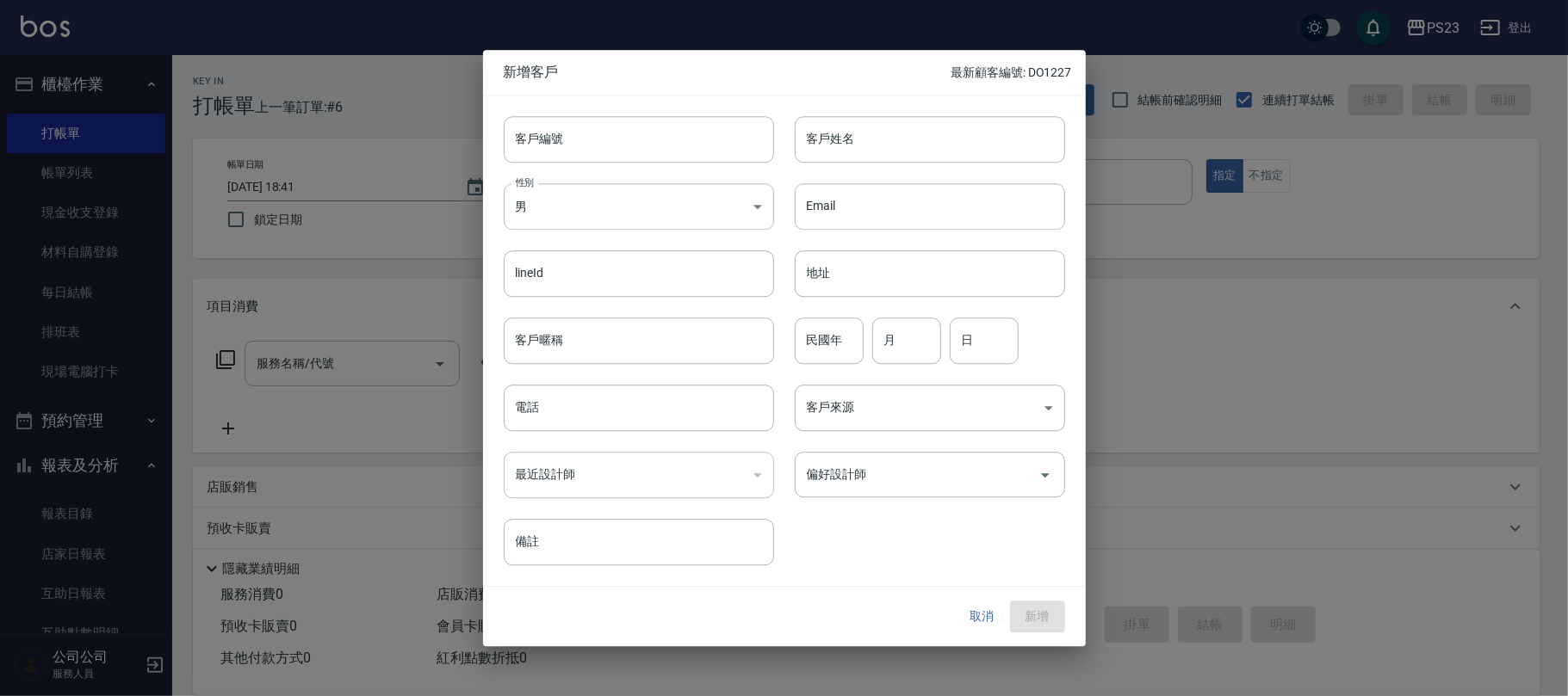
click at [573, 114] on div "客戶編號 客戶編號" at bounding box center [628, 128] width 291 height 67
click at [568, 145] on input "客戶編號" at bounding box center [639, 139] width 271 height 47
type input "NA1111"
click at [604, 422] on input "電話" at bounding box center [639, 408] width 271 height 47
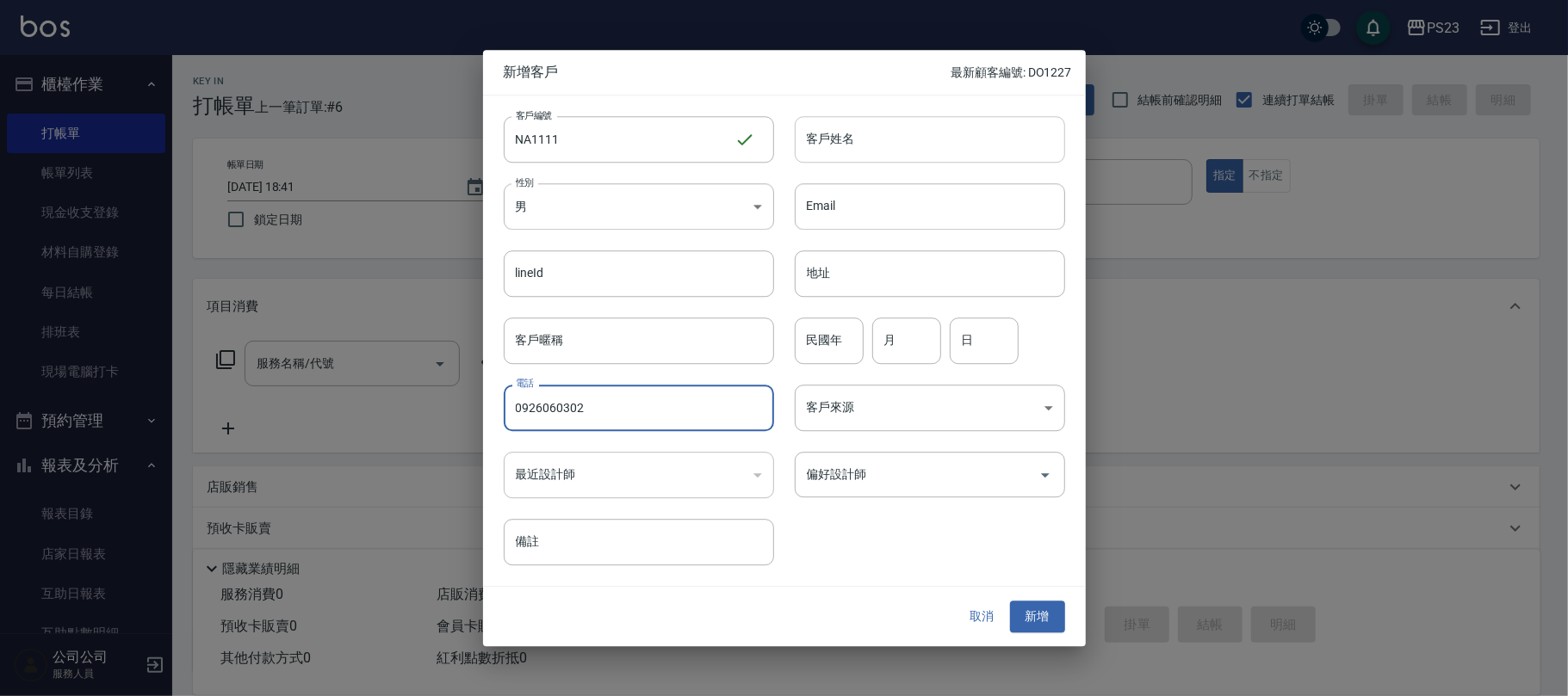
type input "0926060302"
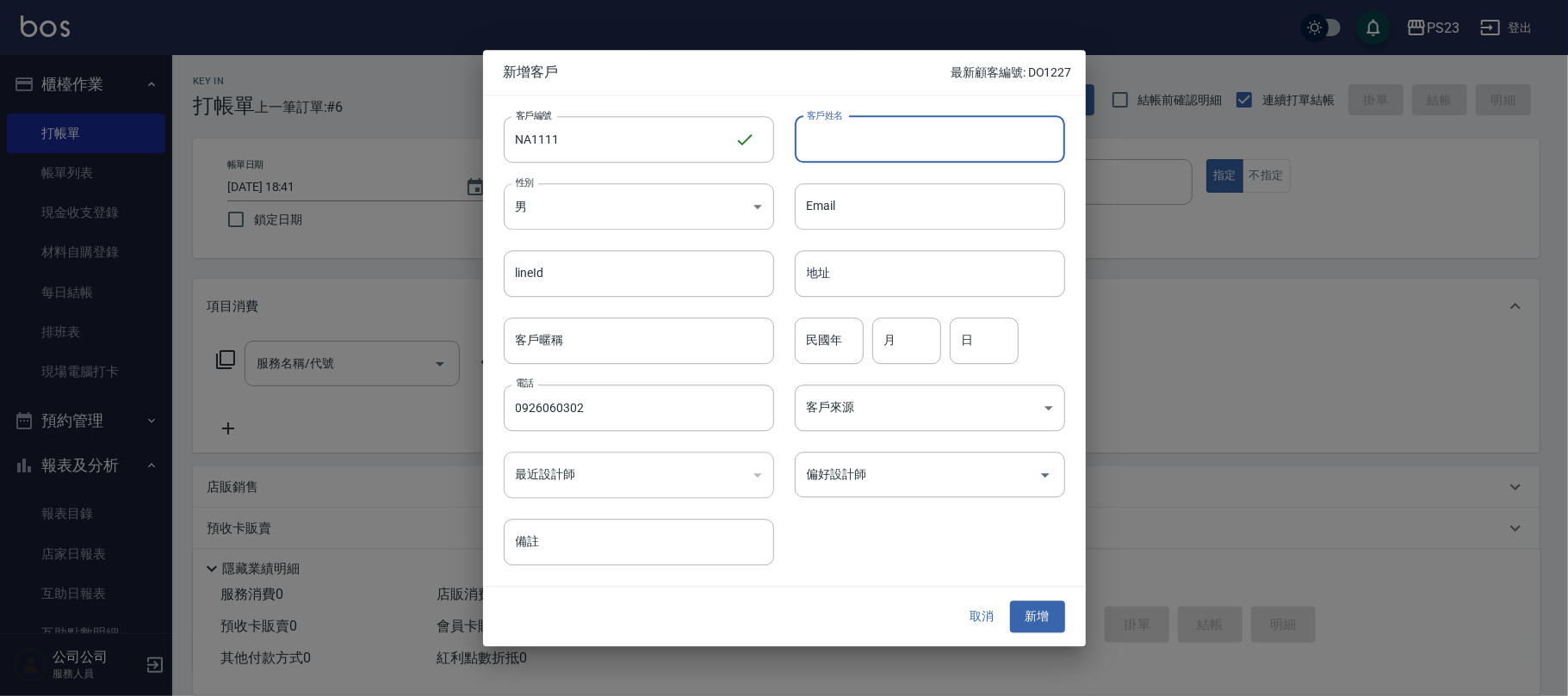
click at [866, 134] on input "客戶姓名" at bounding box center [930, 139] width 271 height 47
type input "孫若晨"
drag, startPoint x: 907, startPoint y: 335, endPoint x: 929, endPoint y: 330, distance: 22.6
click at [917, 335] on input "月" at bounding box center [905, 340] width 69 height 47
type input "11"
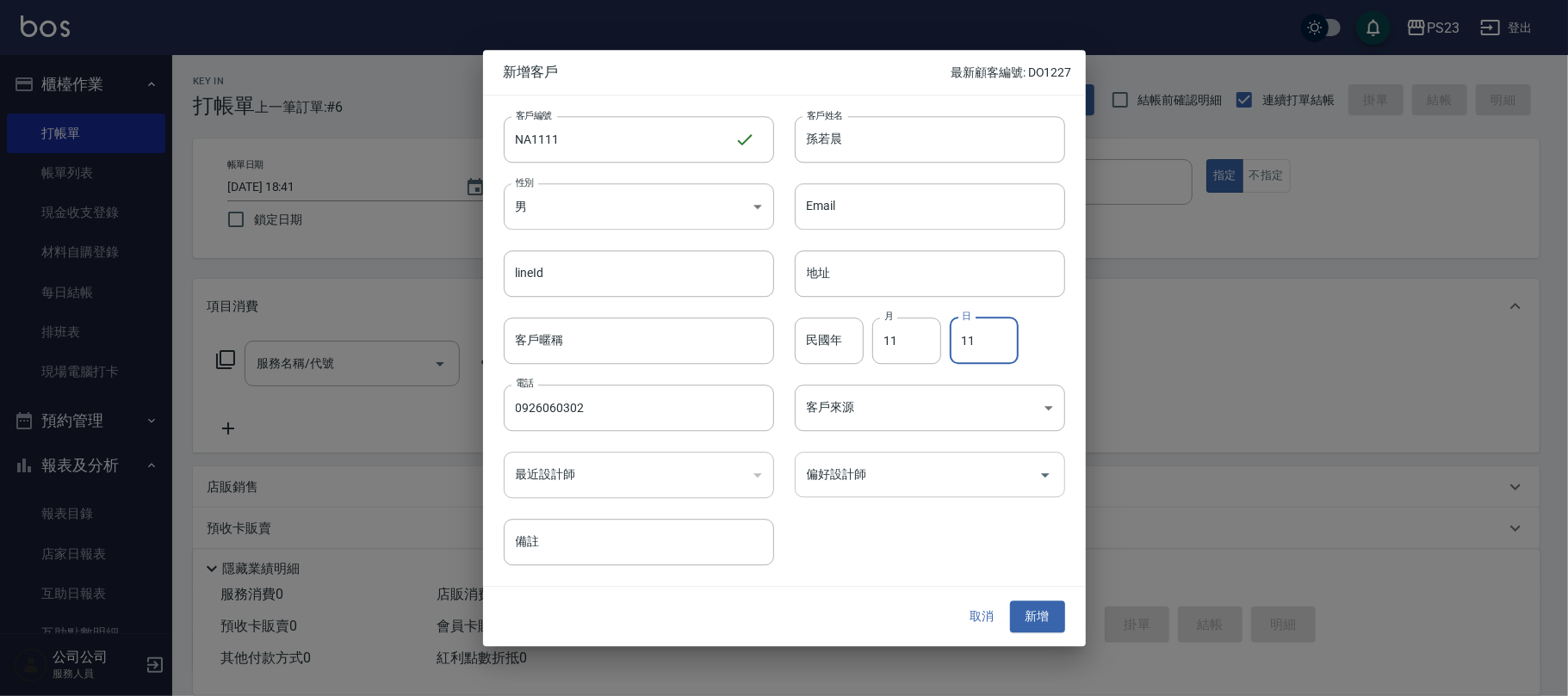
type input "11"
click at [906, 469] on input "偏好設計師" at bounding box center [916, 474] width 229 height 30
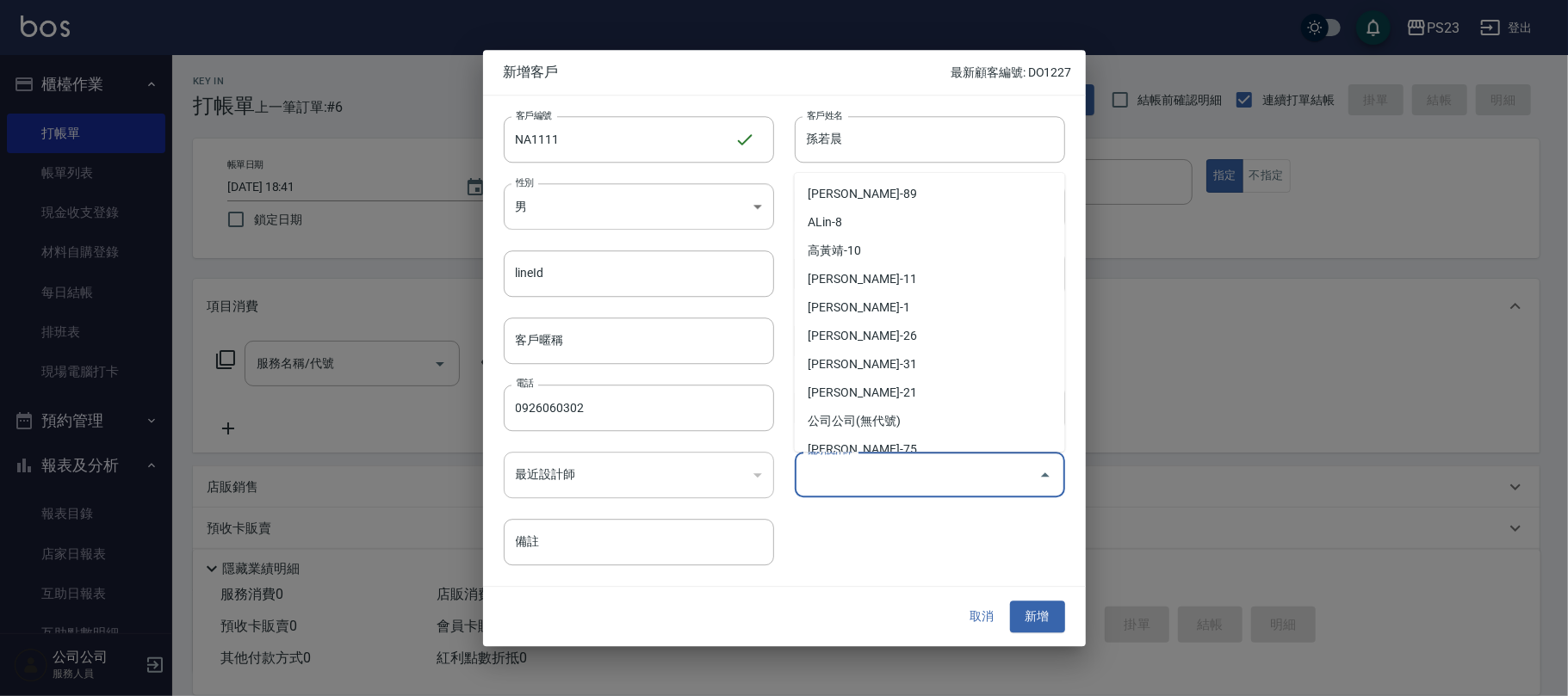
scroll to position [104, 0]
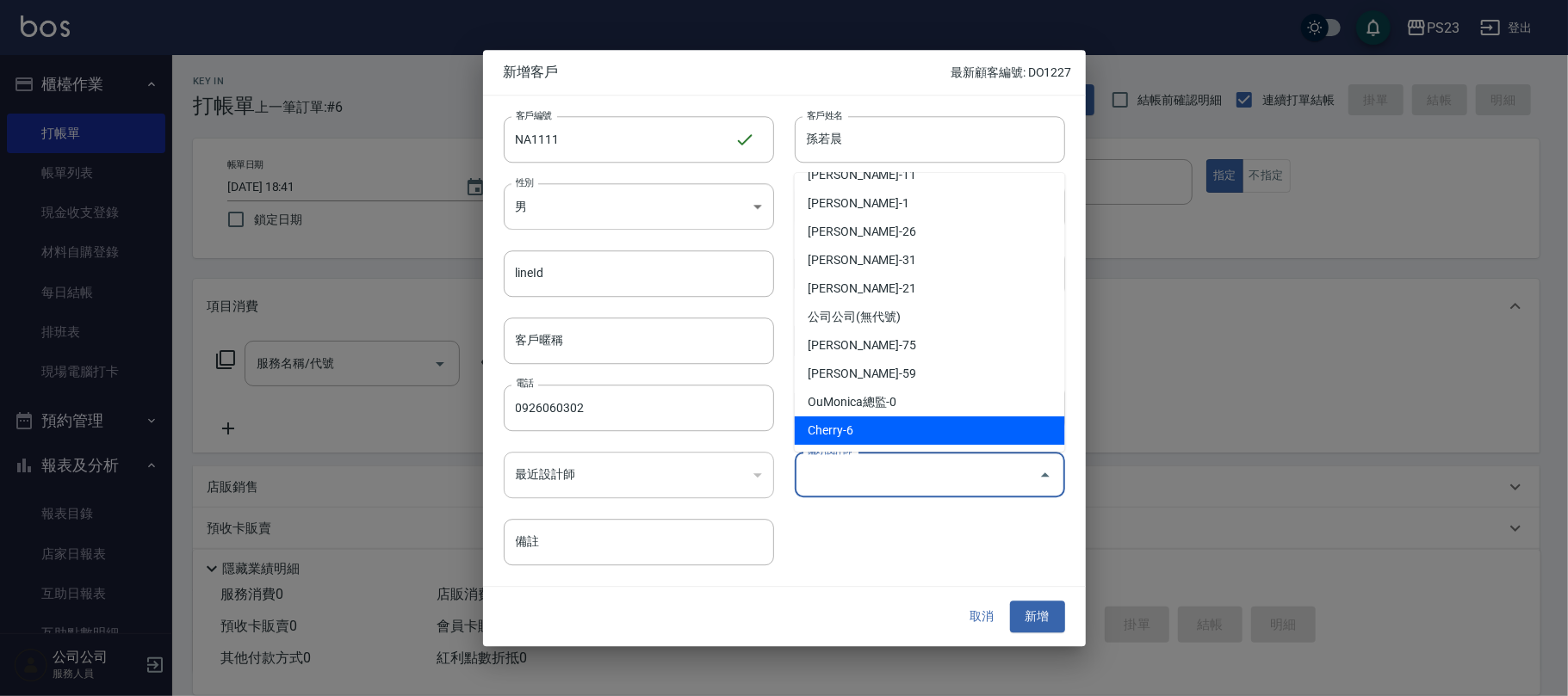
type input "Cherry"
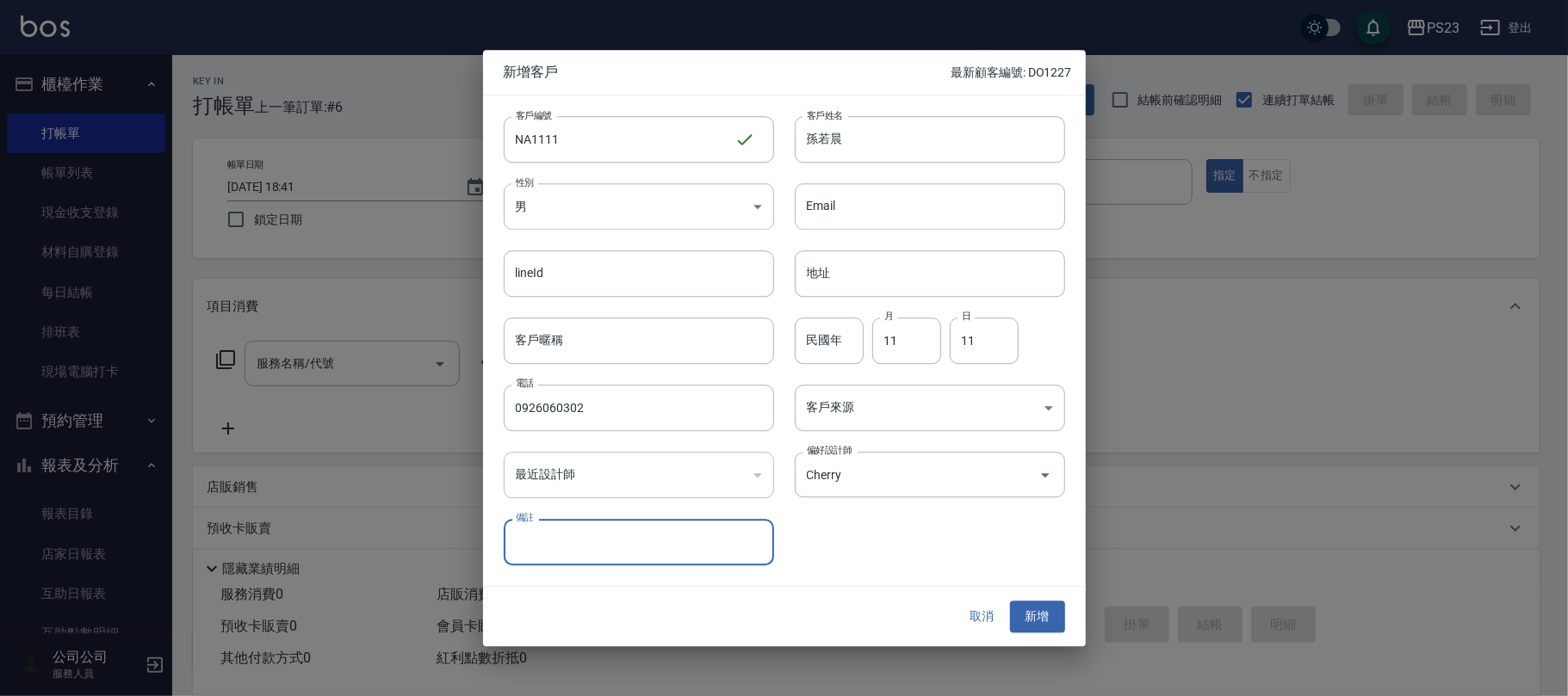
click at [866, 534] on div "客戶編號 NA1111 ​ 客戶編號 客戶姓名 [PERSON_NAME] 客戶姓名 性別 男 [DEMOGRAPHIC_DATA] 性別 Email Ema…" at bounding box center [773, 330] width 582 height 470
click at [923, 411] on body "PS23 登出 櫃檯作業 打帳單 帳單列表 現金收支登錄 材料自購登錄 每日結帳 排班表 現場電腦打卡 預約管理 預約管理 單日預約紀錄 單週預約紀錄 報表及…" at bounding box center [784, 417] width 1568 height 834
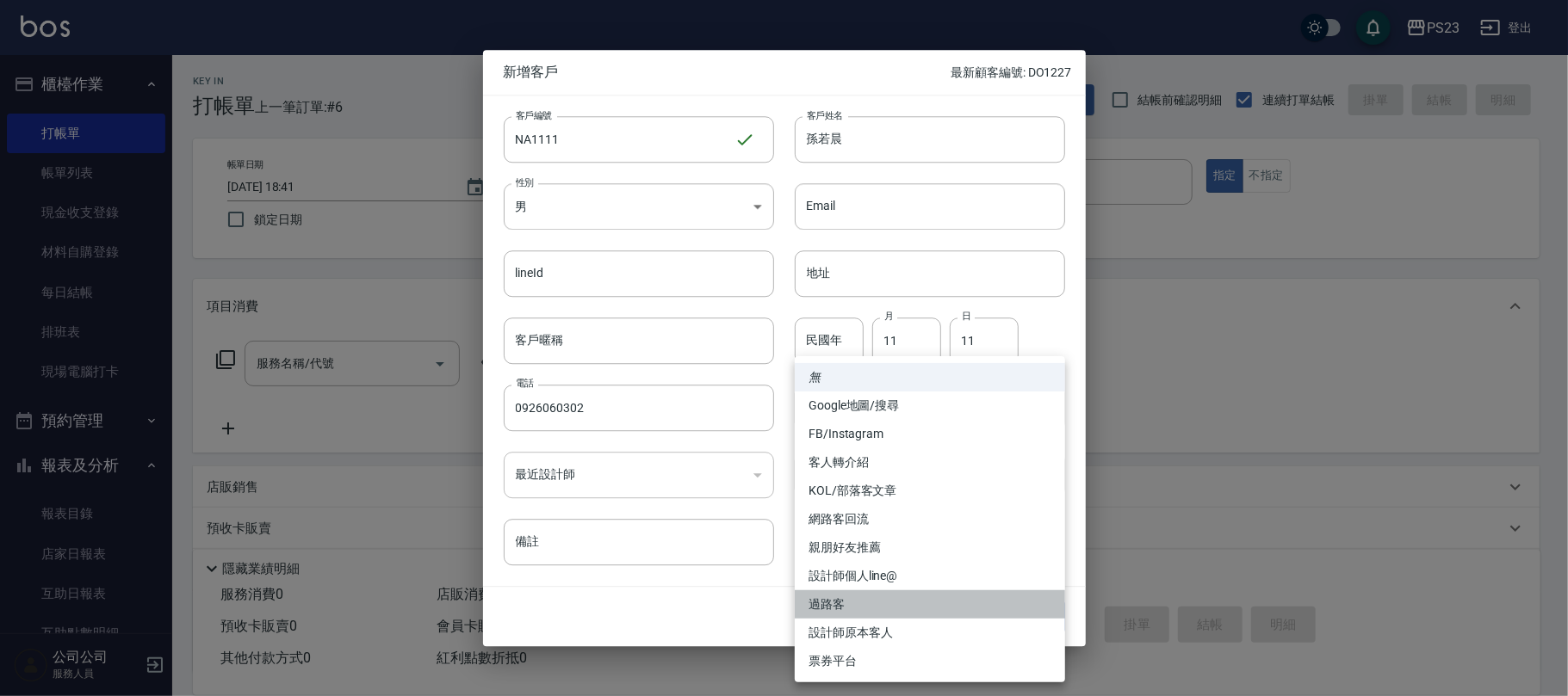
click at [863, 603] on li "過路客" at bounding box center [930, 605] width 271 height 29
type input "過路客"
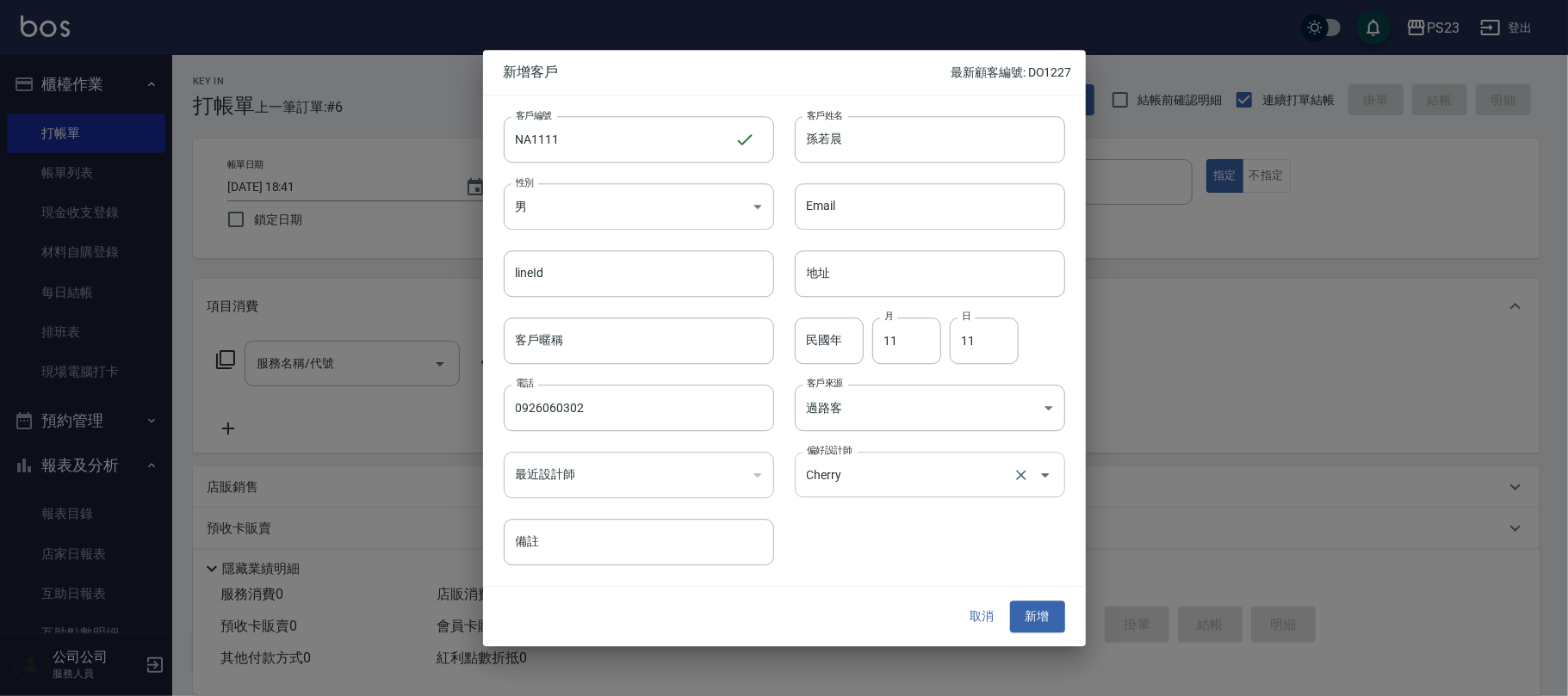
click at [1051, 480] on icon "Open" at bounding box center [1045, 474] width 21 height 21
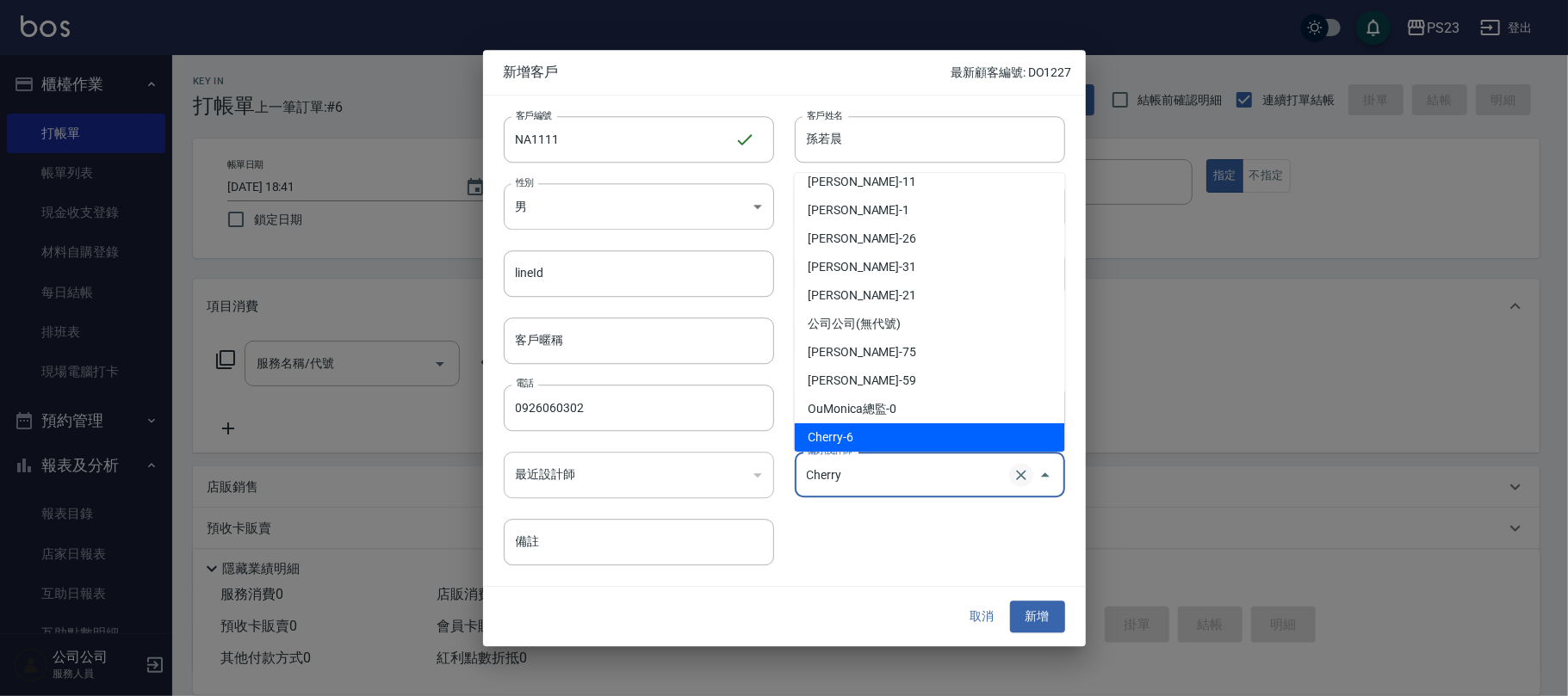
click at [1013, 469] on icon "Clear" at bounding box center [1021, 474] width 17 height 17
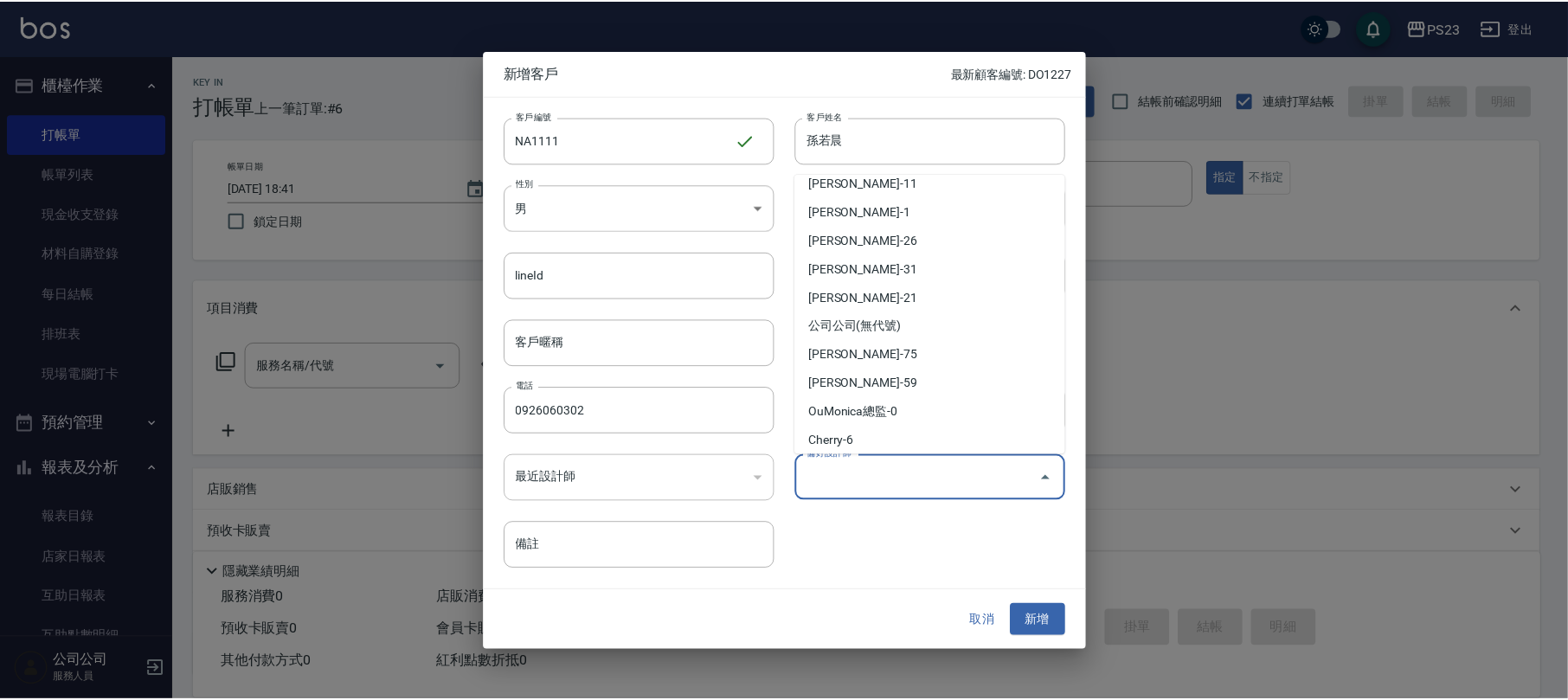
scroll to position [7, 0]
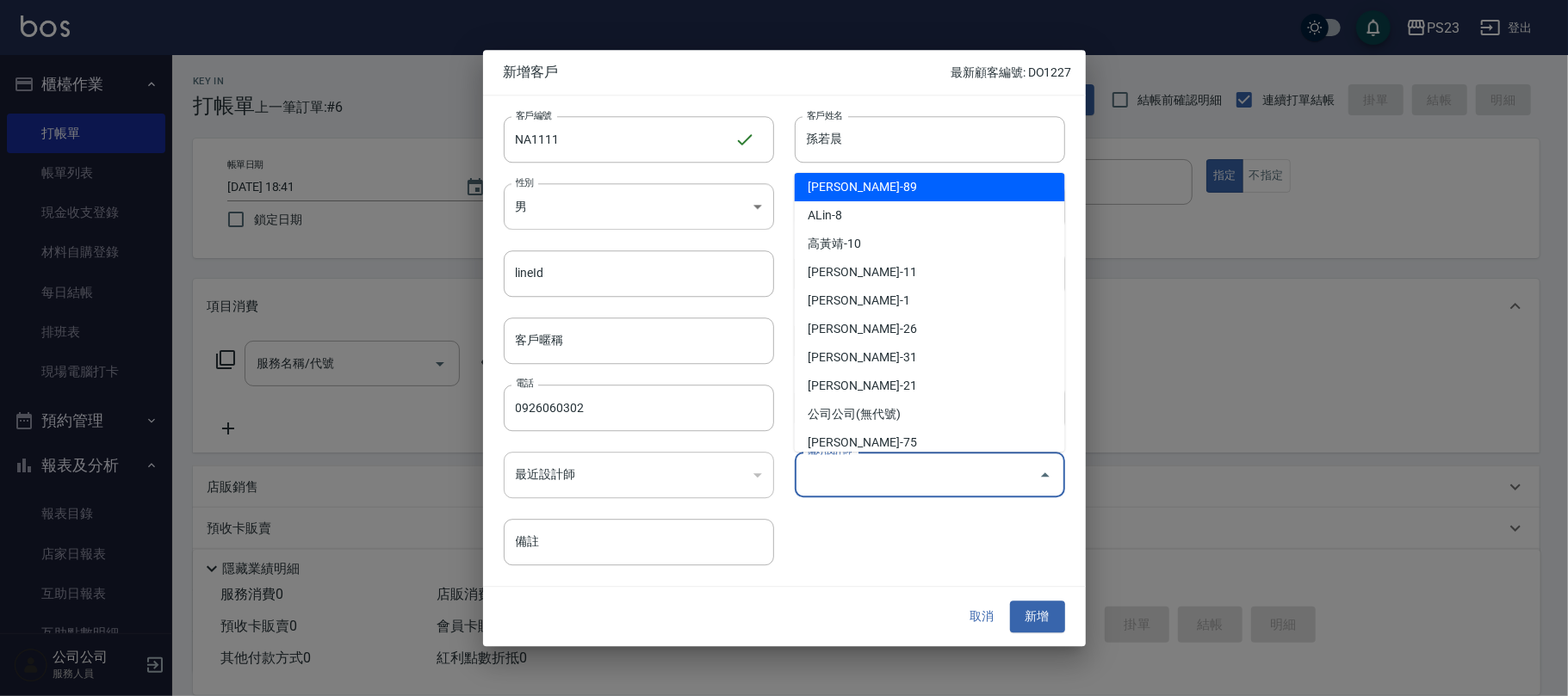
click at [951, 548] on div "客戶編號 NA1111 ​ 客戶編號 客戶姓名 [PERSON_NAME] 客戶姓名 性別 男 [DEMOGRAPHIC_DATA] 性別 Email Ema…" at bounding box center [773, 330] width 582 height 470
type input "[PERSON_NAME]"
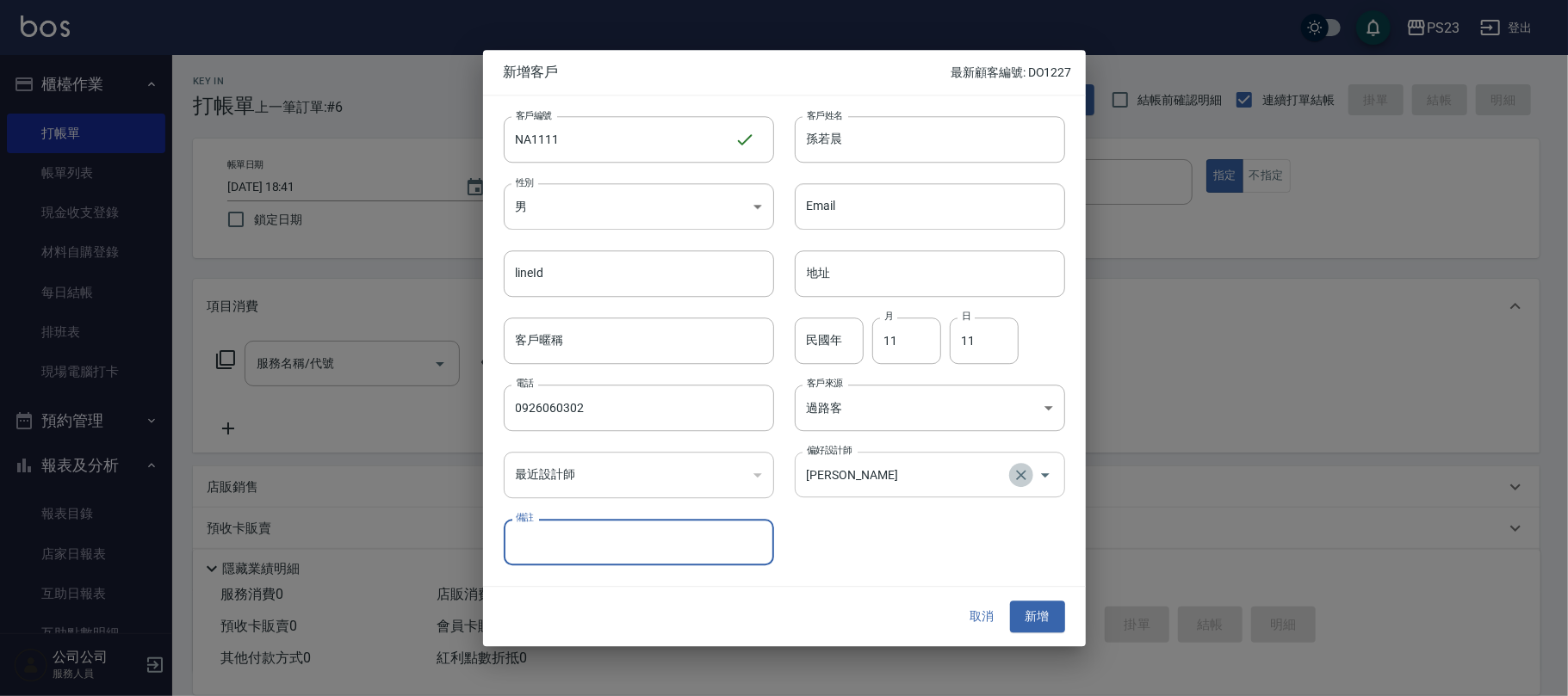
click at [1023, 479] on icon "Clear" at bounding box center [1021, 474] width 17 height 17
click at [948, 562] on div "客戶編號 NA1111 ​ 客戶編號 客戶姓名 [PERSON_NAME] 客戶姓名 性別 男 [DEMOGRAPHIC_DATA] 性別 Email Ema…" at bounding box center [773, 330] width 582 height 470
click at [1038, 622] on button "新增" at bounding box center [1037, 617] width 55 height 32
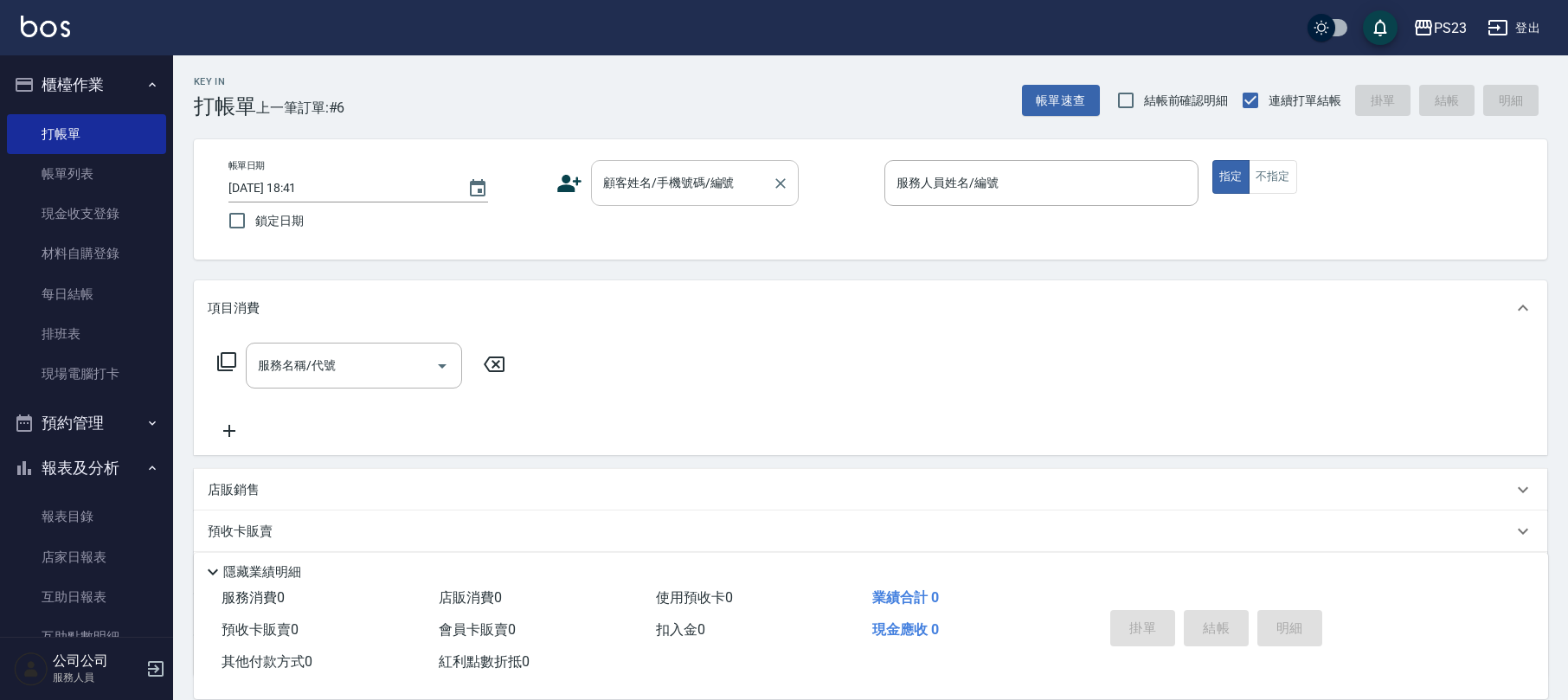
click at [680, 183] on input "顧客姓名/手機號碼/編號" at bounding box center [682, 183] width 166 height 30
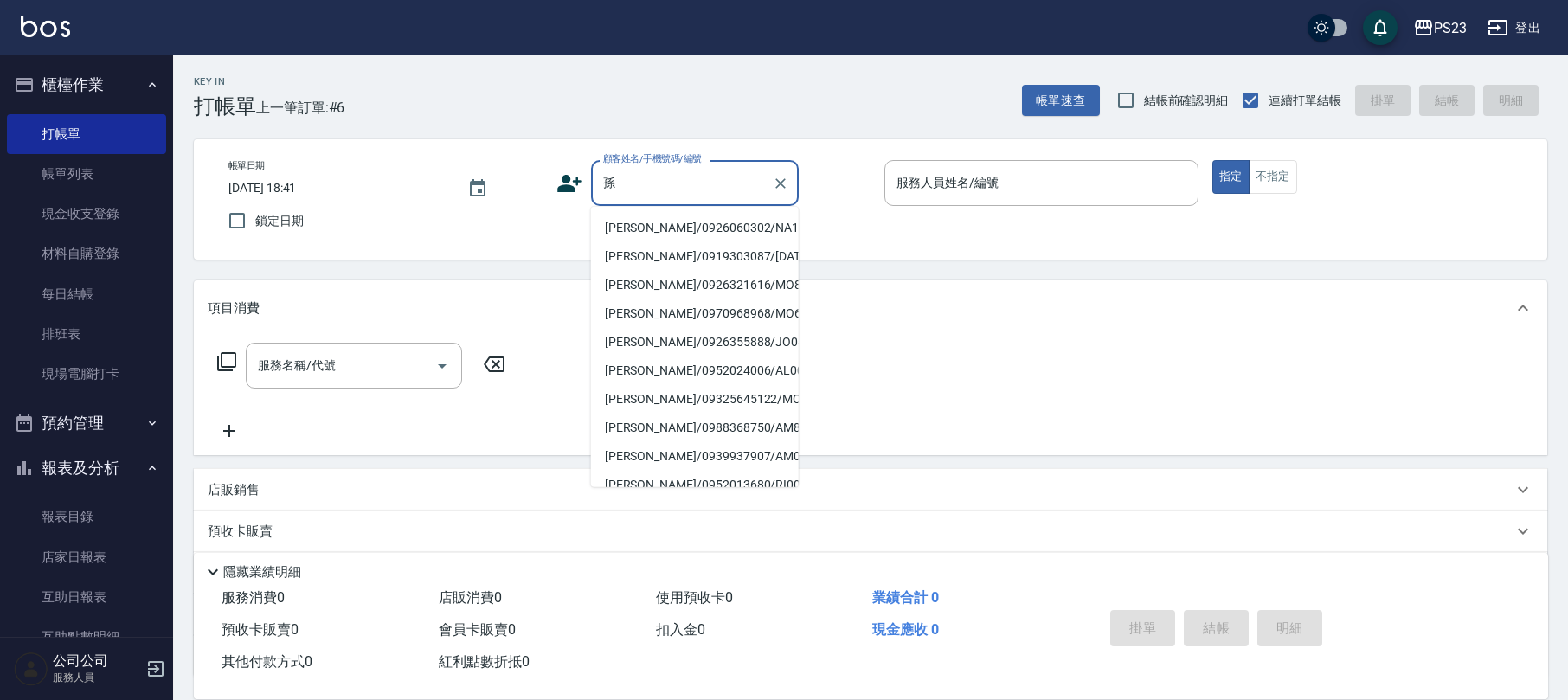
click at [694, 220] on li "[PERSON_NAME]/0926060302/NA1111" at bounding box center [695, 228] width 208 height 29
type input "[PERSON_NAME]/0926060302/NA1111"
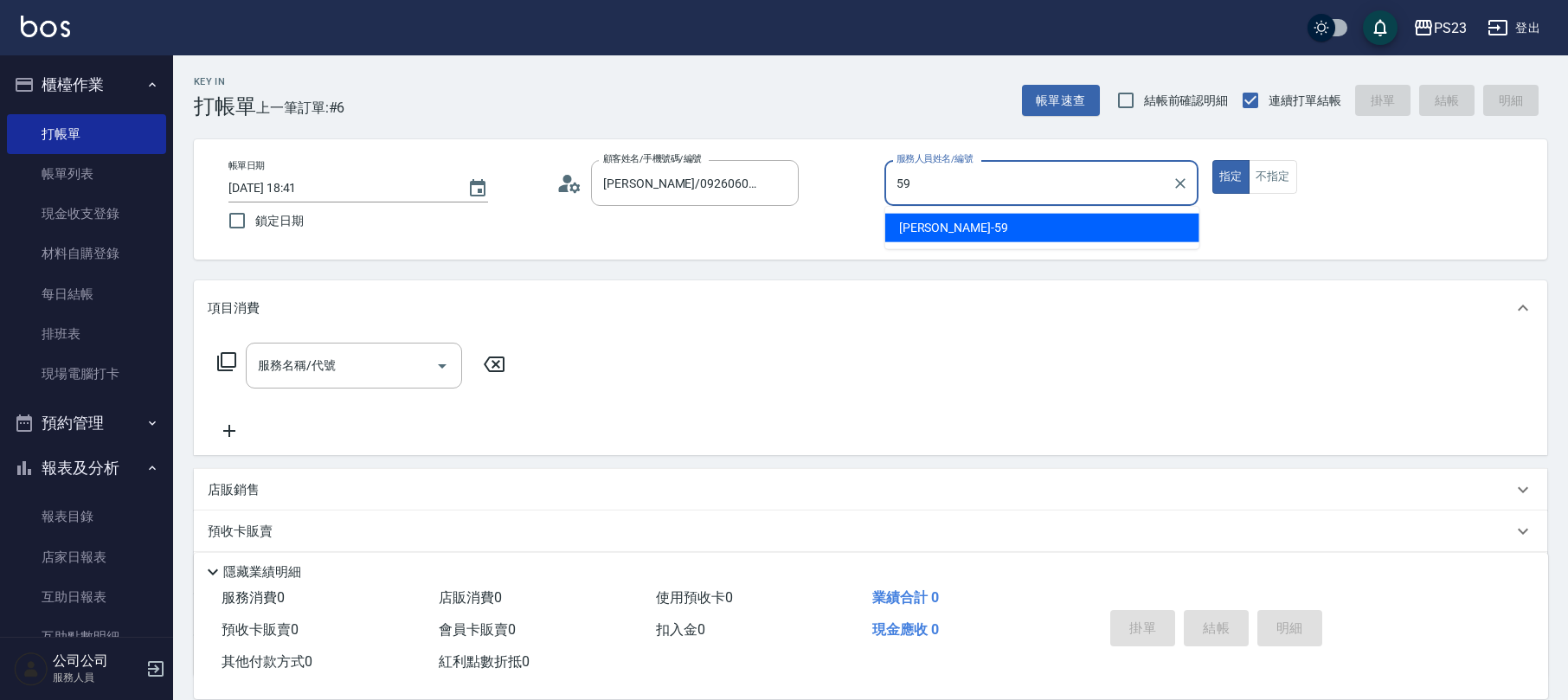
type input "Nanako-59"
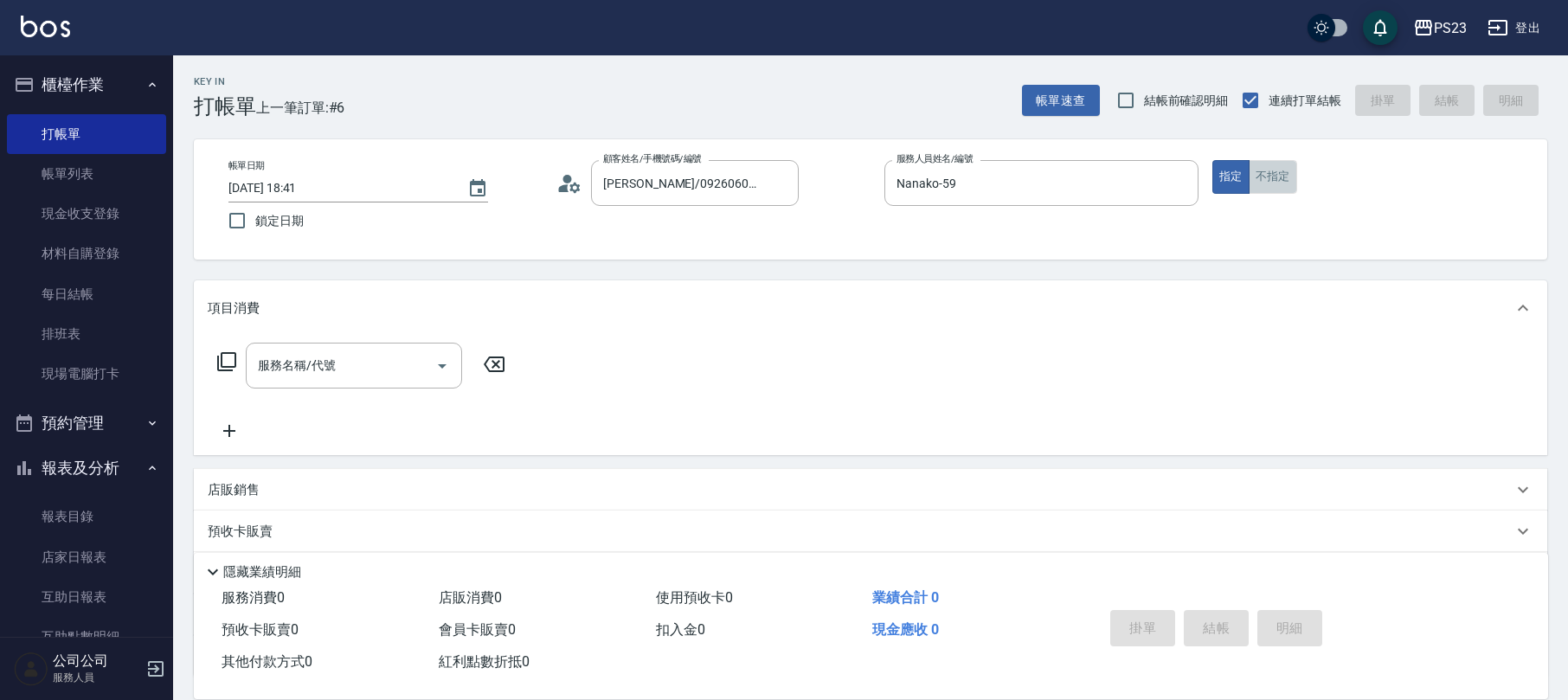
drag, startPoint x: 1285, startPoint y: 174, endPoint x: 1033, endPoint y: 211, distance: 254.5
click at [1285, 173] on button "不指定" at bounding box center [1273, 177] width 48 height 34
click at [311, 344] on div "服務名稱/代號" at bounding box center [354, 366] width 216 height 46
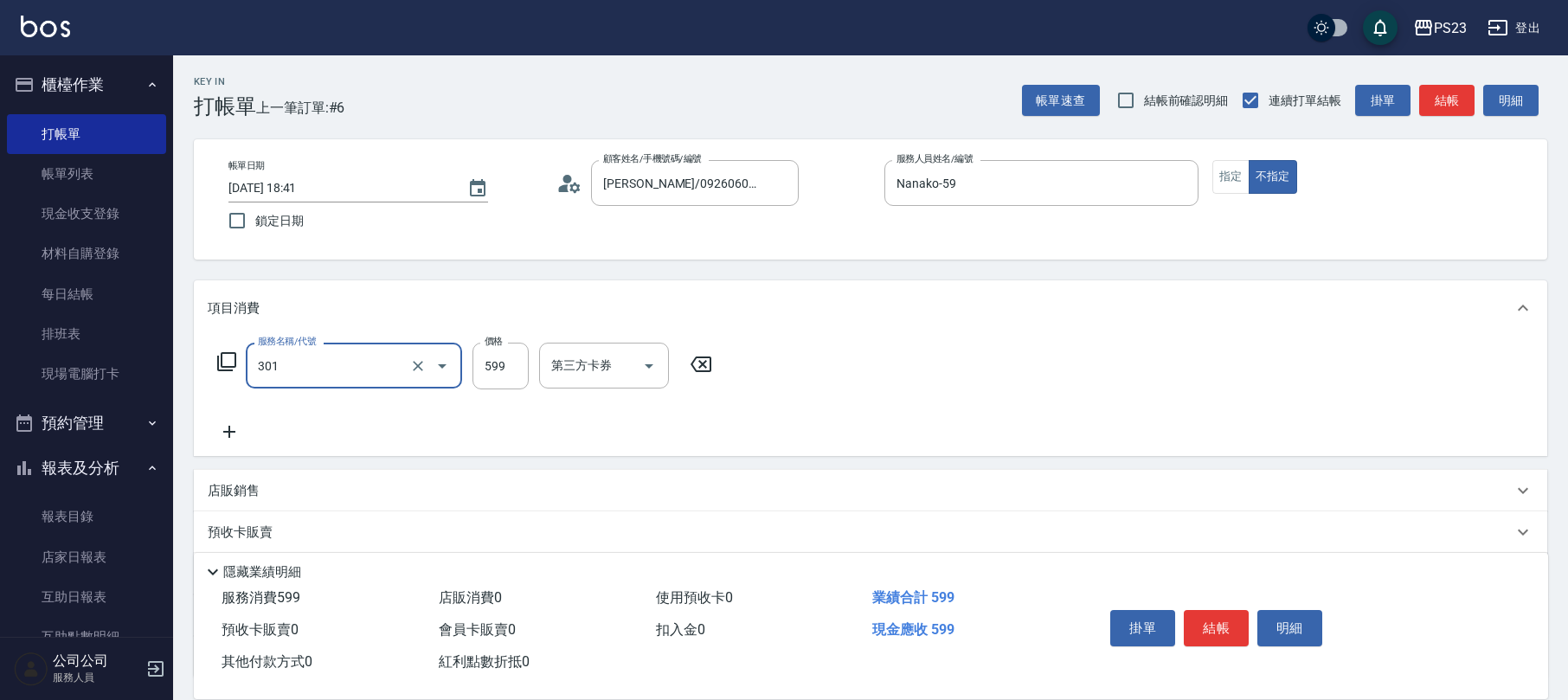
type input "不指定洗+剪髮599(301)"
type input "699"
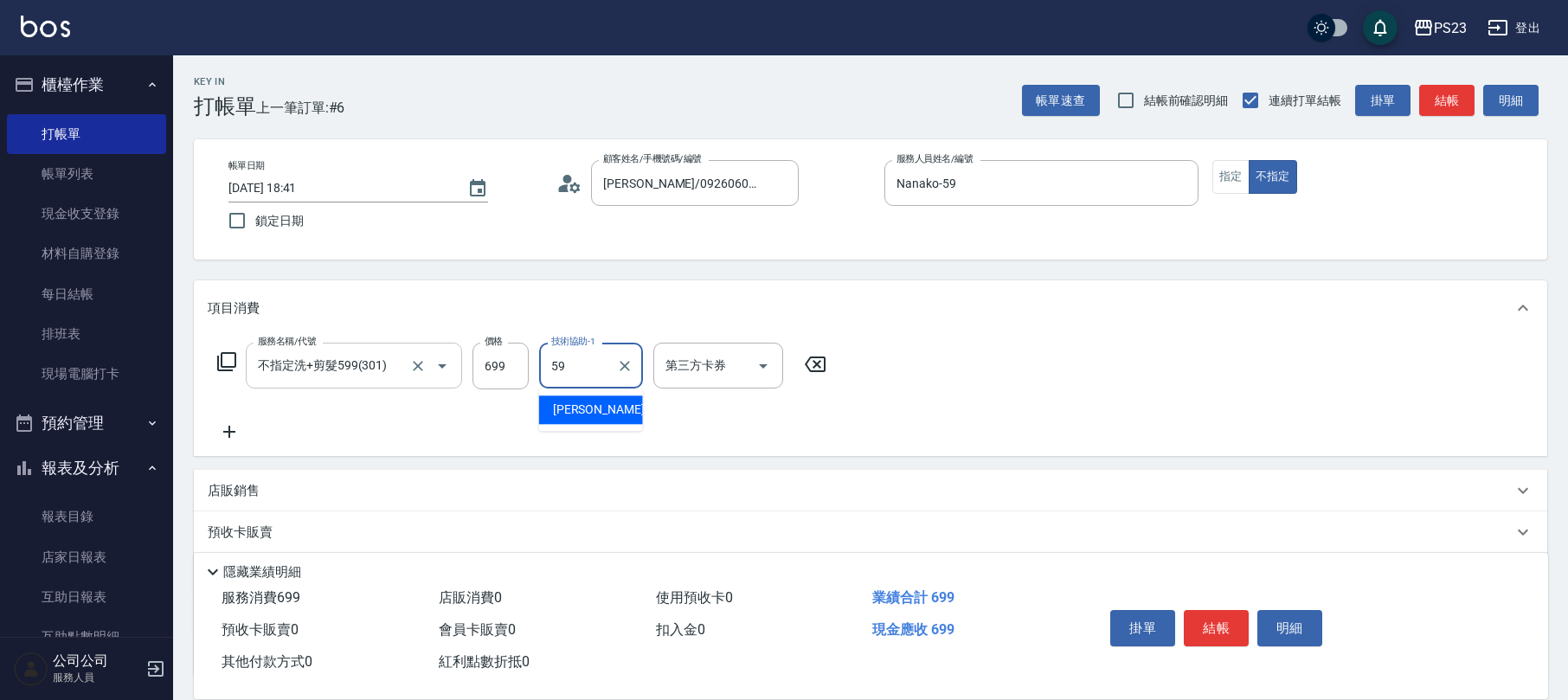
type input "Nanako-59"
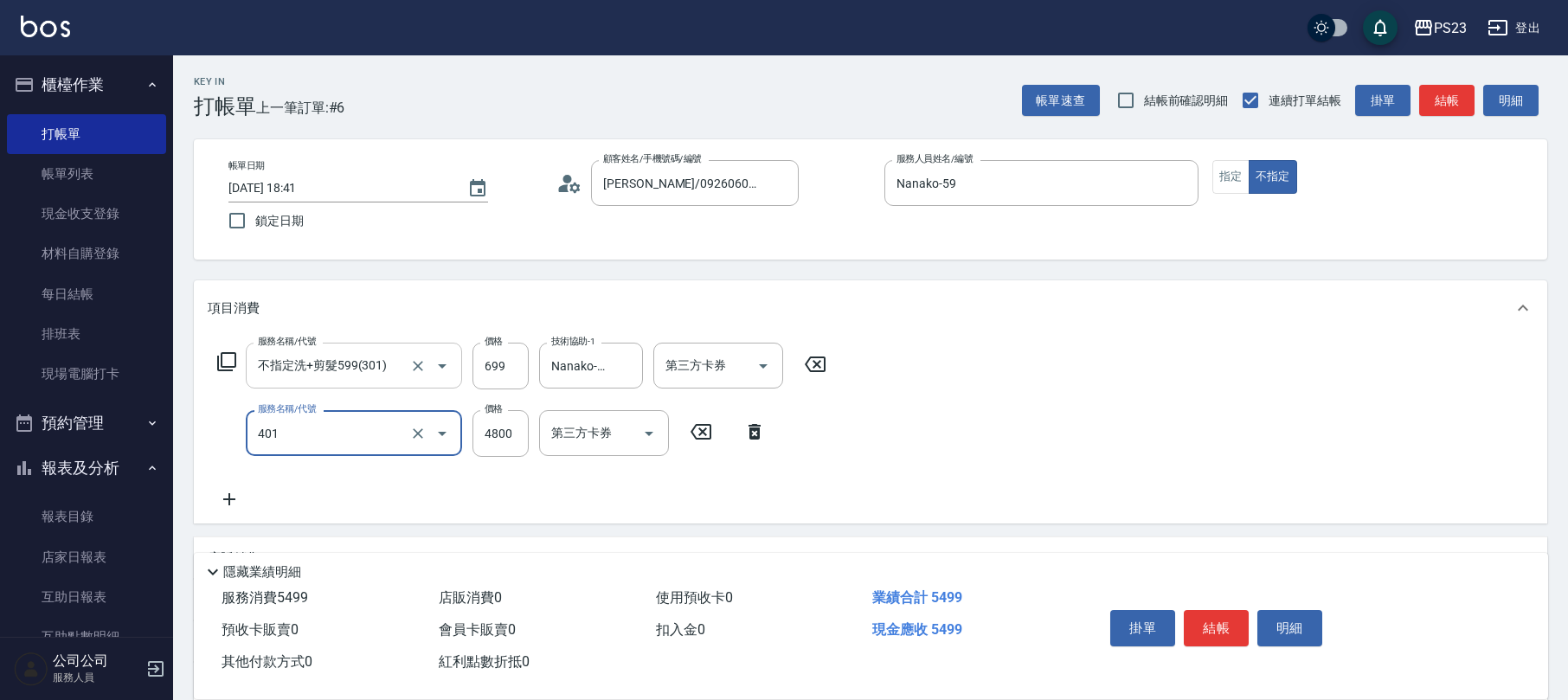
type input "染(401)"
type input "3000"
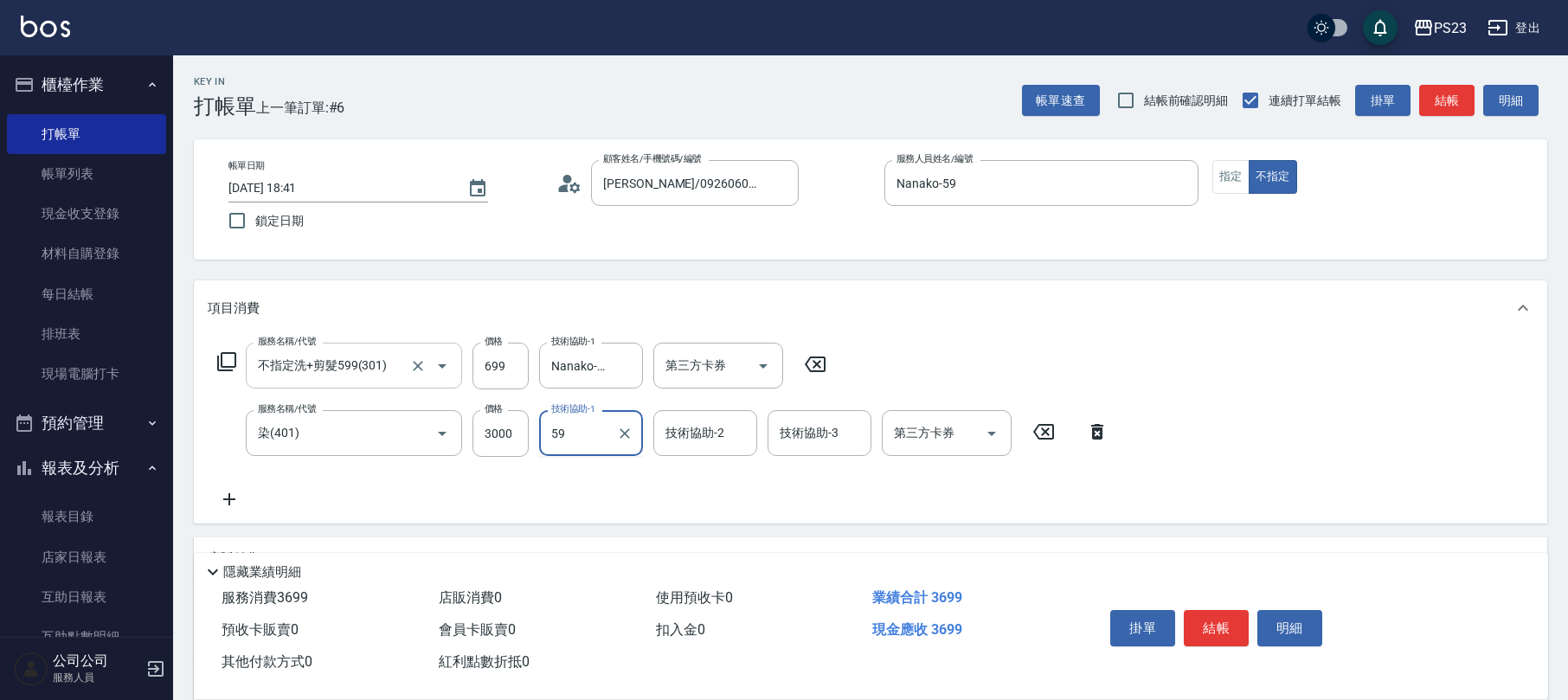
type input "Nanako-59"
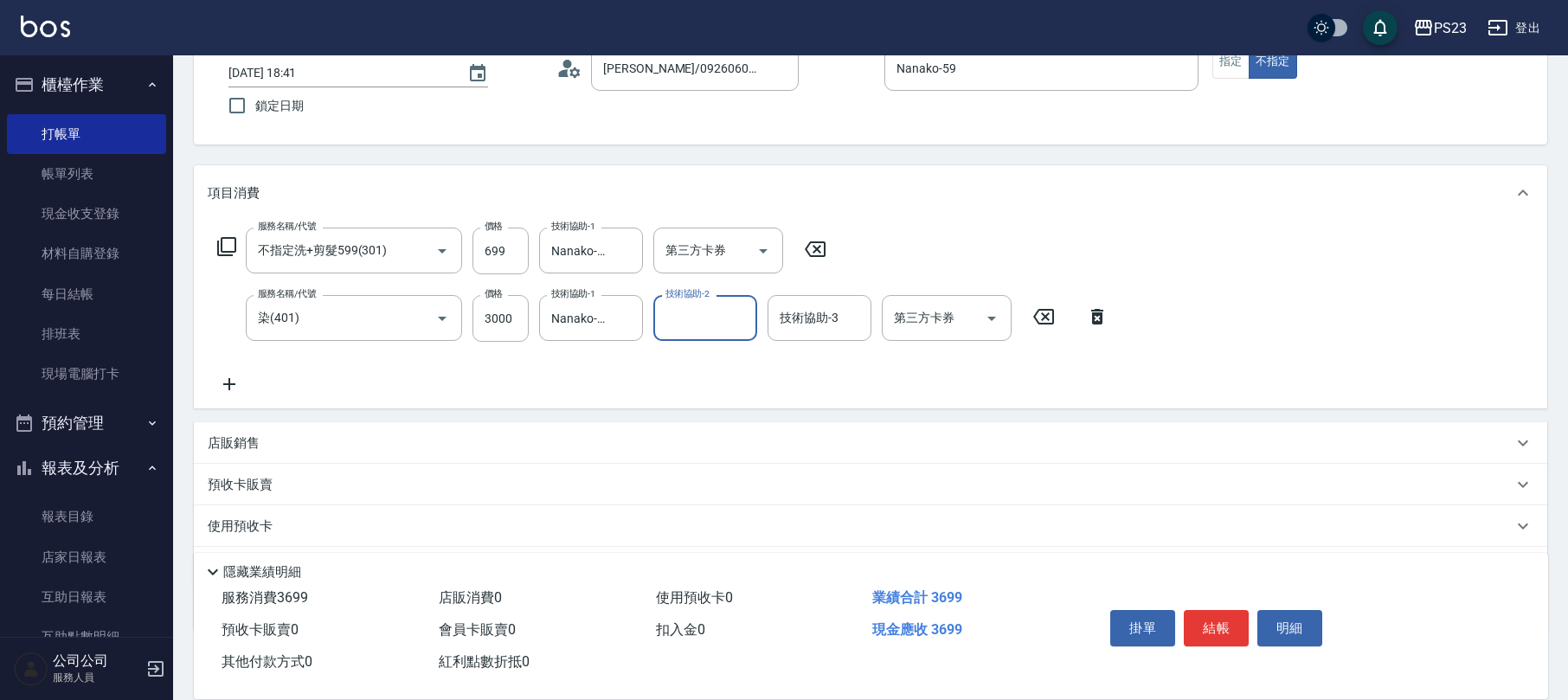
scroll to position [208, 0]
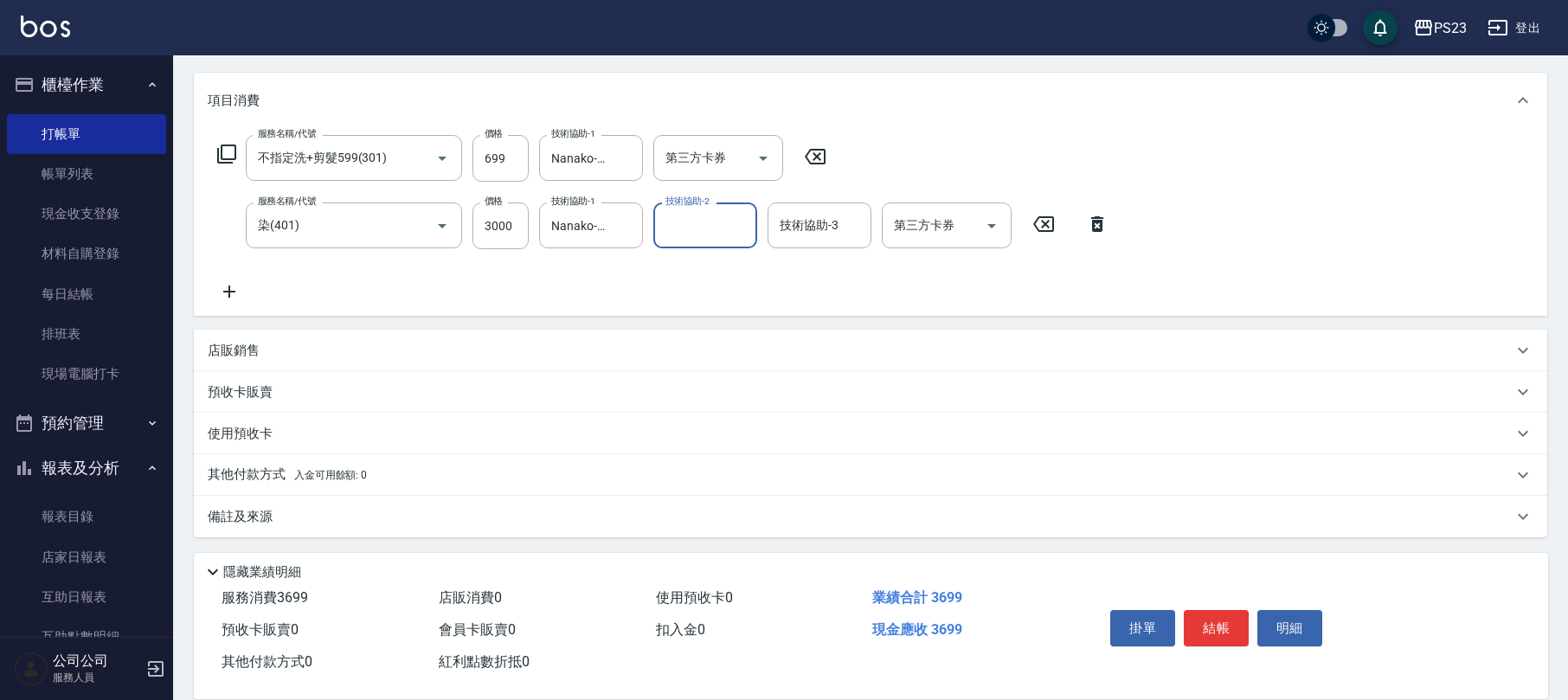
click at [281, 471] on p "其他付款方式 入金可用餘額: 0" at bounding box center [287, 475] width 159 height 19
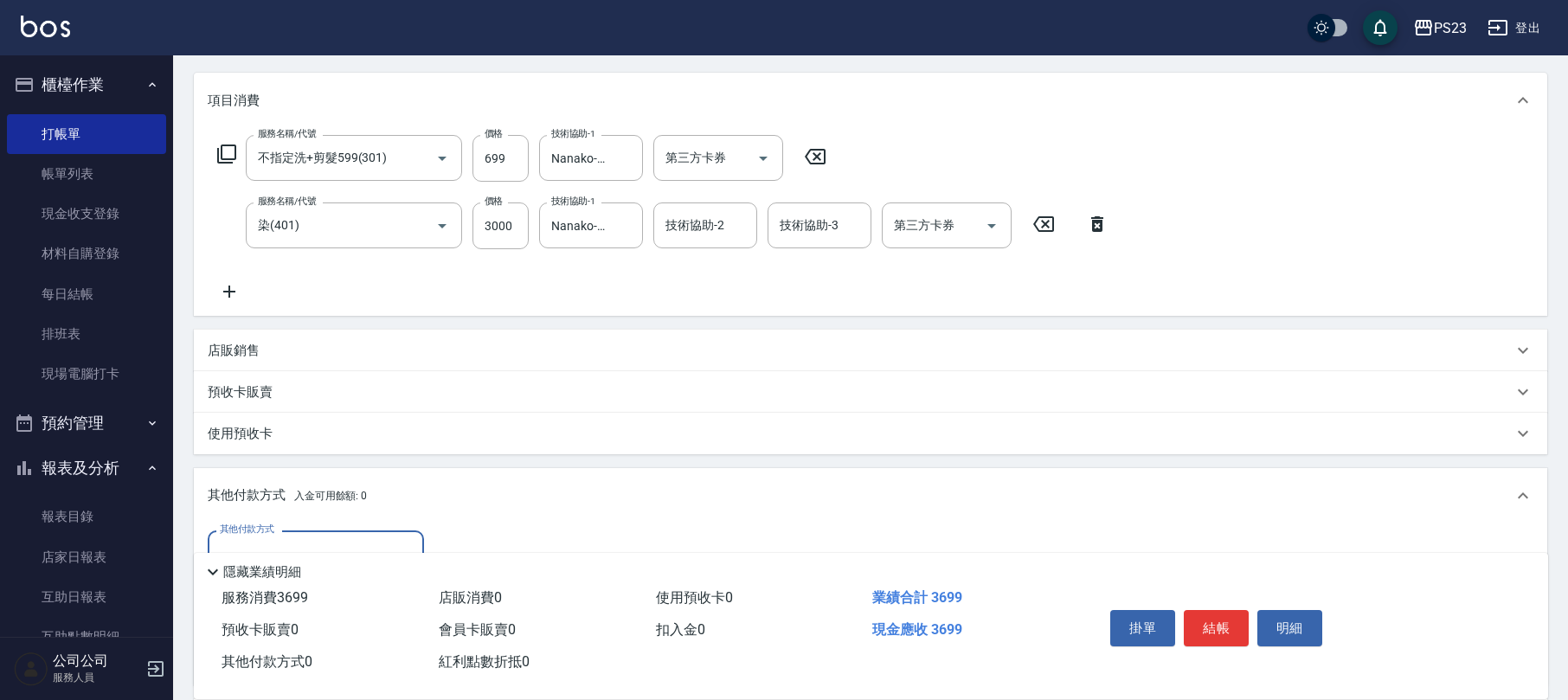
scroll to position [0, 0]
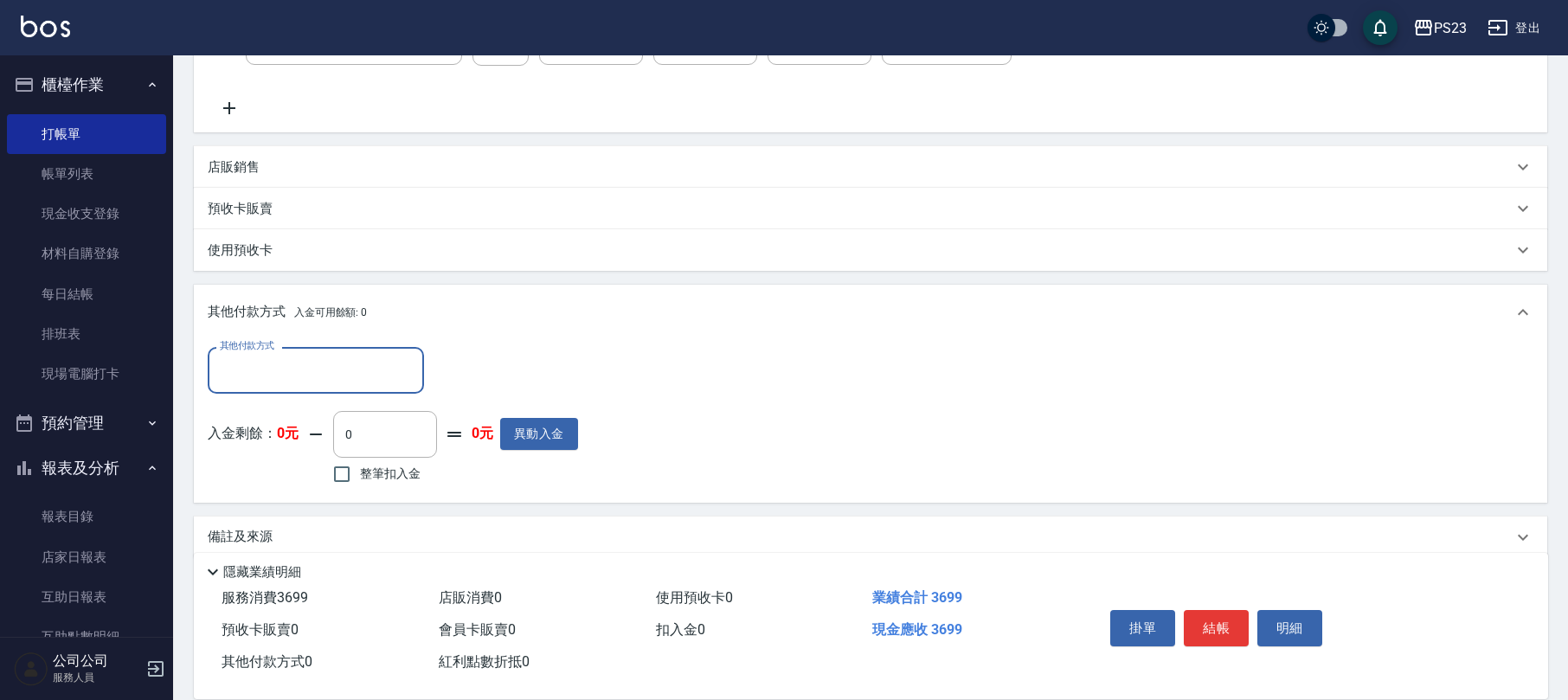
click at [291, 360] on input "其他付款方式" at bounding box center [315, 370] width 201 height 30
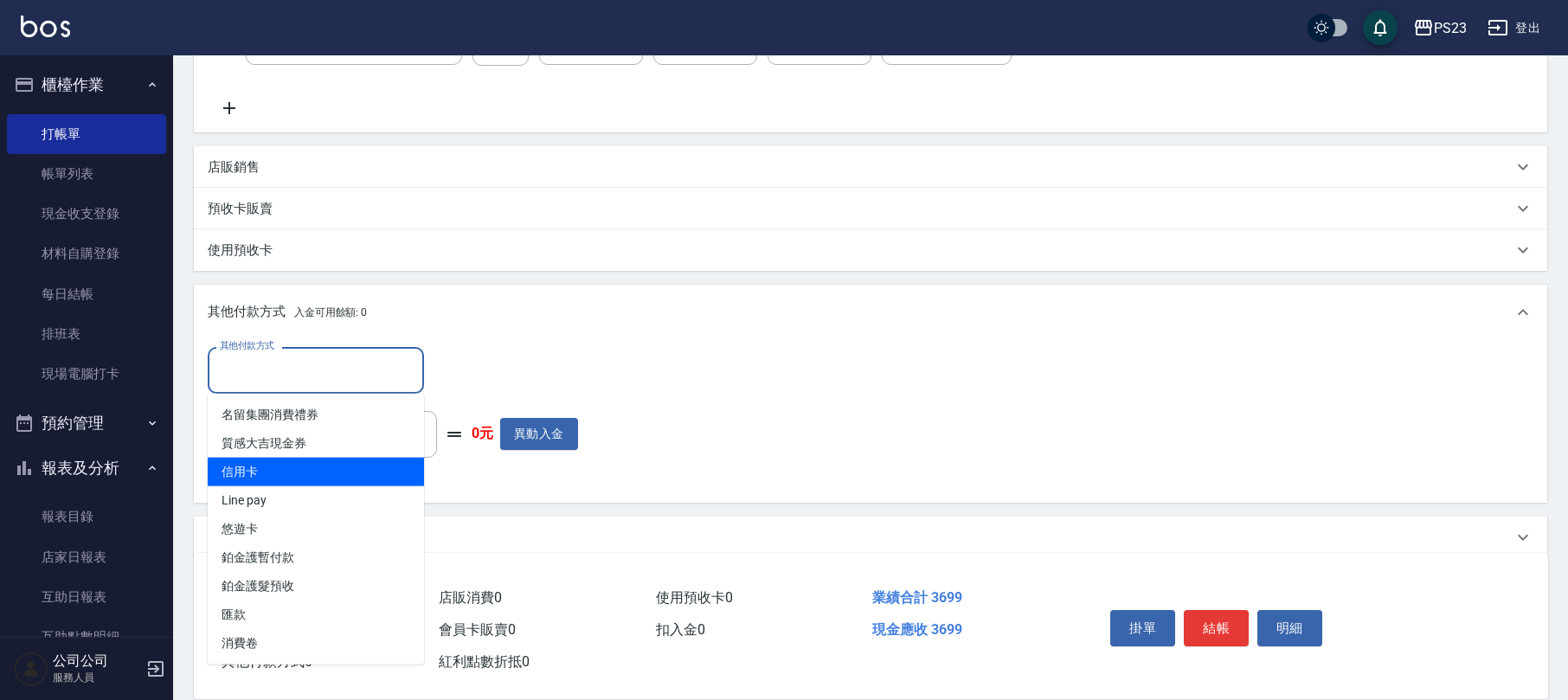
click at [292, 471] on span "信用卡" at bounding box center [316, 472] width 216 height 29
type input "信用卡"
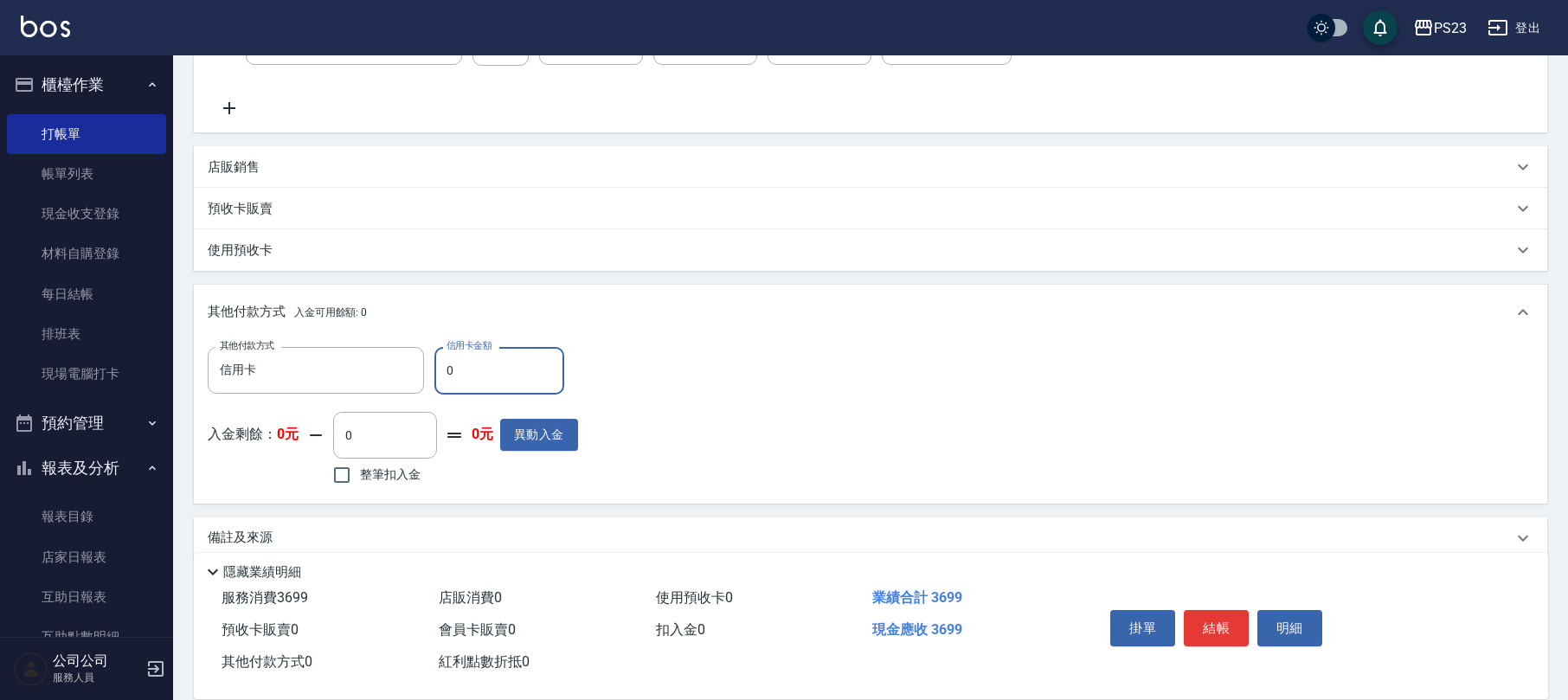
drag, startPoint x: 482, startPoint y: 385, endPoint x: 426, endPoint y: 365, distance: 59.7
click at [426, 365] on div "其他付款方式 信用卡 其他付款方式 信用卡金額 0 信用卡金額" at bounding box center [393, 370] width 370 height 47
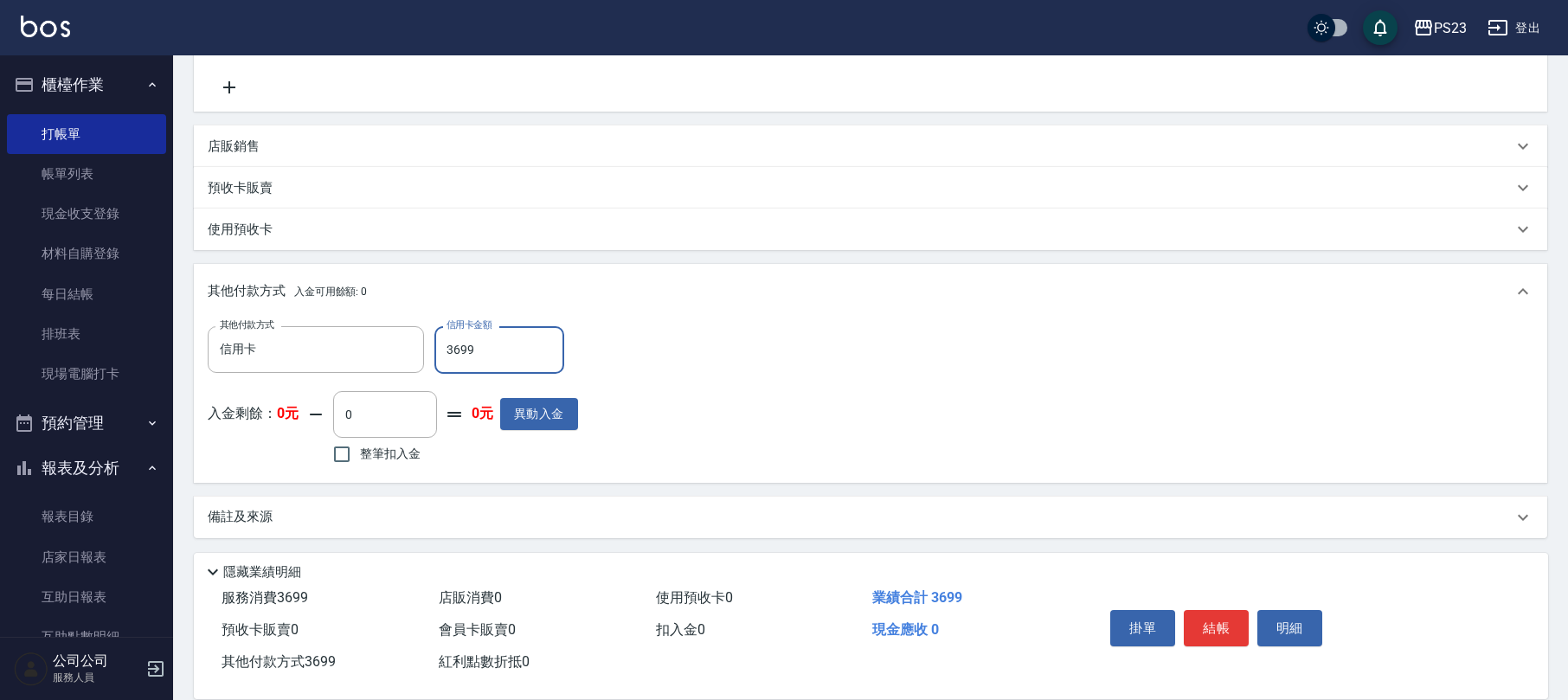
type input "3699"
drag, startPoint x: 308, startPoint y: 516, endPoint x: 472, endPoint y: 514, distance: 164.4
click at [311, 516] on div "備註及來源" at bounding box center [860, 517] width 1305 height 18
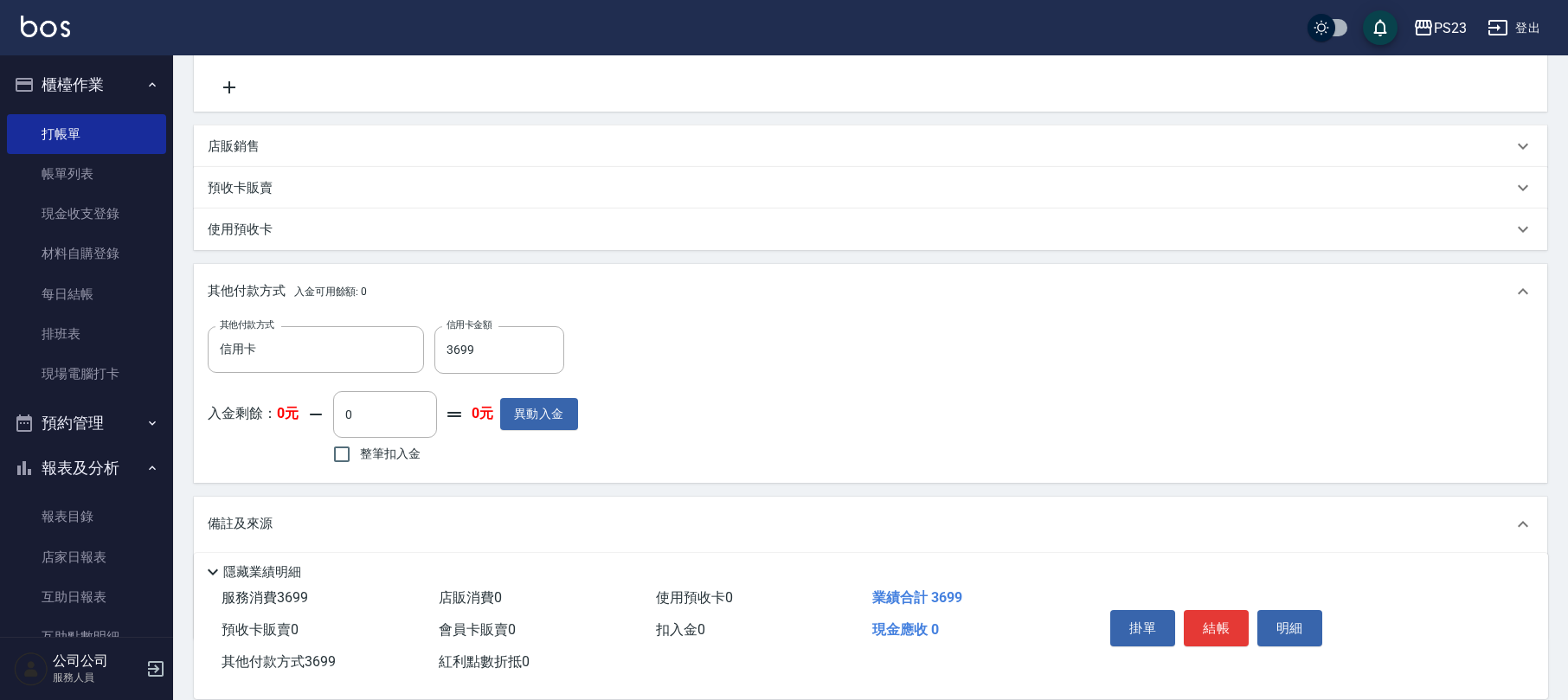
scroll to position [510, 0]
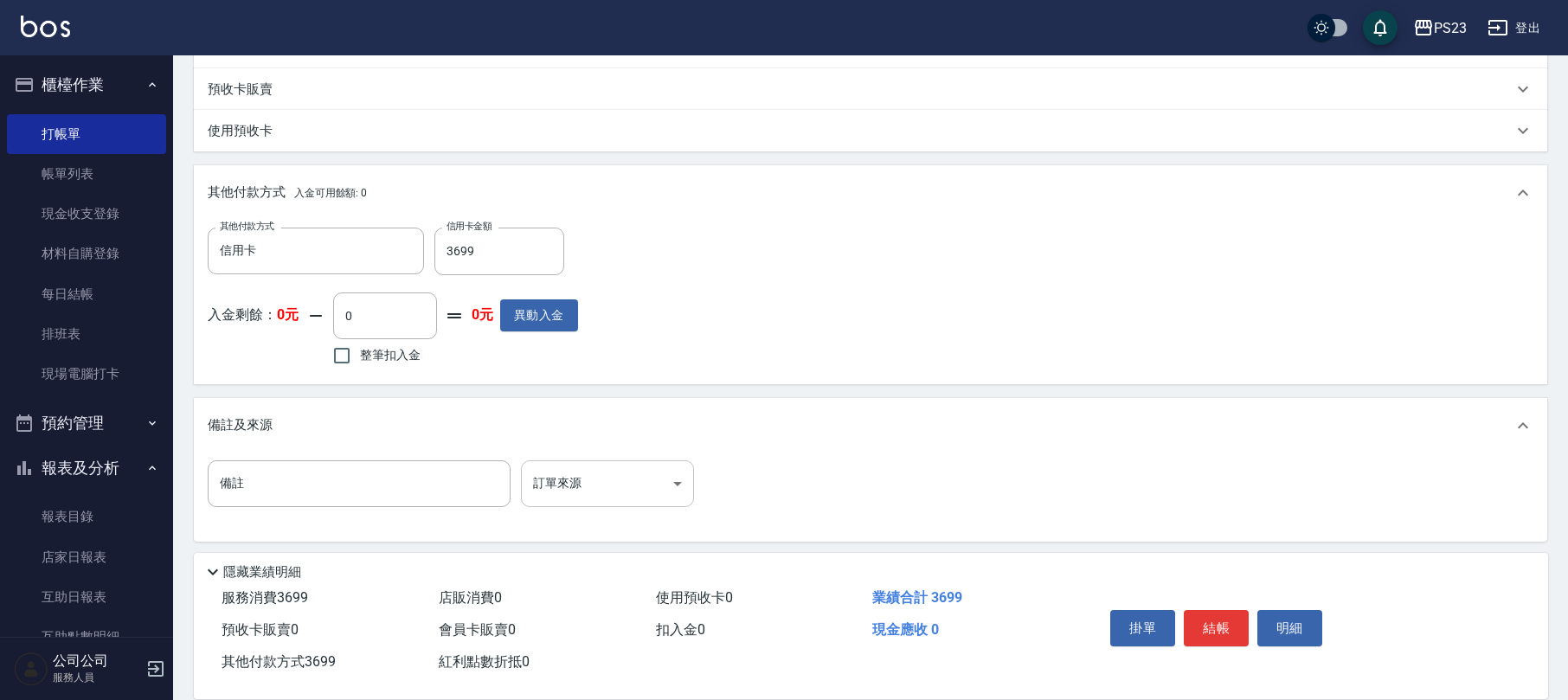
click at [625, 481] on body "PS23 登出 櫃檯作業 打帳單 帳單列表 現金收支登錄 材料自購登錄 每日結帳 排班表 現場電腦打卡 預約管理 預約管理 單日預約紀錄 單週預約紀錄 報表及…" at bounding box center [784, 97] width 1568 height 1215
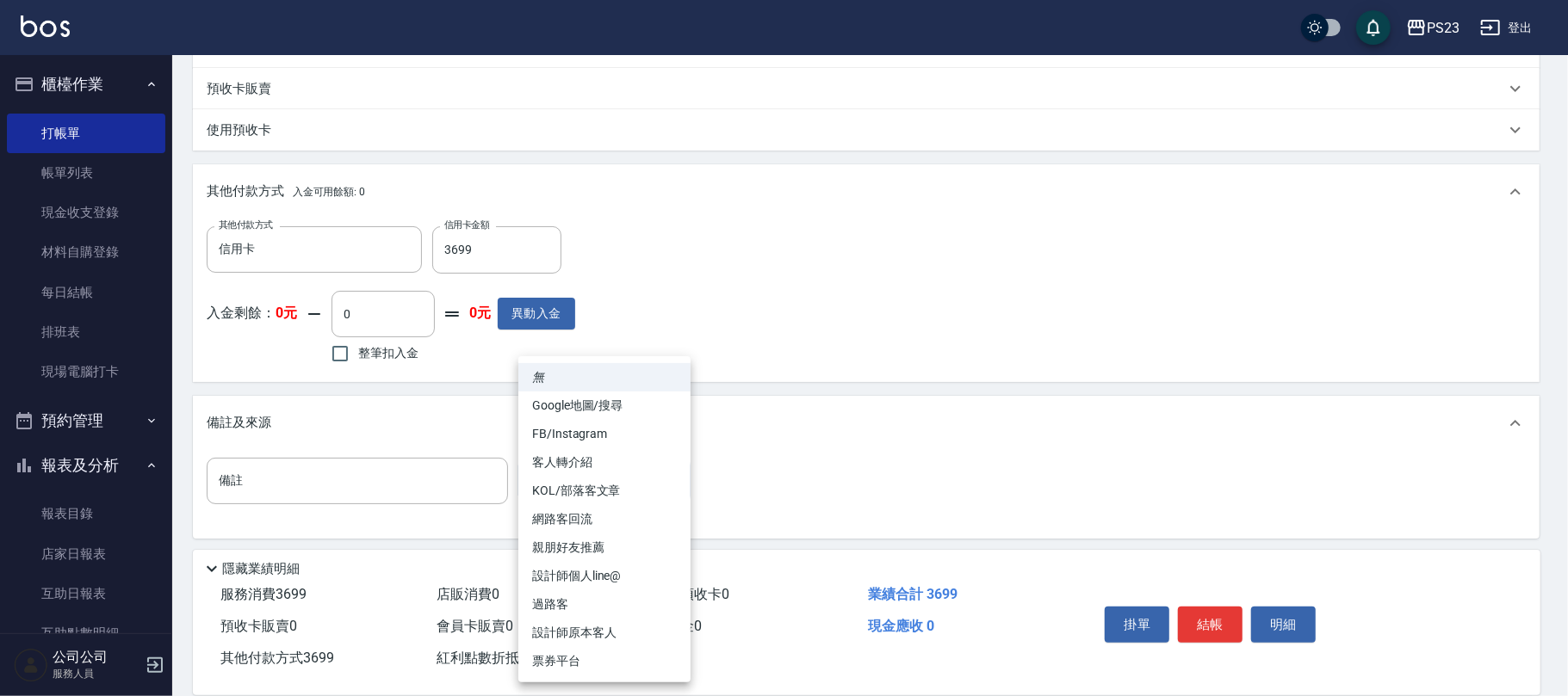
click at [617, 626] on li "設計師原本客人" at bounding box center [604, 632] width 172 height 29
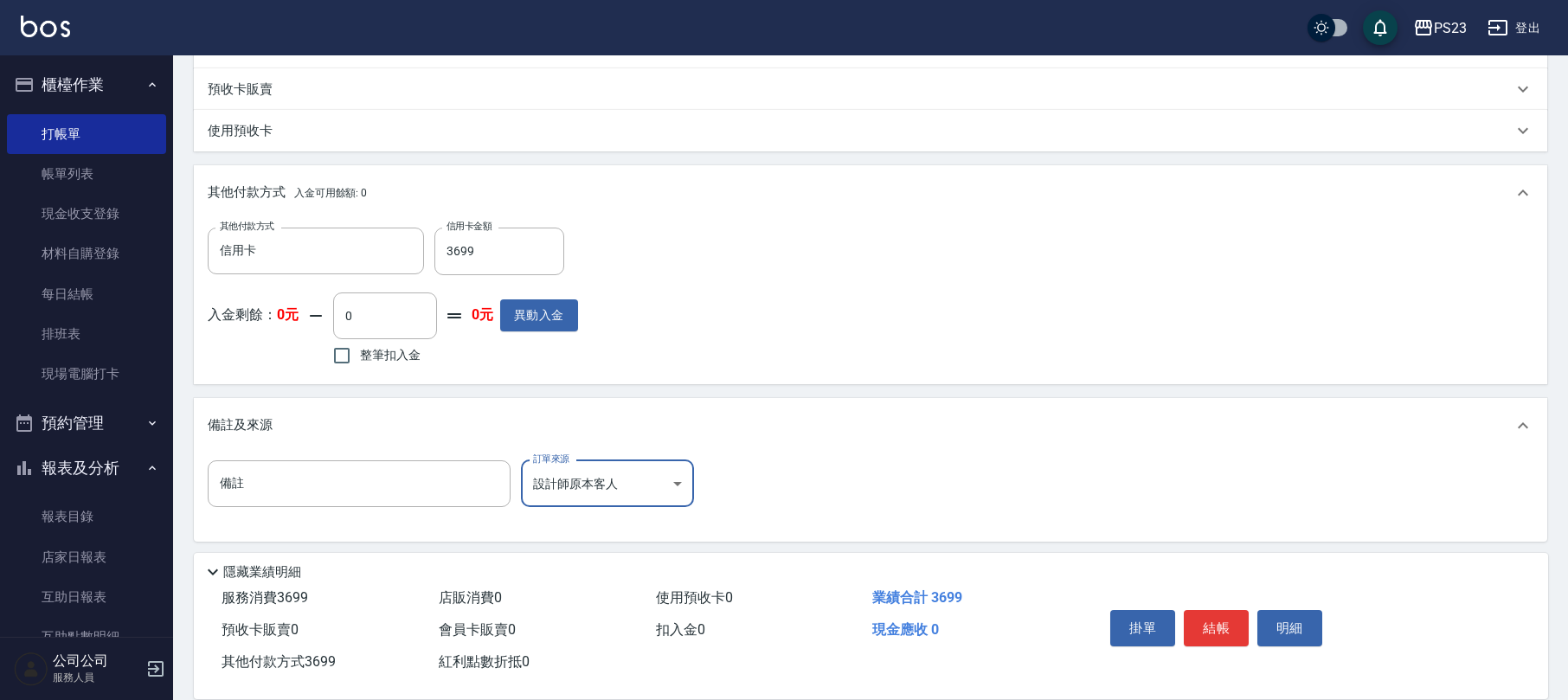
click at [628, 493] on body "PS23 登出 櫃檯作業 打帳單 帳單列表 現金收支登錄 材料自購登錄 每日結帳 排班表 現場電腦打卡 預約管理 預約管理 單日預約紀錄 單週預約紀錄 報表及…" at bounding box center [784, 97] width 1568 height 1215
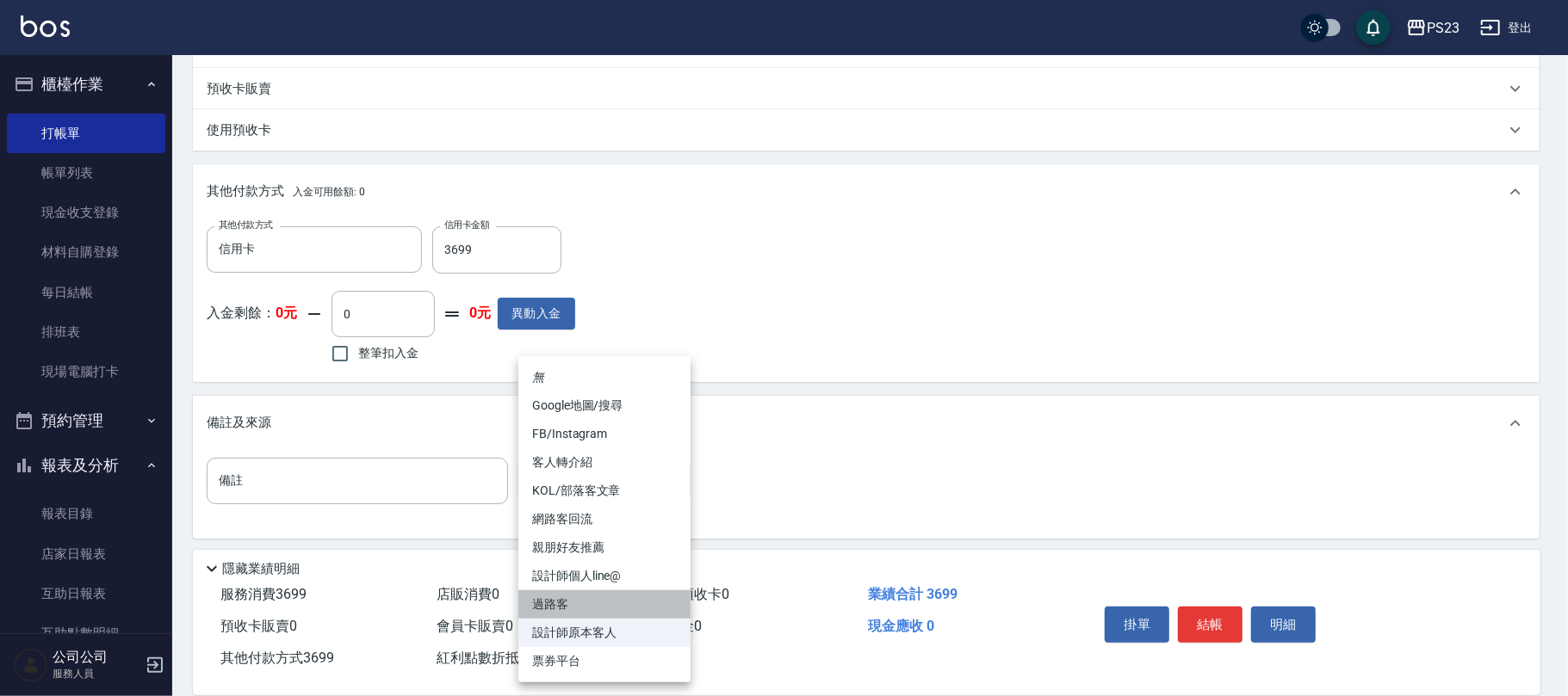
click at [615, 607] on li "過路客" at bounding box center [604, 605] width 172 height 29
type input "過路客"
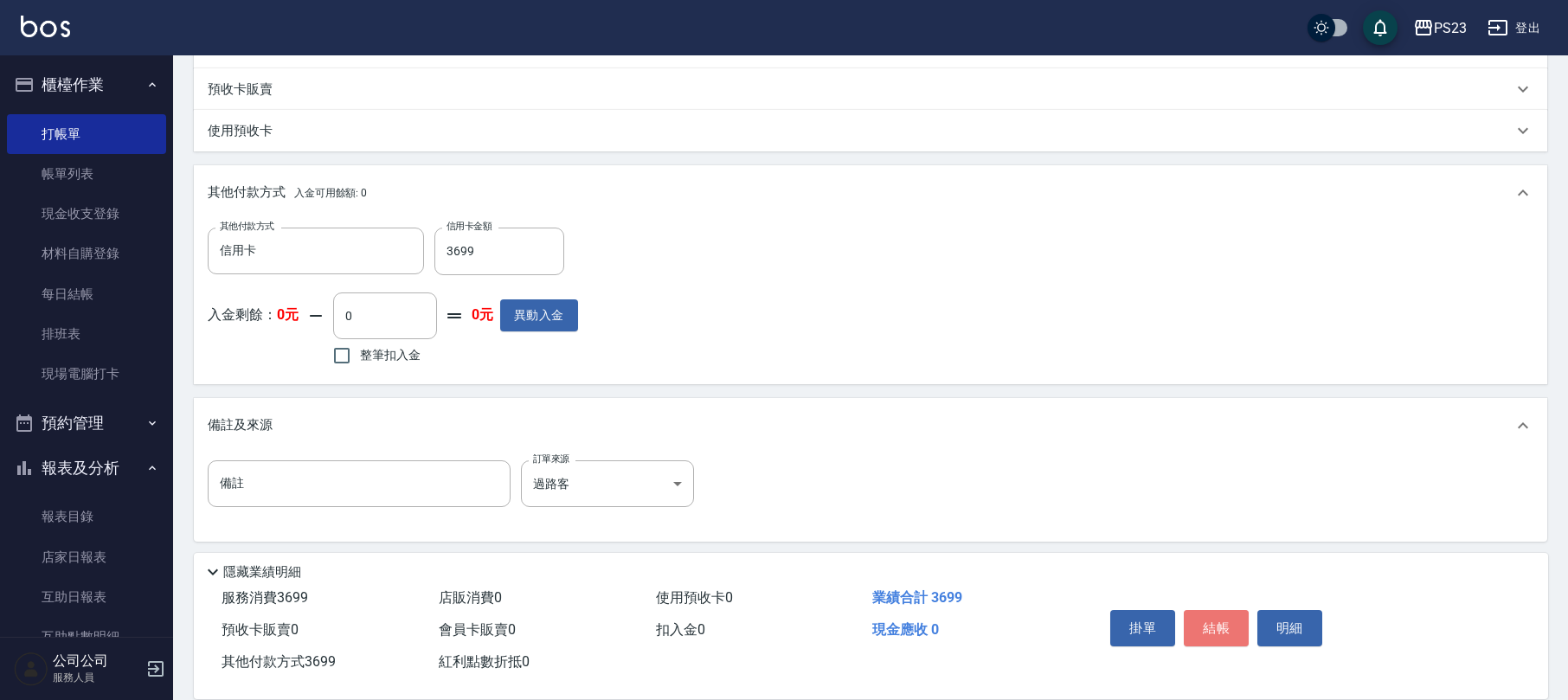
drag, startPoint x: 1204, startPoint y: 620, endPoint x: 1217, endPoint y: 603, distance: 20.4
click at [1205, 620] on button "結帳" at bounding box center [1216, 628] width 65 height 36
type input "[DATE] 18:43"
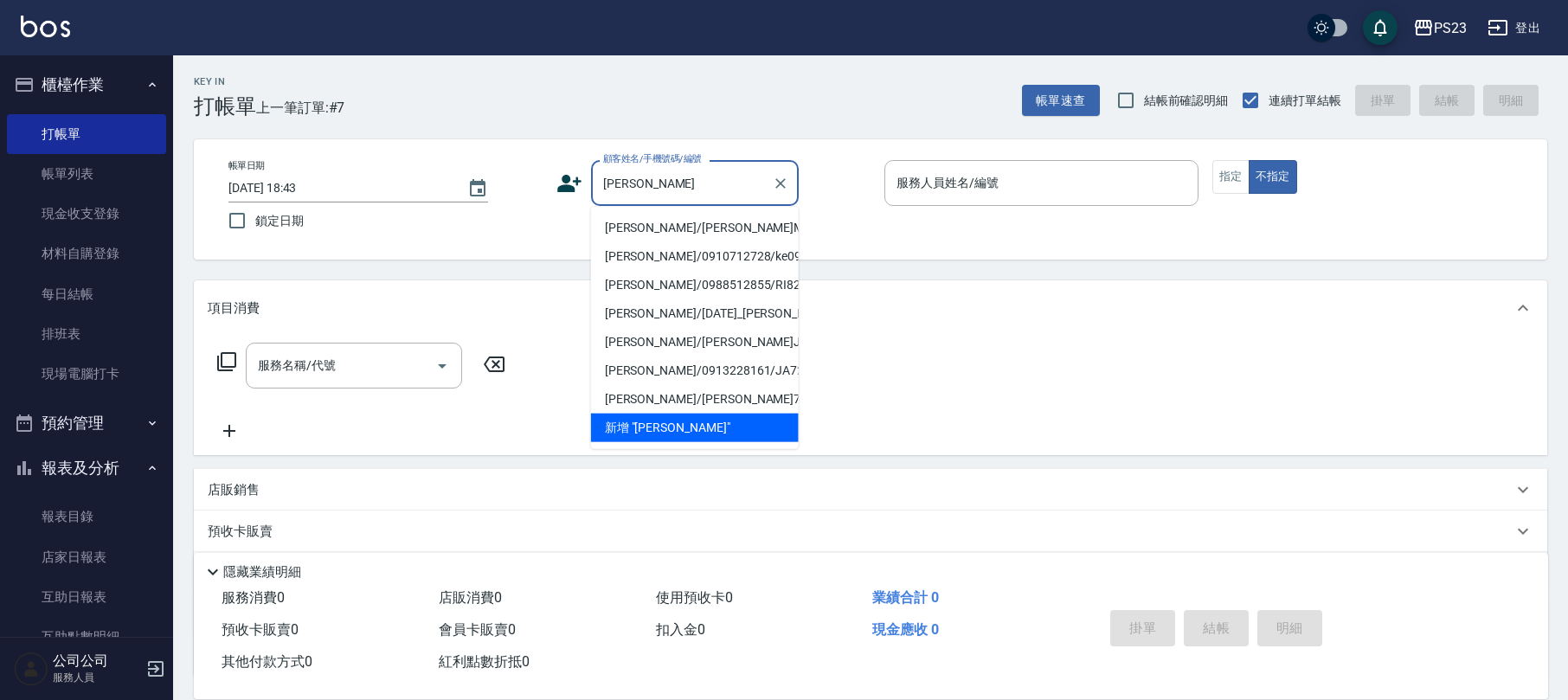
click at [642, 225] on li "[PERSON_NAME]/[PERSON_NAME]MO7777/MO7777" at bounding box center [695, 228] width 208 height 29
type input "[PERSON_NAME]/[PERSON_NAME]MO7777/MO7777"
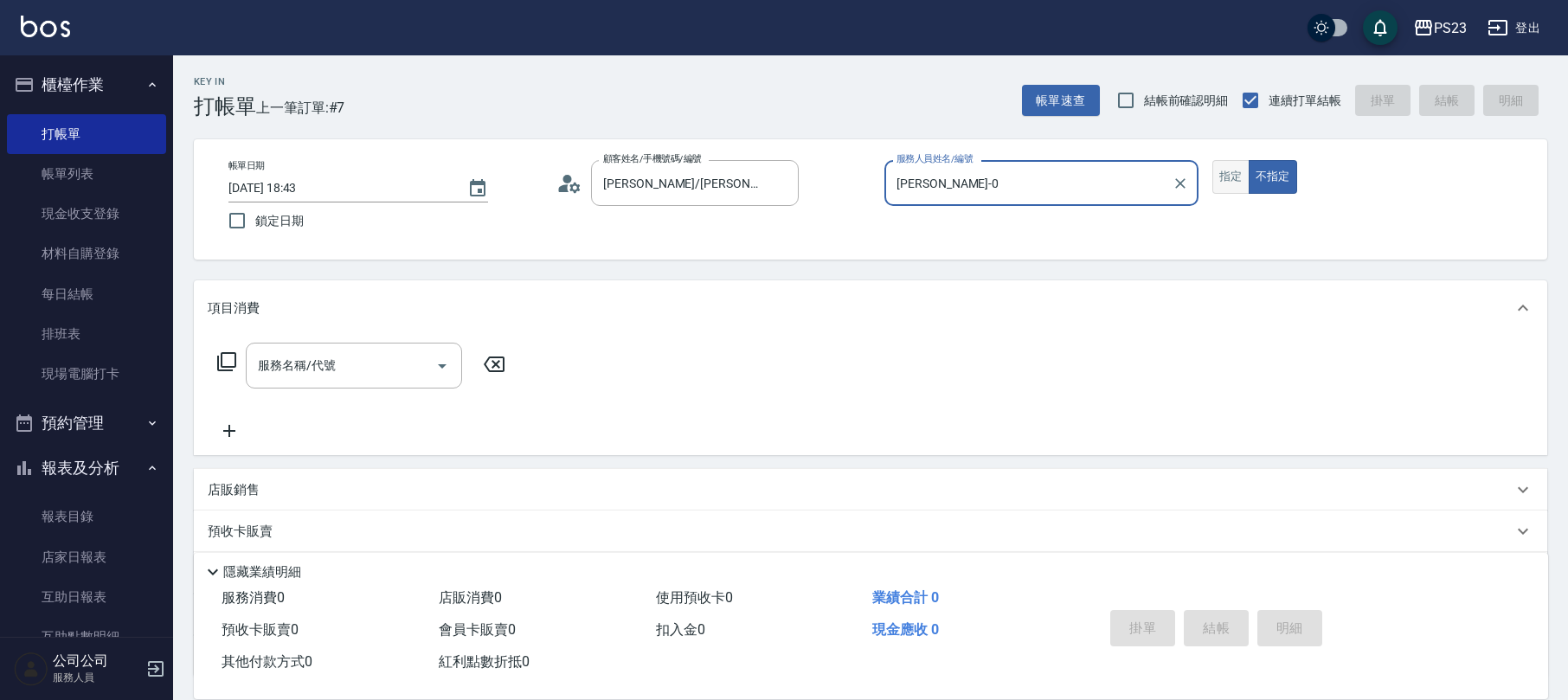
click at [1240, 189] on button "指定" at bounding box center [1230, 177] width 37 height 34
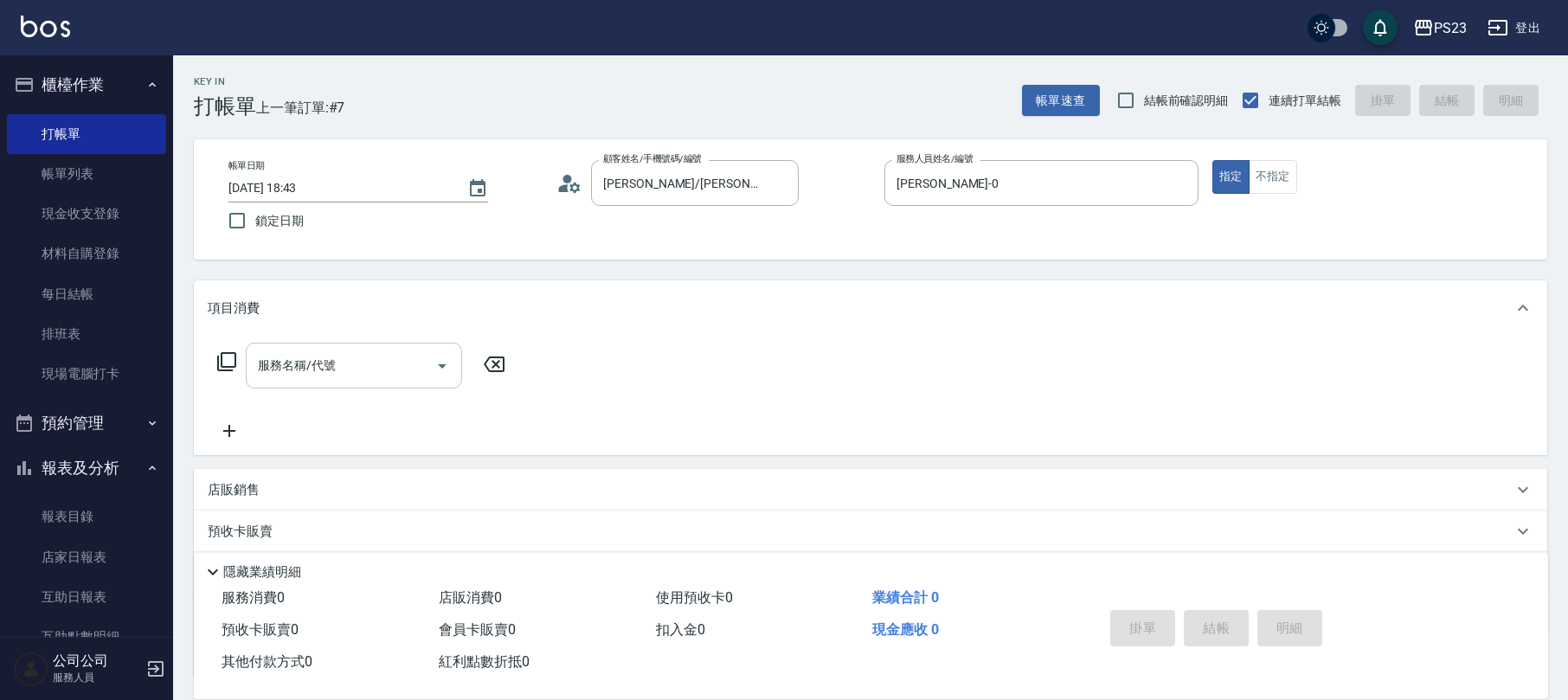
drag, startPoint x: 302, startPoint y: 368, endPoint x: 318, endPoint y: 369, distance: 16.5
click at [305, 369] on div "服務名稱/代號 服務名稱/代號" at bounding box center [354, 366] width 216 height 46
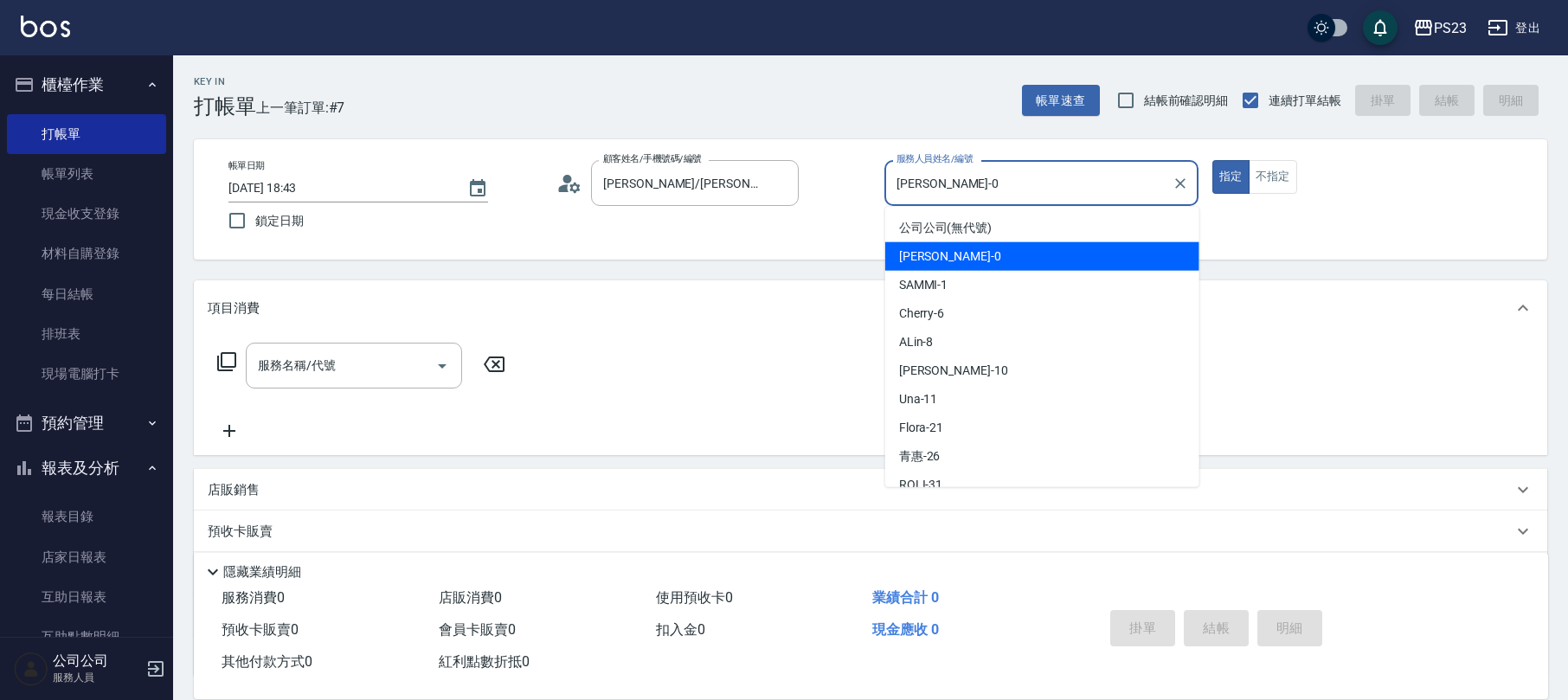
drag, startPoint x: 936, startPoint y: 188, endPoint x: 760, endPoint y: 211, distance: 178.0
click at [737, 188] on div "帳單日期 [DATE] 18:43 鎖定日期 顧客姓名/手機號碼/編號 [PERSON_NAME]/[PERSON_NAME]MO7777/MO7777 顧客…" at bounding box center [871, 199] width 1312 height 79
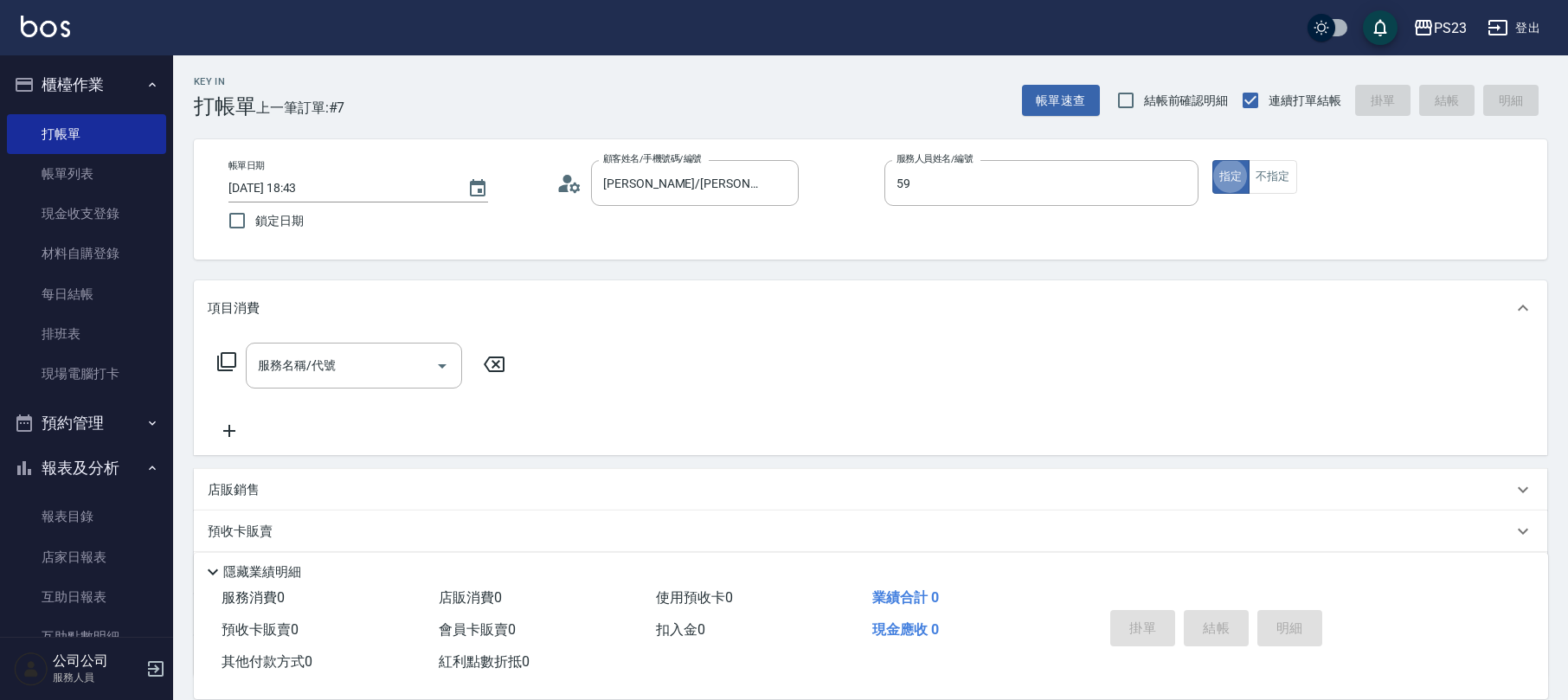
type input "Nanako-59"
click at [354, 376] on input "服務名稱/代號" at bounding box center [341, 365] width 175 height 30
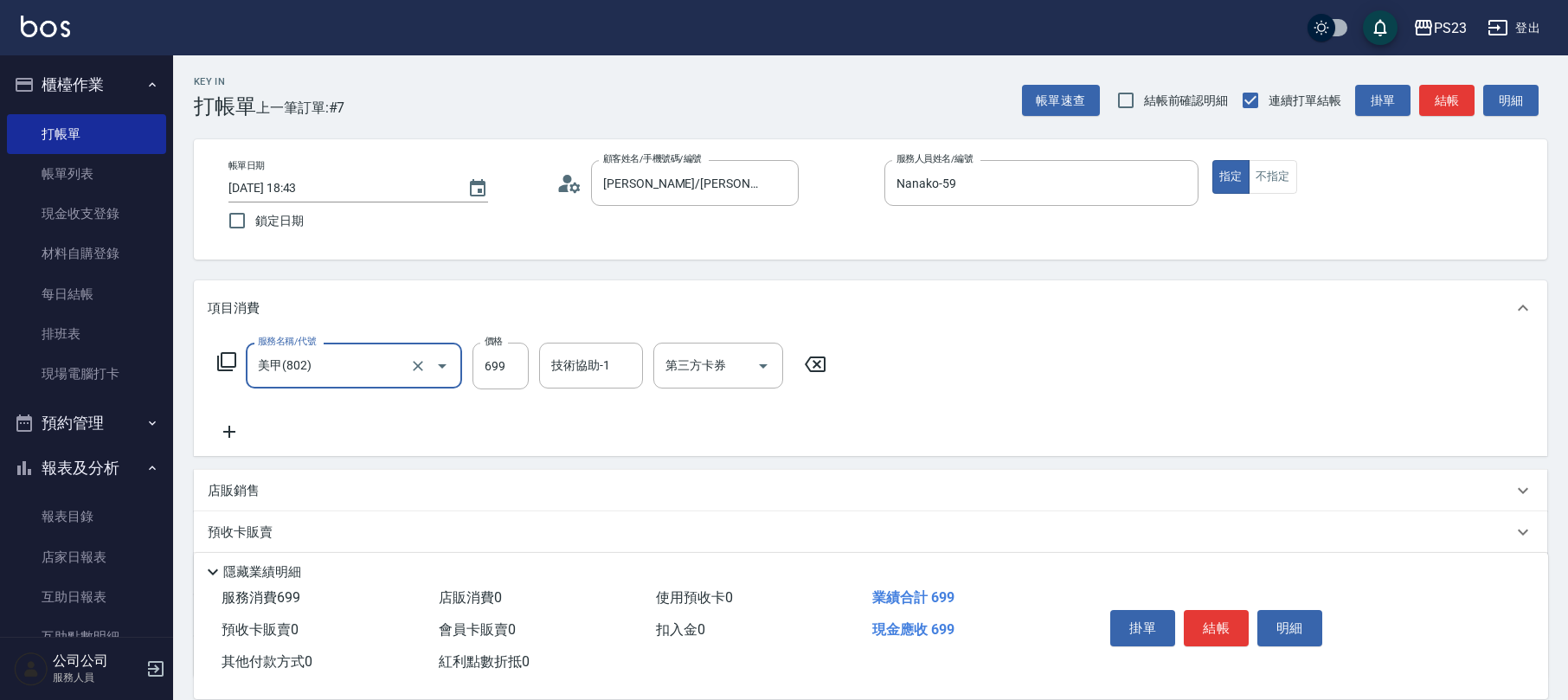
type input "美甲(802)"
type input "150"
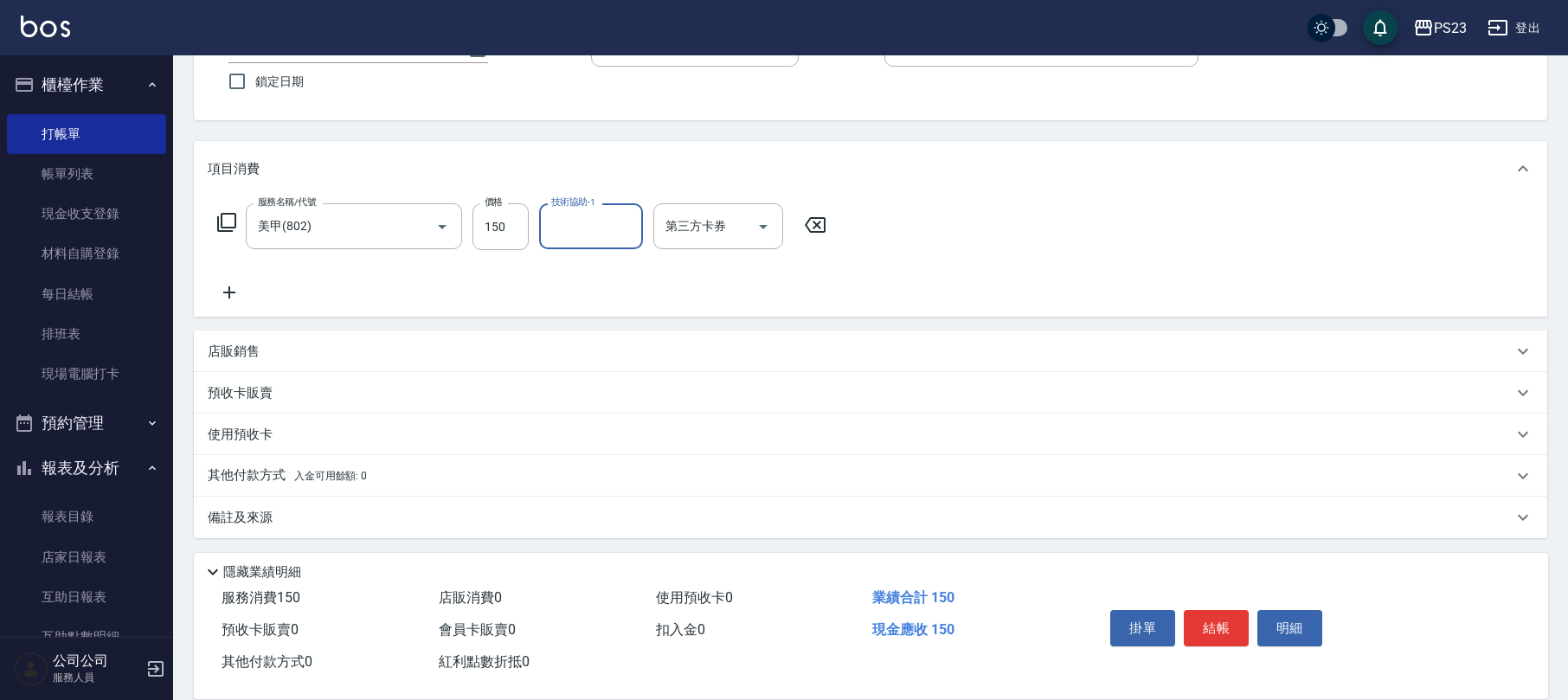
drag, startPoint x: 309, startPoint y: 514, endPoint x: 336, endPoint y: 503, distance: 29.1
click at [309, 516] on div "備註及來源" at bounding box center [860, 518] width 1305 height 18
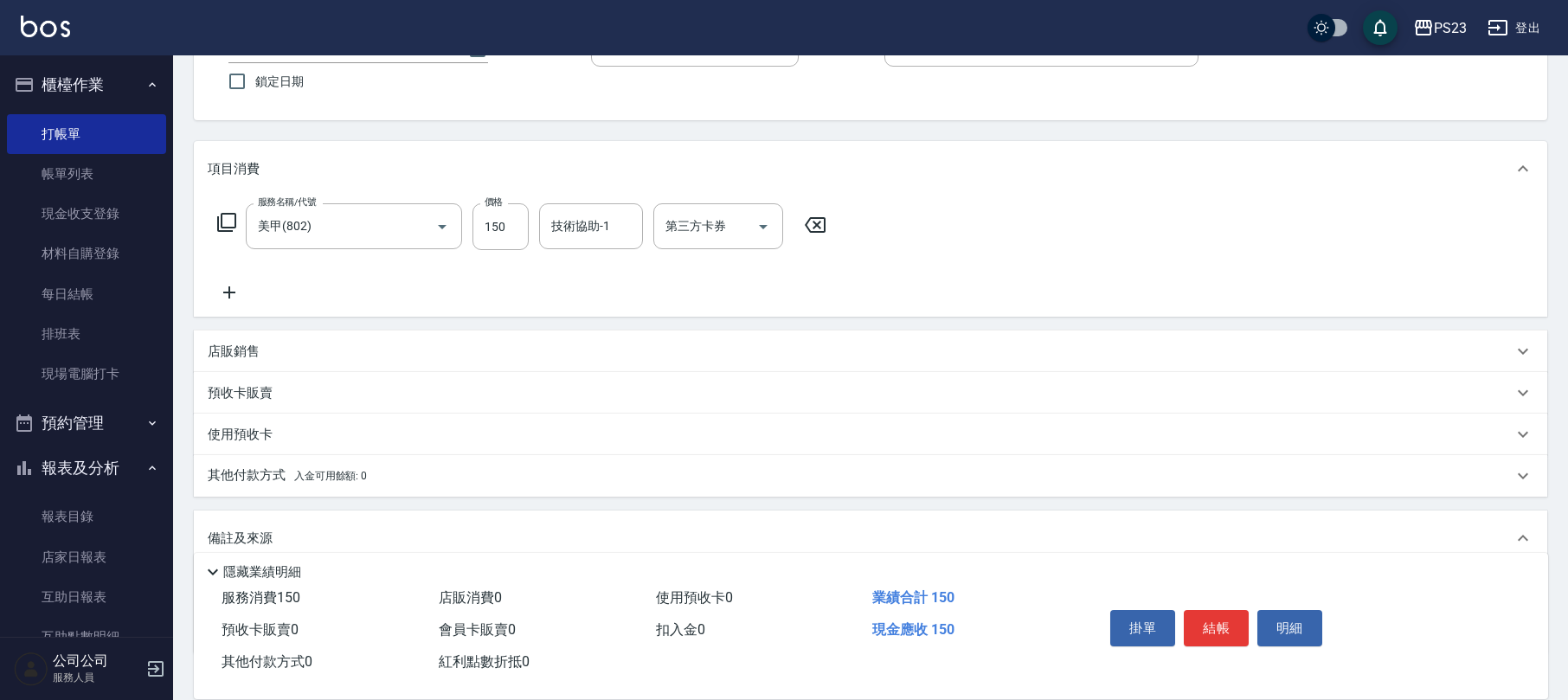
scroll to position [254, 0]
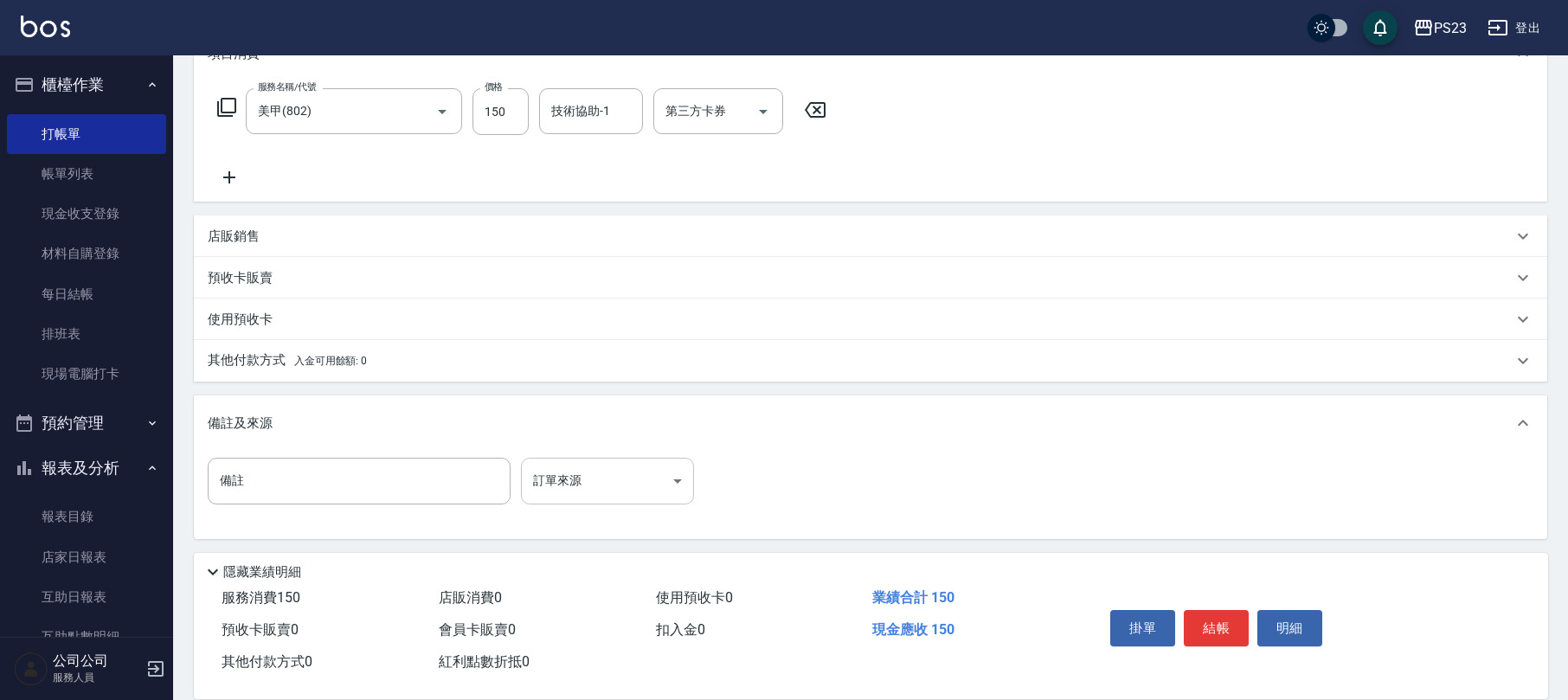
click at [624, 499] on body "PS23 登出 櫃檯作業 打帳單 帳單列表 現金收支登錄 材料自購登錄 每日結帳 排班表 現場電腦打卡 預約管理 預約管理 單日預約紀錄 單週預約紀錄 報表及…" at bounding box center [784, 224] width 1568 height 956
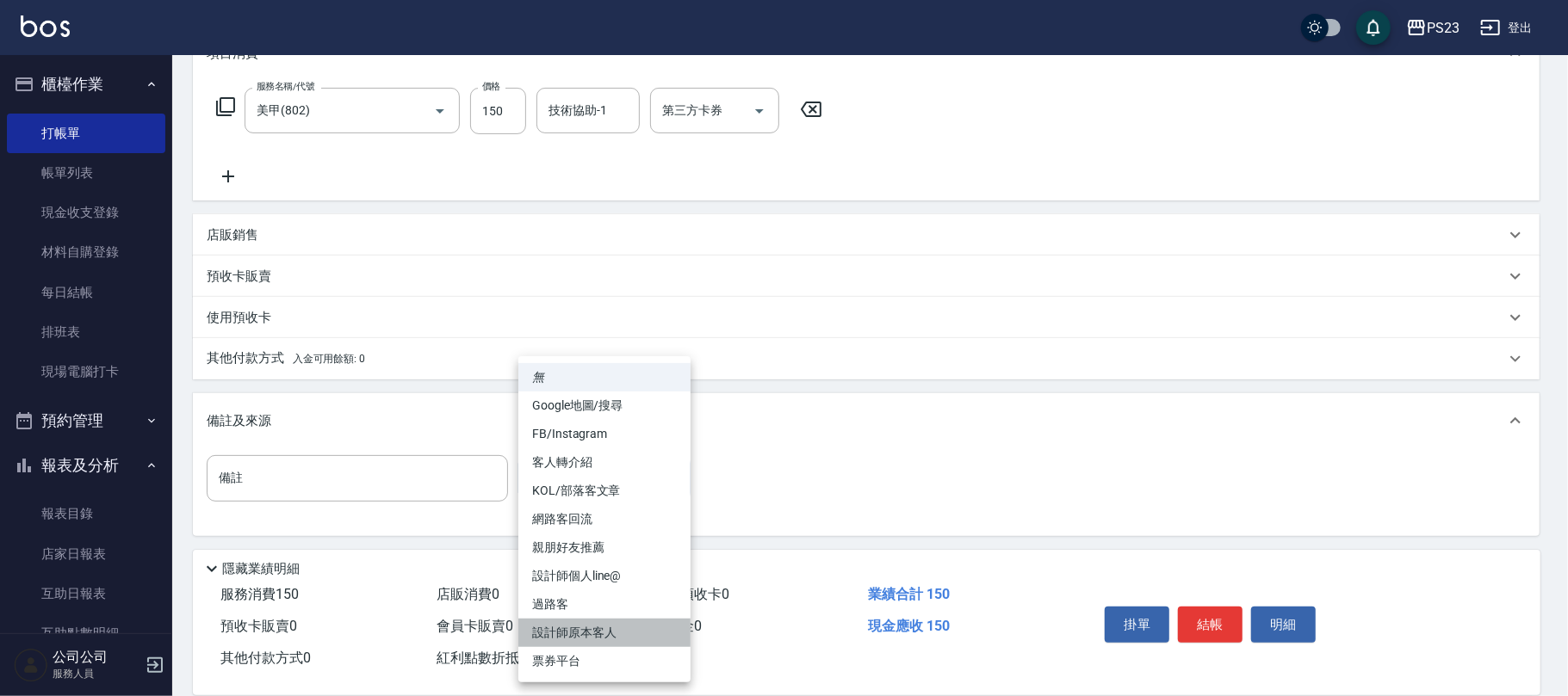
click at [614, 628] on li "設計師原本客人" at bounding box center [604, 632] width 172 height 29
type input "設計師原本客人"
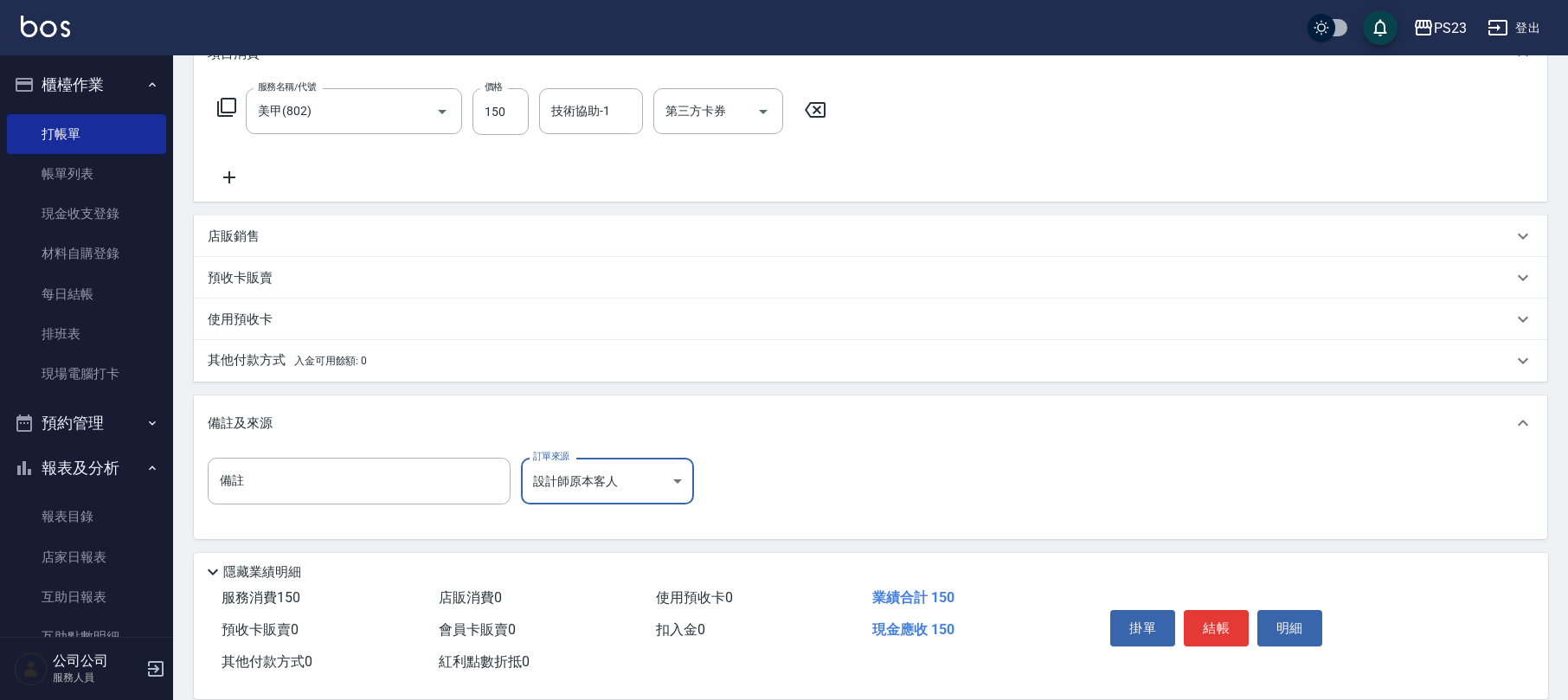
scroll to position [0, 0]
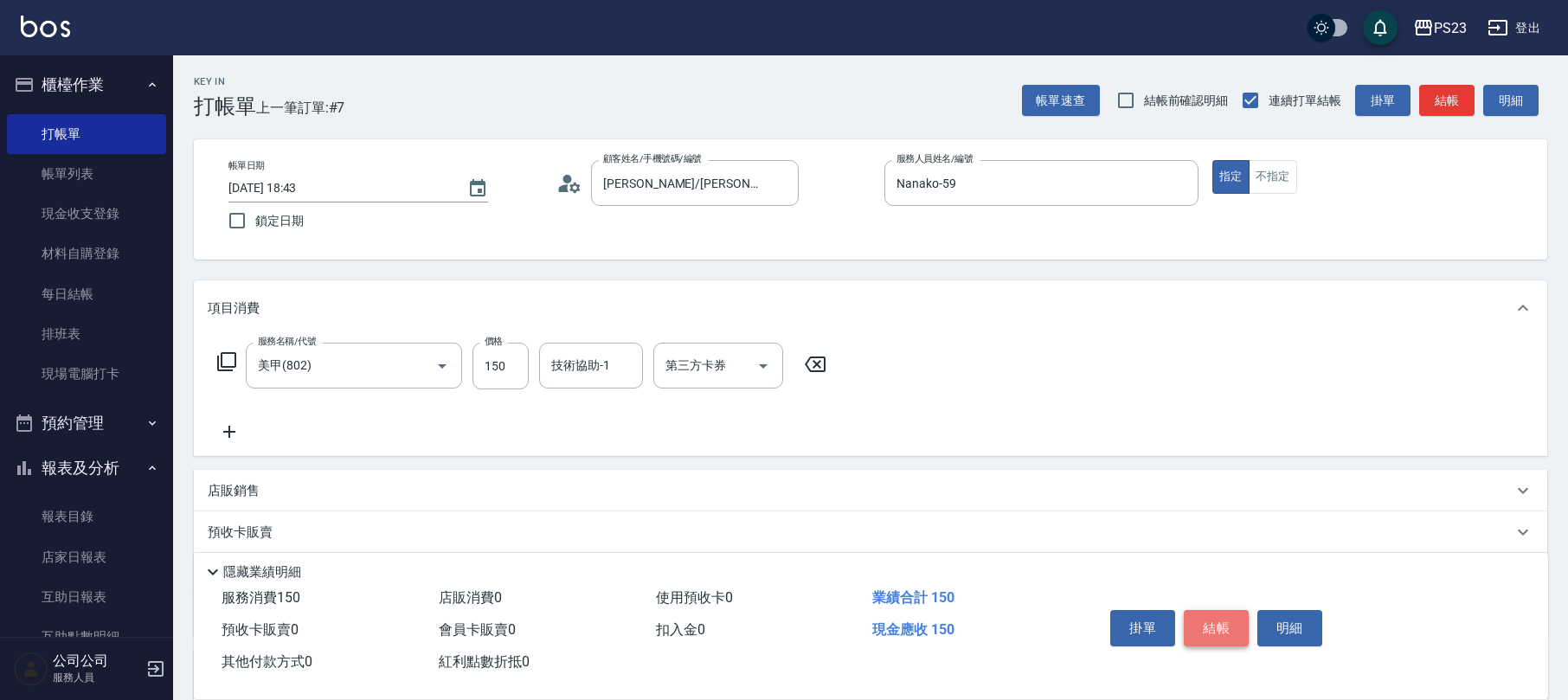
click at [1215, 620] on button "結帳" at bounding box center [1216, 628] width 65 height 36
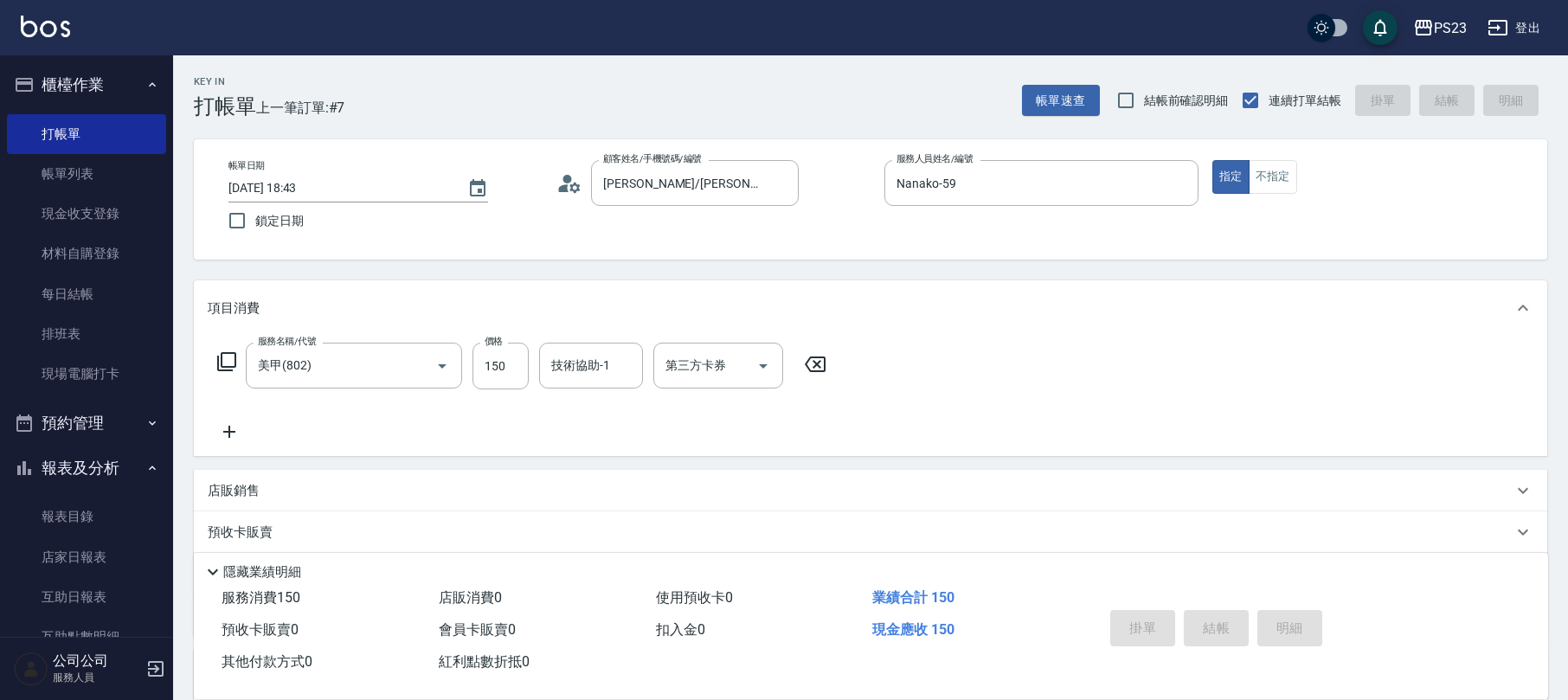
type input "[DATE] 18:44"
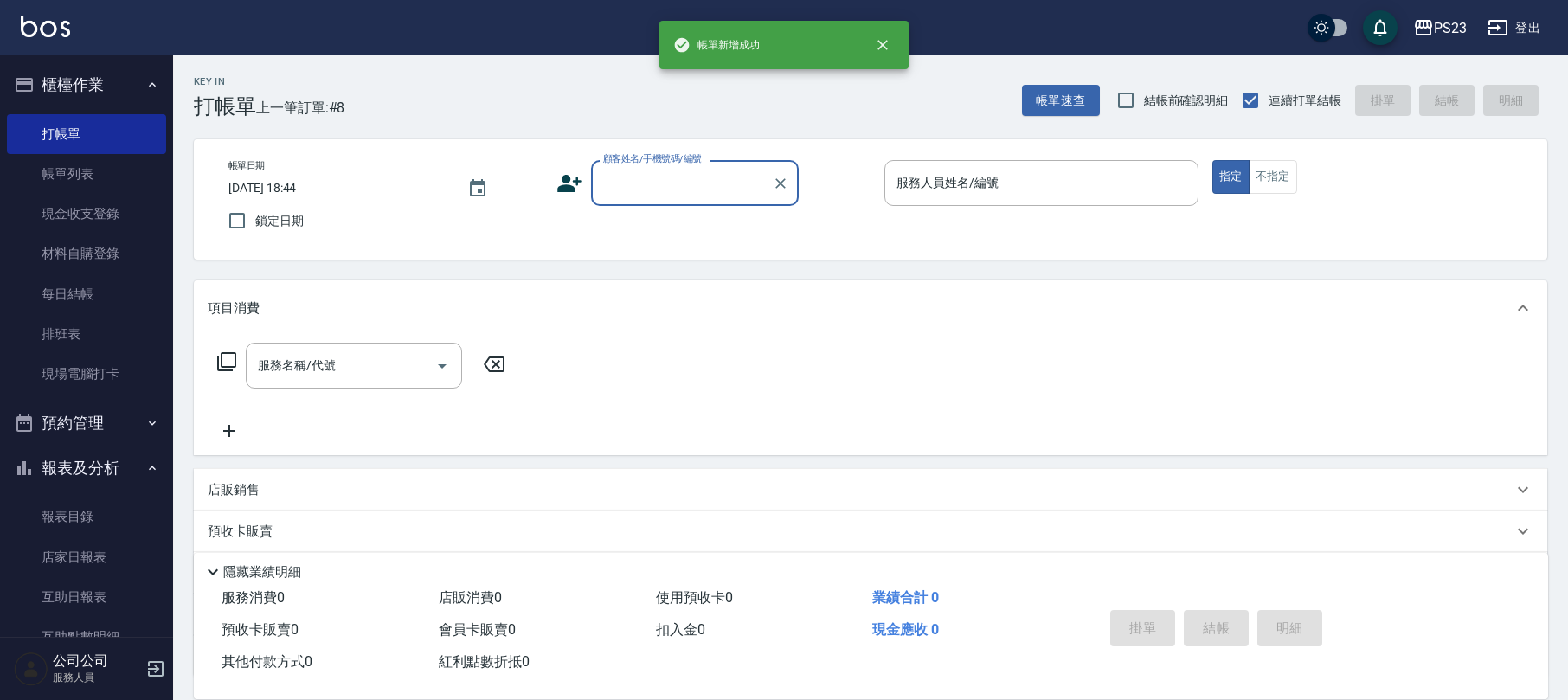
click at [717, 175] on input "顧客姓名/手機號碼/編號" at bounding box center [682, 183] width 166 height 30
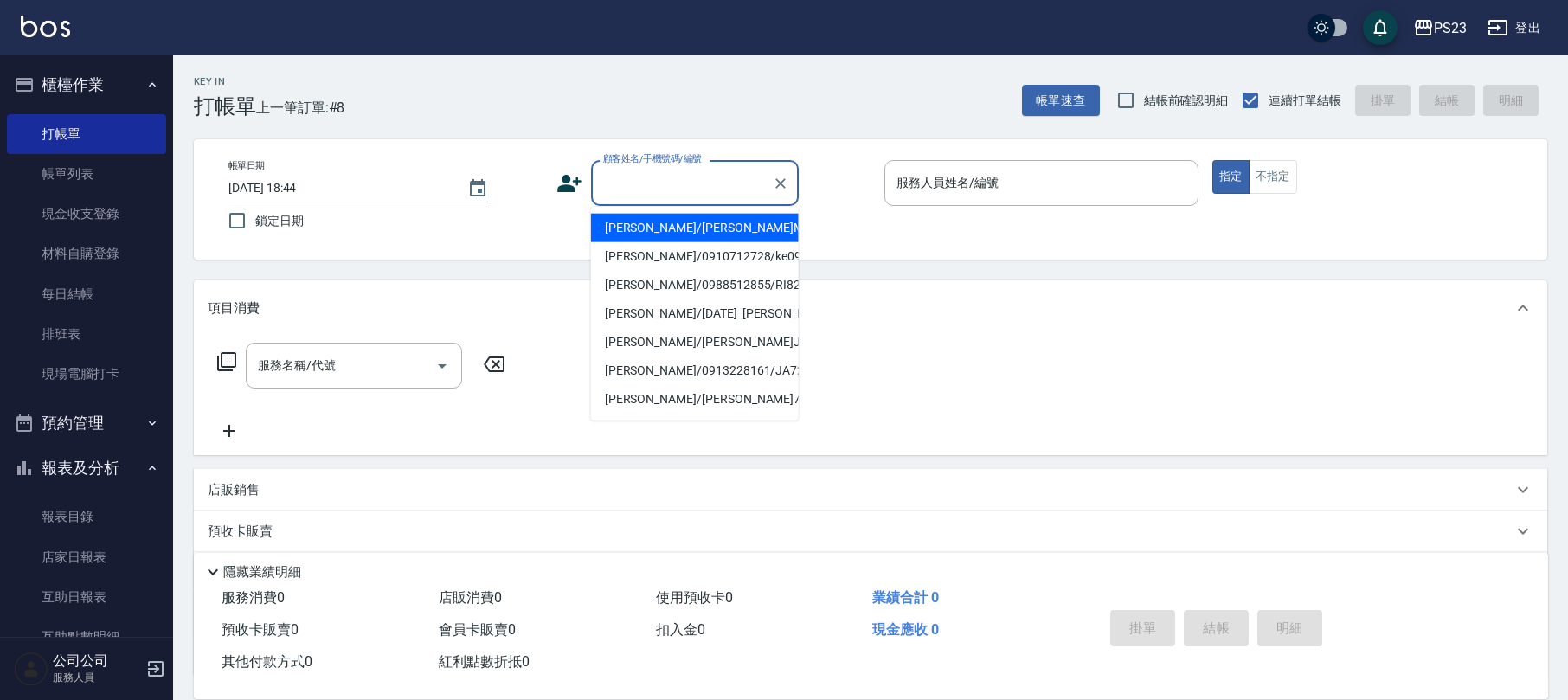
click at [648, 222] on li "[PERSON_NAME]/[PERSON_NAME]MO7777/MO7777" at bounding box center [695, 228] width 208 height 29
type input "[PERSON_NAME]/[PERSON_NAME]MO7777/MO7777"
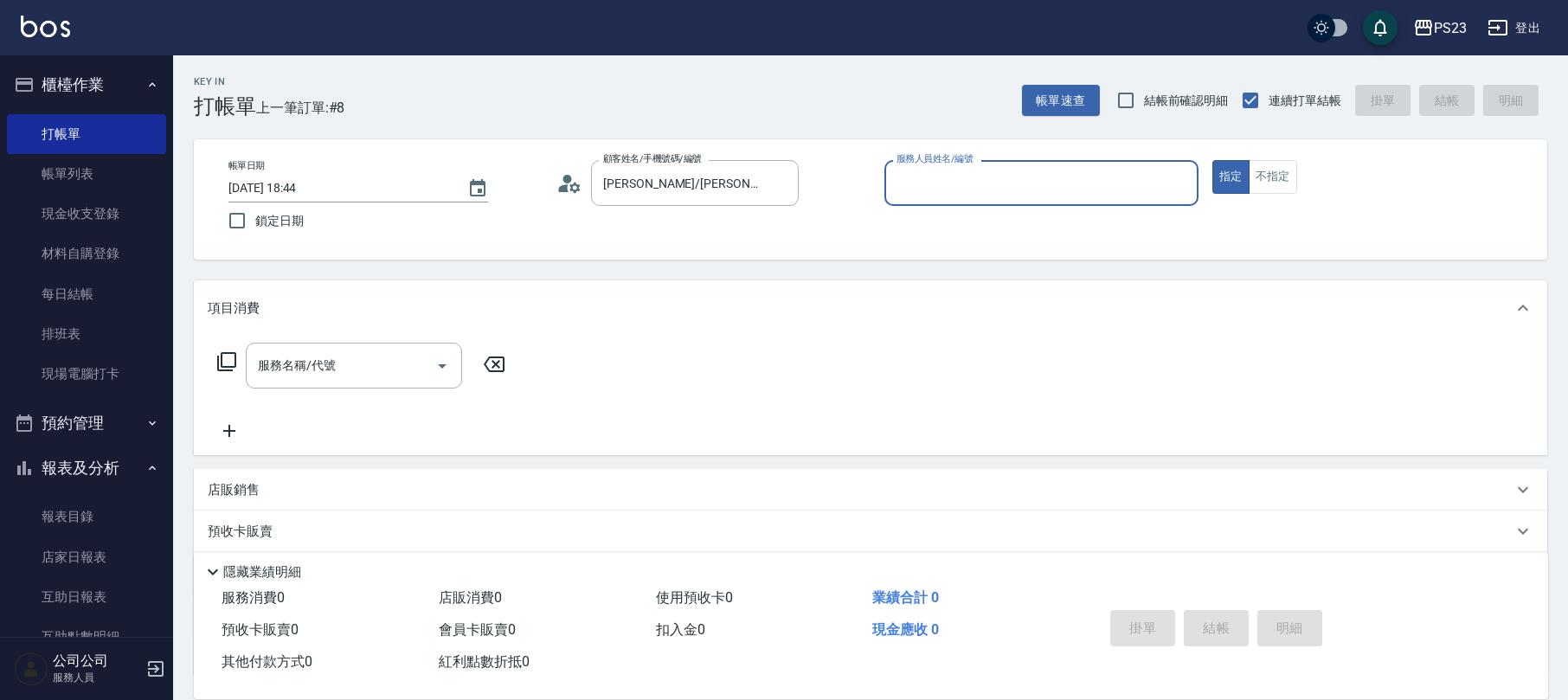
type input "[PERSON_NAME]-0"
click at [294, 343] on div "服務名稱/代號" at bounding box center [354, 366] width 216 height 46
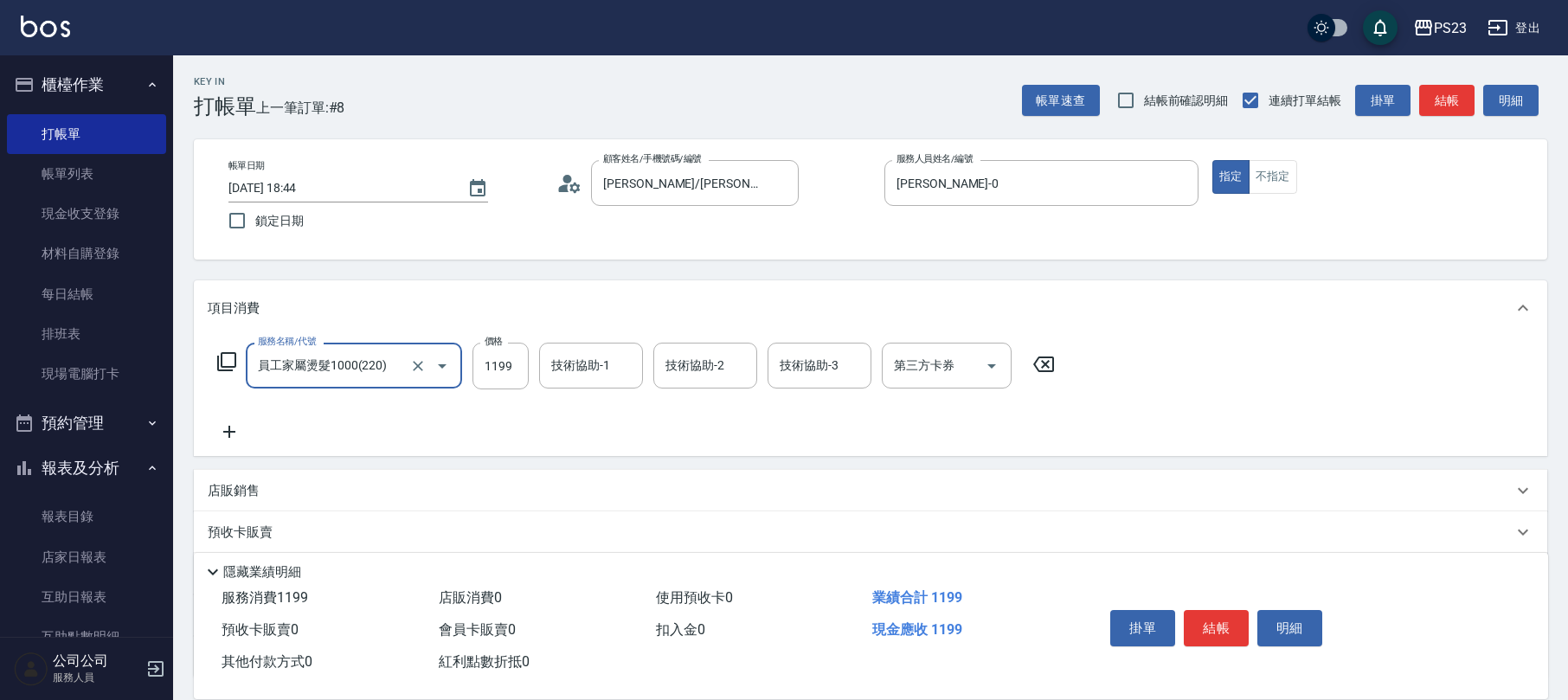
type input "員工家屬燙髮1000(220)"
click at [291, 353] on div "服務名稱/代號 員工家屬燙髮1000(220) 服務名稱/代號" at bounding box center [354, 366] width 216 height 47
click at [420, 363] on icon "Clear" at bounding box center [418, 366] width 10 height 10
click at [350, 363] on input "服務名稱/代號" at bounding box center [330, 365] width 152 height 30
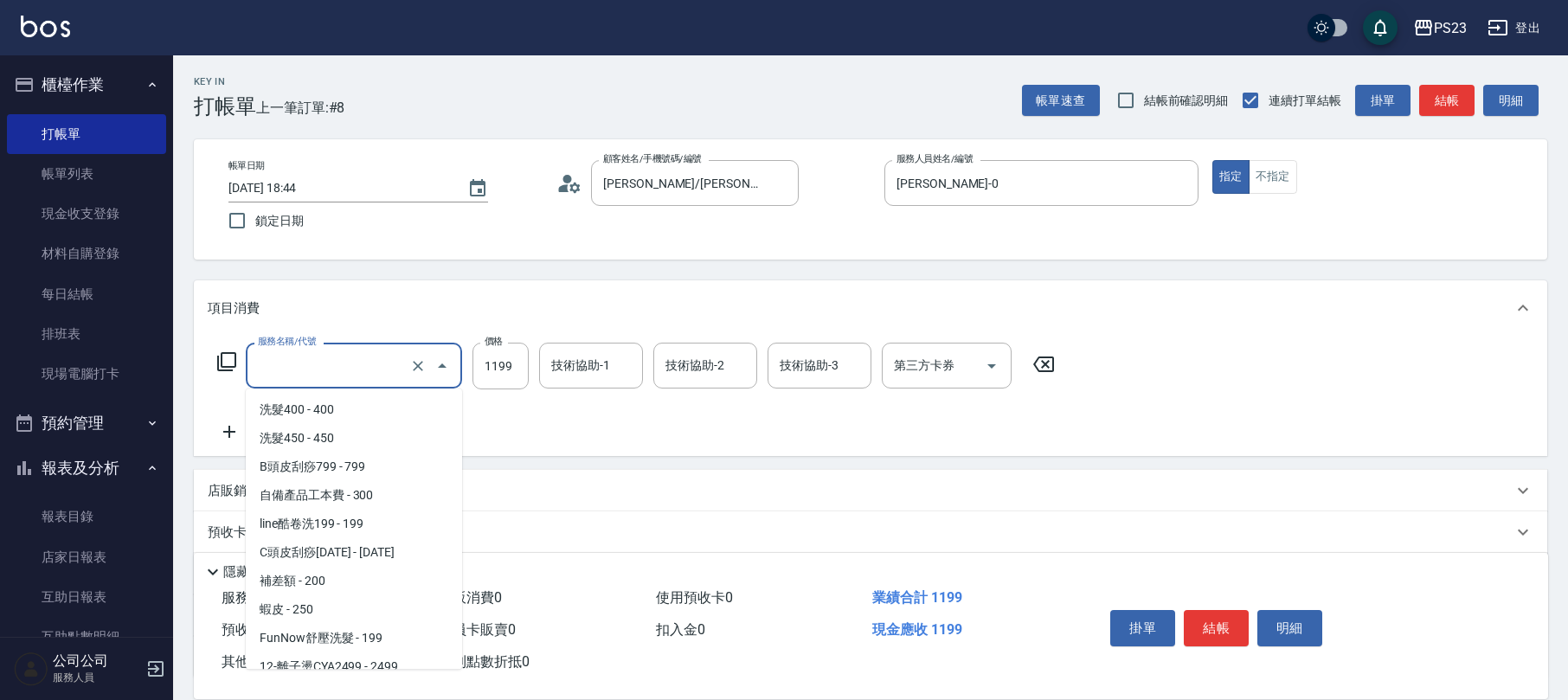
scroll to position [497, 0]
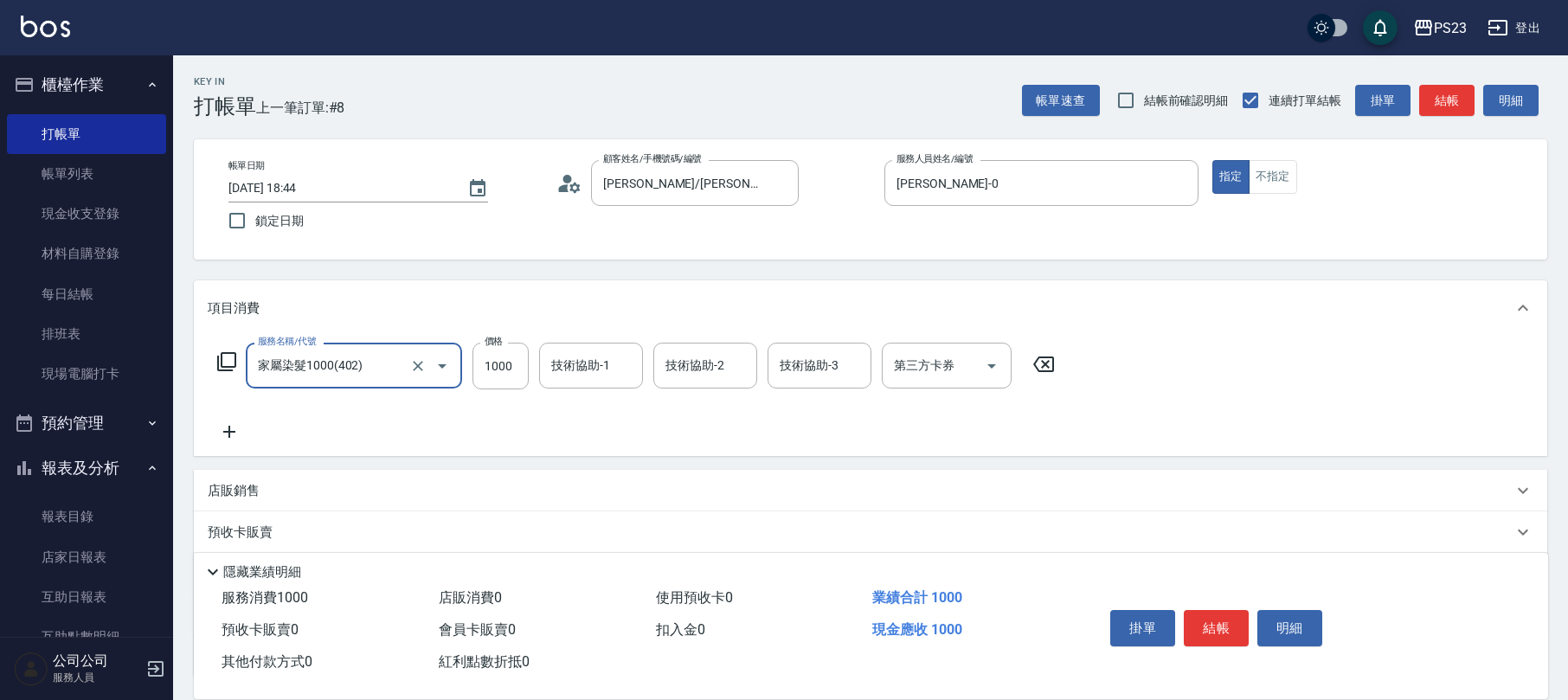
type input "家屬染髮1000(402)"
type input "1200"
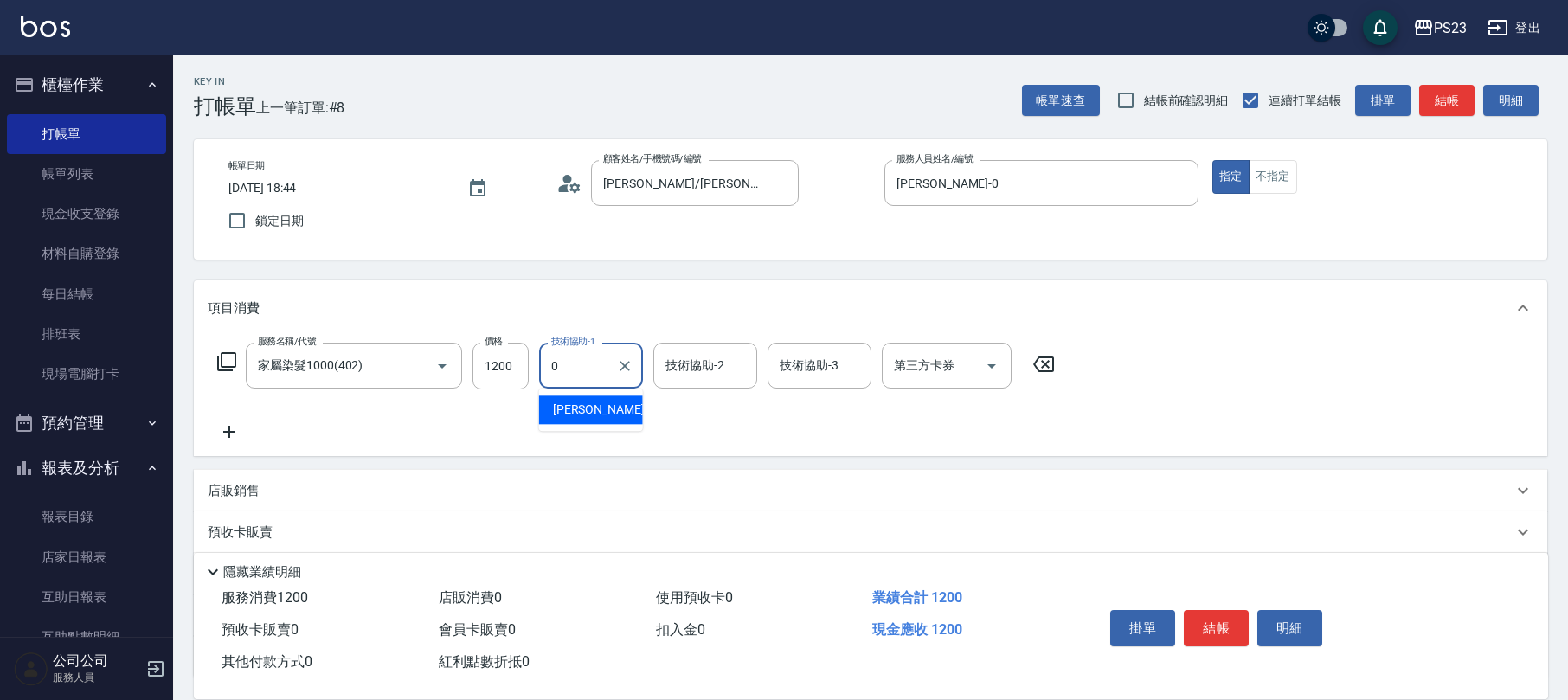
type input "[PERSON_NAME]-0"
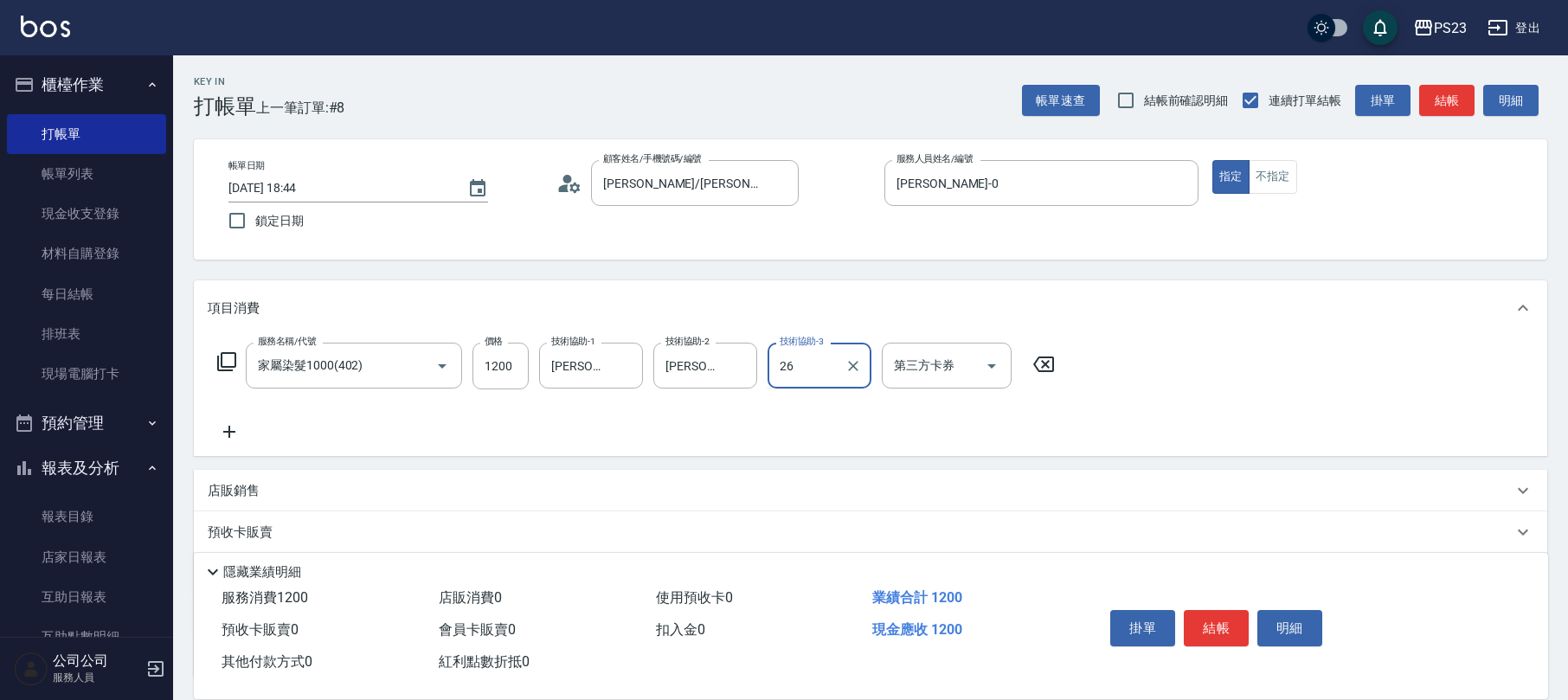
type input "青惠-26"
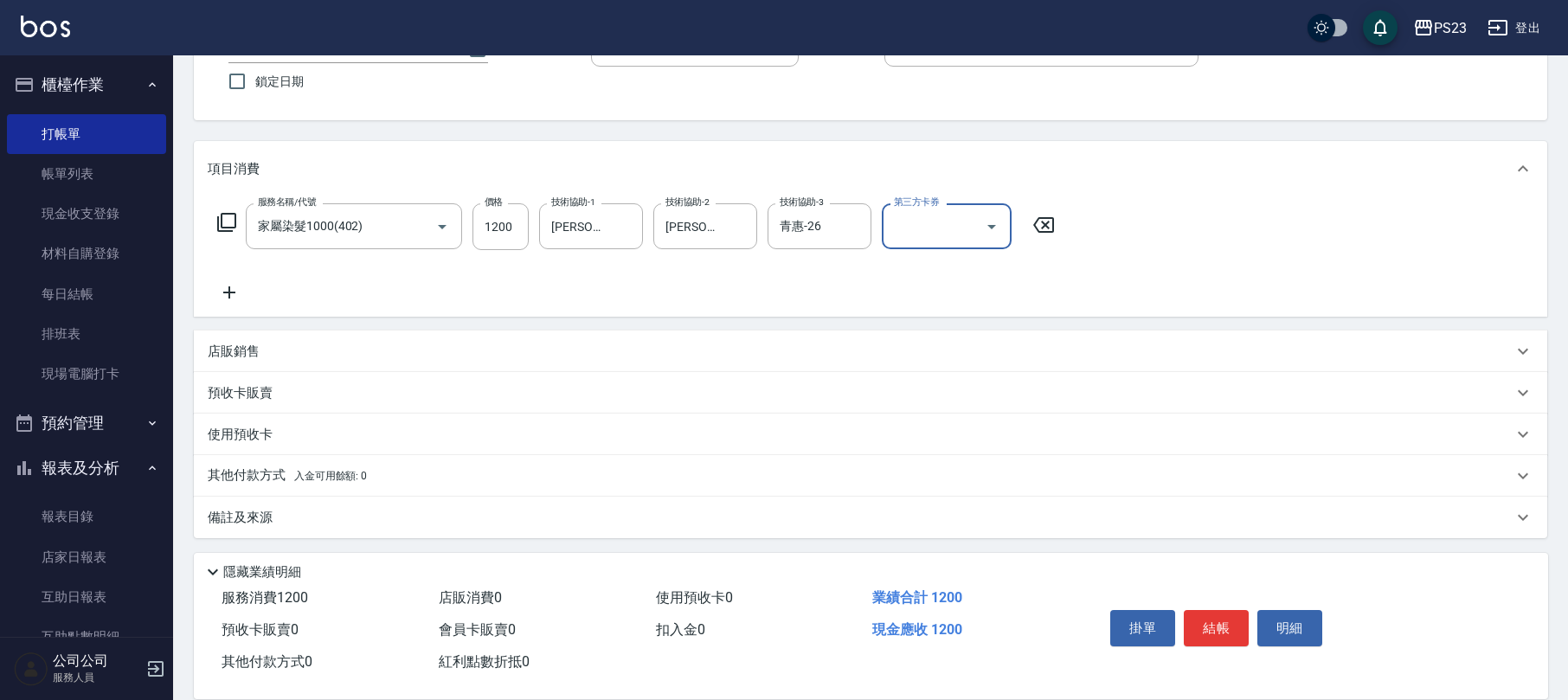
click at [330, 523] on div "備註及來源" at bounding box center [860, 518] width 1305 height 18
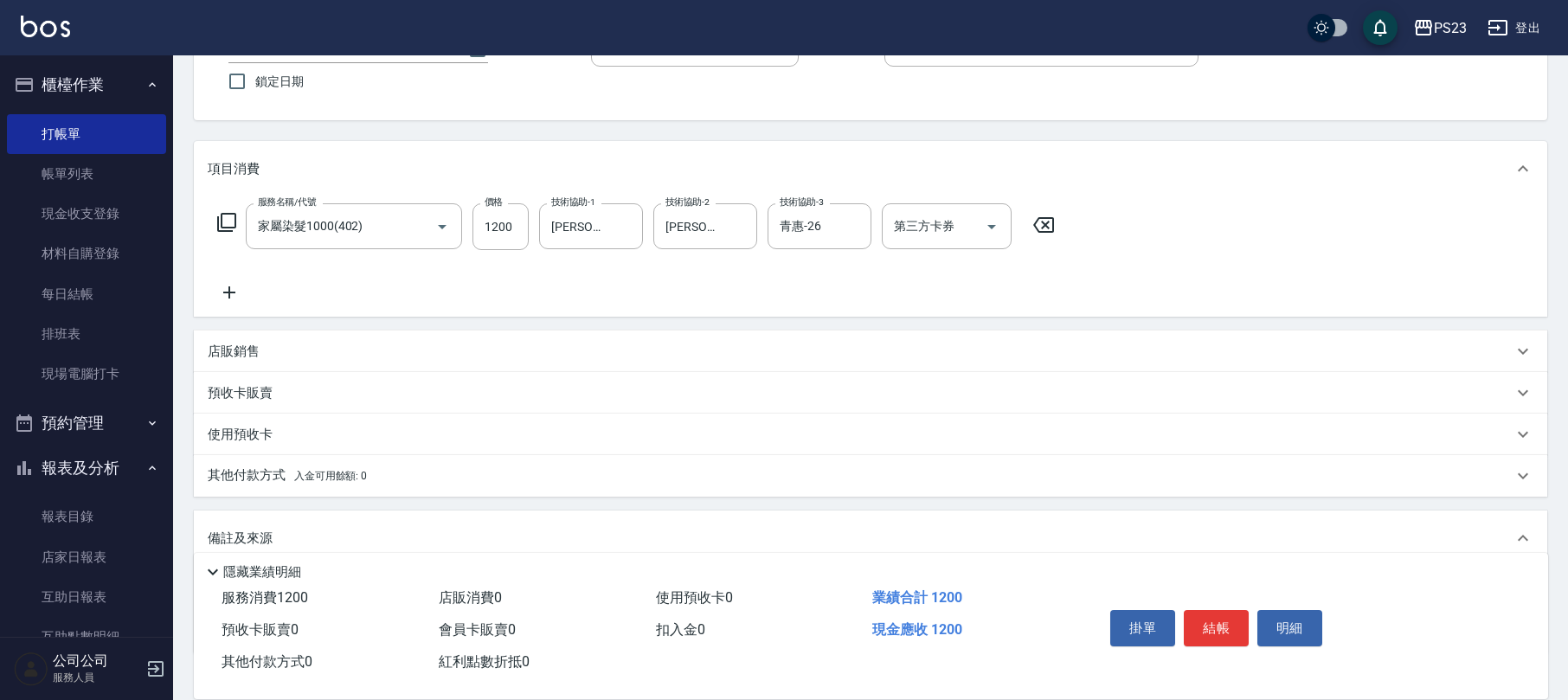
scroll to position [254, 0]
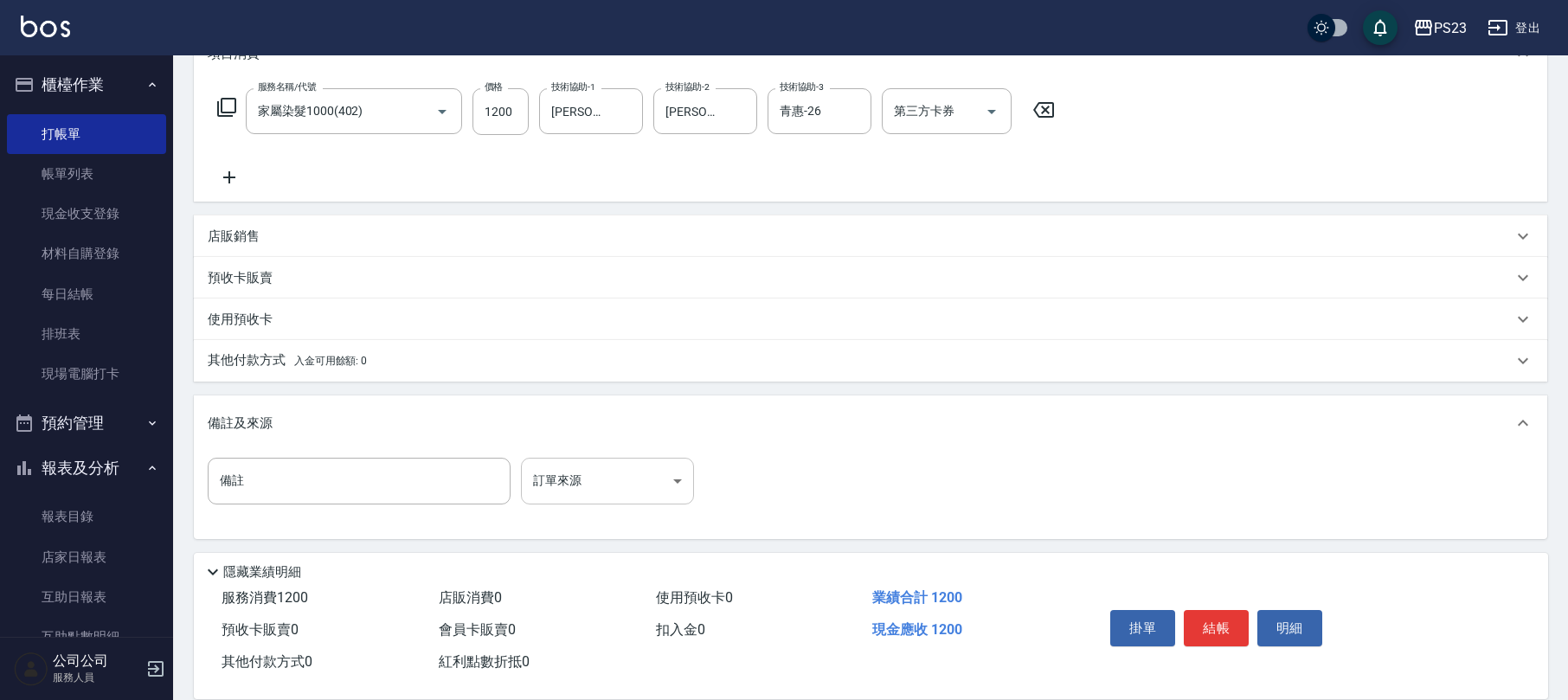
click at [583, 479] on body "PS23 登出 櫃檯作業 打帳單 帳單列表 現金收支登錄 材料自購登錄 每日結帳 排班表 現場電腦打卡 預約管理 預約管理 單日預約紀錄 單週預約紀錄 報表及…" at bounding box center [784, 224] width 1568 height 956
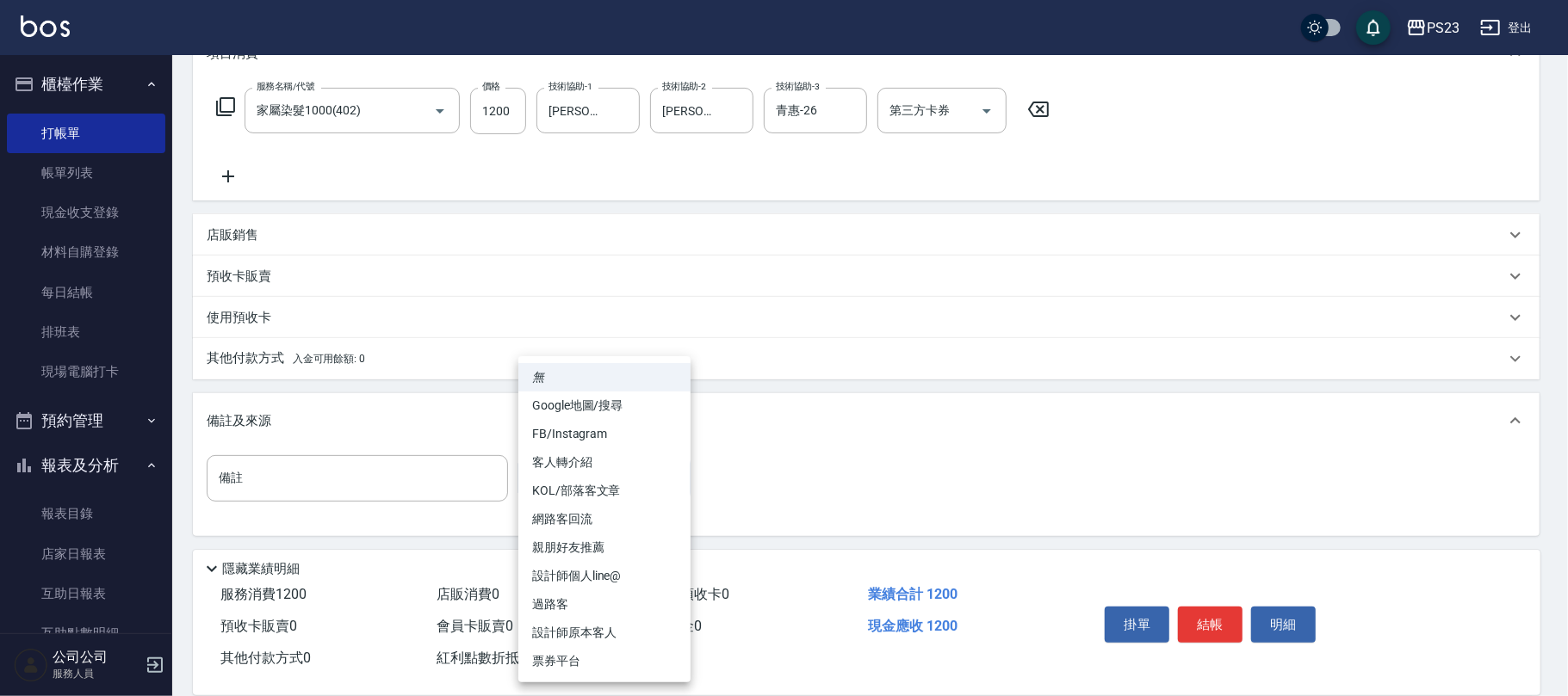
click at [587, 634] on li "設計師原本客人" at bounding box center [604, 632] width 172 height 29
type input "設計師原本客人"
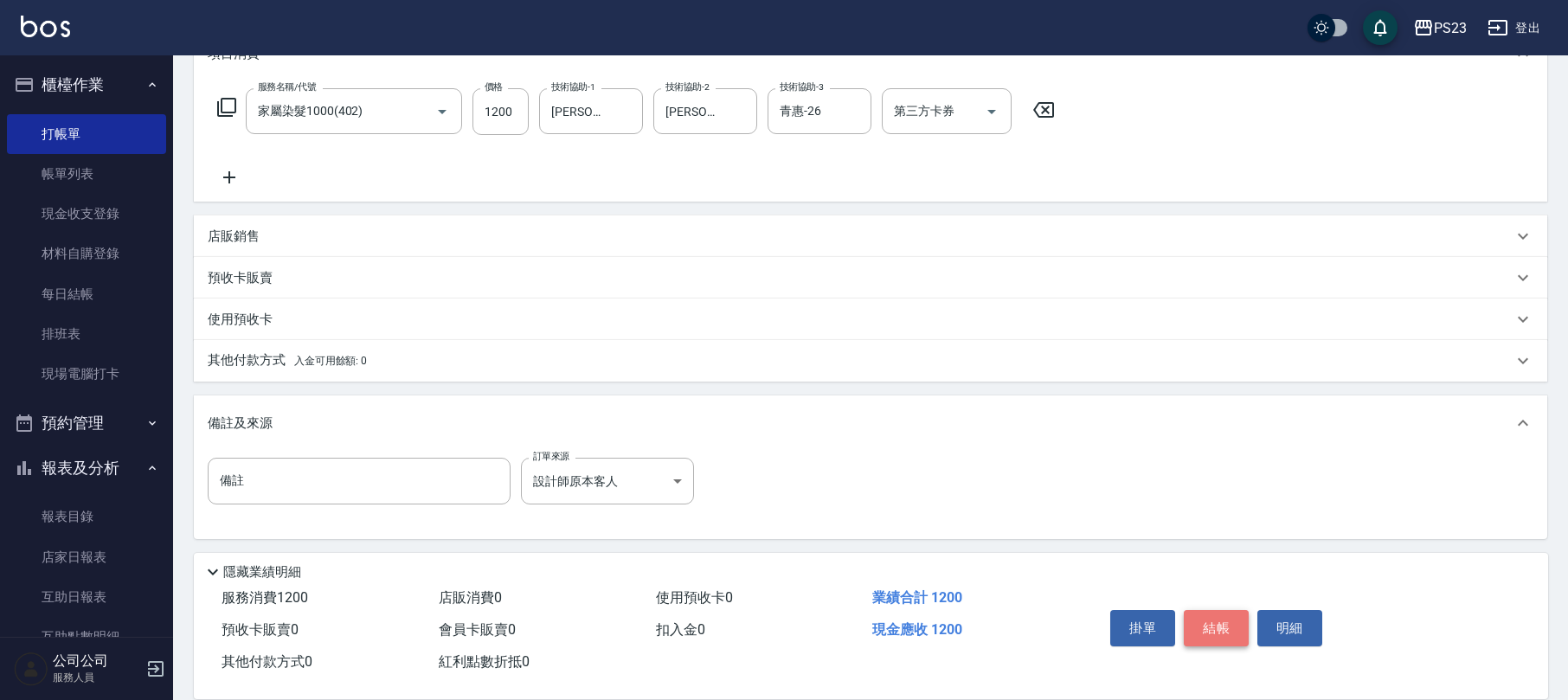
click at [1219, 627] on button "結帳" at bounding box center [1216, 628] width 65 height 36
type input "[DATE] 18:45"
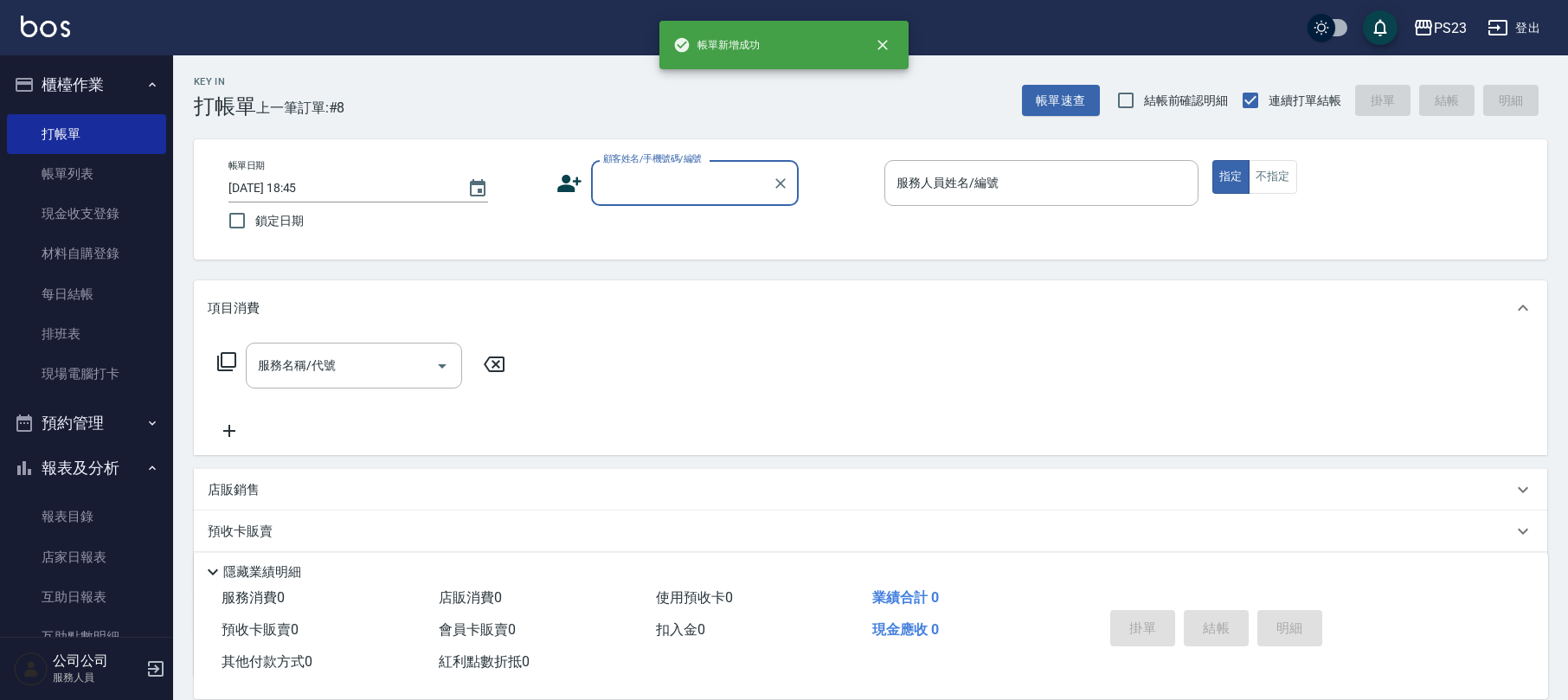
scroll to position [0, 0]
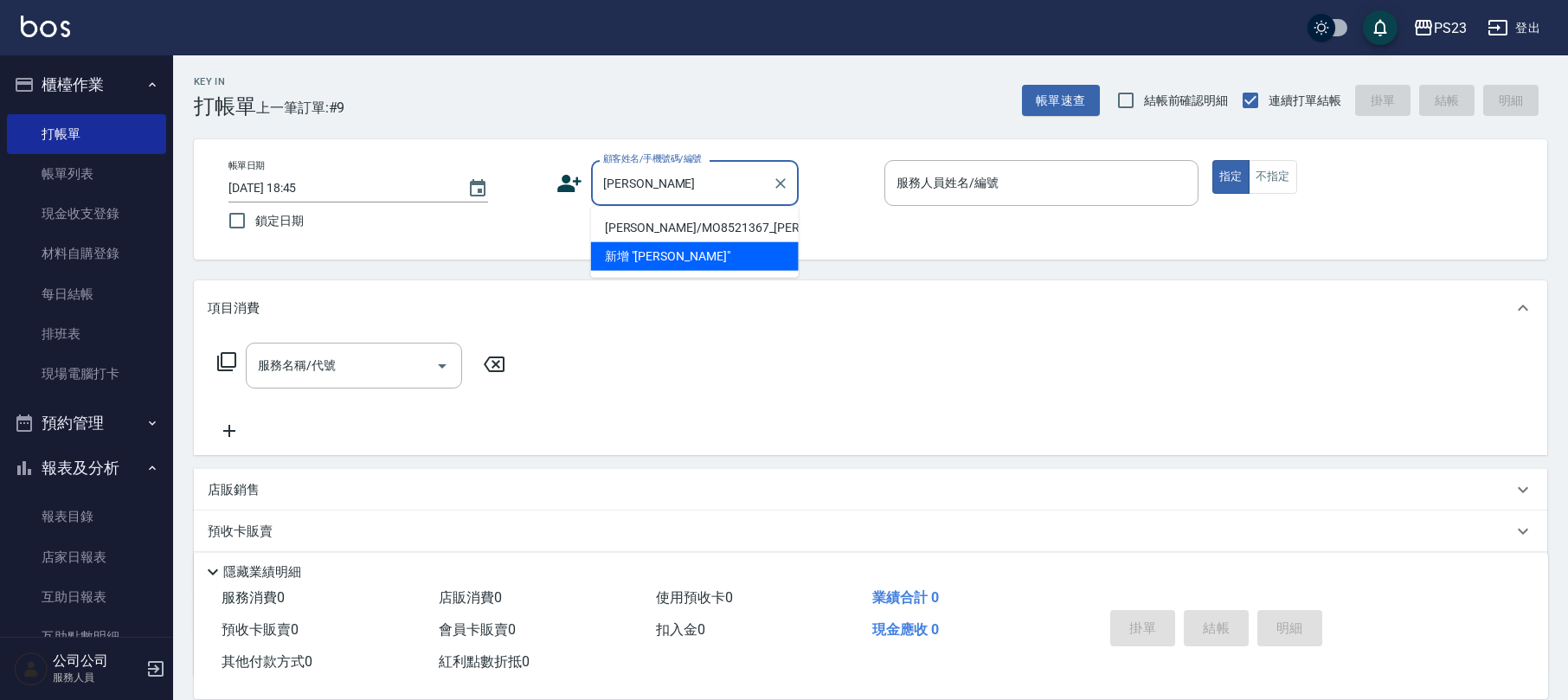
click at [679, 240] on li "[PERSON_NAME]/MO8521367_[PERSON_NAME]/MO8521367" at bounding box center [695, 228] width 208 height 29
type input "[PERSON_NAME]/MO8521367_[PERSON_NAME]/MO8521367"
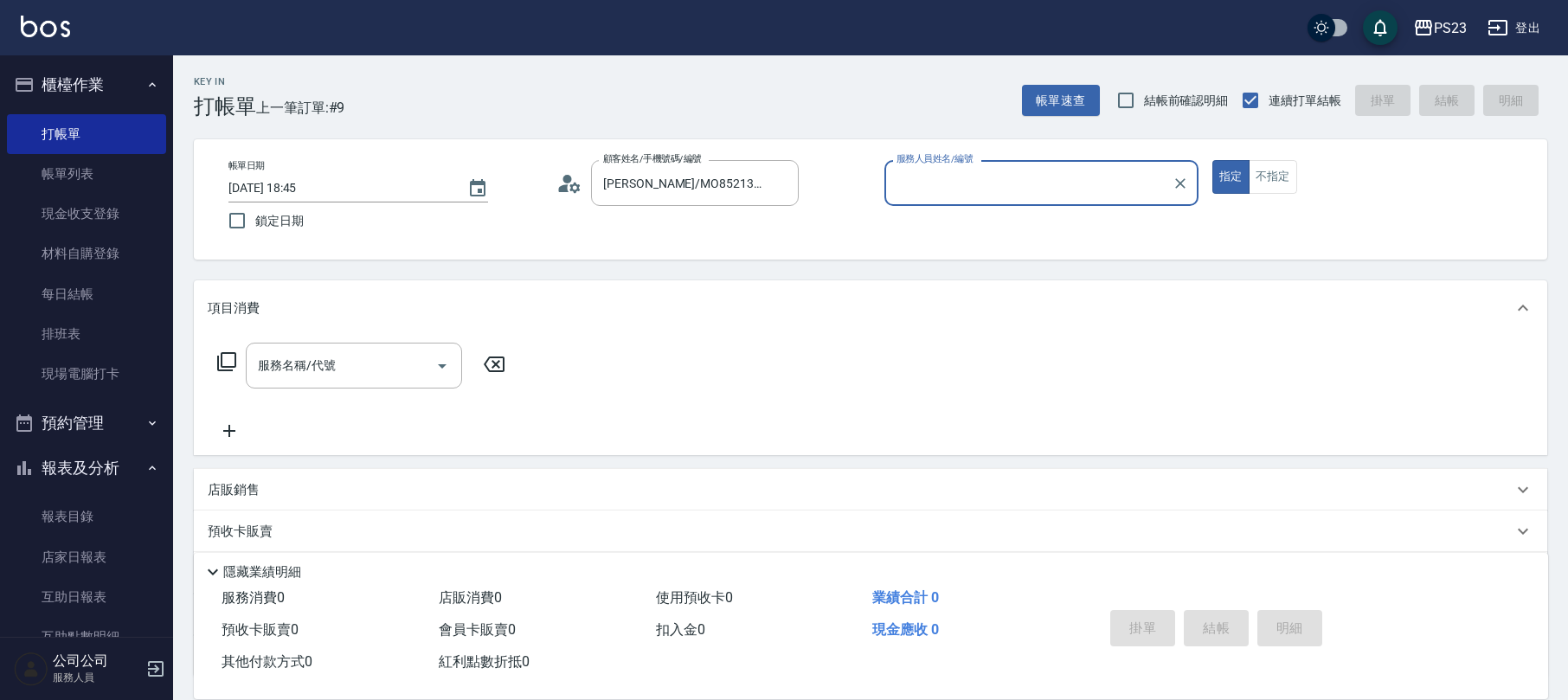
type input "[PERSON_NAME]-0"
click at [340, 364] on input "服務名稱/代號" at bounding box center [341, 365] width 175 height 30
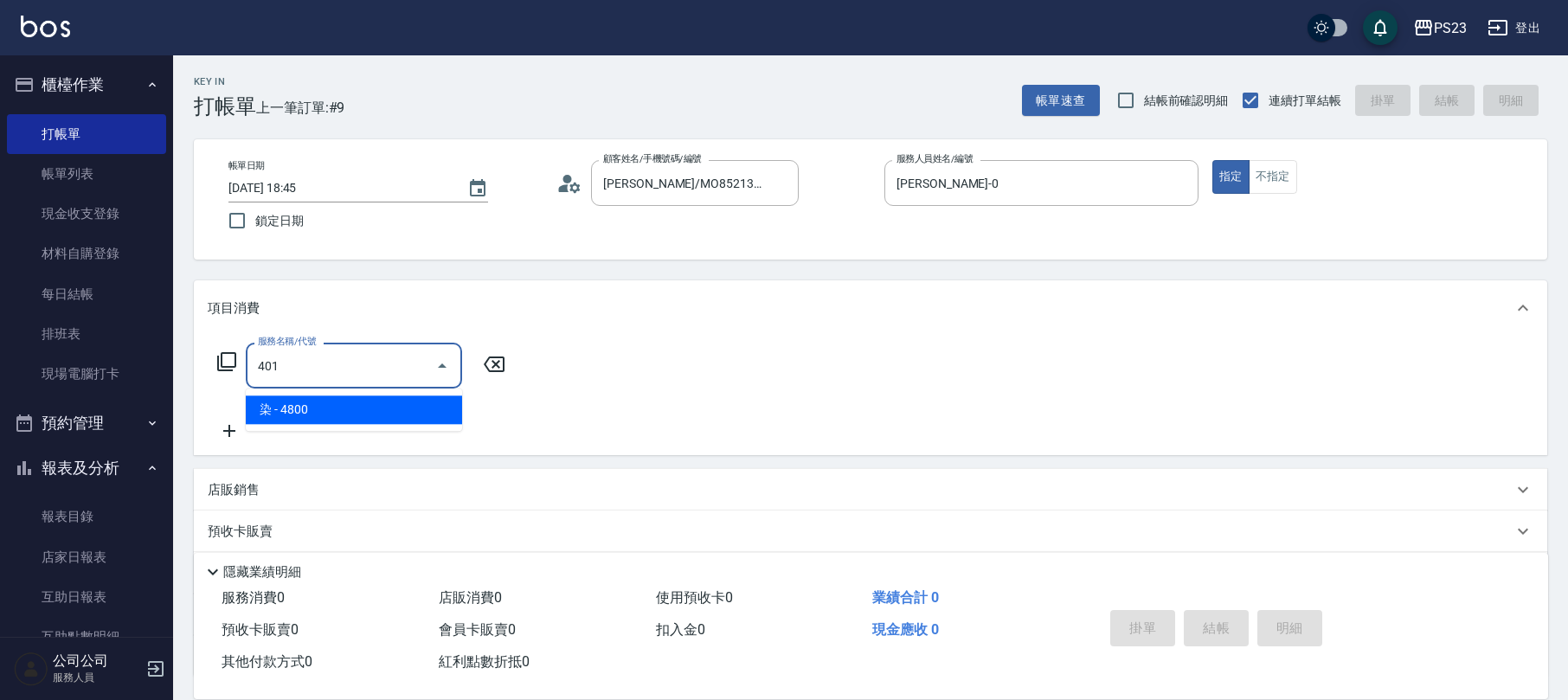
type input "染(401)"
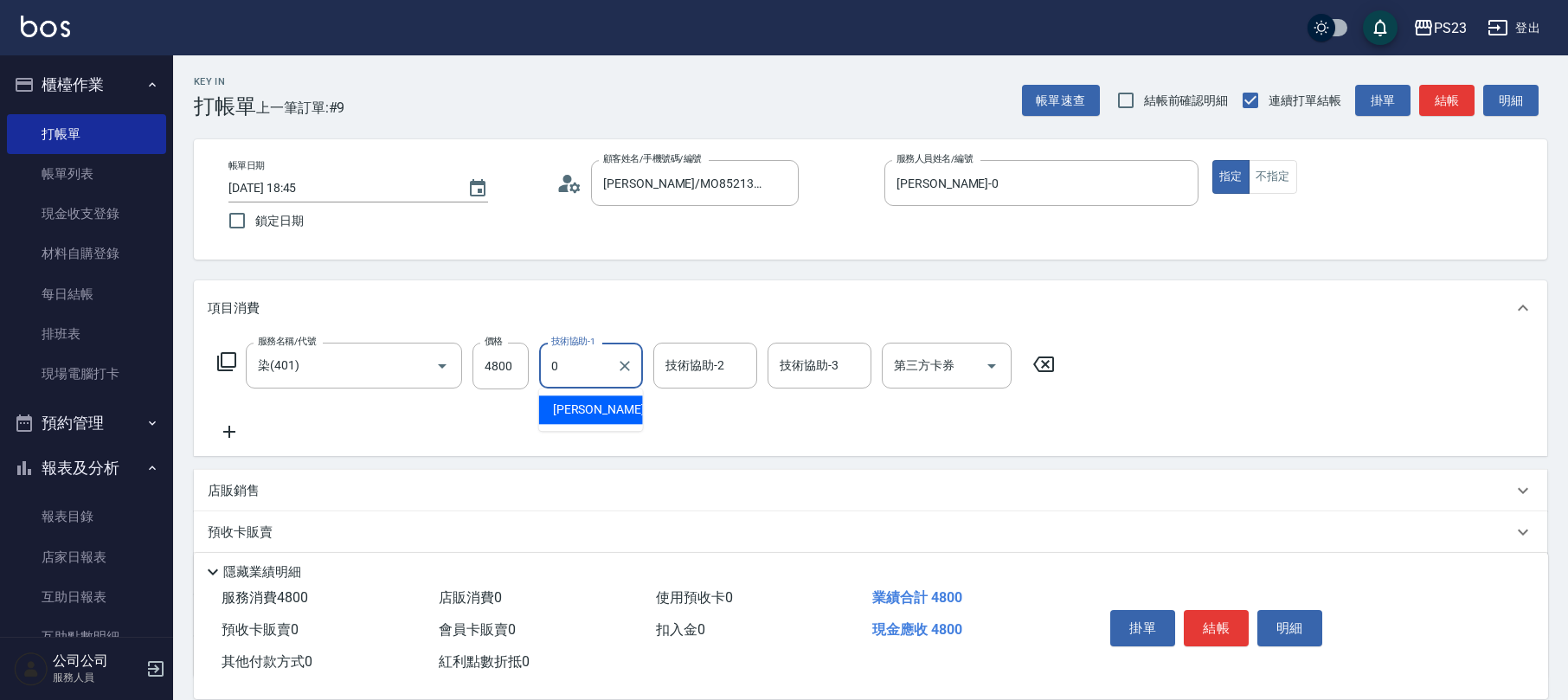
type input "[PERSON_NAME]-0"
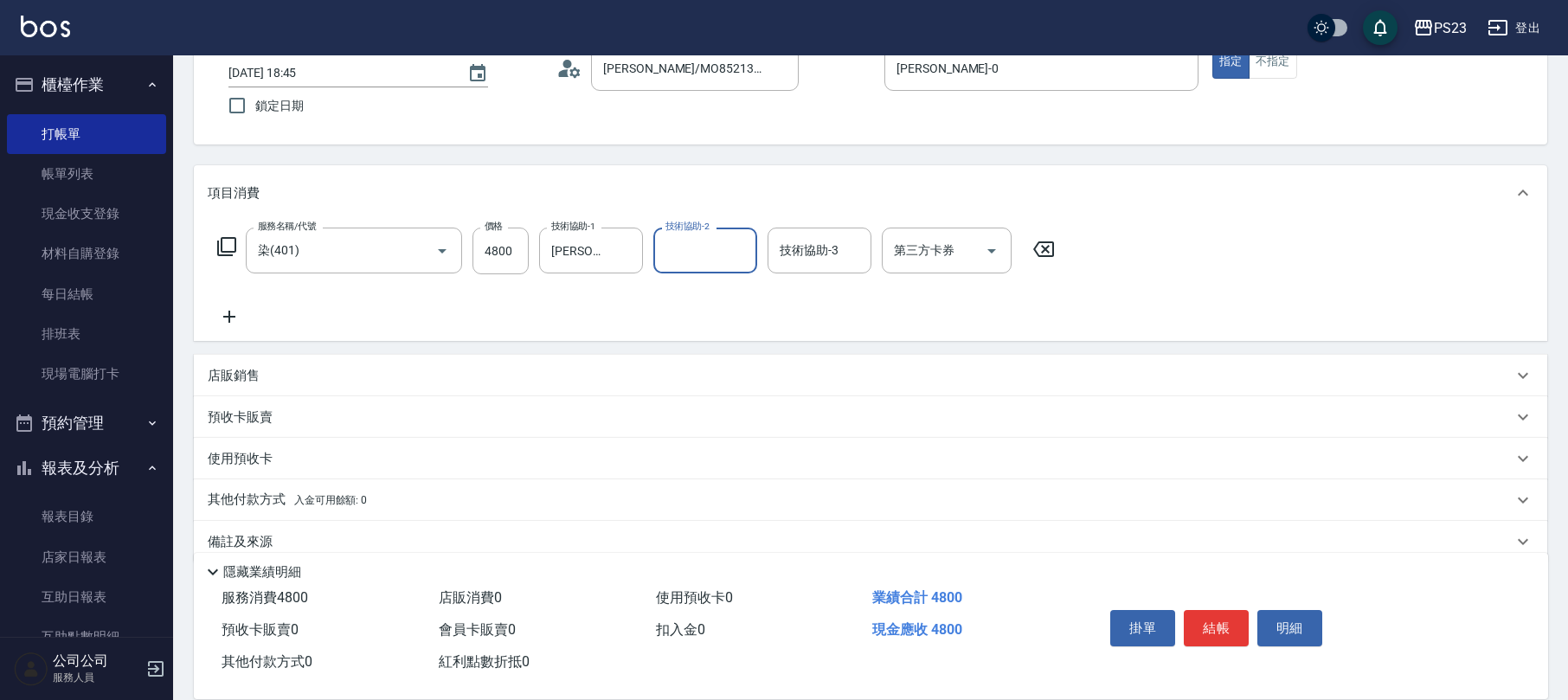
scroll to position [139, 0]
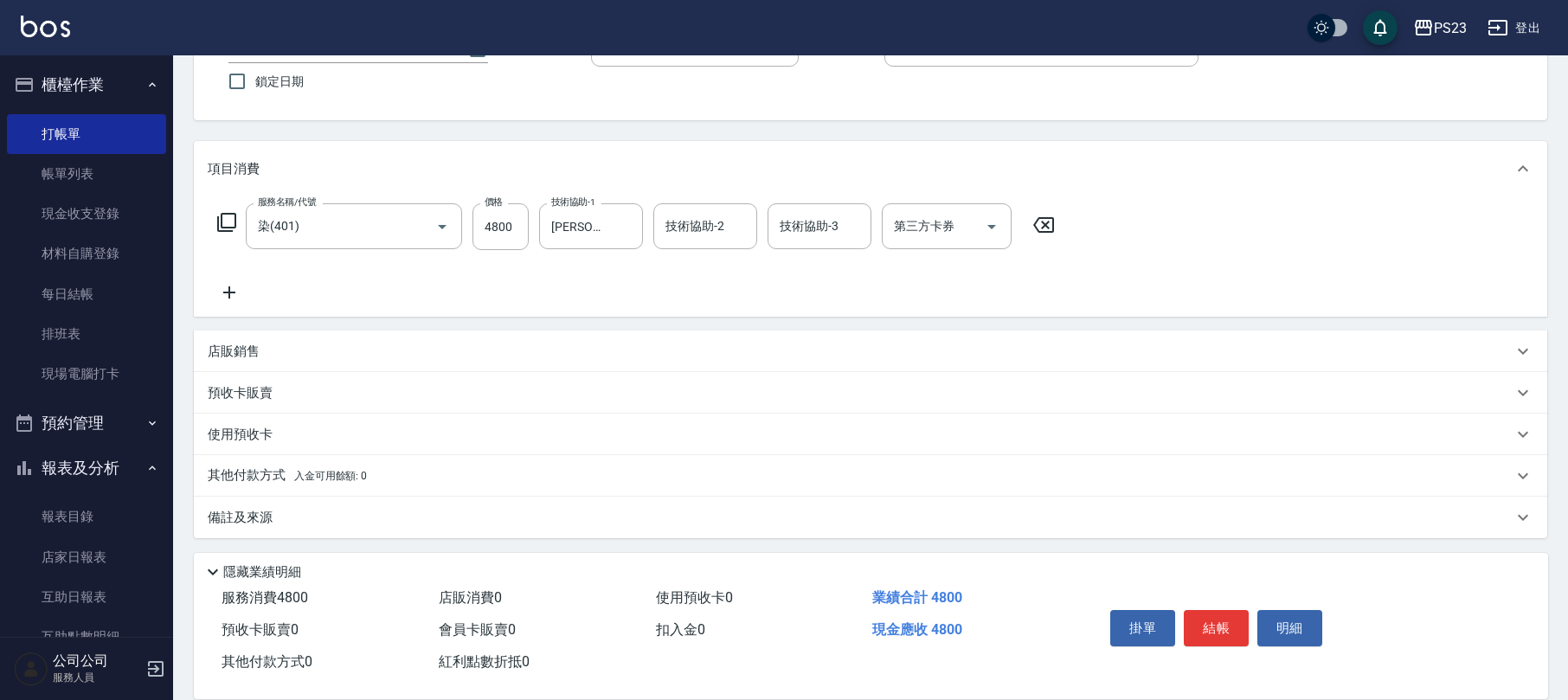
drag, startPoint x: 308, startPoint y: 530, endPoint x: 350, endPoint y: 519, distance: 43.9
click at [317, 533] on div "備註及來源" at bounding box center [870, 518] width 1353 height 42
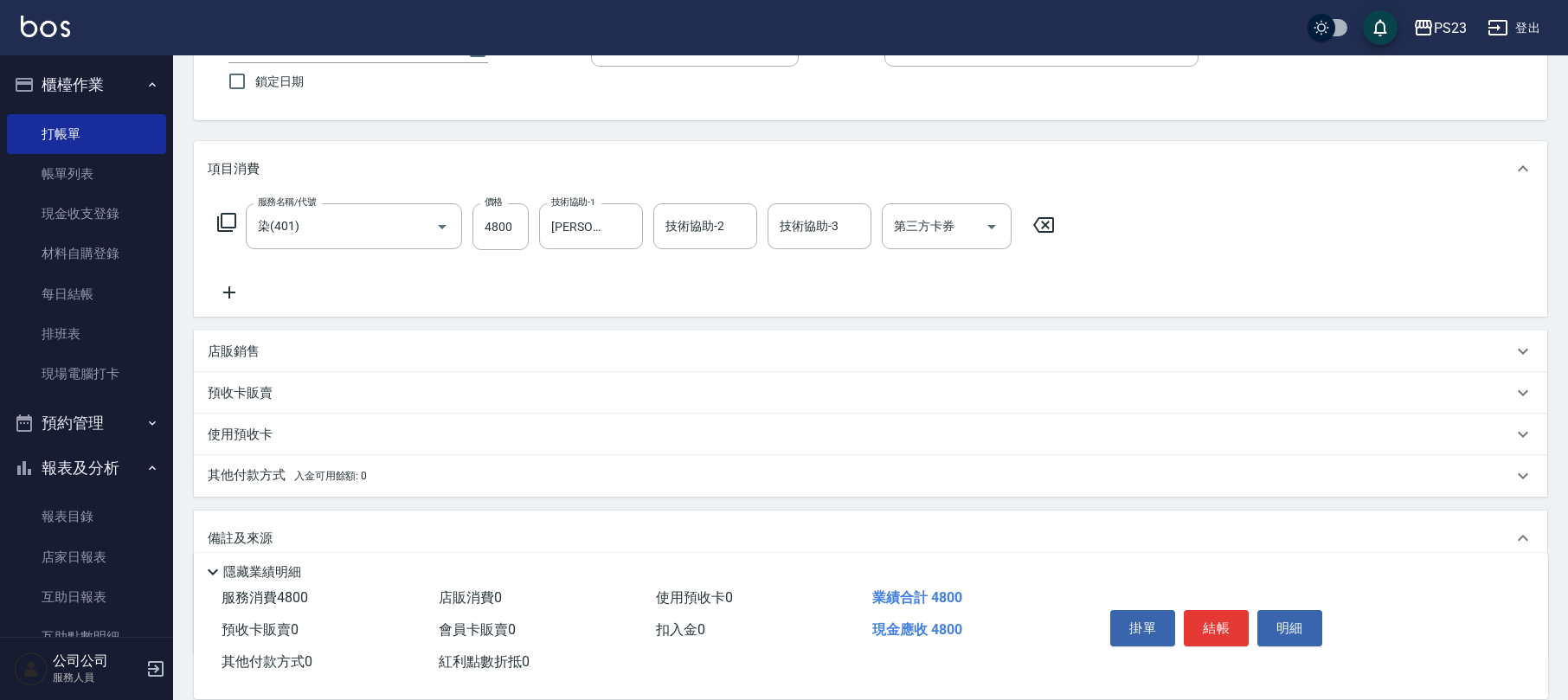
scroll to position [250, 0]
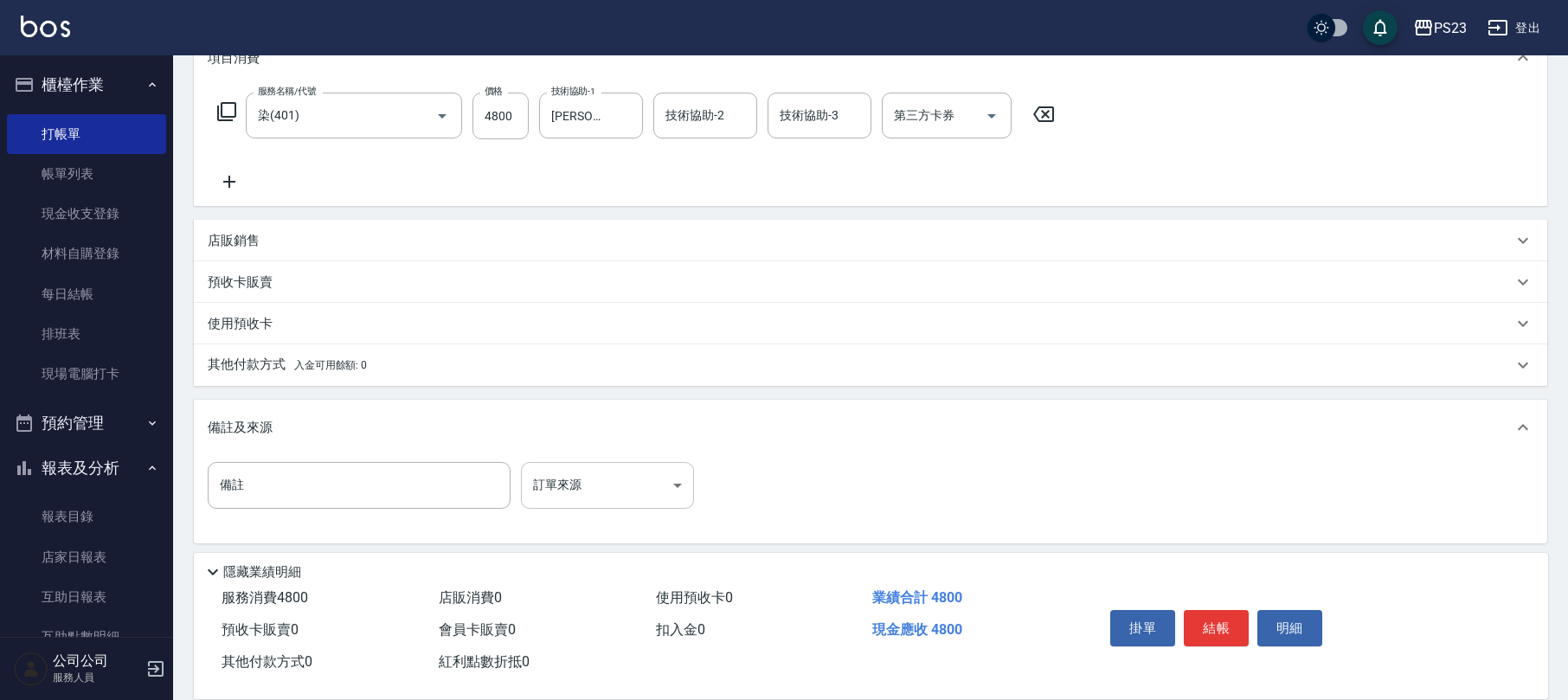
click at [628, 498] on body "PS23 登出 櫃檯作業 打帳單 帳單列表 現金收支登錄 材料自購登錄 每日結帳 排班表 現場電腦打卡 預約管理 預約管理 單日預約紀錄 單週預約紀錄 報表及…" at bounding box center [784, 228] width 1568 height 956
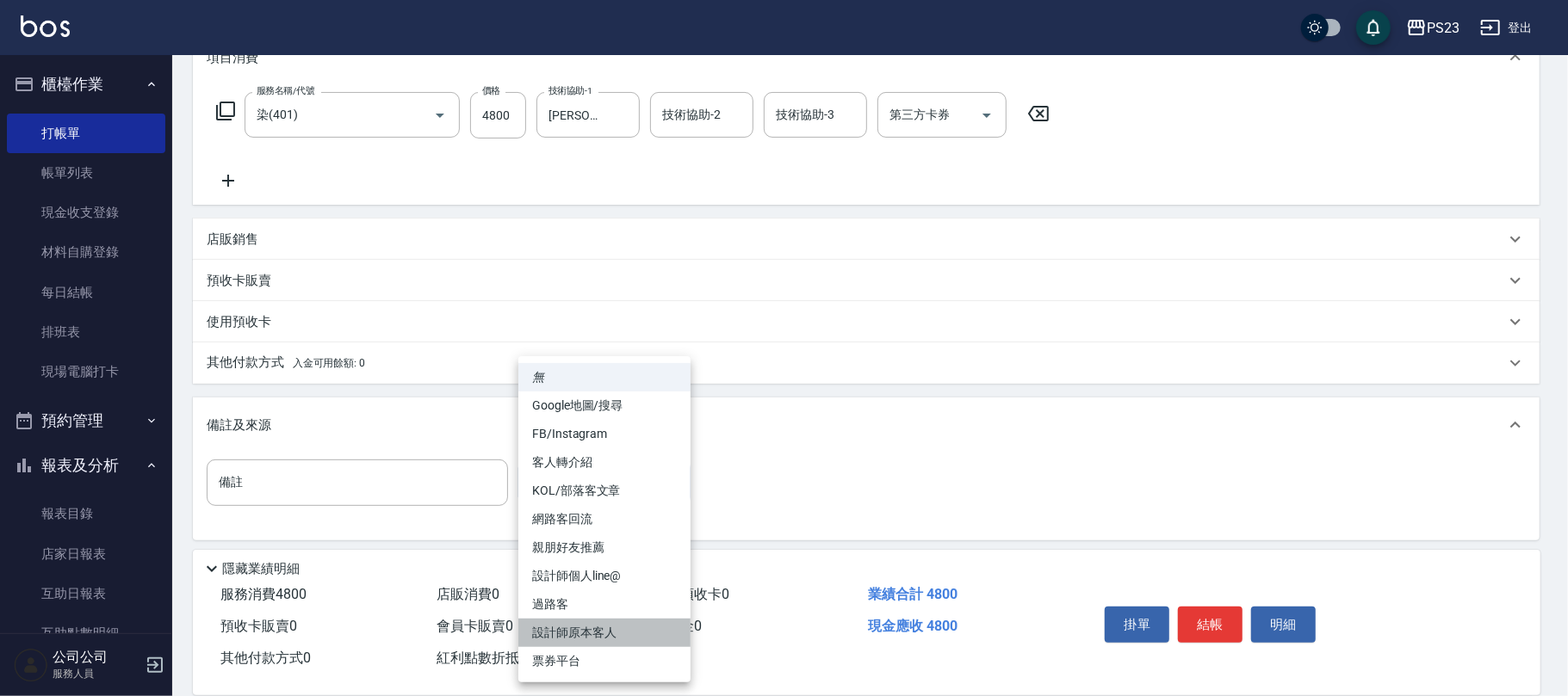
click at [614, 638] on li "設計師原本客人" at bounding box center [604, 632] width 172 height 29
type input "設計師原本客人"
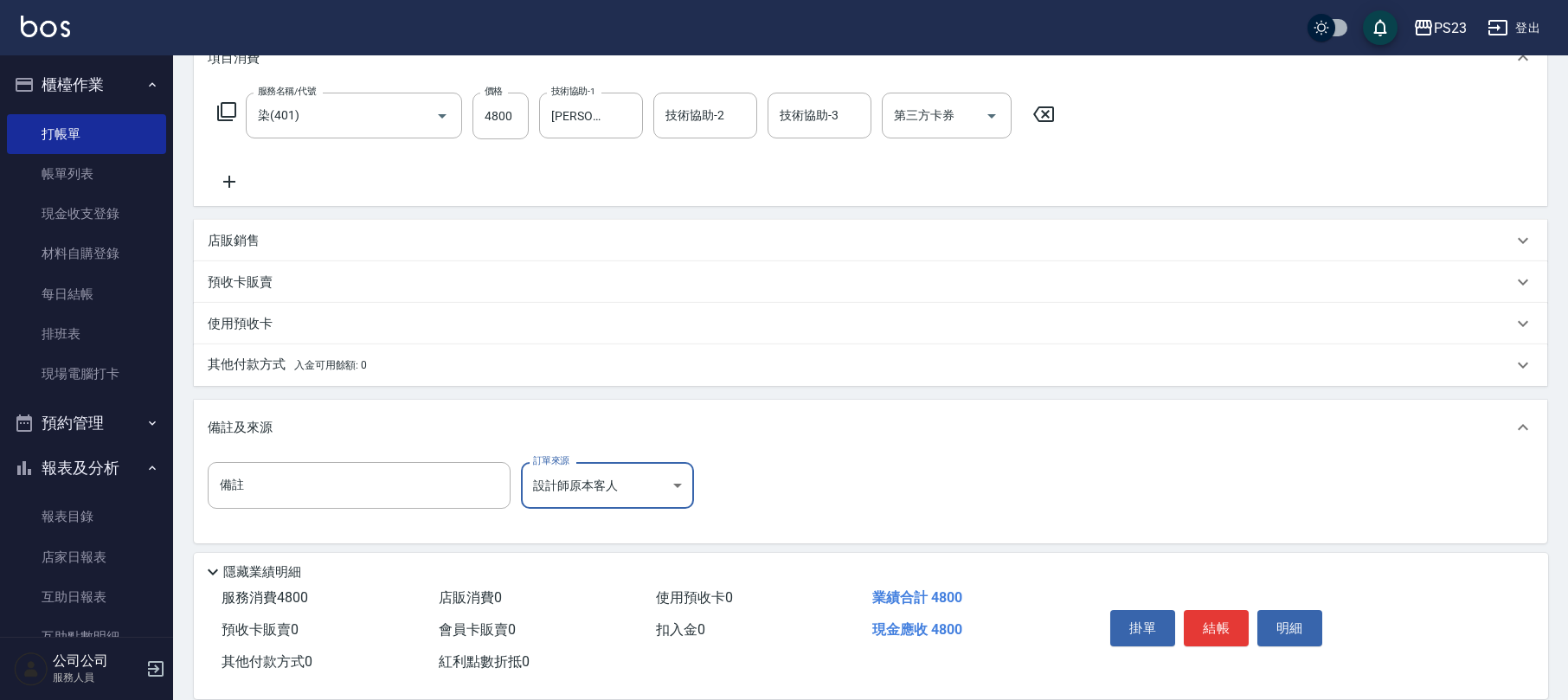
scroll to position [0, 0]
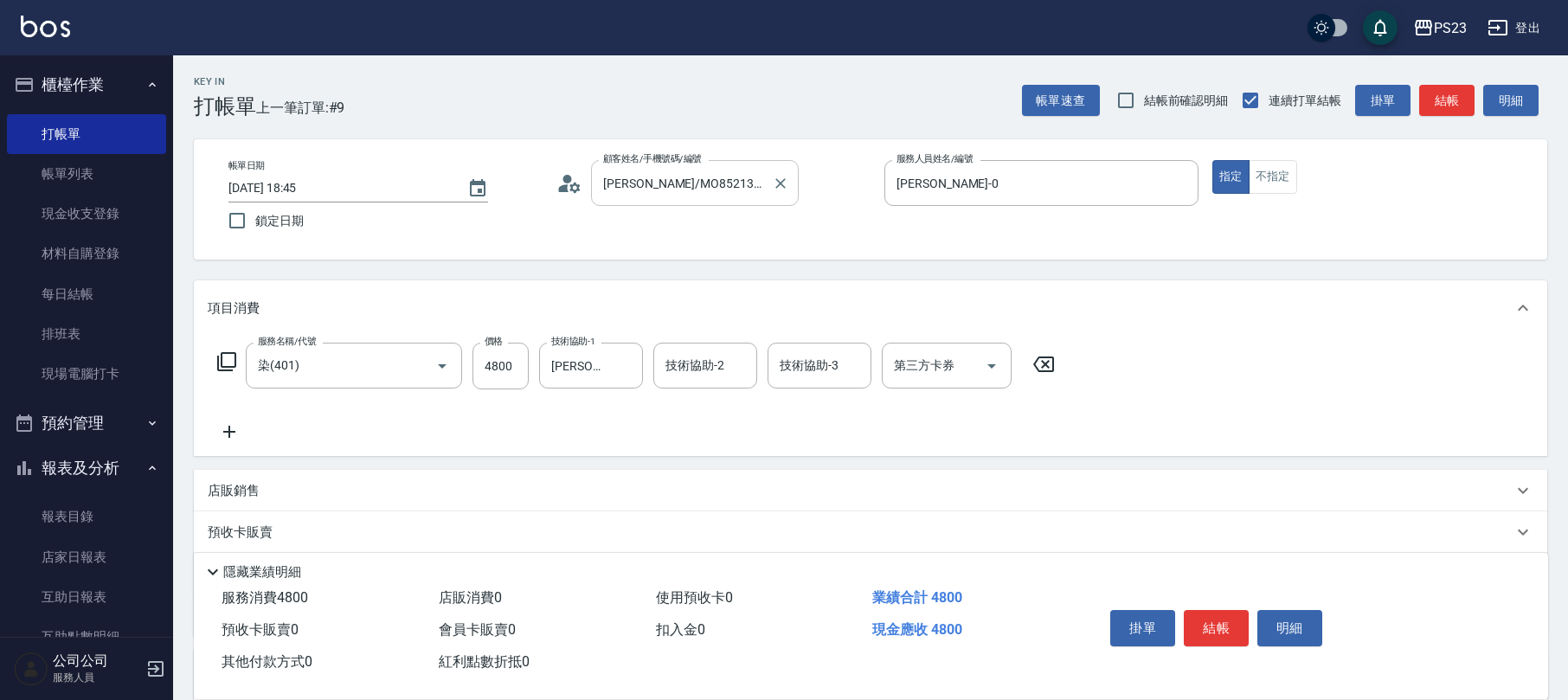
click at [651, 180] on input "[PERSON_NAME]/MO8521367_[PERSON_NAME]/MO8521367" at bounding box center [682, 183] width 166 height 30
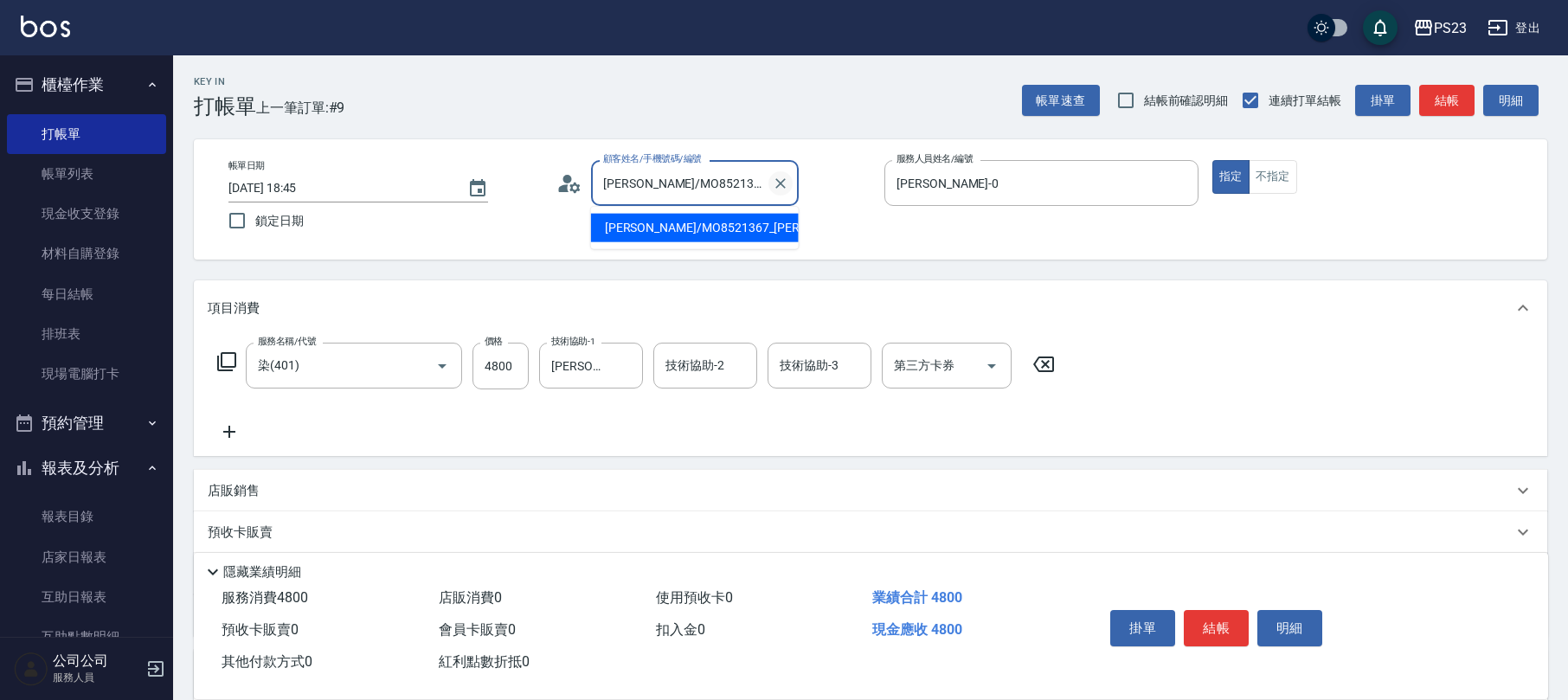
click at [783, 188] on icon "Clear" at bounding box center [780, 183] width 17 height 17
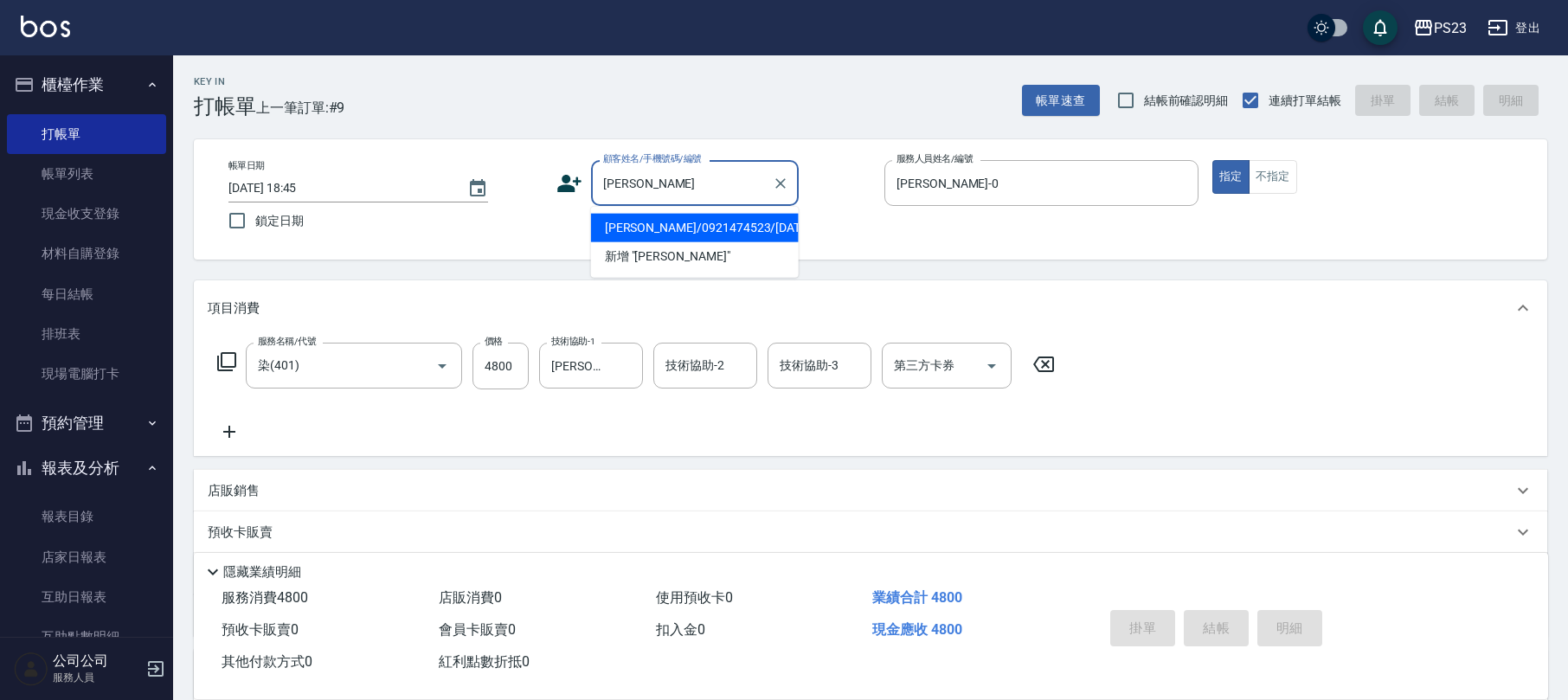
click at [677, 218] on li "[PERSON_NAME]/0921474523/[DATE]" at bounding box center [695, 228] width 208 height 29
type input "[PERSON_NAME]/0921474523/[DATE]"
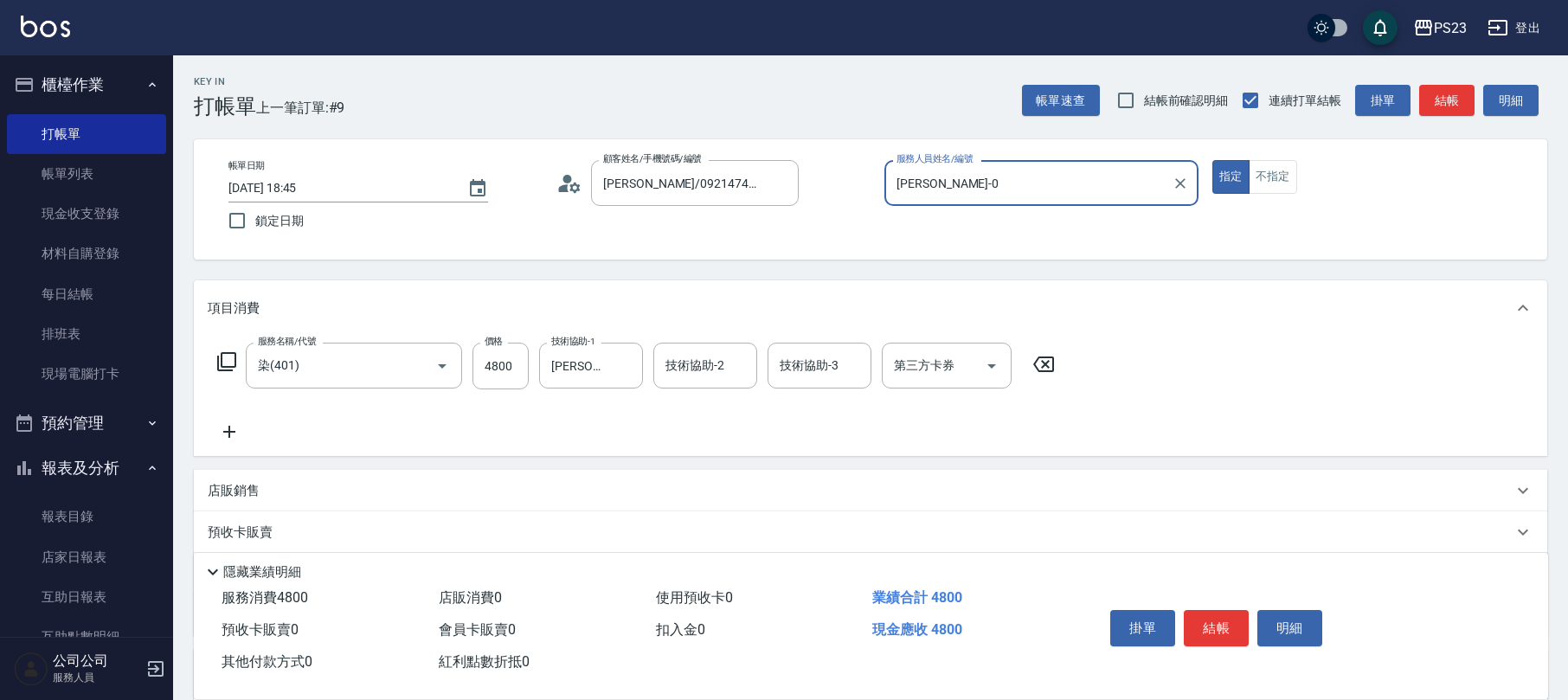
scroll to position [115, 0]
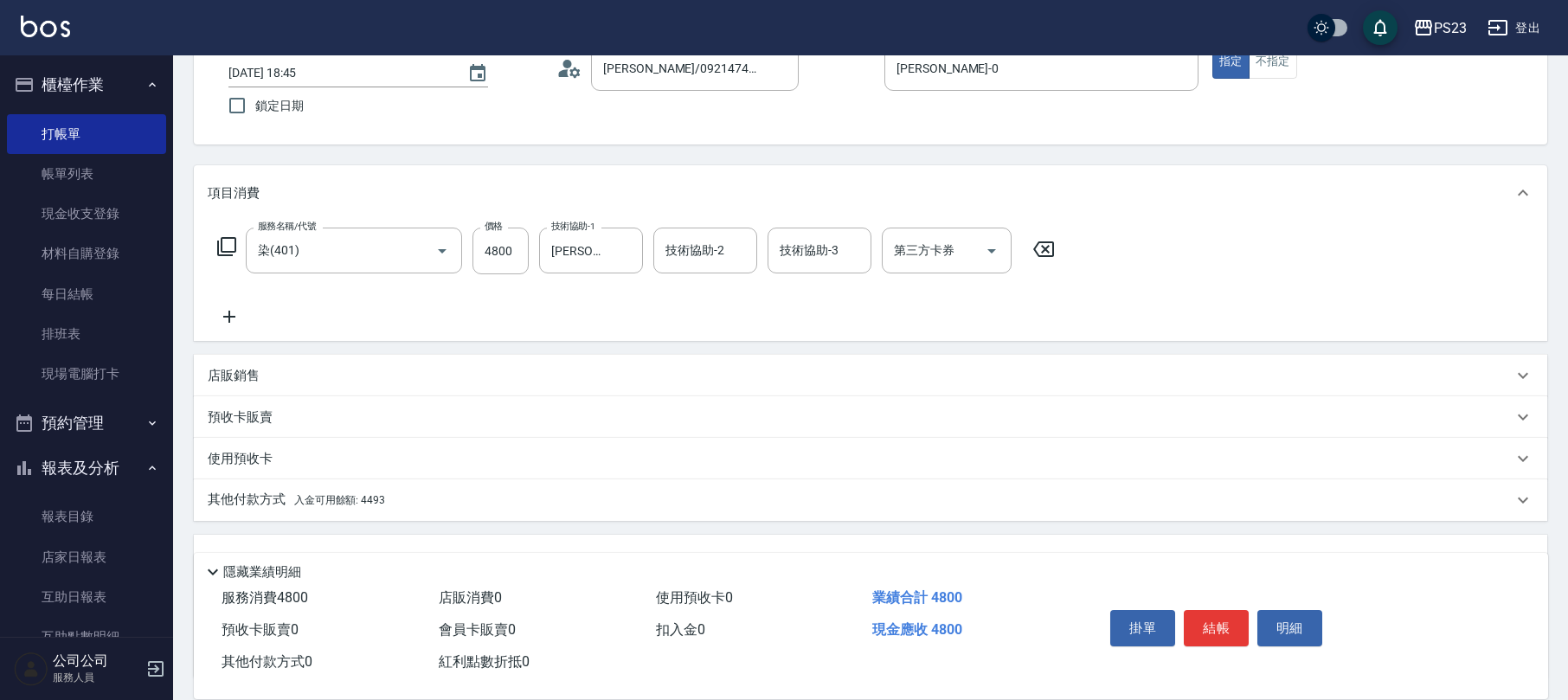
drag, startPoint x: 388, startPoint y: 507, endPoint x: 409, endPoint y: 499, distance: 22.2
click at [388, 506] on div "其他付款方式 入金可用餘額: 4493" at bounding box center [860, 500] width 1305 height 19
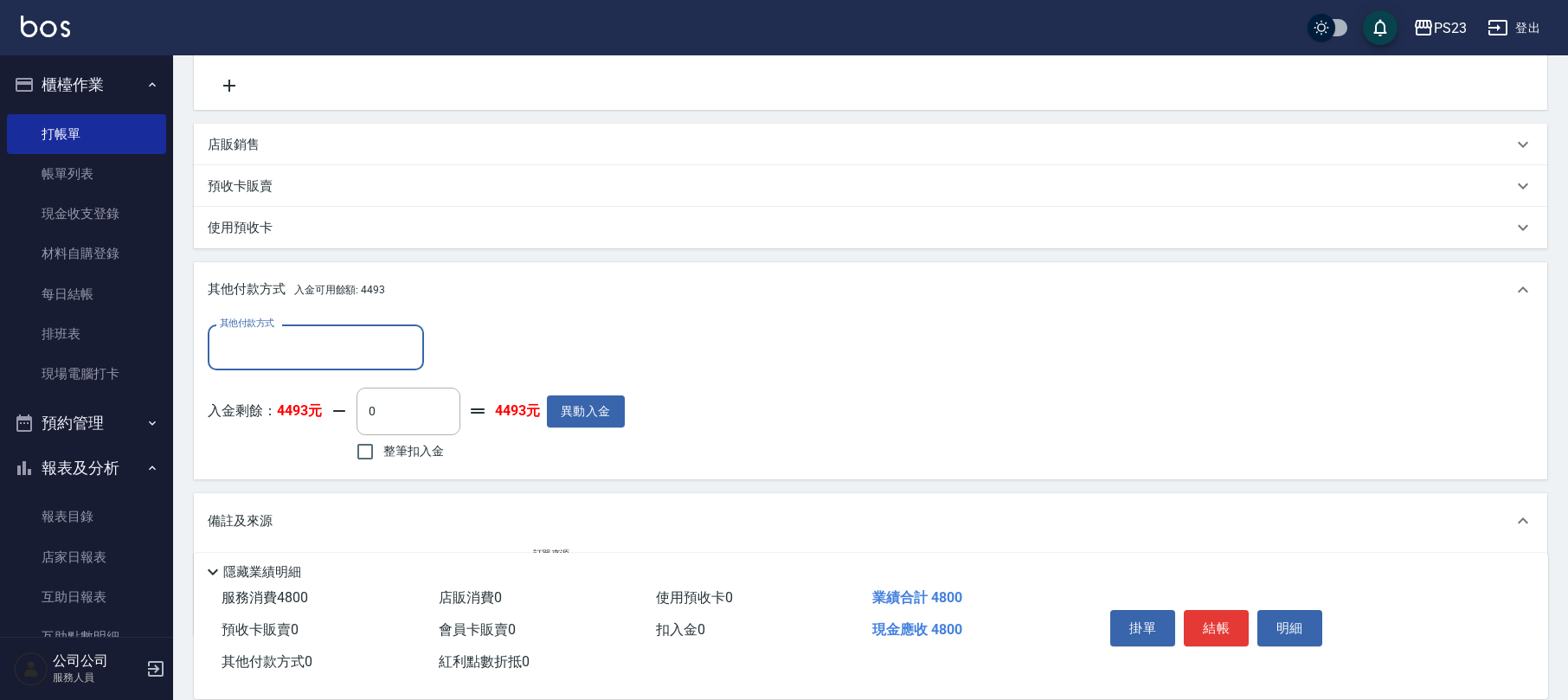
scroll to position [0, 0]
click at [396, 446] on span "整筆扣入金" at bounding box center [413, 451] width 61 height 18
click at [383, 446] on input "整筆扣入金" at bounding box center [365, 451] width 36 height 36
checkbox input "true"
type input "4493"
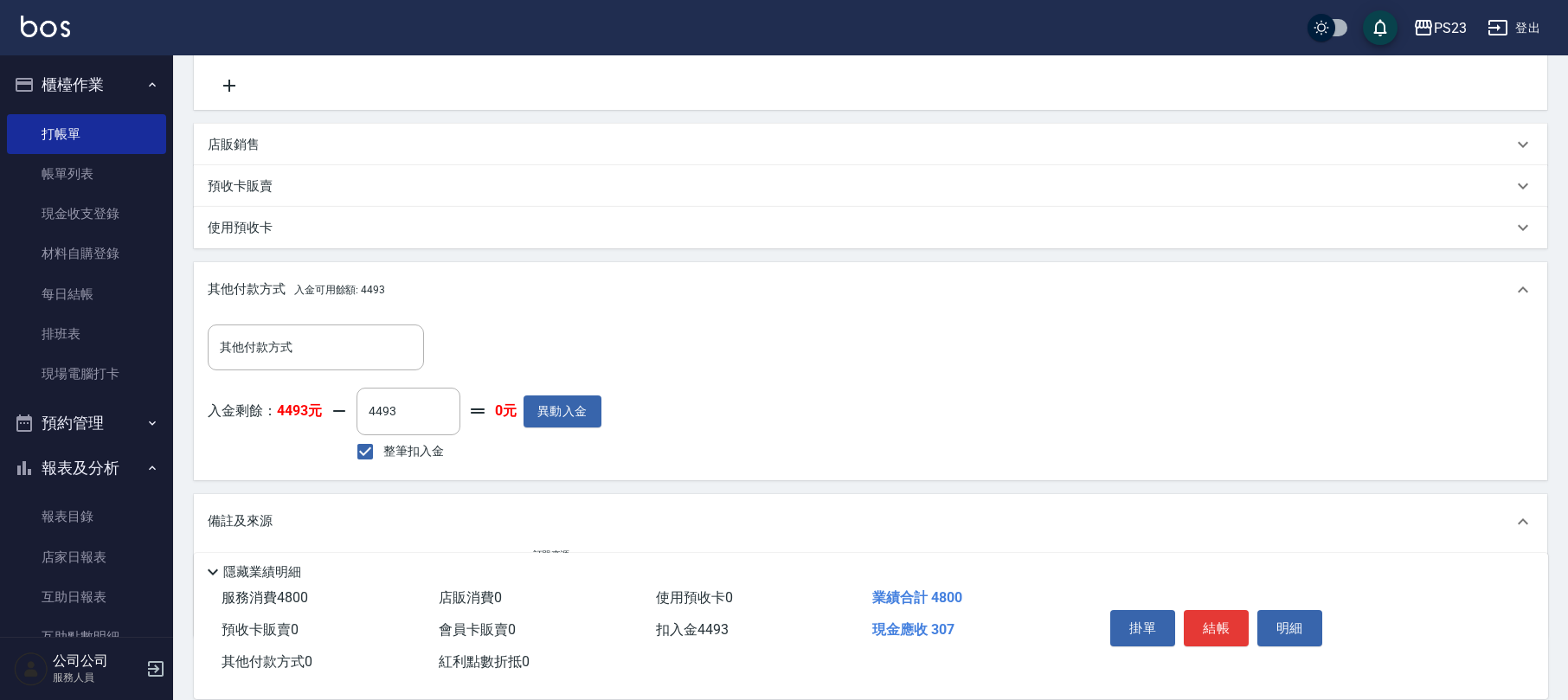
click at [401, 447] on span "整筆扣入金" at bounding box center [413, 451] width 61 height 18
click at [383, 447] on input "整筆扣入金" at bounding box center [365, 451] width 36 height 36
checkbox input "false"
type input "0"
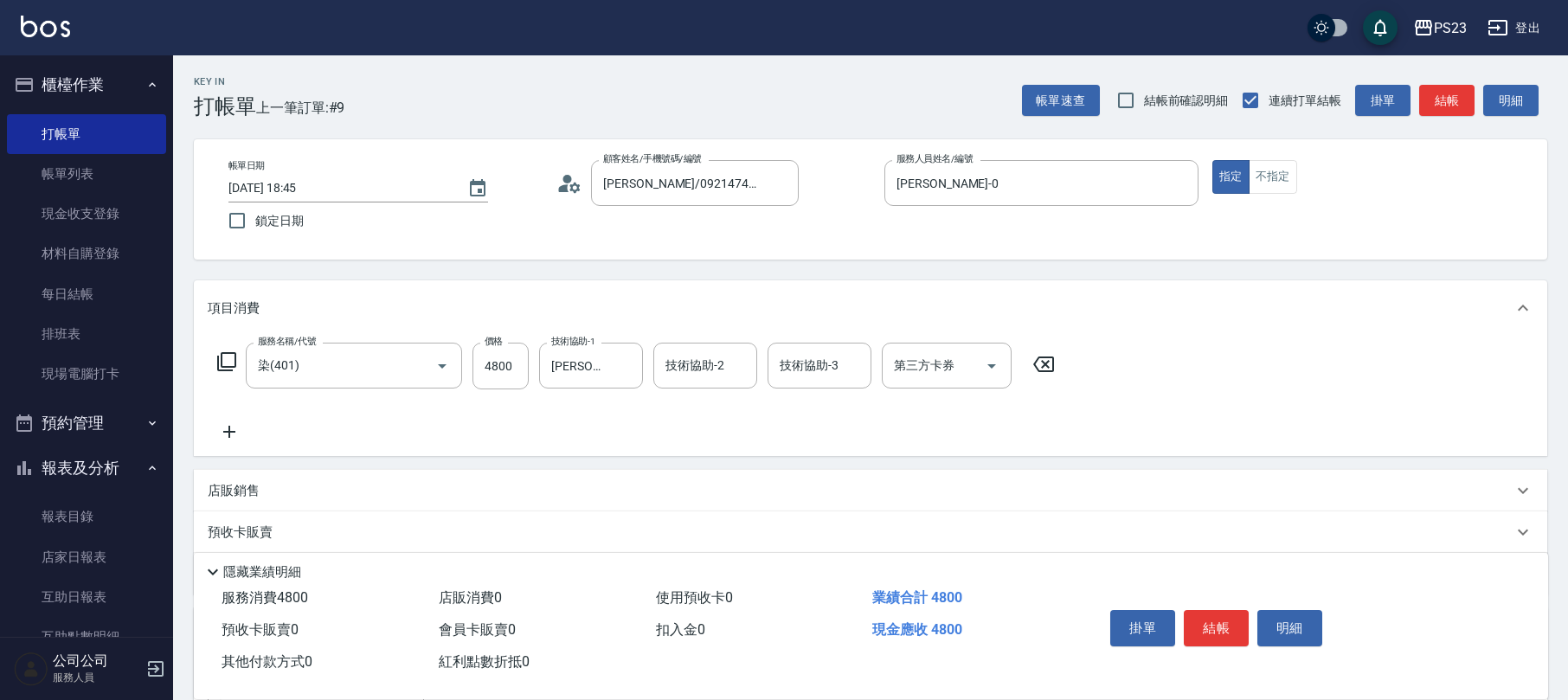
scroll to position [445, 0]
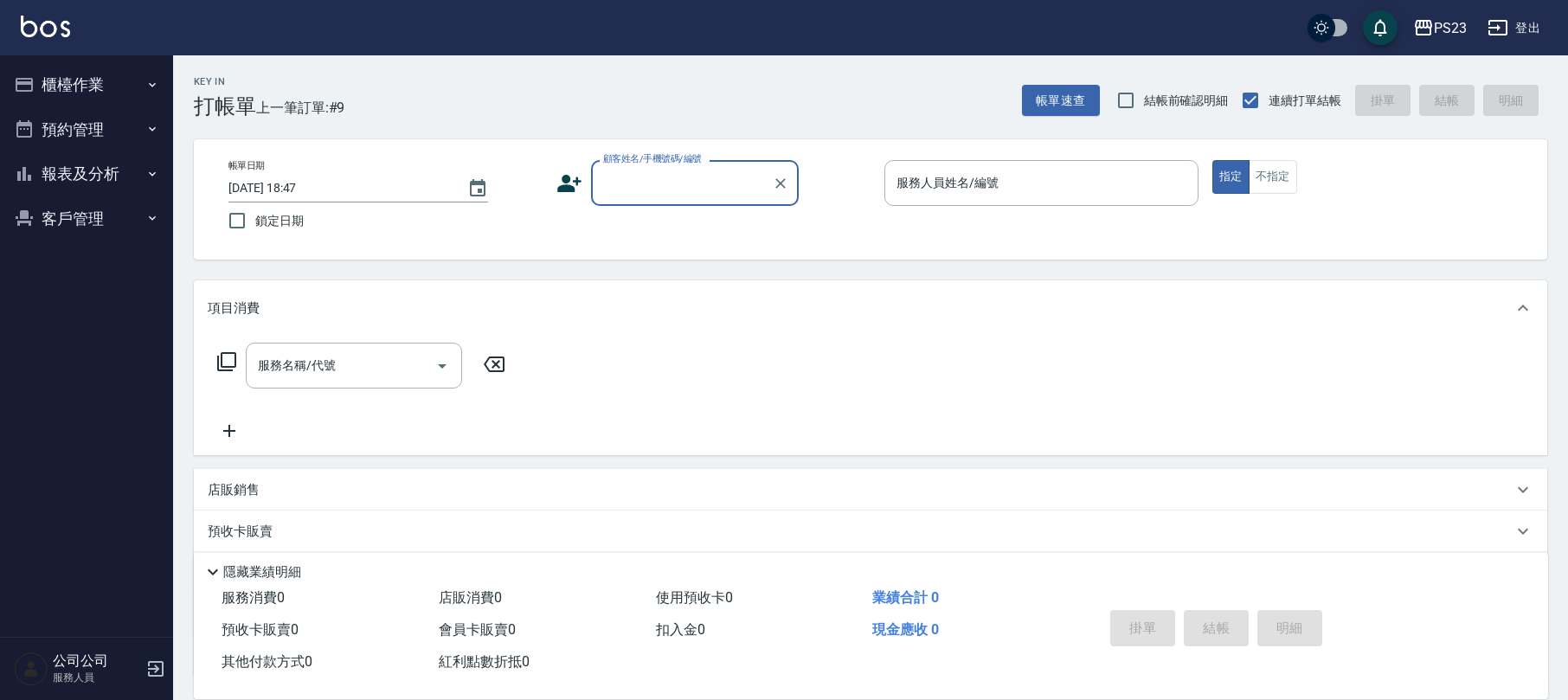
click at [680, 180] on input "顧客姓名/手機號碼/編號" at bounding box center [682, 183] width 166 height 30
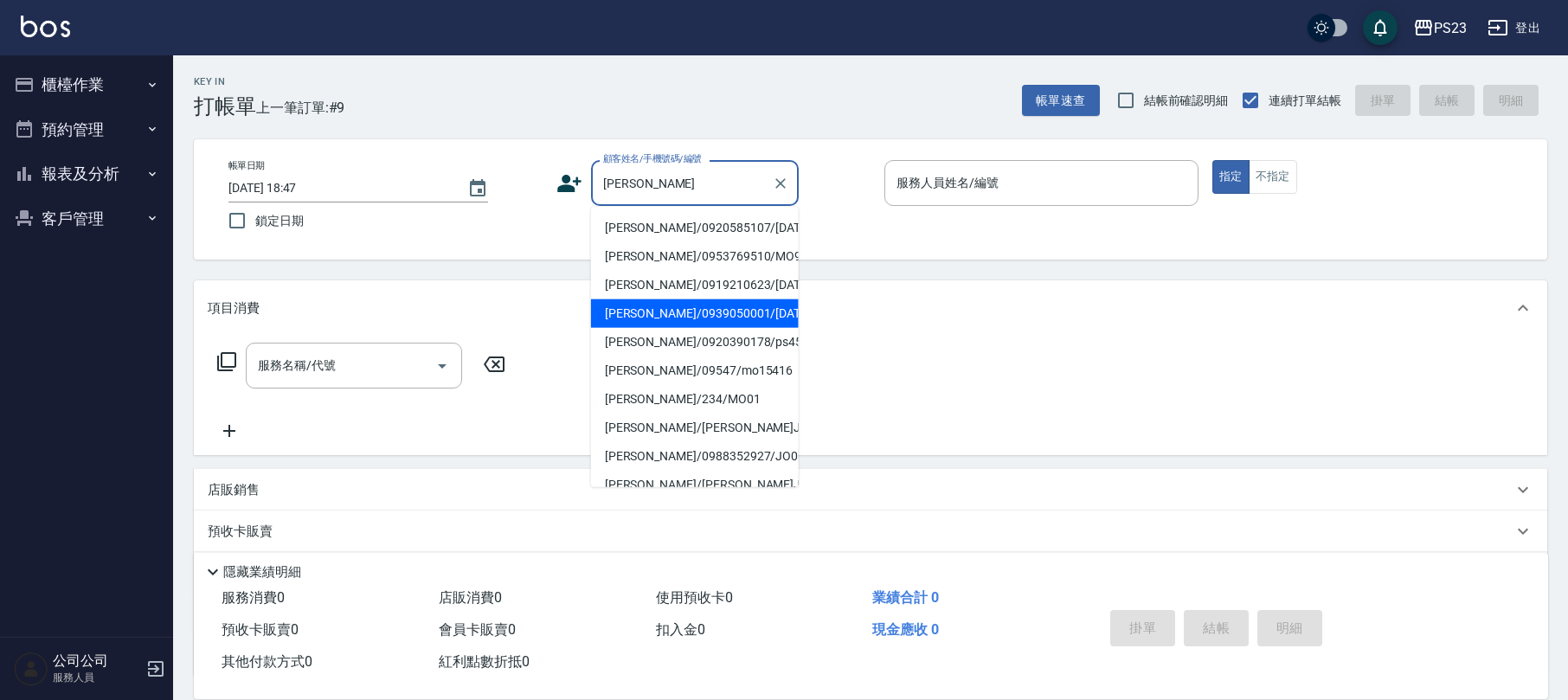
click at [748, 328] on li "張淑華/0939050001/MO550318" at bounding box center [695, 313] width 208 height 29
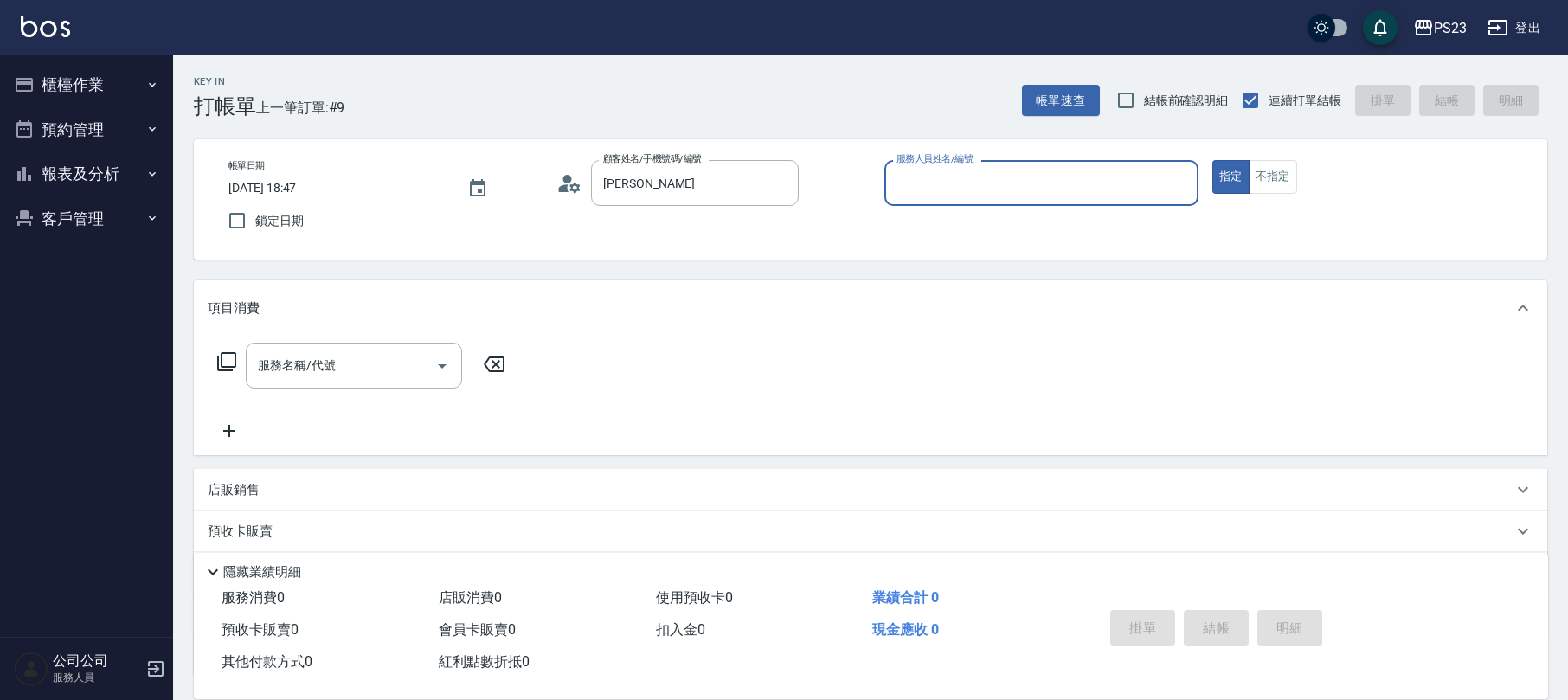
type input "張淑華/0939050001/MO550318"
type input "[PERSON_NAME]-0"
click at [356, 351] on input "服務名稱/代號" at bounding box center [341, 365] width 175 height 30
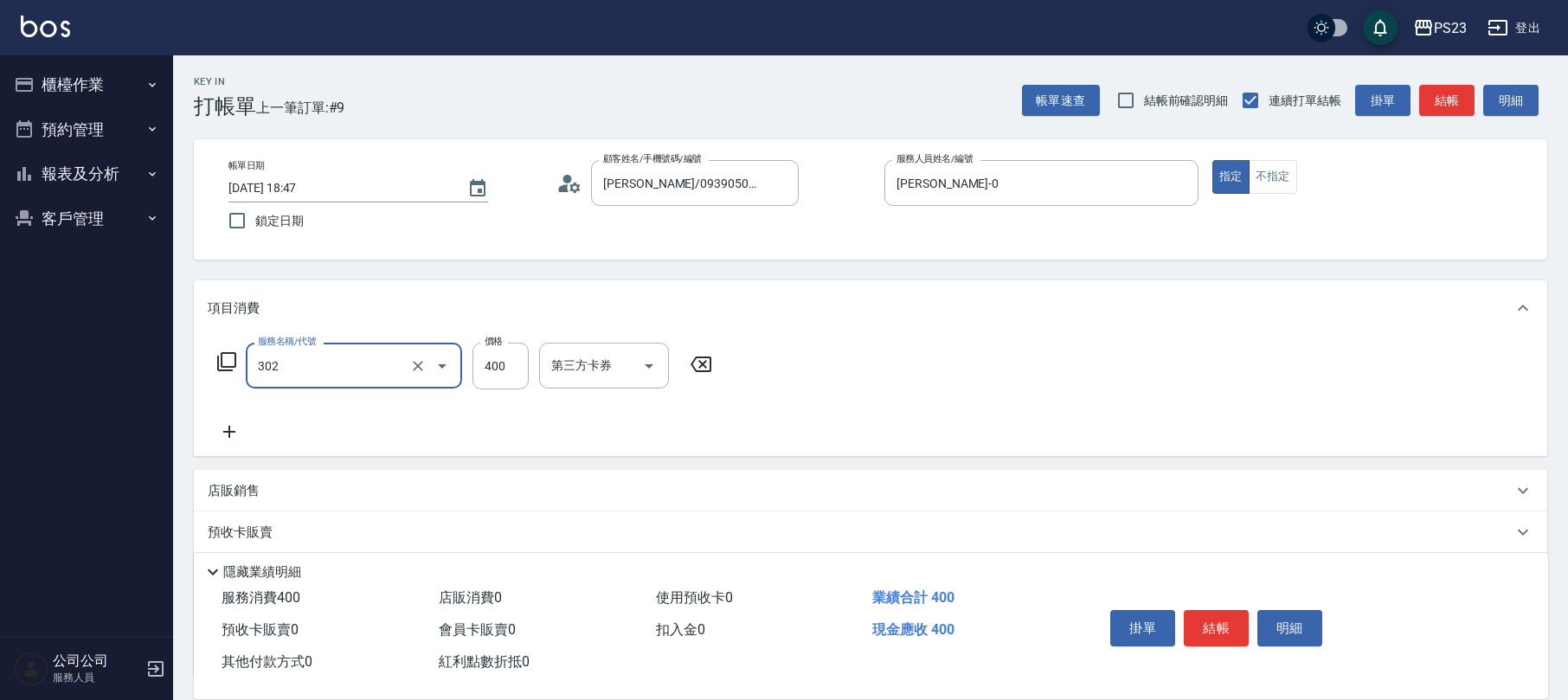
type input "單剪400(302)"
type input "1200"
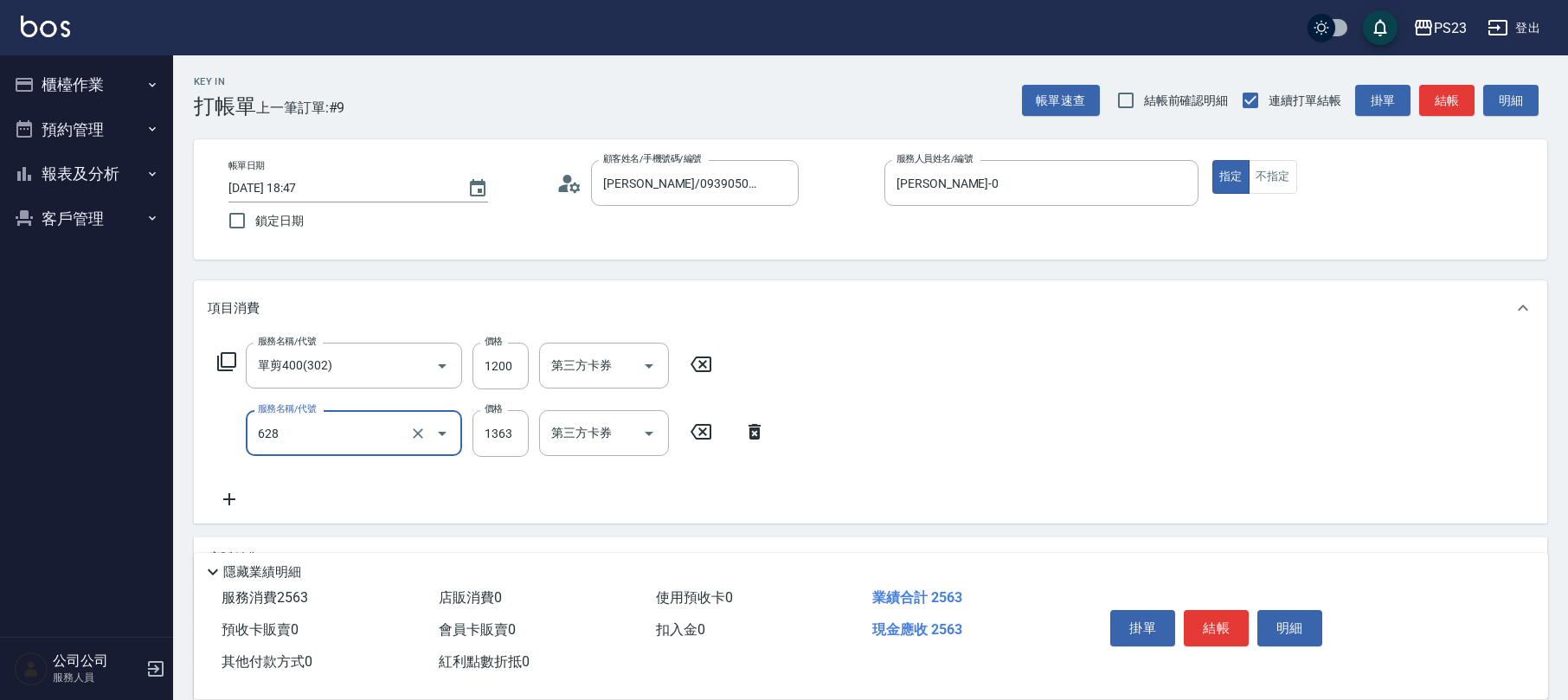
type input "中草藥2000(628)"
type input "1500"
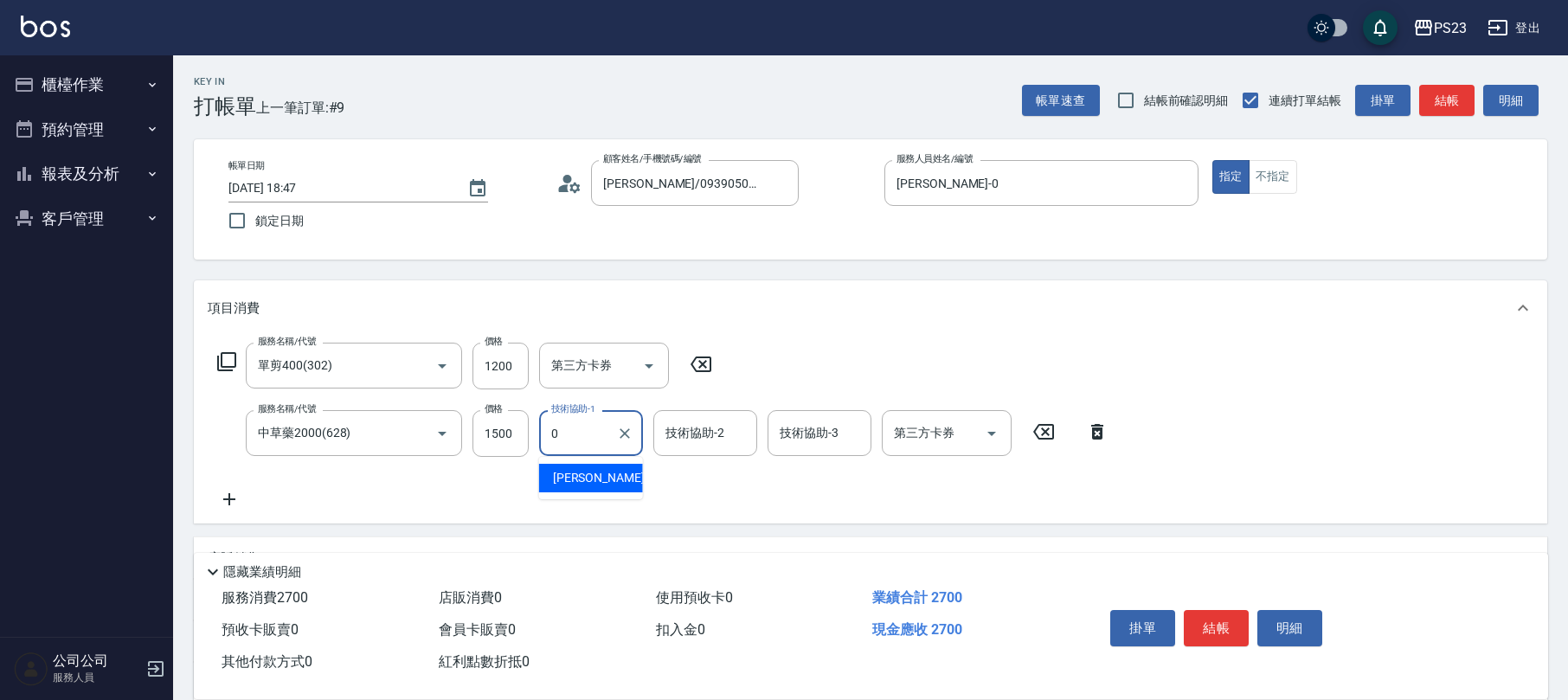
type input "[PERSON_NAME]-0"
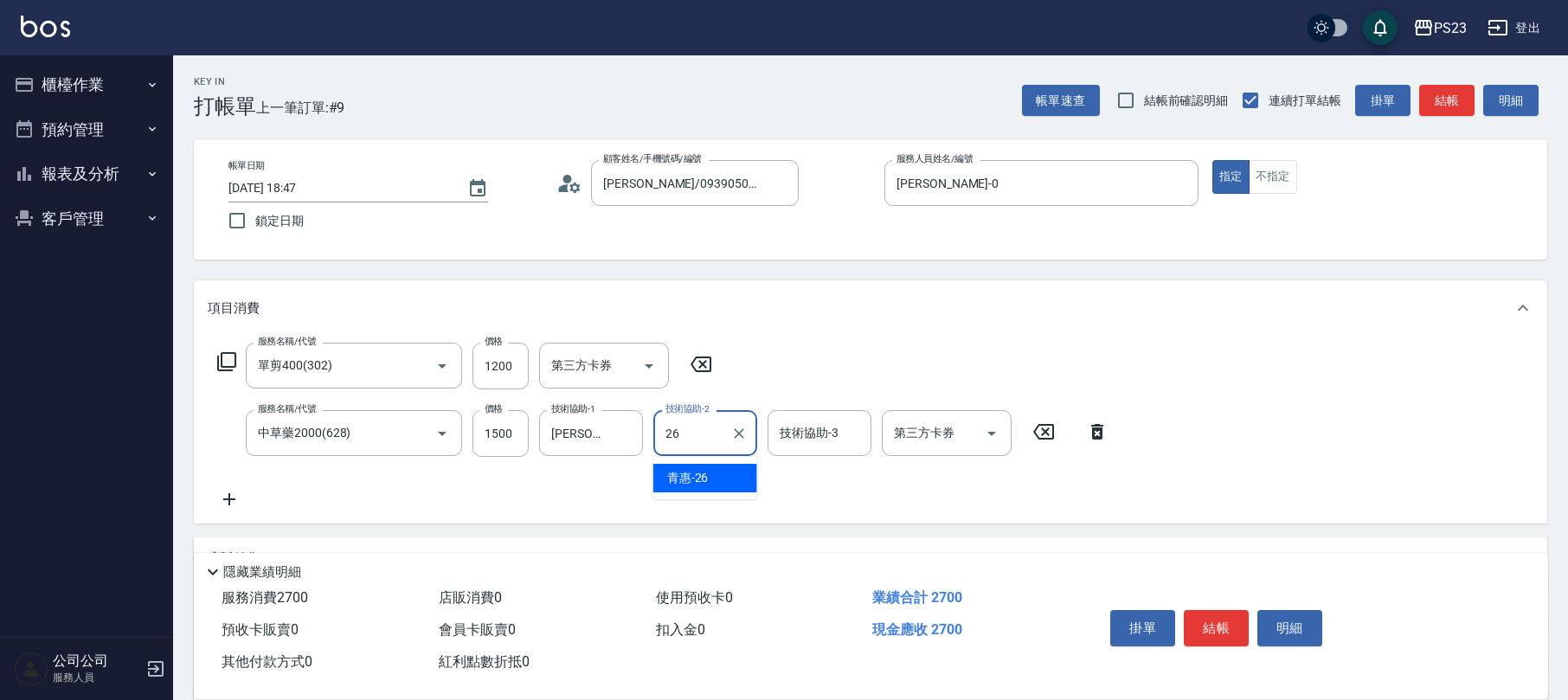
type input "青惠-26"
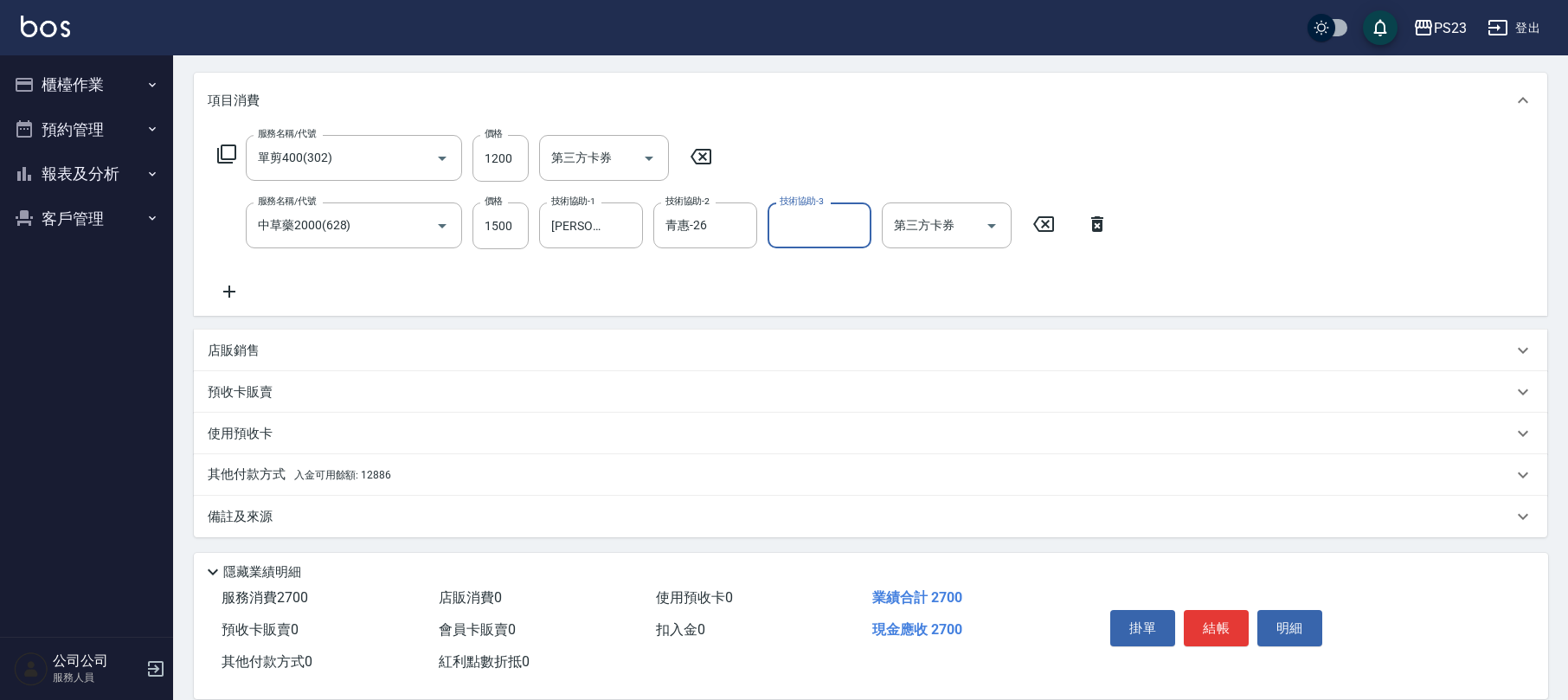
drag, startPoint x: 320, startPoint y: 520, endPoint x: 330, endPoint y: 519, distance: 9.6
click at [324, 520] on div "備註及來源" at bounding box center [860, 517] width 1305 height 18
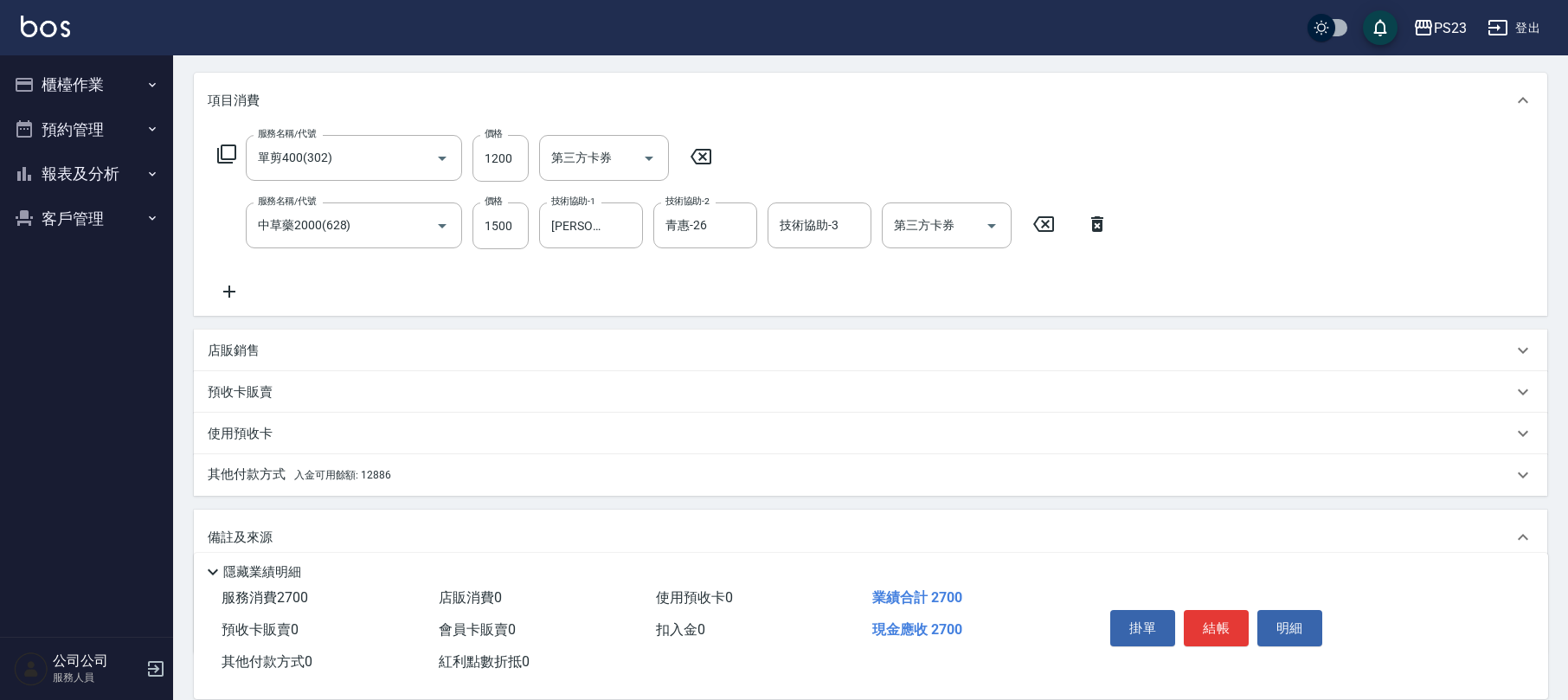
scroll to position [324, 0]
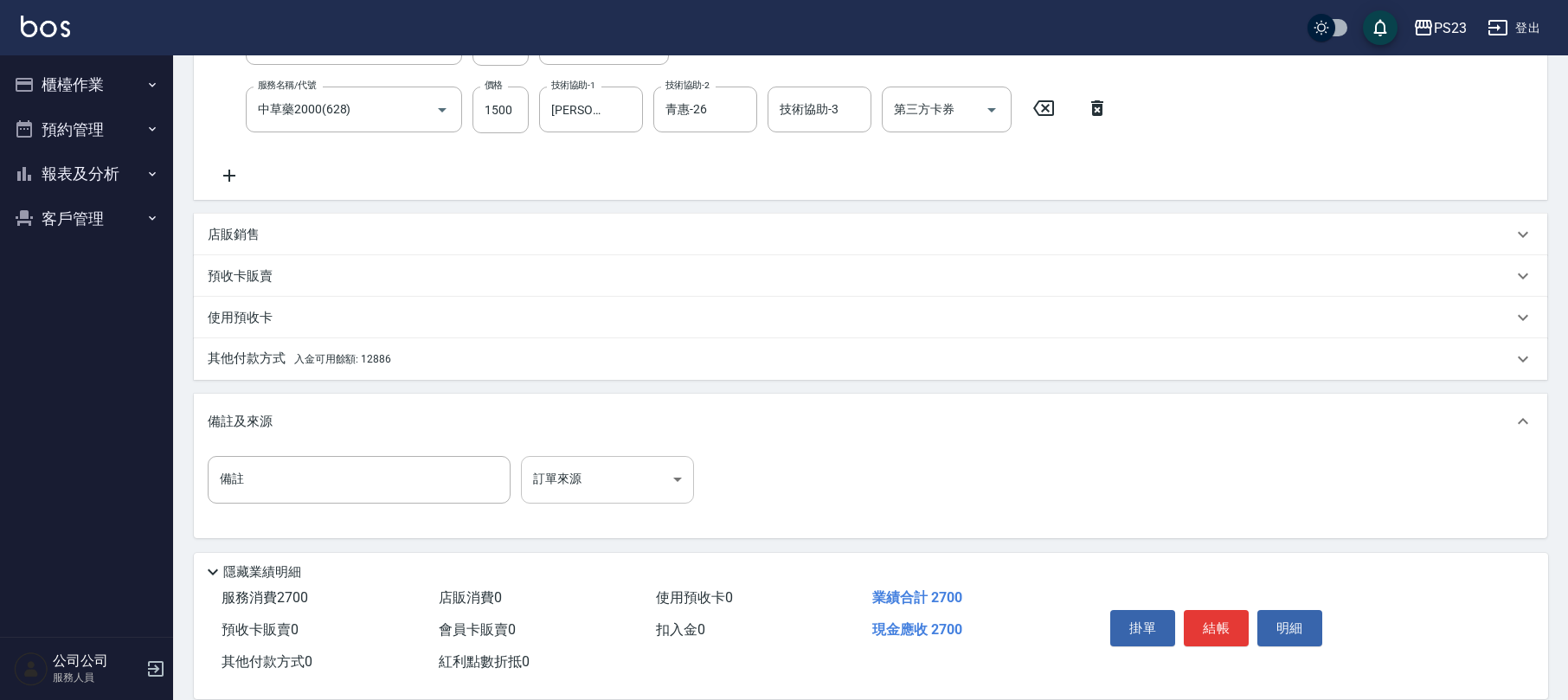
click at [595, 469] on body "PS23 登出 櫃檯作業 打帳單 帳單列表 現金收支登錄 材料自購登錄 每日結帳 排班表 現場電腦打卡 預約管理 預約管理 單日預約紀錄 單週預約紀錄 報表及…" at bounding box center [784, 188] width 1568 height 1024
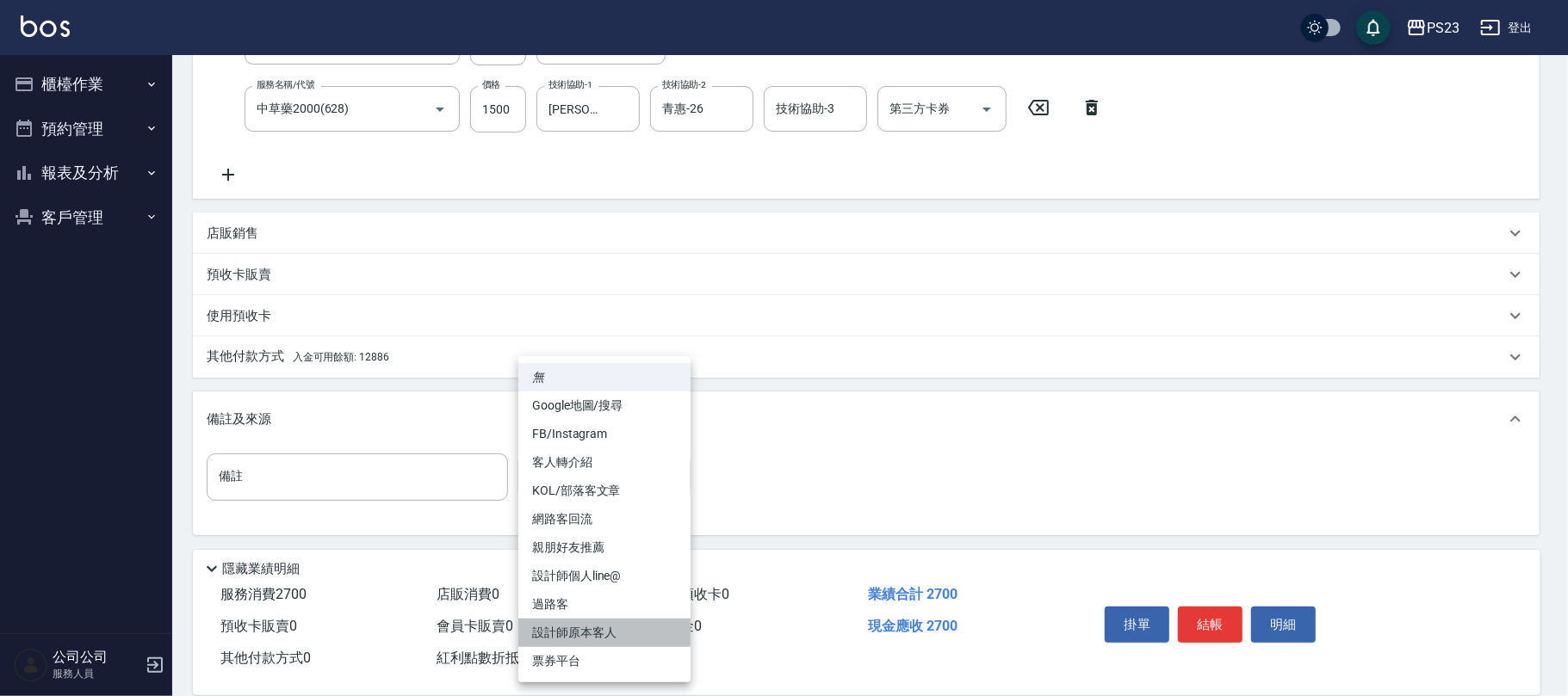
drag, startPoint x: 596, startPoint y: 627, endPoint x: 632, endPoint y: 599, distance: 45.6
click at [597, 626] on li "設計師原本客人" at bounding box center [604, 632] width 172 height 29
type input "設計師原本客人"
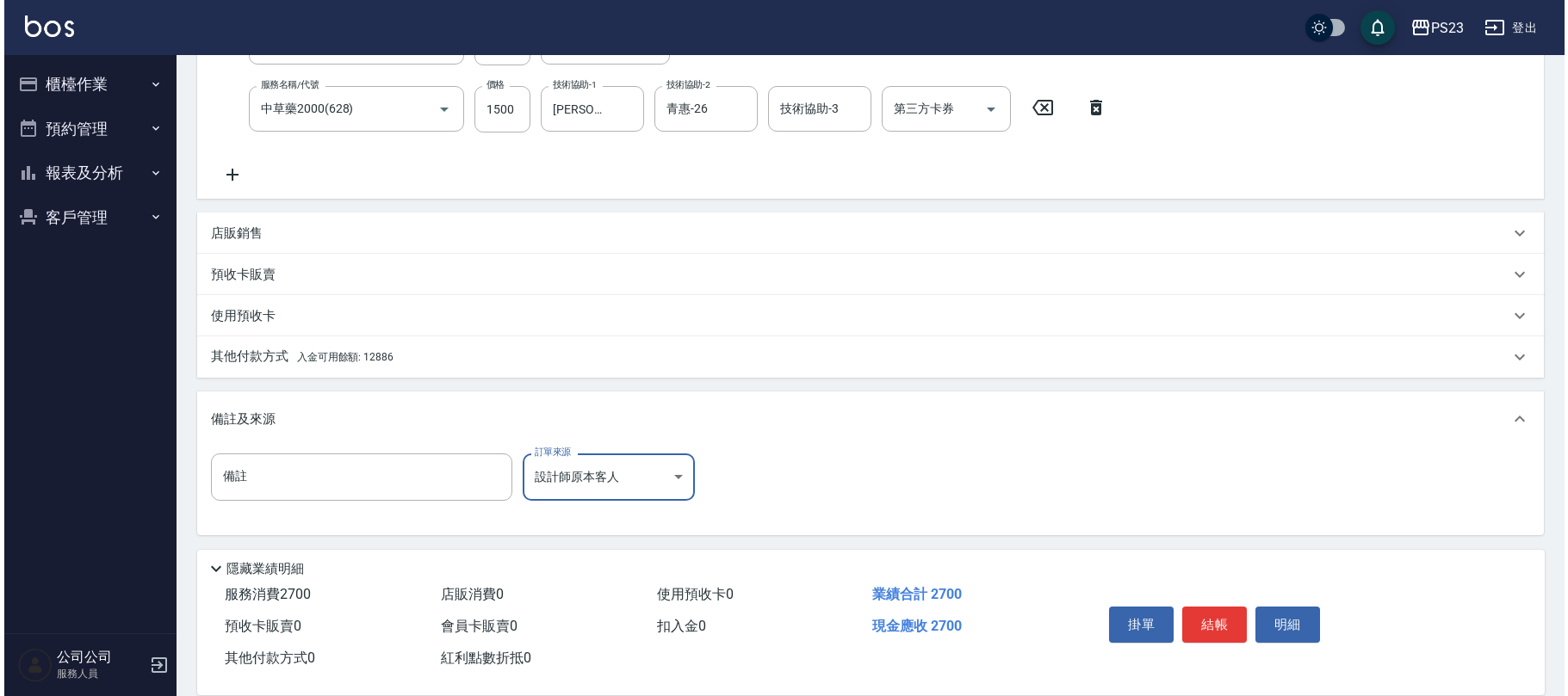
scroll to position [0, 0]
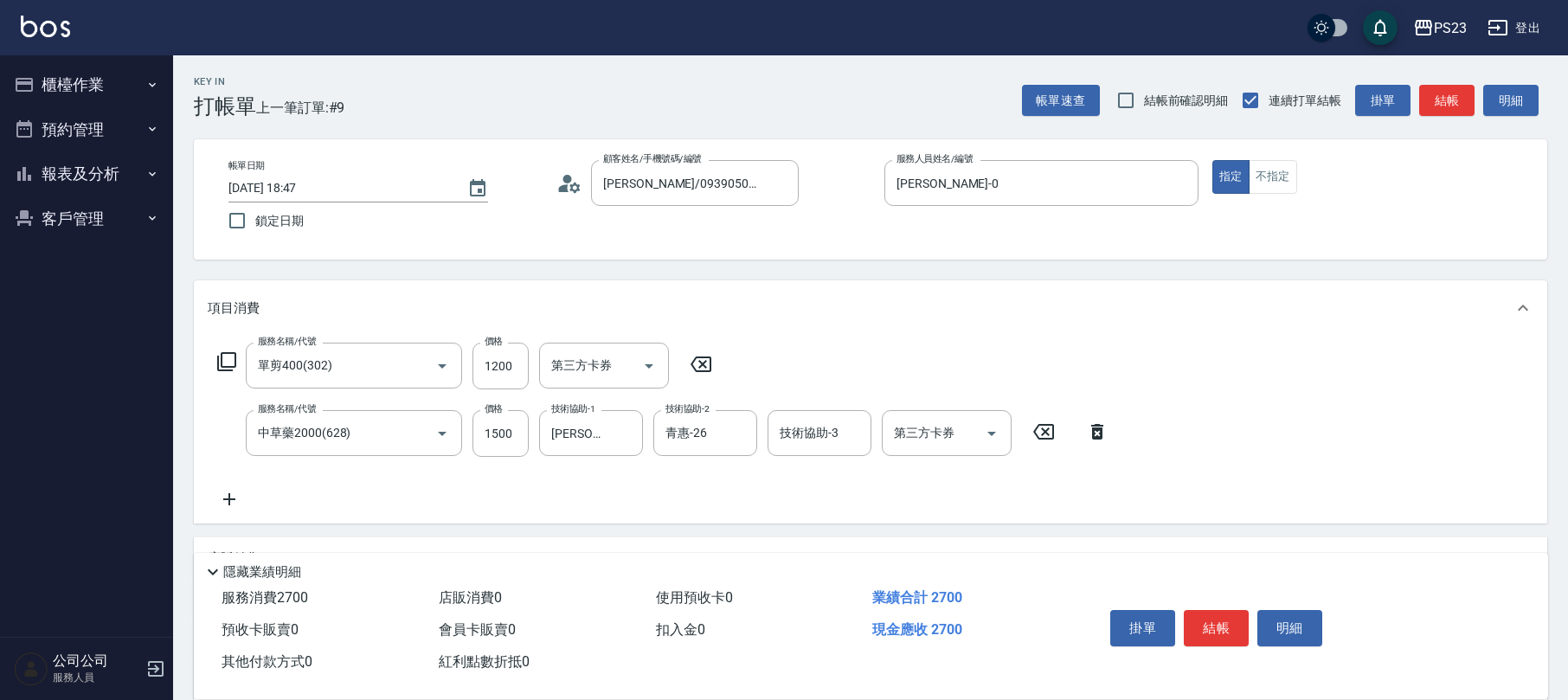
click at [568, 177] on circle at bounding box center [567, 179] width 9 height 9
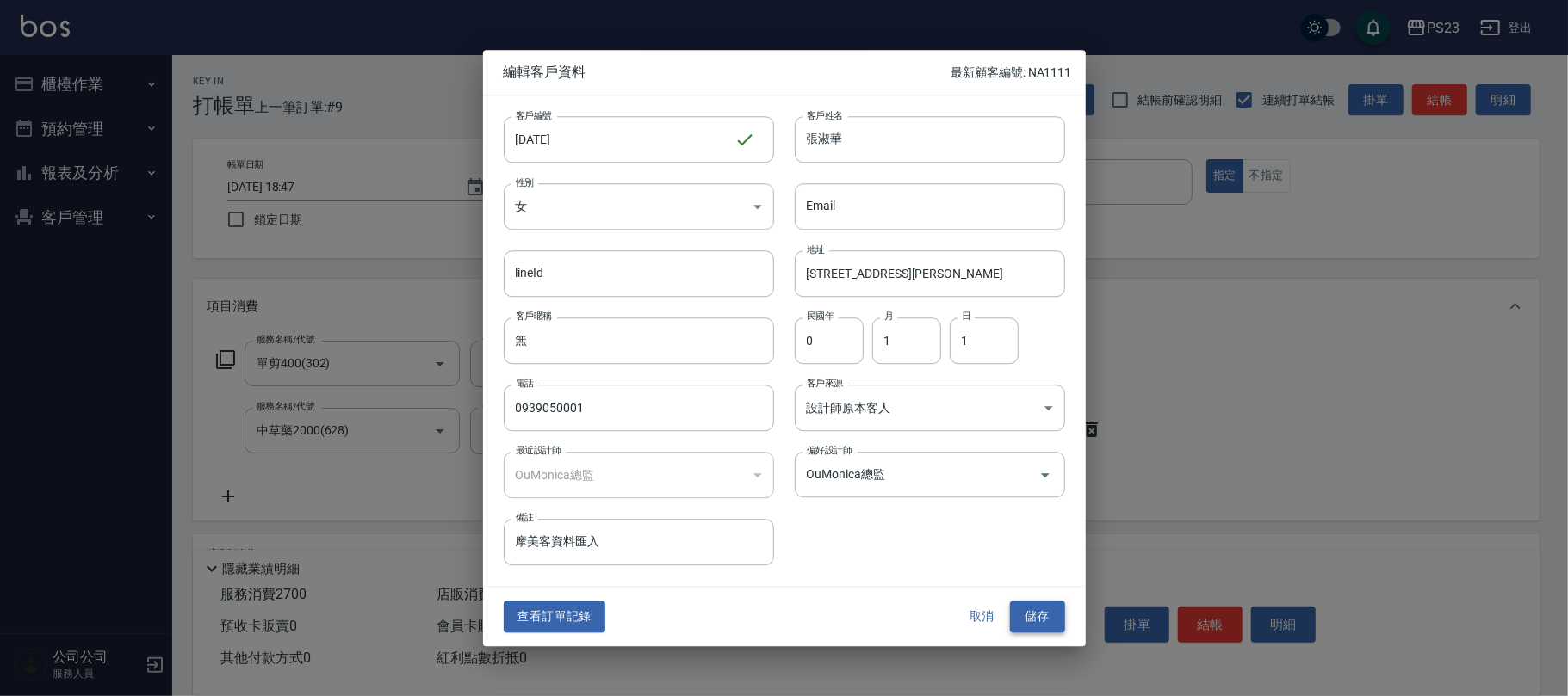
click at [1038, 622] on button "儲存" at bounding box center [1037, 617] width 55 height 32
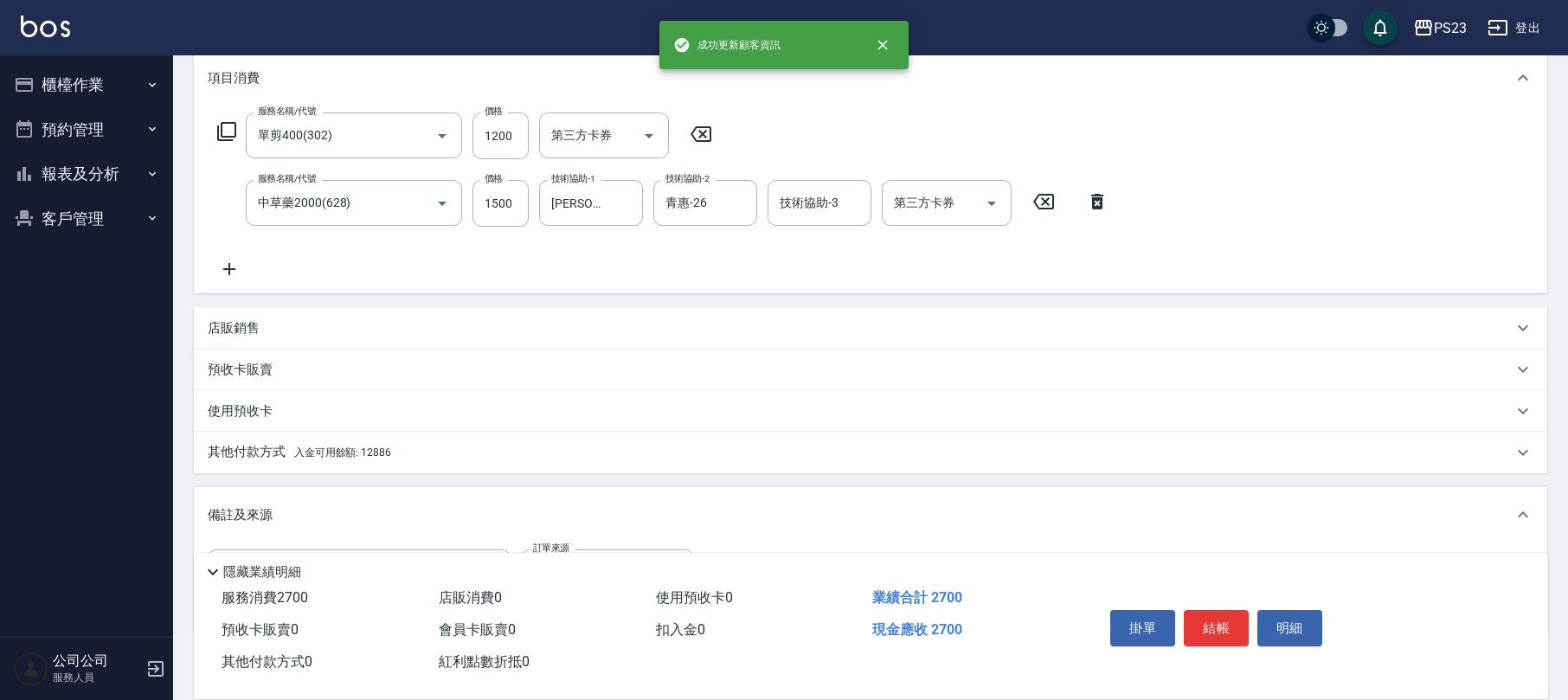
scroll to position [324, 0]
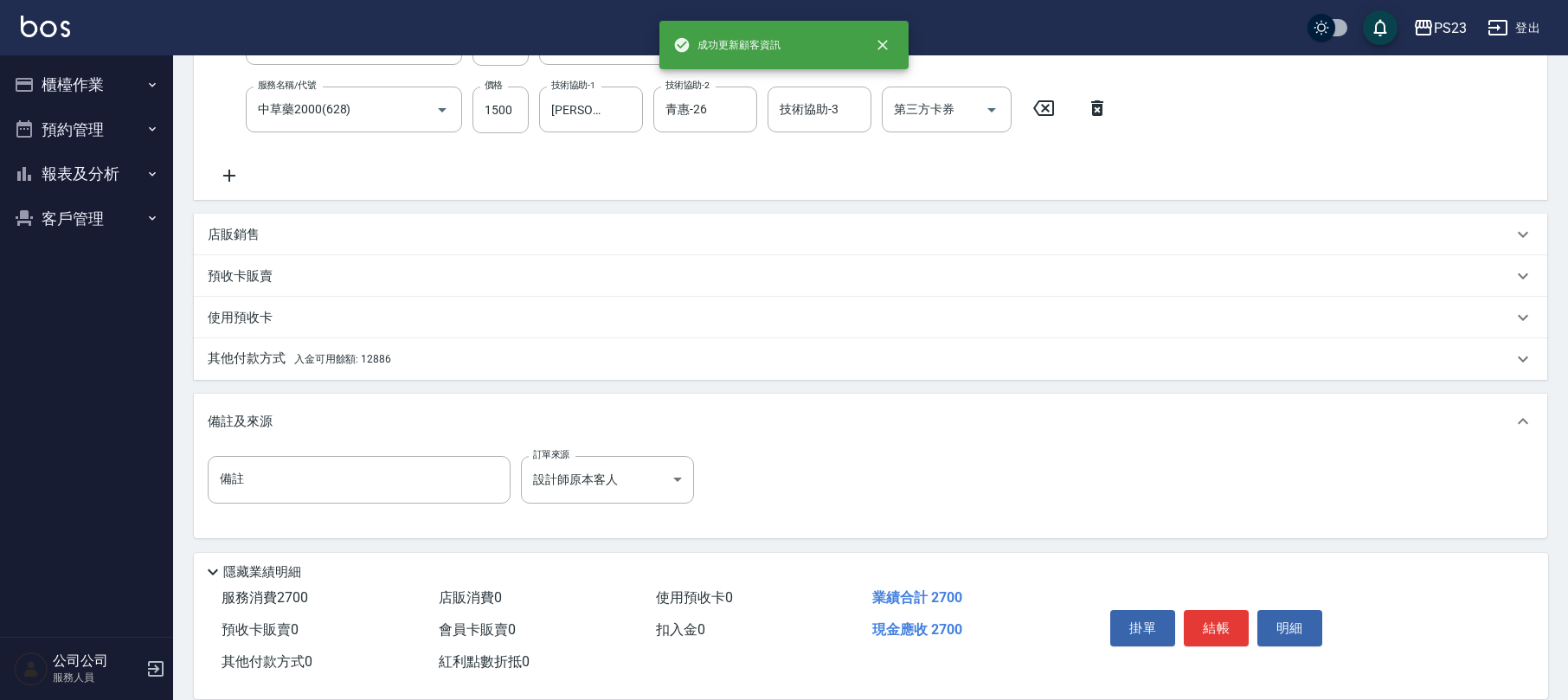
click at [340, 365] on p "其他付款方式 入金可用餘額: 12886" at bounding box center [299, 359] width 183 height 19
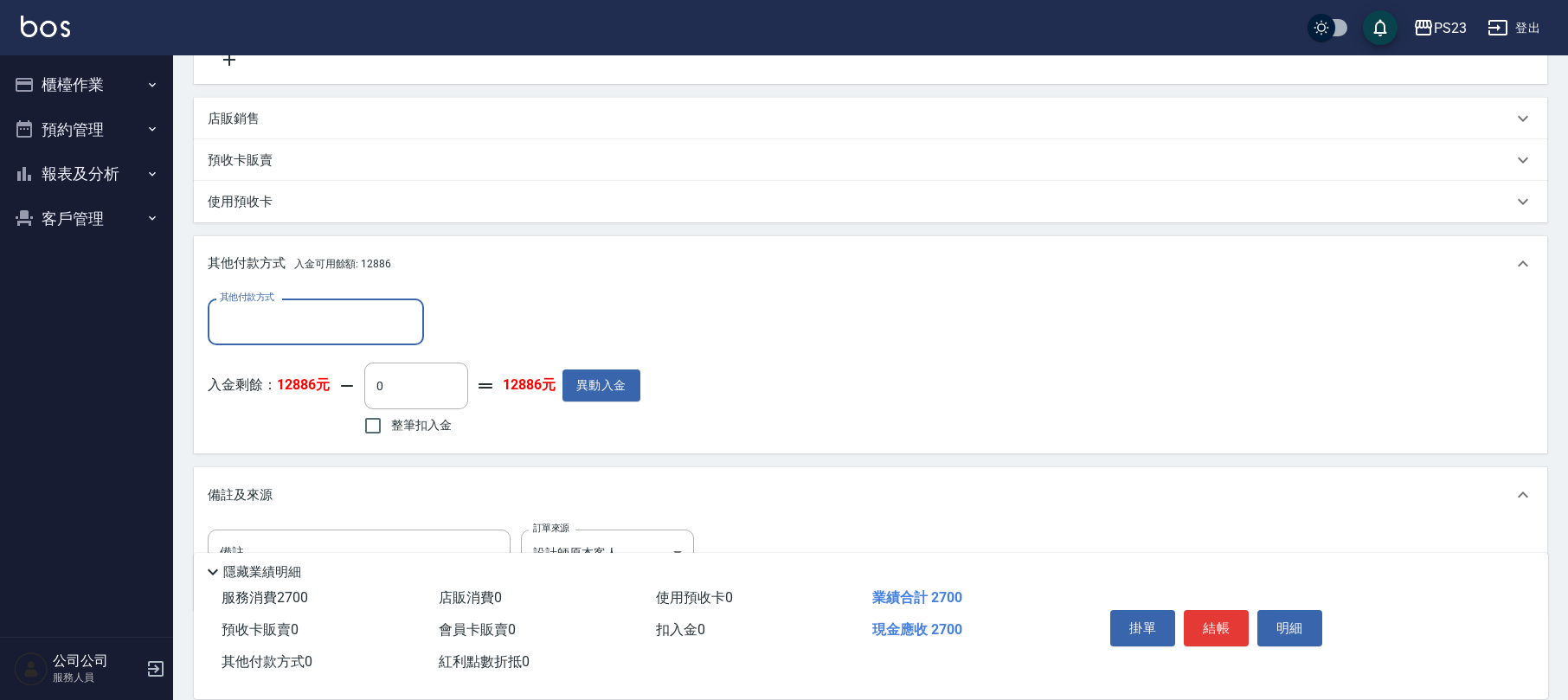
scroll to position [513, 0]
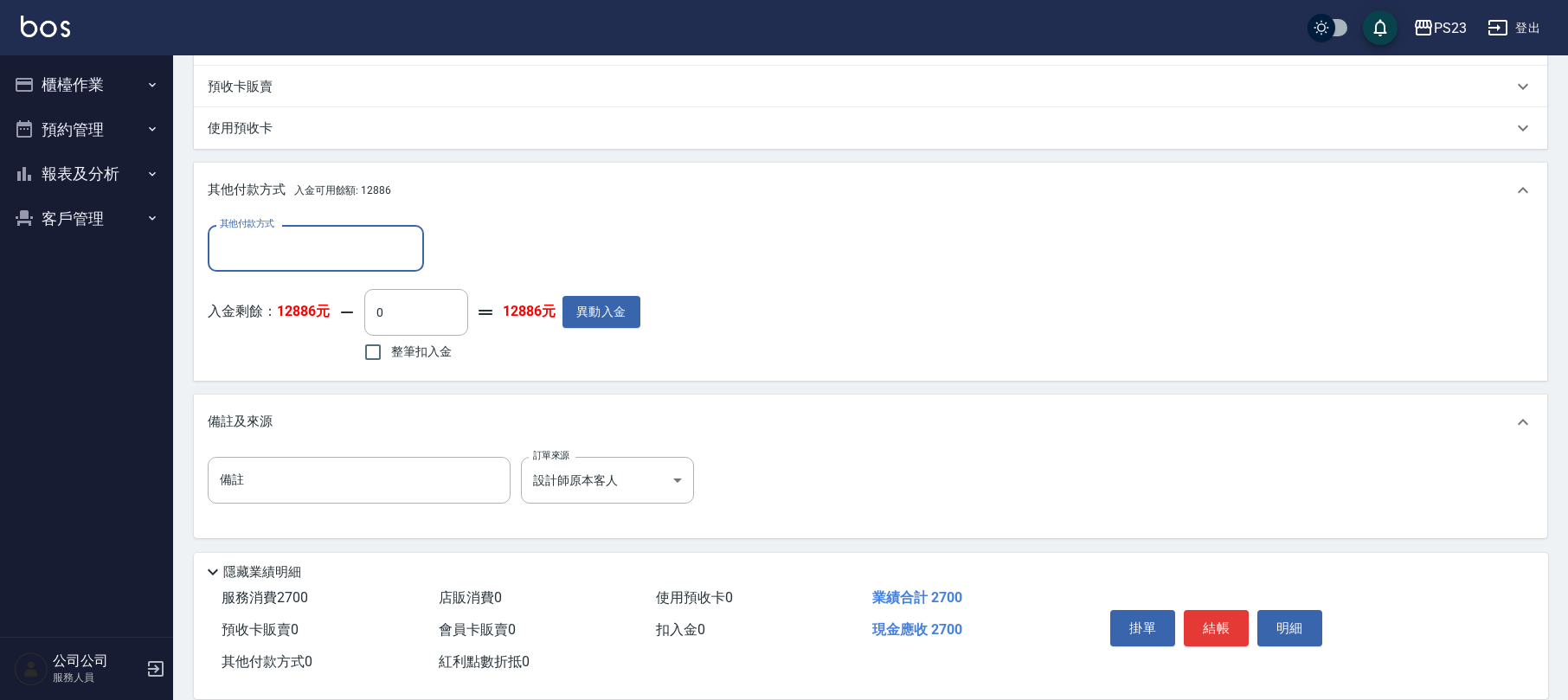
click at [429, 358] on span "整筆扣入金" at bounding box center [421, 352] width 61 height 18
click at [391, 358] on input "整筆扣入金" at bounding box center [373, 352] width 36 height 36
checkbox input "true"
type input "2700"
click at [1232, 614] on button "結帳" at bounding box center [1216, 628] width 65 height 36
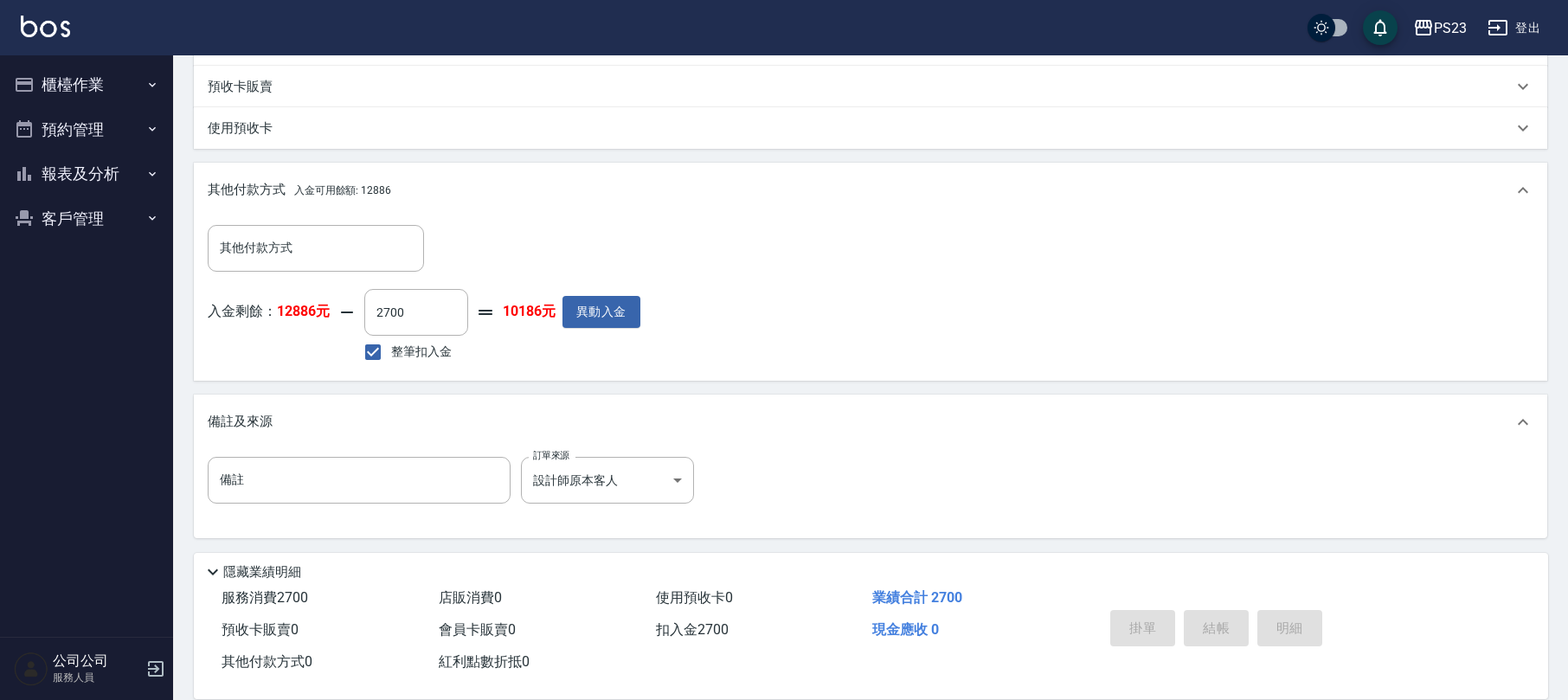
type input "2025/09/09 18:48"
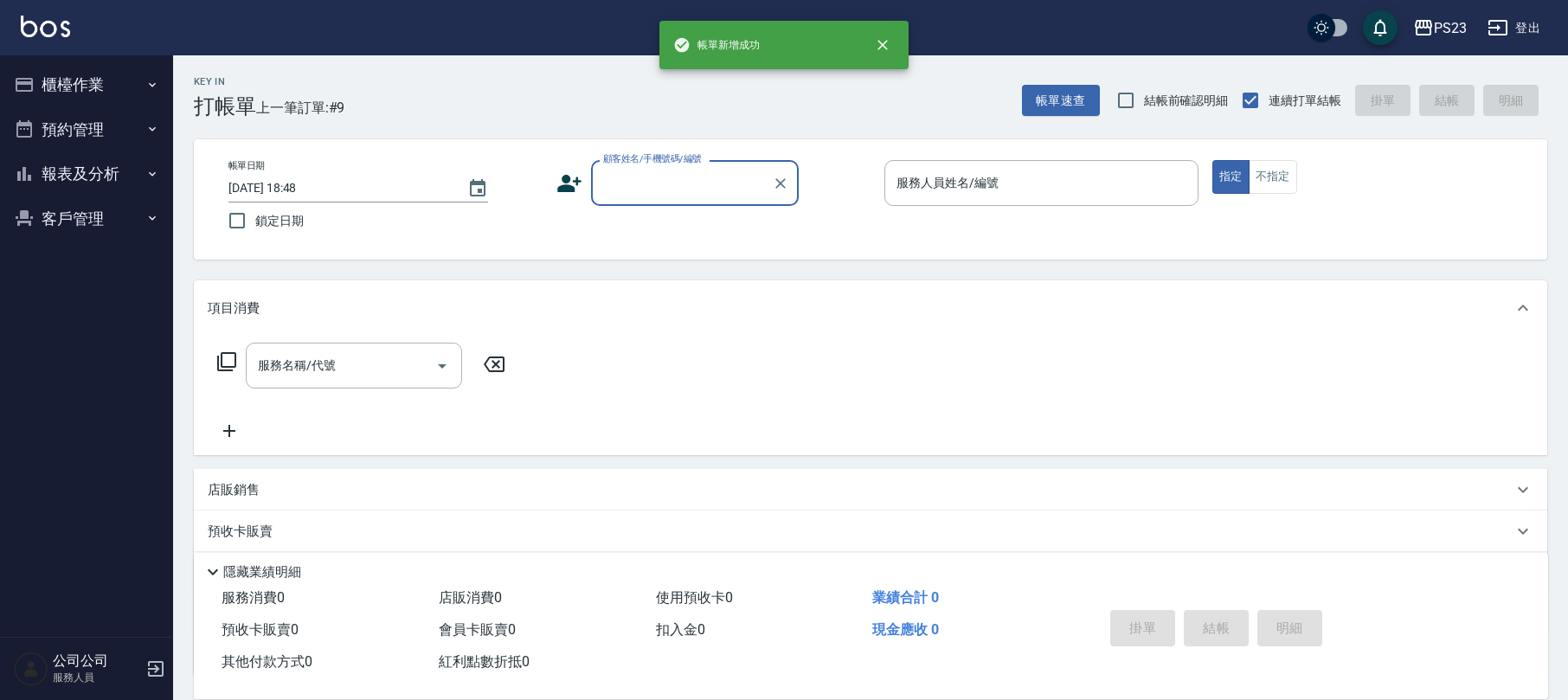
scroll to position [0, 0]
